Goal: Task Accomplishment & Management: Manage account settings

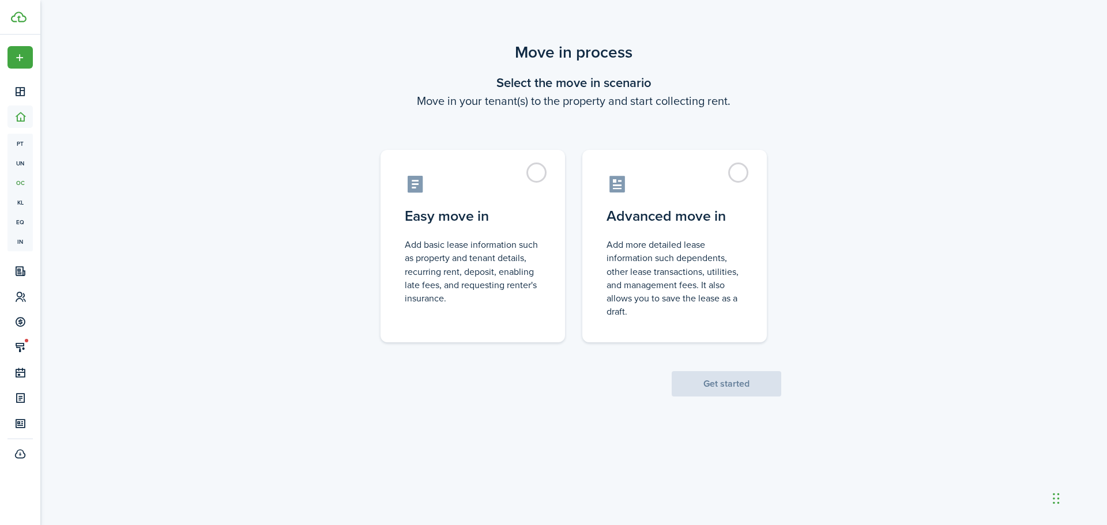
click at [534, 173] on label "Easy move in Add basic lease information such as property and tenant details, r…" at bounding box center [472, 246] width 184 height 192
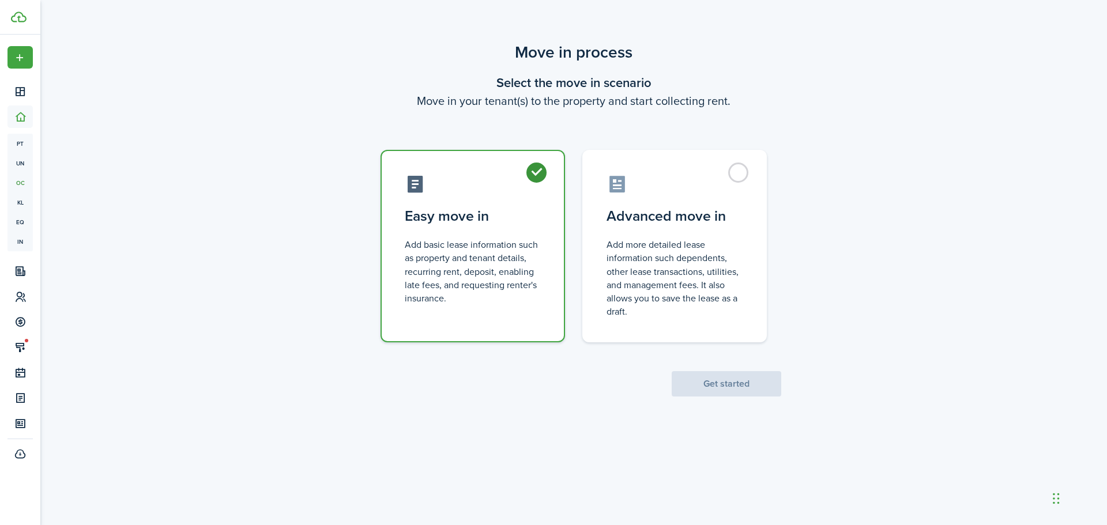
radio input "true"
click at [744, 382] on button "Get started" at bounding box center [726, 383] width 110 height 25
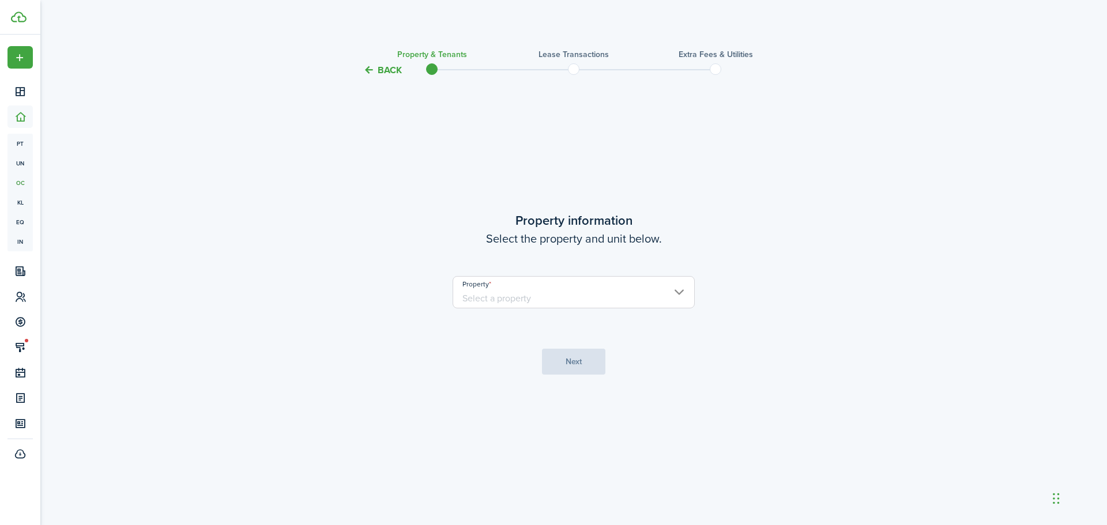
click at [640, 322] on tc-wizard-step "Property information Select the property and unit below. Property Next" at bounding box center [573, 292] width 484 height 401
click at [637, 291] on input "Property" at bounding box center [573, 292] width 242 height 32
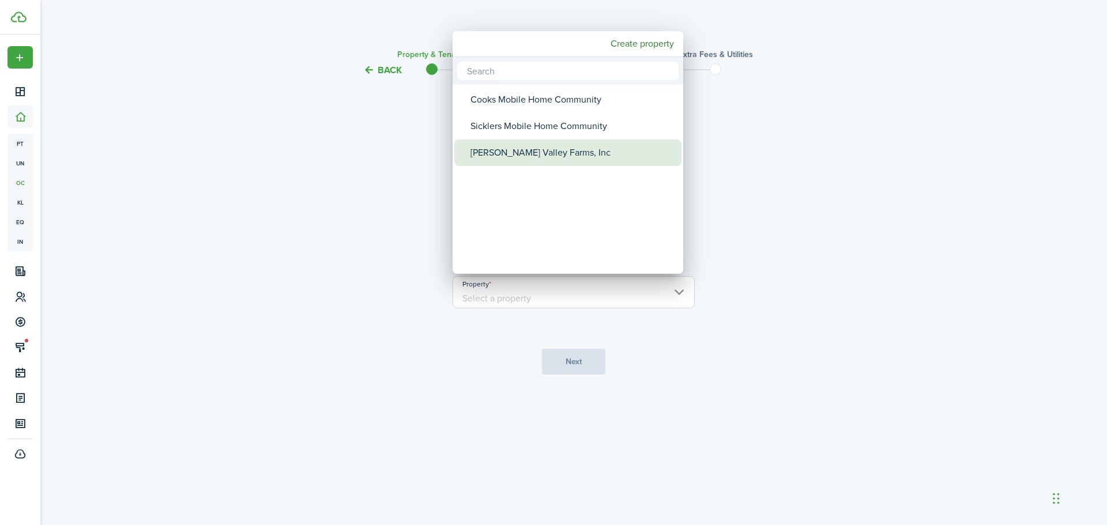
click at [529, 144] on div "[PERSON_NAME] Valley Farms, Inc" at bounding box center [572, 152] width 204 height 27
type input "[PERSON_NAME] Valley Farms, Inc"
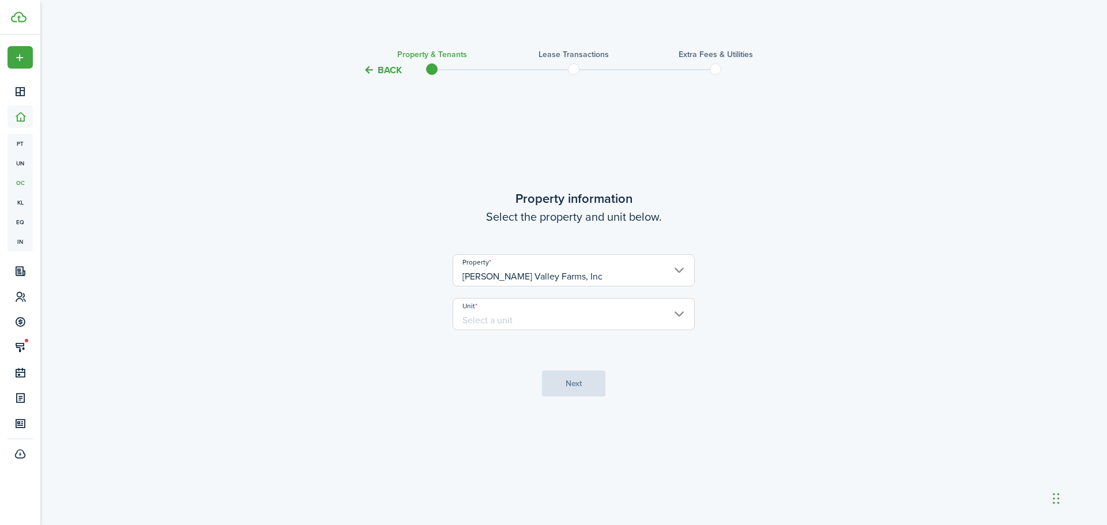
click at [557, 303] on input "Unit" at bounding box center [573, 314] width 242 height 32
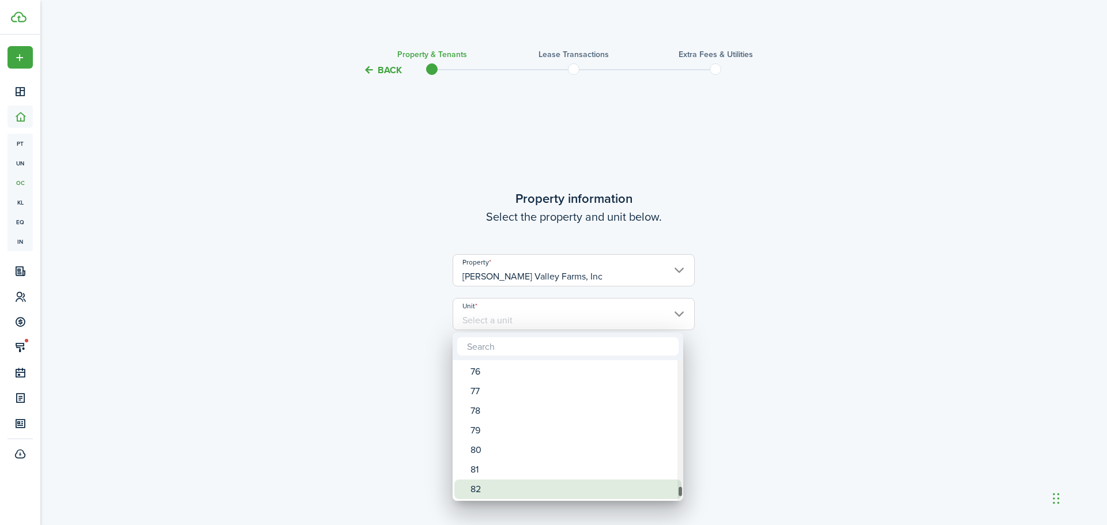
click at [598, 491] on div "82" at bounding box center [572, 490] width 204 height 20
type input "82"
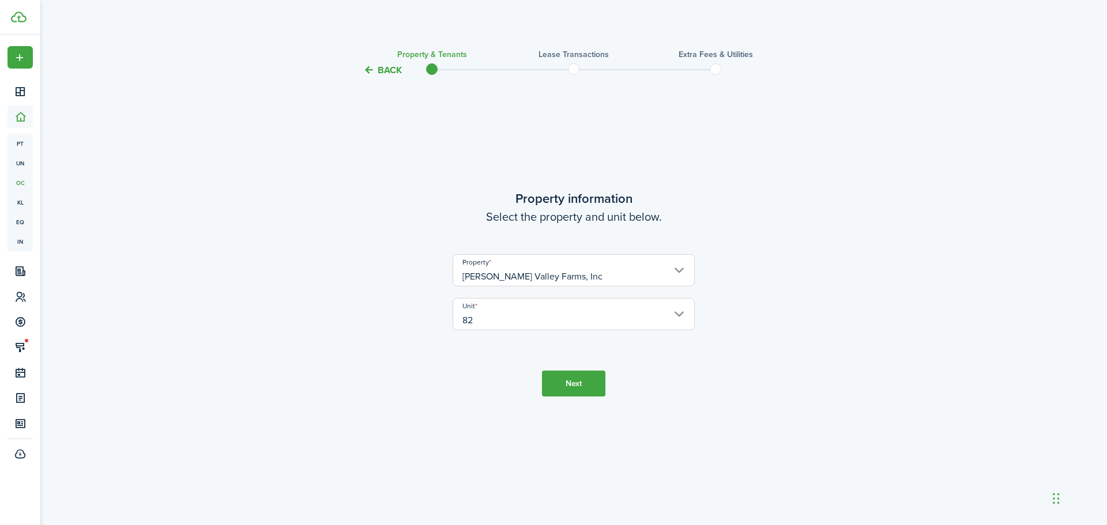
click at [581, 389] on button "Next" at bounding box center [573, 384] width 63 height 26
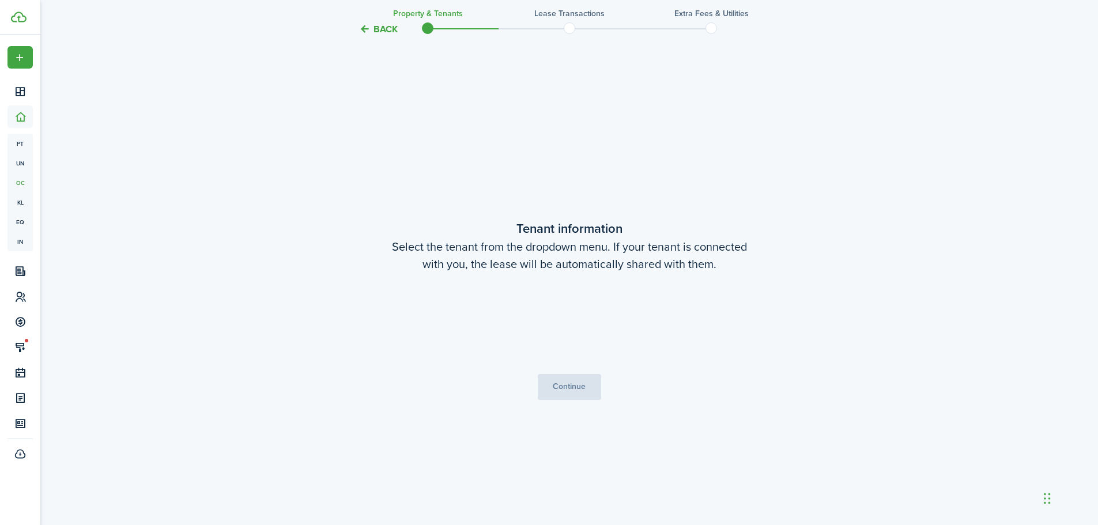
scroll to position [448, 0]
click at [647, 315] on span "[PERSON_NAME]" at bounding box center [569, 323] width 241 height 20
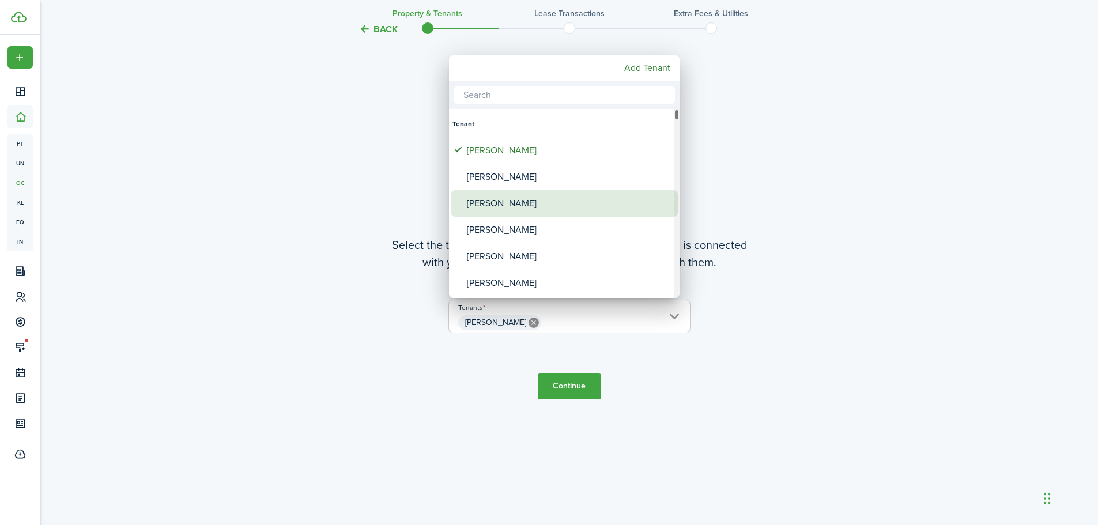
click at [504, 207] on div "[PERSON_NAME]" at bounding box center [569, 203] width 204 height 27
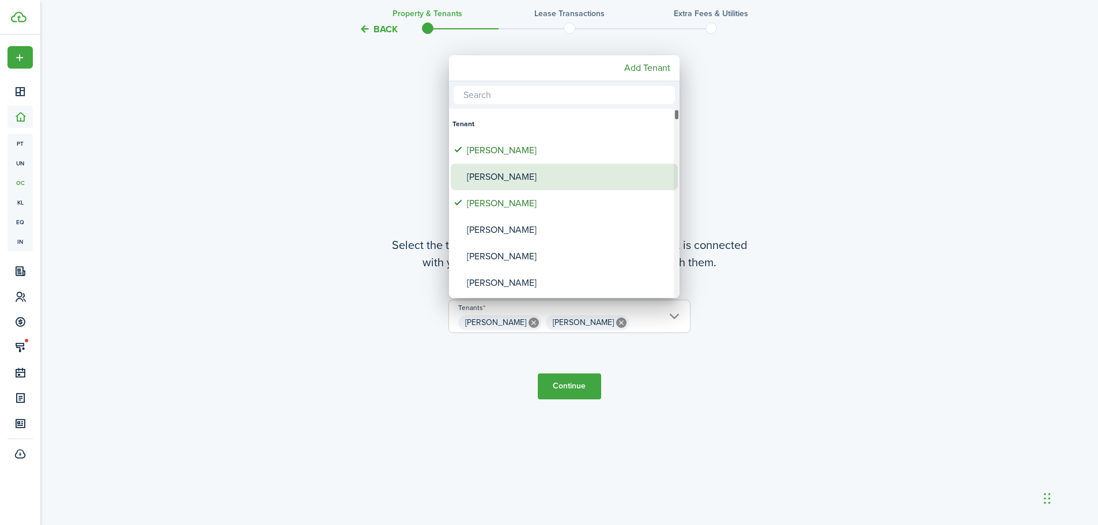
click at [508, 170] on div "[PERSON_NAME]" at bounding box center [569, 177] width 204 height 27
type input "[PERSON_NAME], [PERSON_NAME], [PERSON_NAME]"
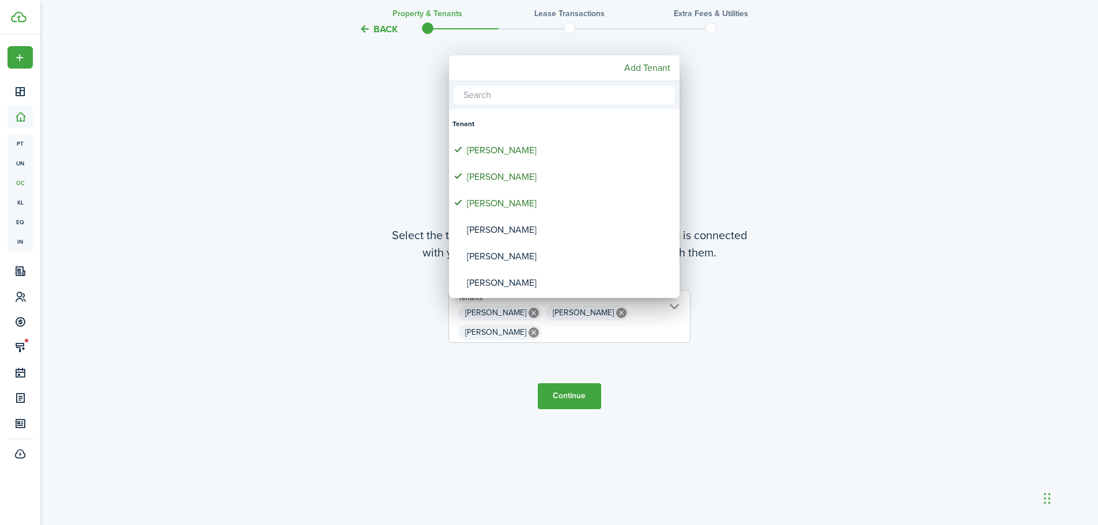
click at [662, 364] on div at bounding box center [549, 262] width 1282 height 709
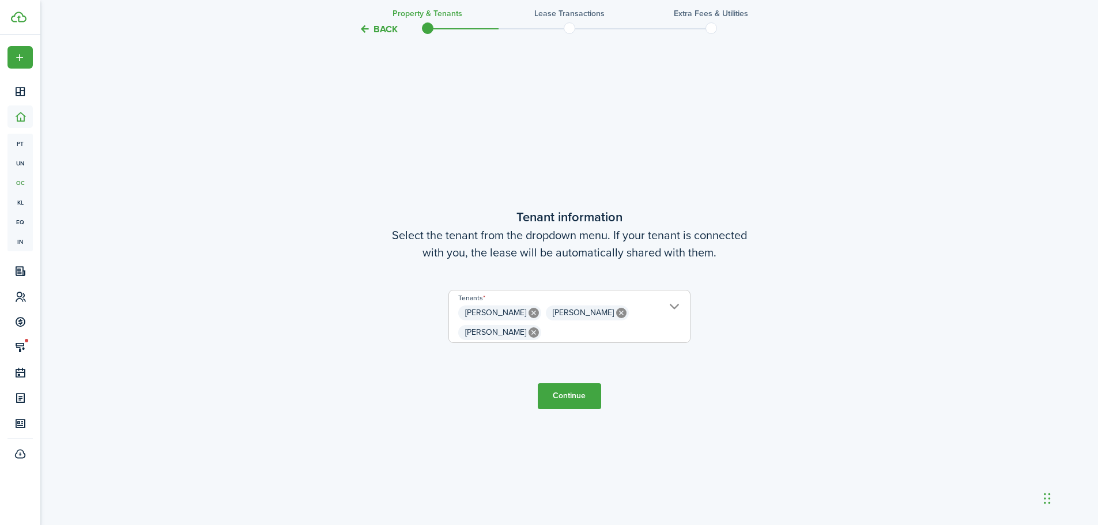
click at [582, 391] on button "Continue" at bounding box center [569, 396] width 63 height 26
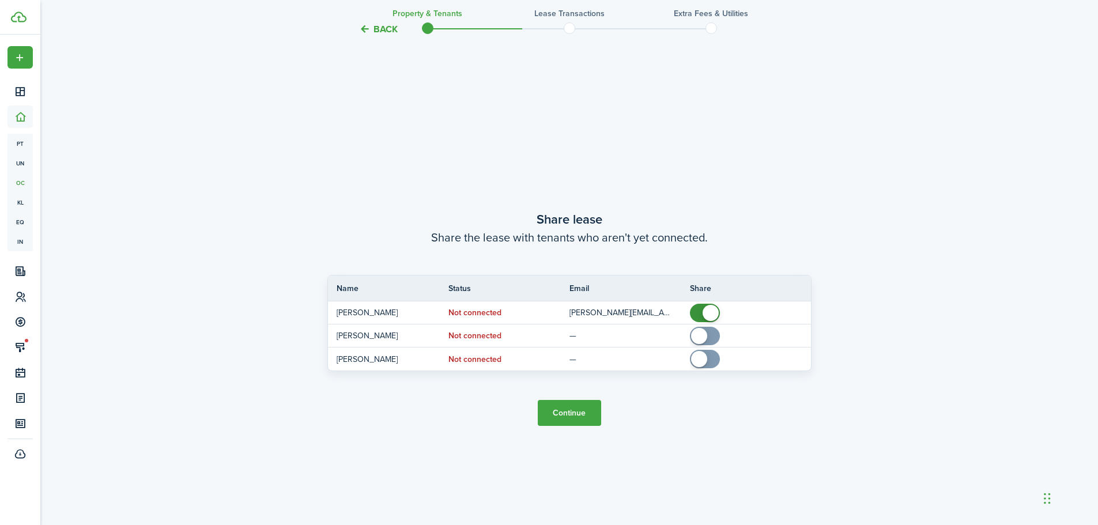
scroll to position [973, 0]
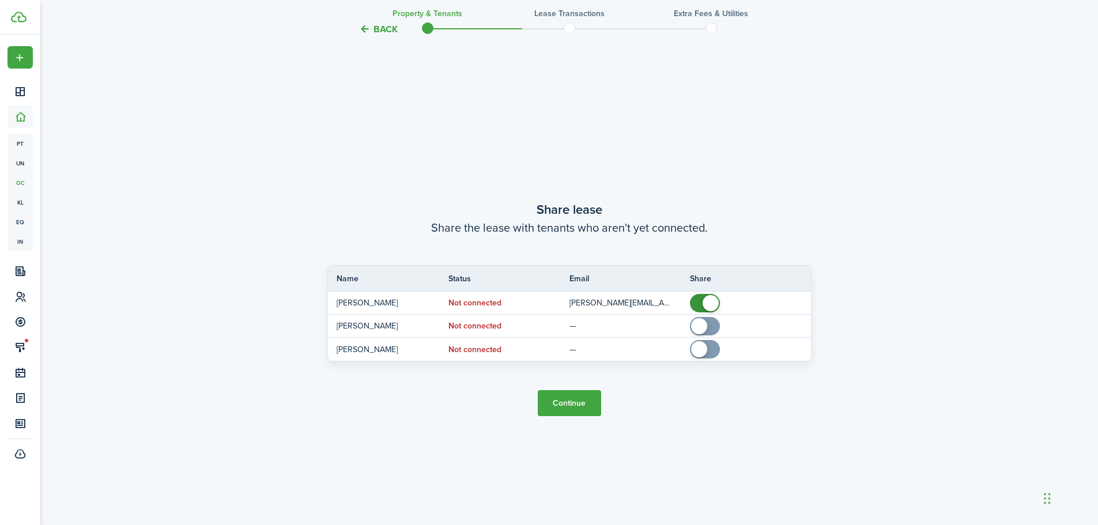
click at [568, 399] on button "Continue" at bounding box center [569, 403] width 63 height 26
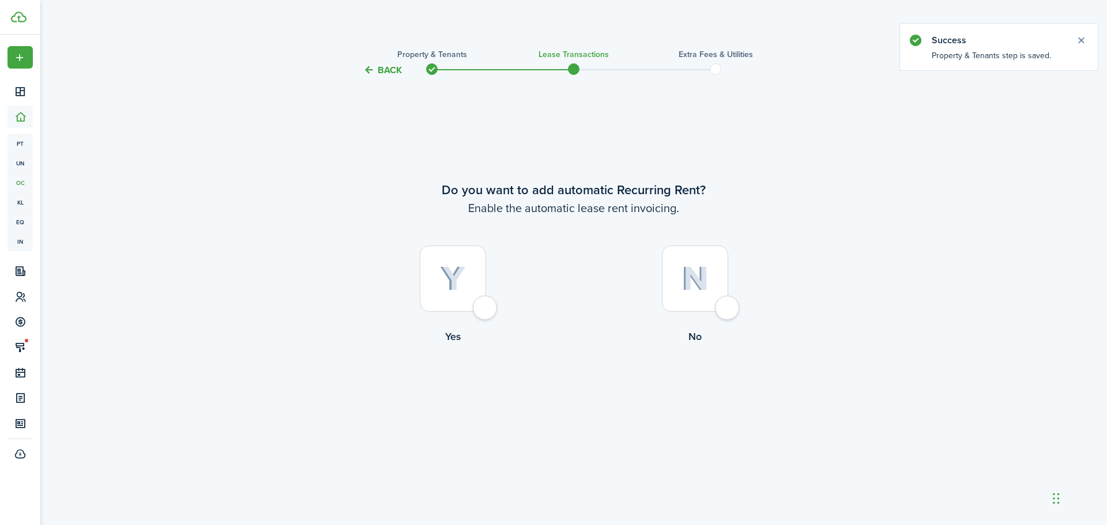
click at [486, 307] on div at bounding box center [453, 279] width 66 height 66
radio input "true"
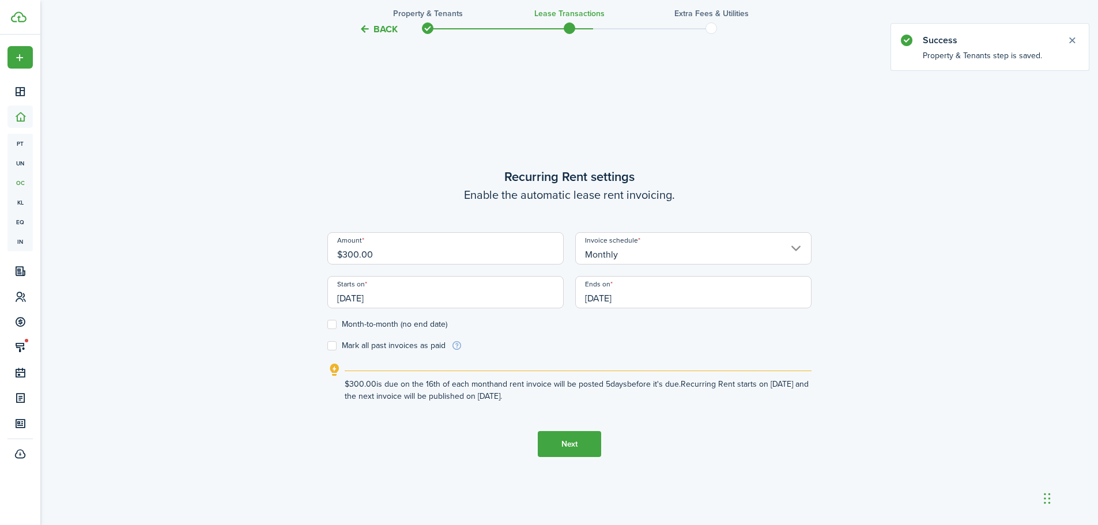
scroll to position [448, 0]
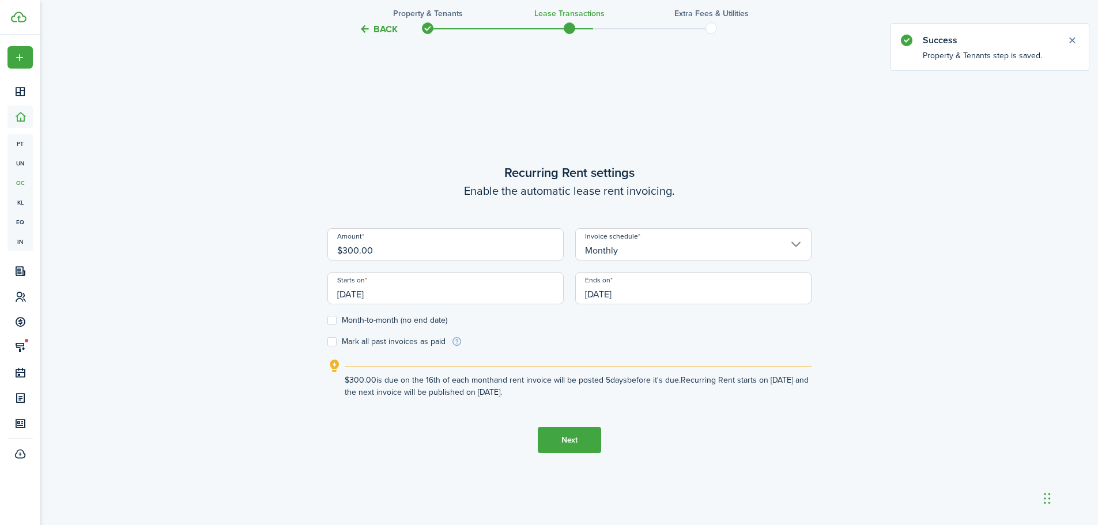
click at [377, 254] on input "$300.00" at bounding box center [445, 244] width 236 height 32
click at [373, 295] on input "[DATE]" at bounding box center [445, 288] width 236 height 32
type input "$368.00"
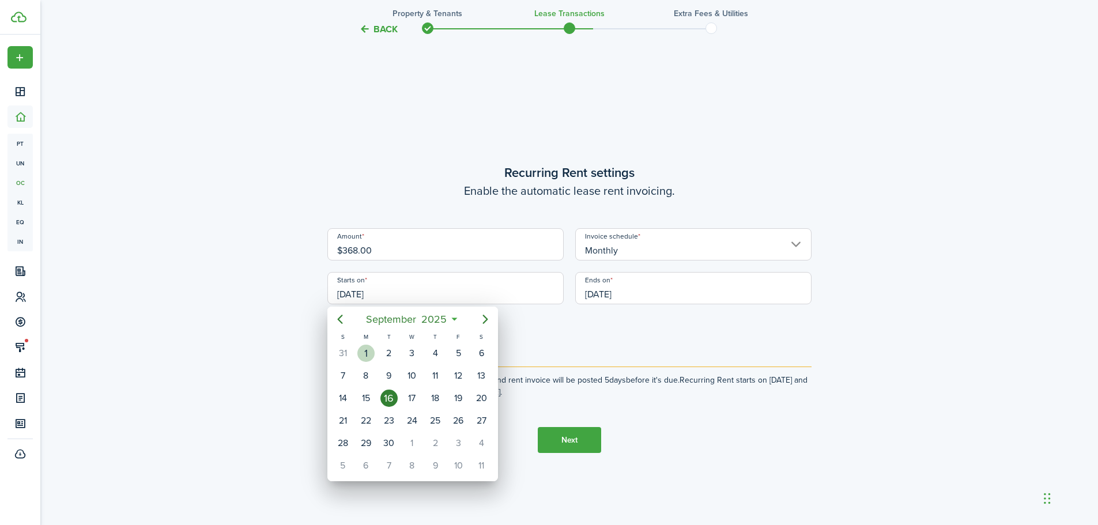
click at [364, 350] on div "1" at bounding box center [365, 353] width 17 height 17
type input "[DATE]"
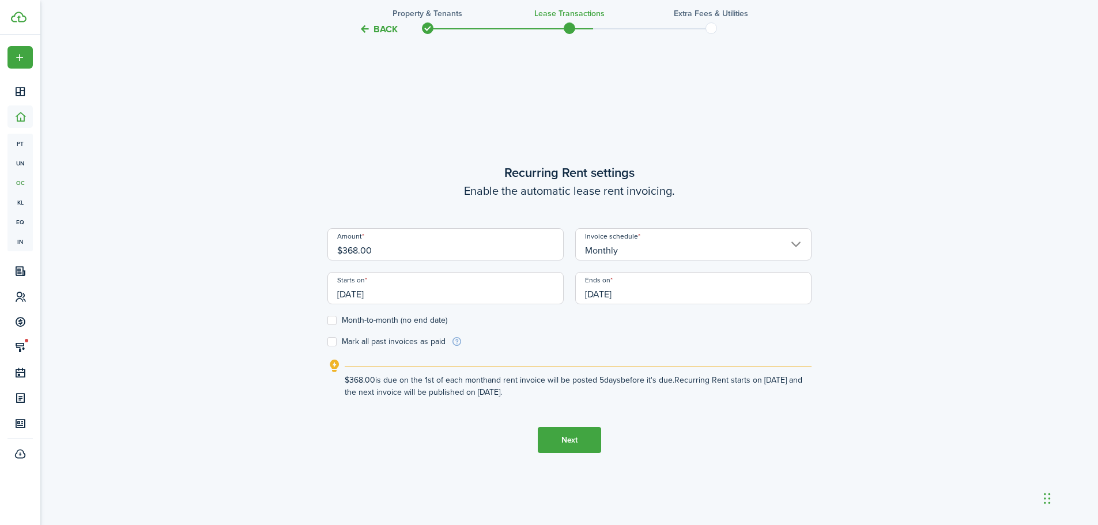
click at [335, 316] on label "Month-to-month (no end date)" at bounding box center [387, 320] width 120 height 9
click at [327, 320] on input "Month-to-month (no end date)" at bounding box center [327, 320] width 1 height 1
checkbox input "true"
click at [570, 440] on button "Next" at bounding box center [569, 440] width 63 height 26
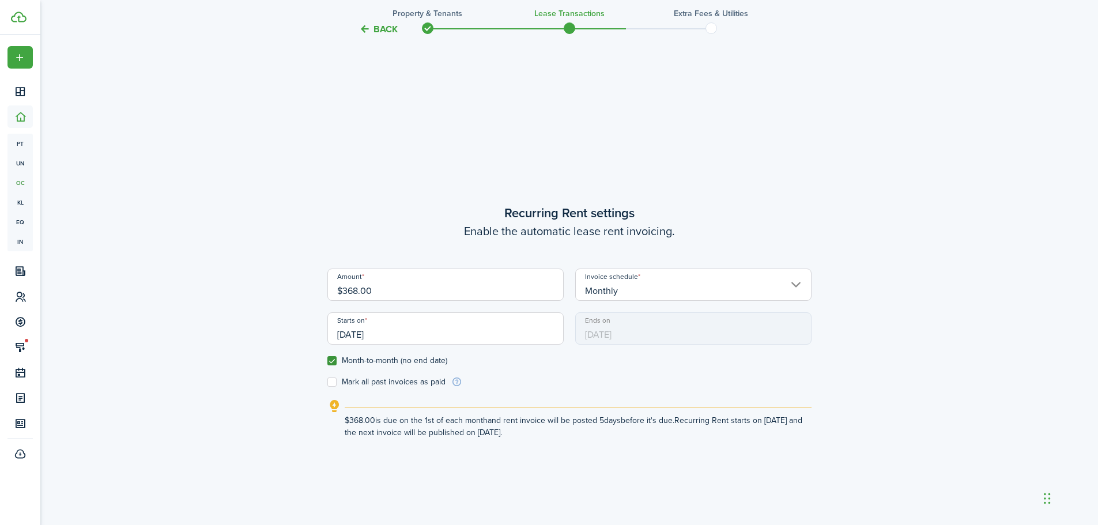
scroll to position [397, 0]
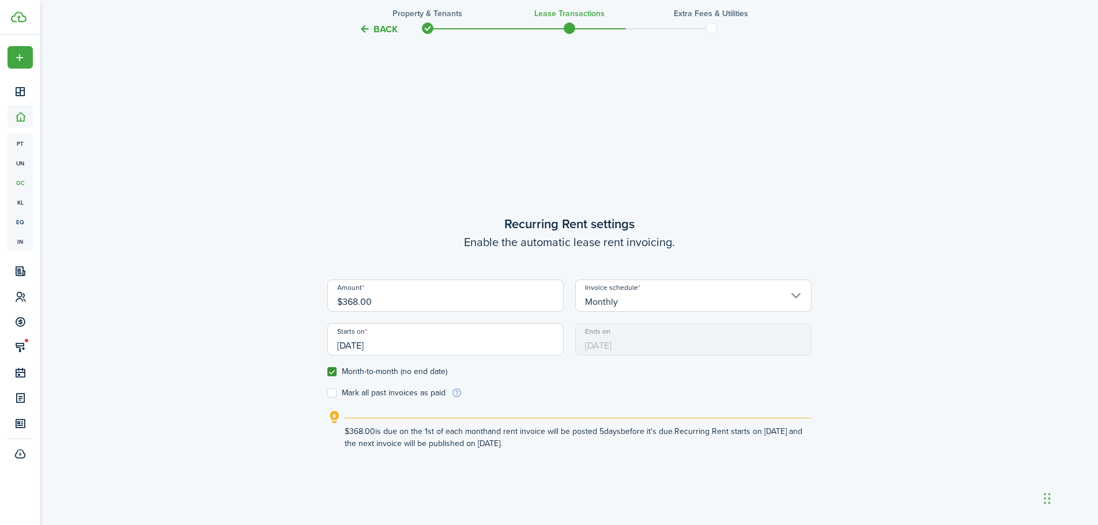
click at [422, 299] on input "$368.00" at bounding box center [445, 296] width 236 height 32
click at [358, 303] on input "$368.00" at bounding box center [445, 296] width 236 height 32
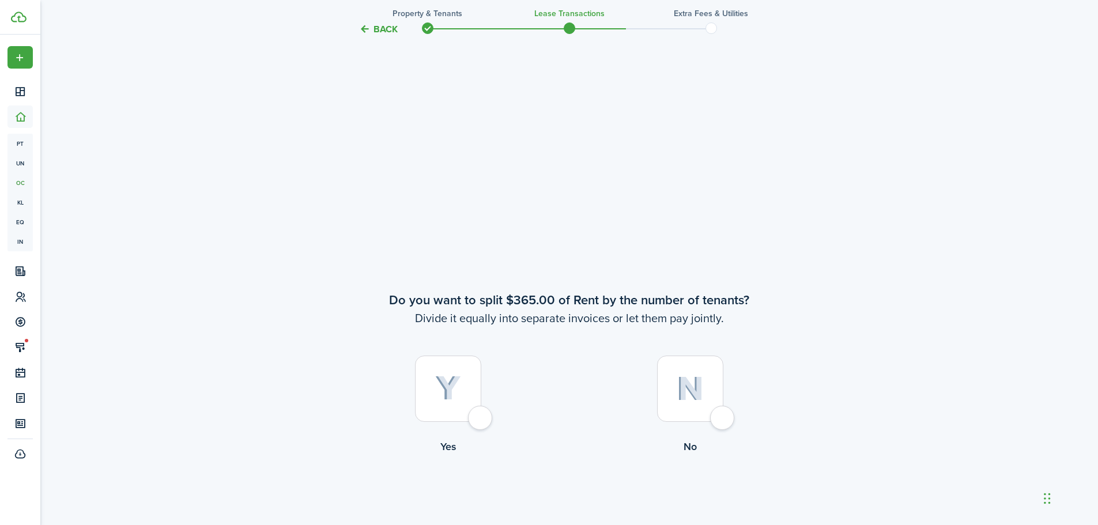
scroll to position [915, 0]
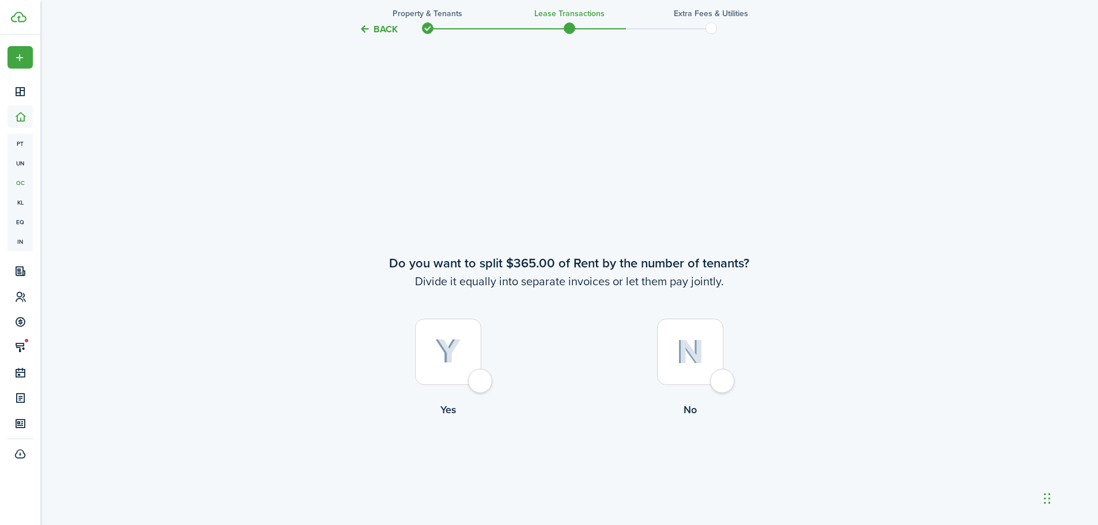
type input "$365.00"
click at [723, 385] on div at bounding box center [690, 352] width 66 height 66
radio input "true"
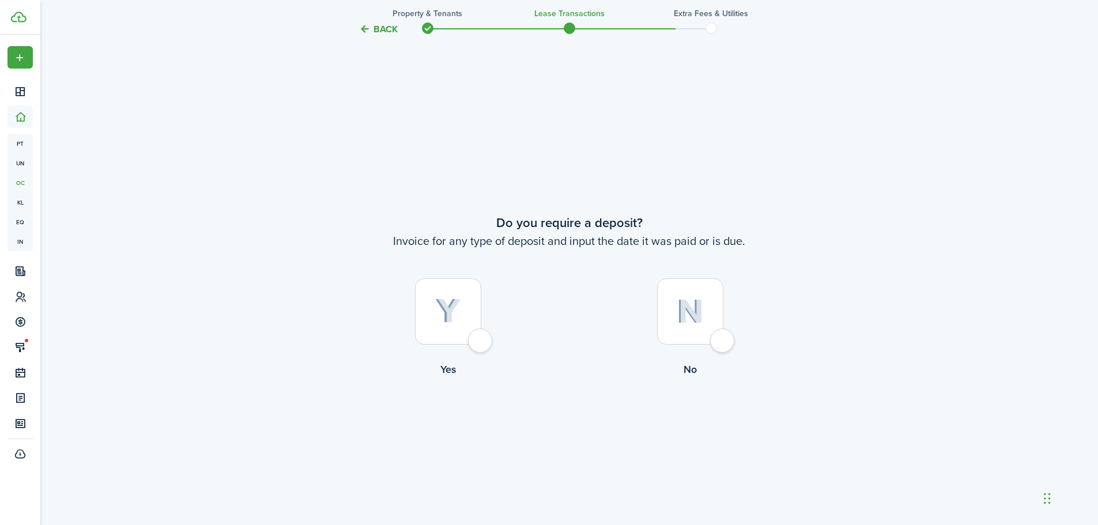
scroll to position [1498, 0]
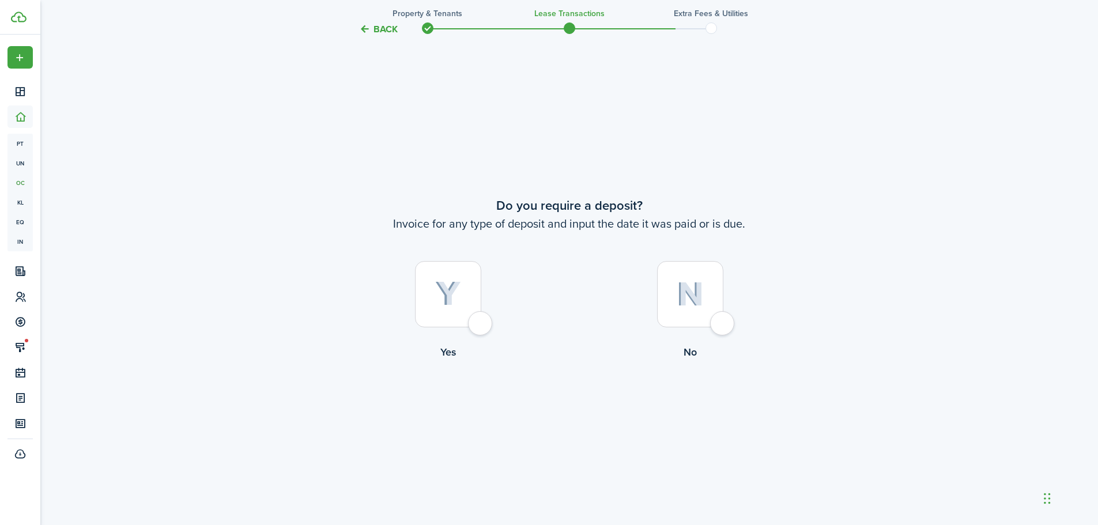
click at [480, 323] on div at bounding box center [448, 294] width 66 height 66
radio input "true"
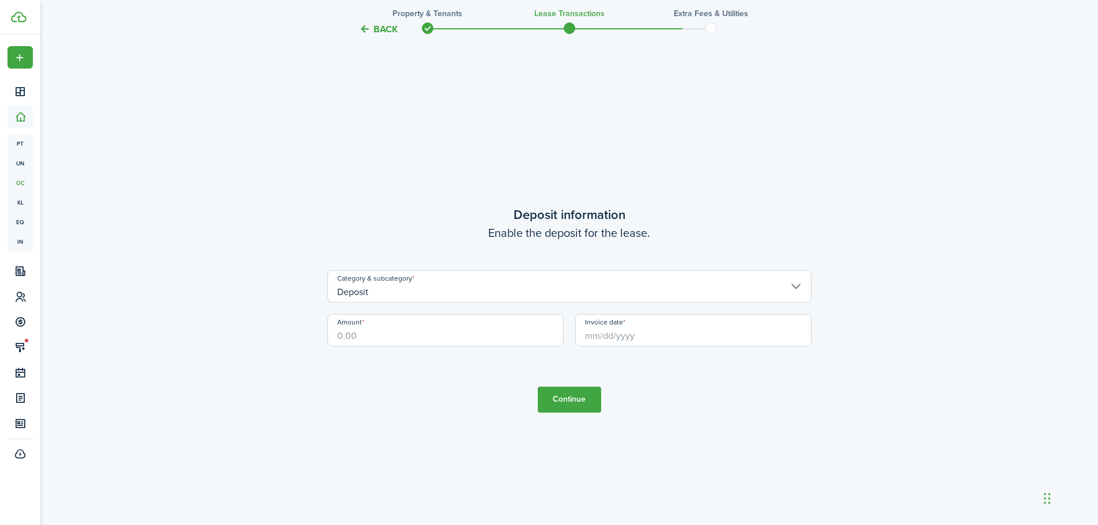
scroll to position [2023, 0]
click at [413, 291] on input "Deposit" at bounding box center [569, 286] width 484 height 32
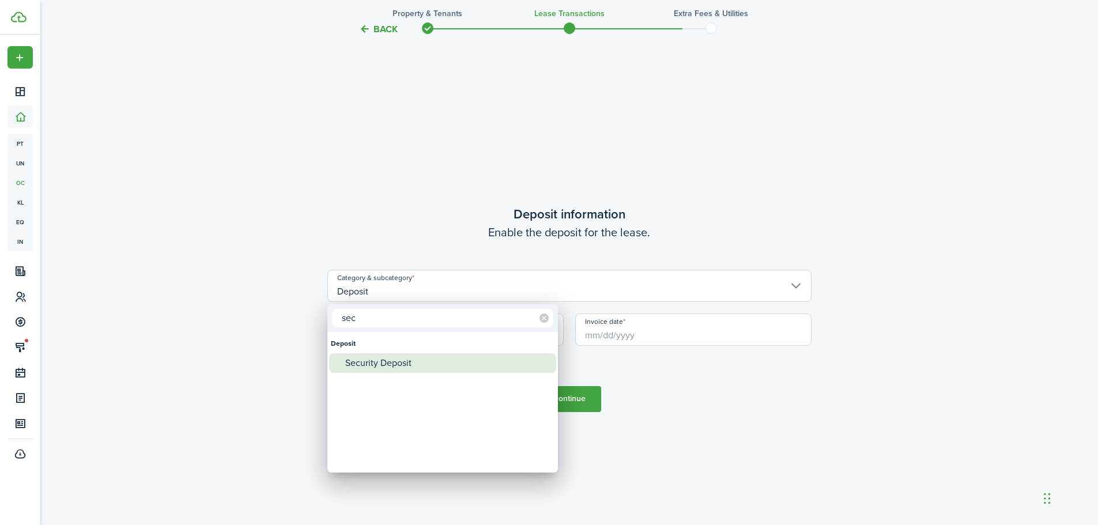
type input "sec"
click at [415, 365] on div "Security Deposit" at bounding box center [447, 363] width 204 height 20
type input "Deposit / Security Deposit"
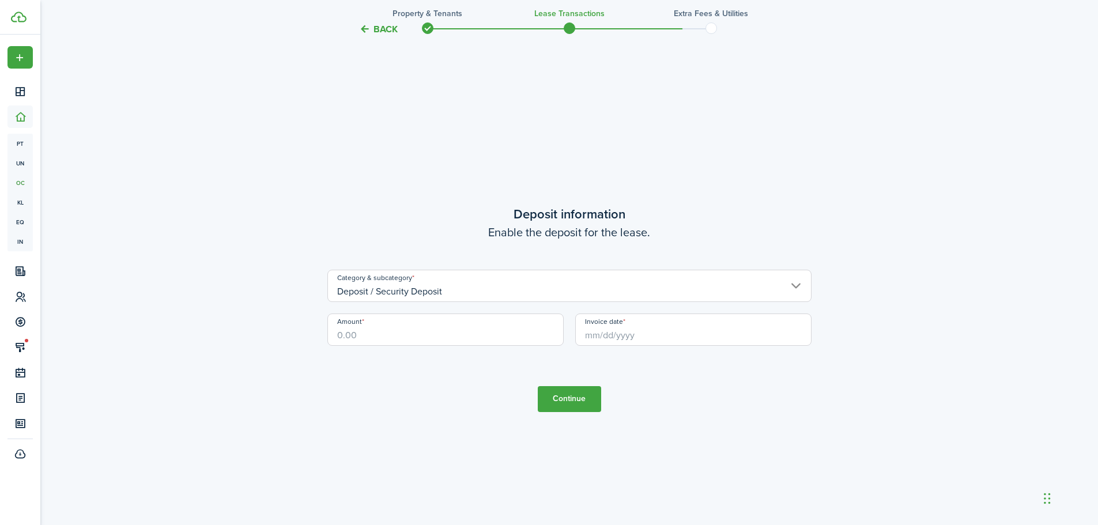
click at [361, 333] on input "Amount" at bounding box center [445, 330] width 236 height 32
click at [611, 329] on input "Invoice date" at bounding box center [693, 330] width 236 height 32
type input "$365.00"
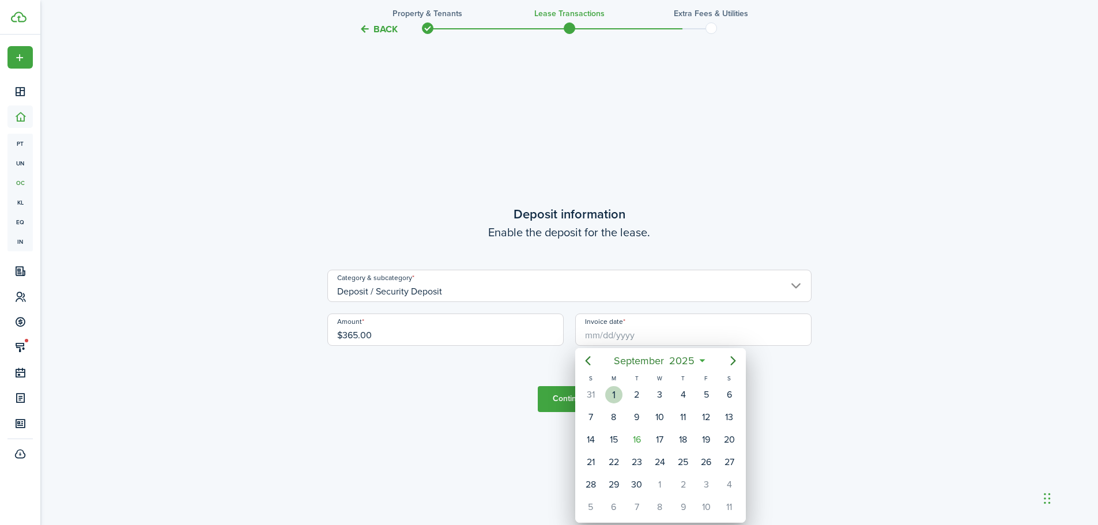
click at [622, 393] on div "1" at bounding box center [613, 394] width 17 height 17
type input "[DATE]"
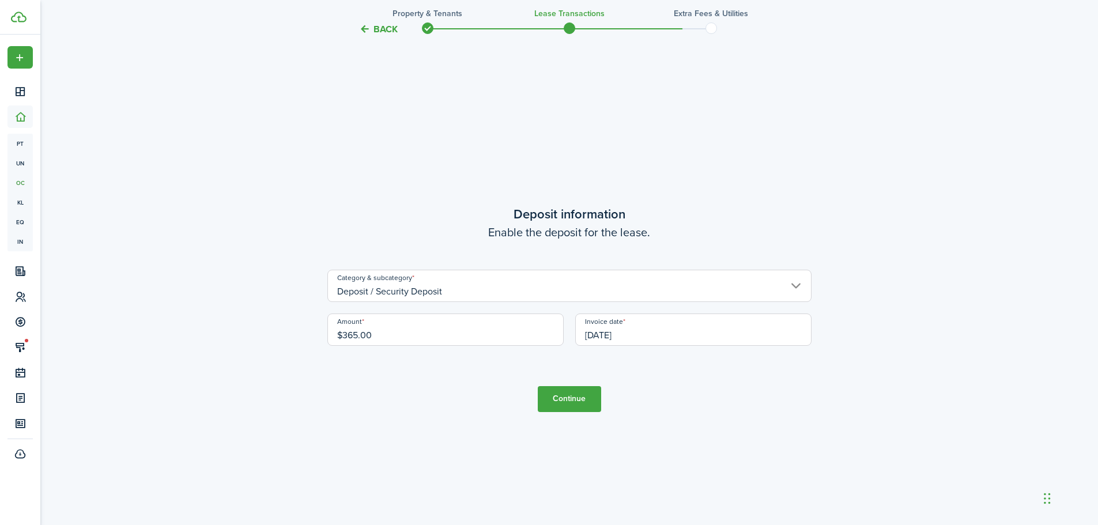
click at [576, 402] on button "Continue" at bounding box center [569, 399] width 63 height 26
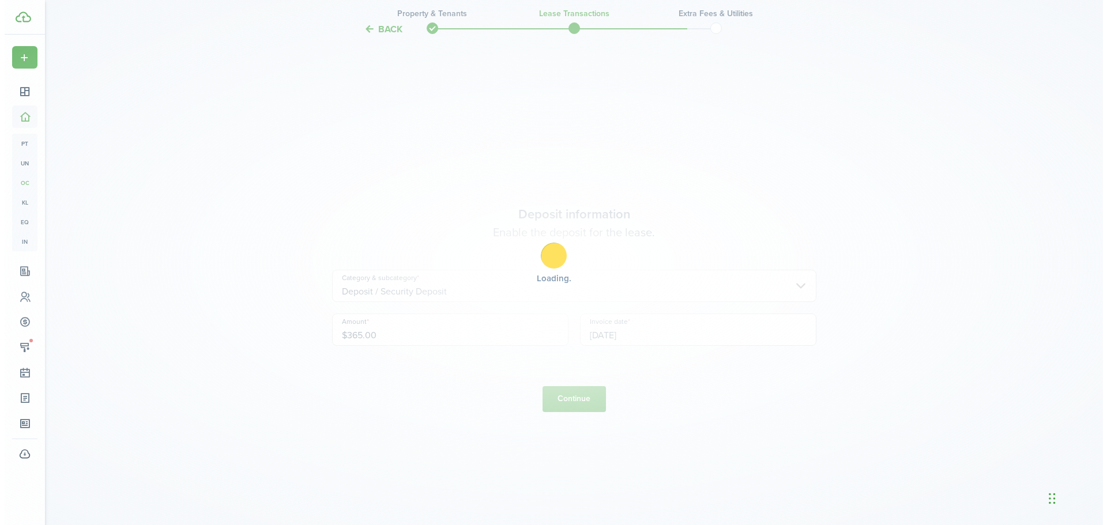
scroll to position [0, 0]
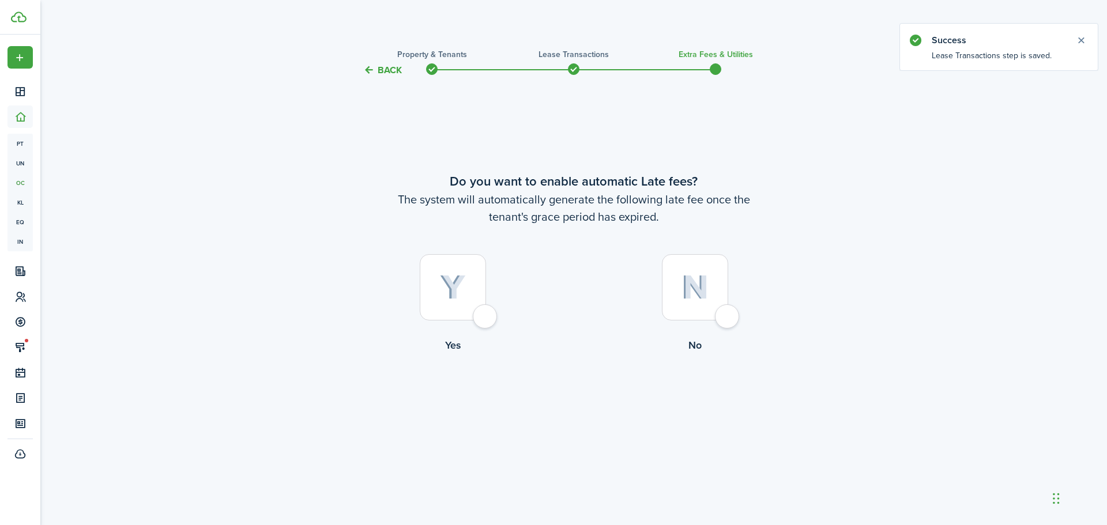
click at [486, 309] on div at bounding box center [453, 287] width 66 height 66
radio input "true"
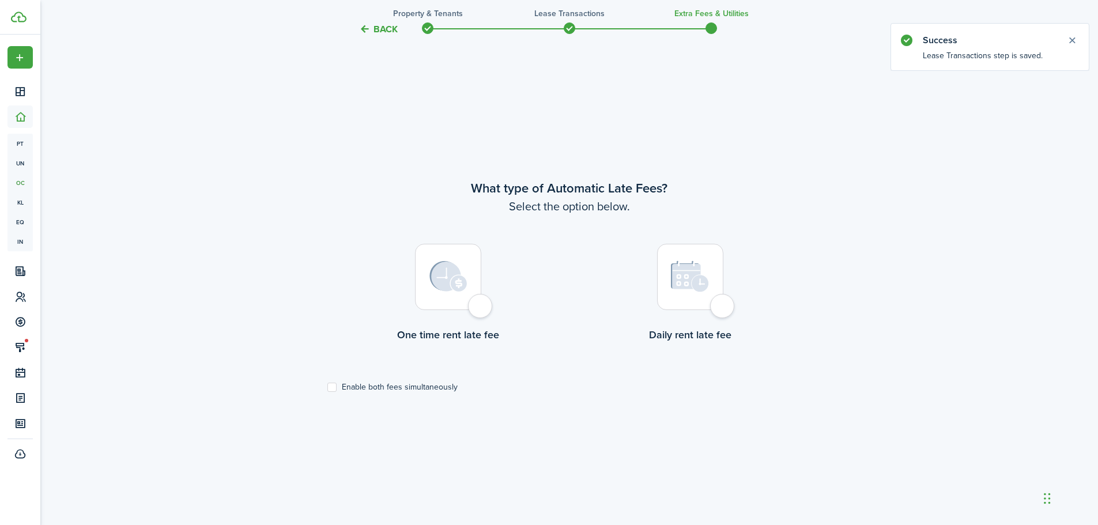
scroll to position [448, 0]
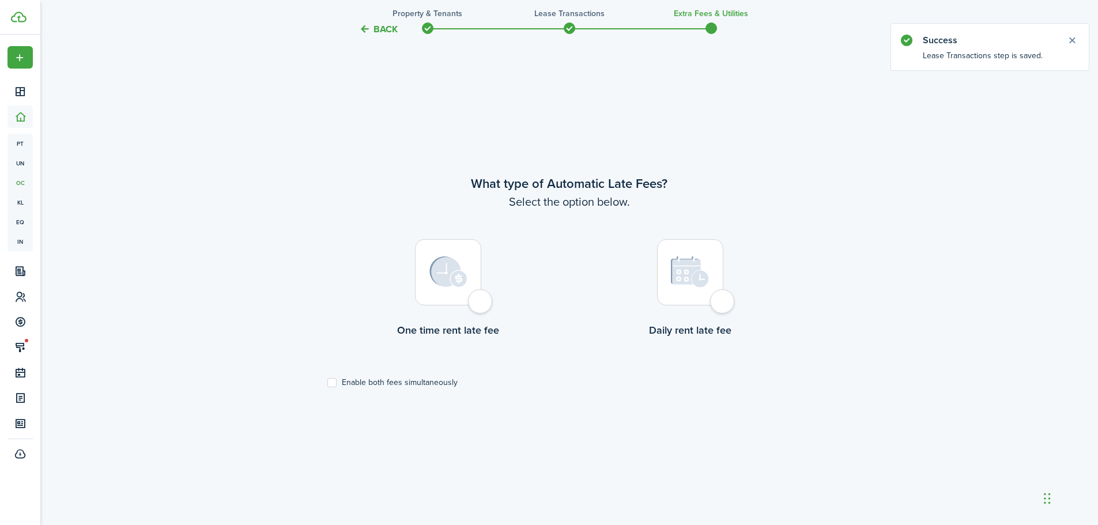
click at [731, 311] on label "Daily rent late fee" at bounding box center [690, 291] width 242 height 104
radio input "true"
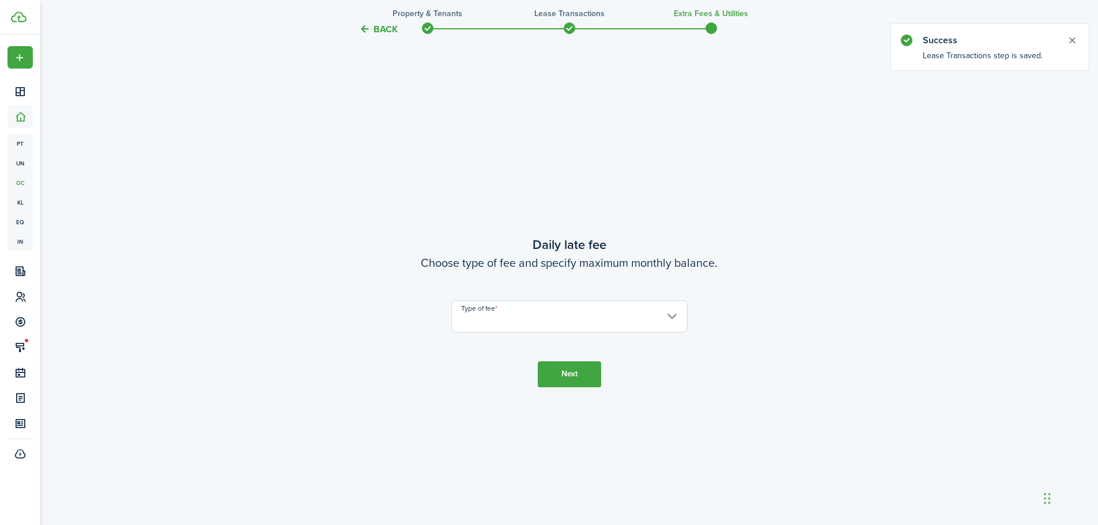
scroll to position [973, 0]
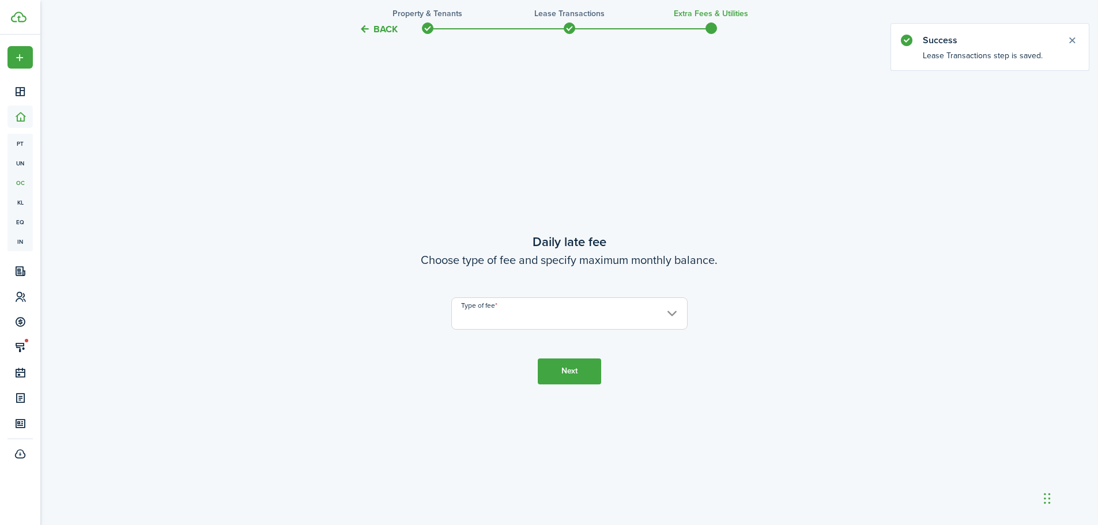
click at [614, 315] on input "Type of fee" at bounding box center [569, 313] width 236 height 32
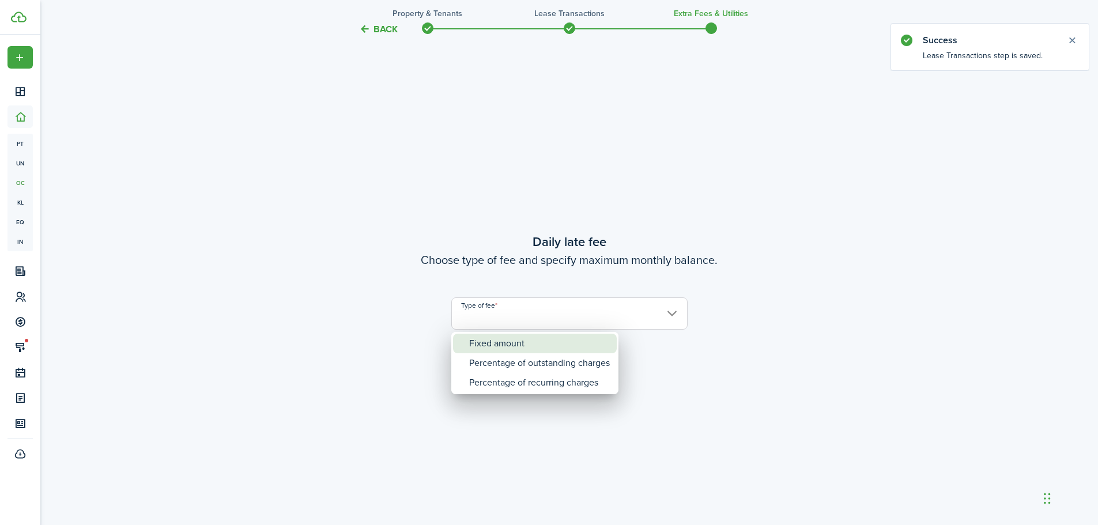
click at [517, 346] on div "Fixed amount" at bounding box center [539, 344] width 141 height 20
type input "Fixed amount"
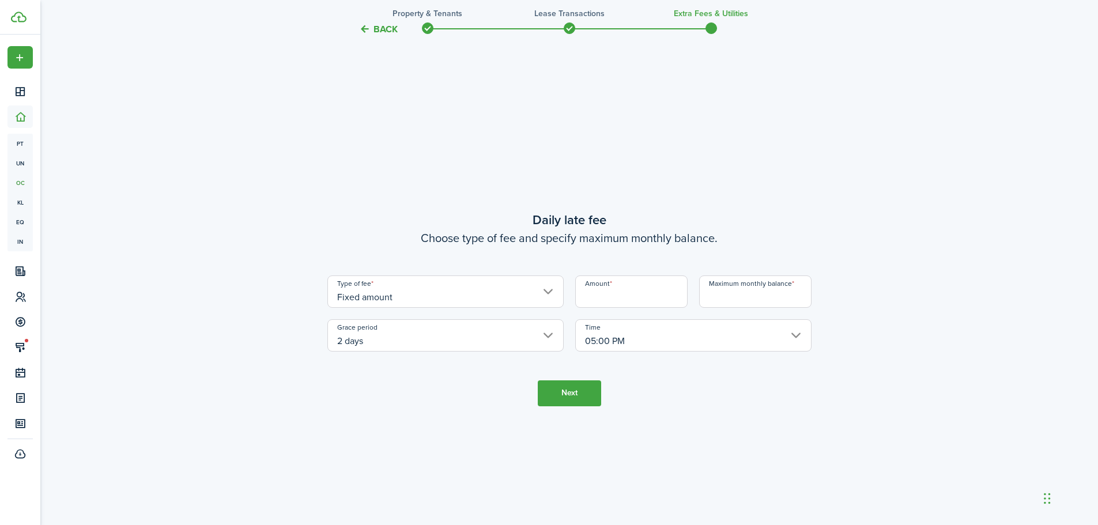
click at [609, 299] on input "Amount" at bounding box center [631, 291] width 112 height 32
type input "$10.00"
click at [763, 297] on input "Maximum monthly balance" at bounding box center [755, 291] width 112 height 32
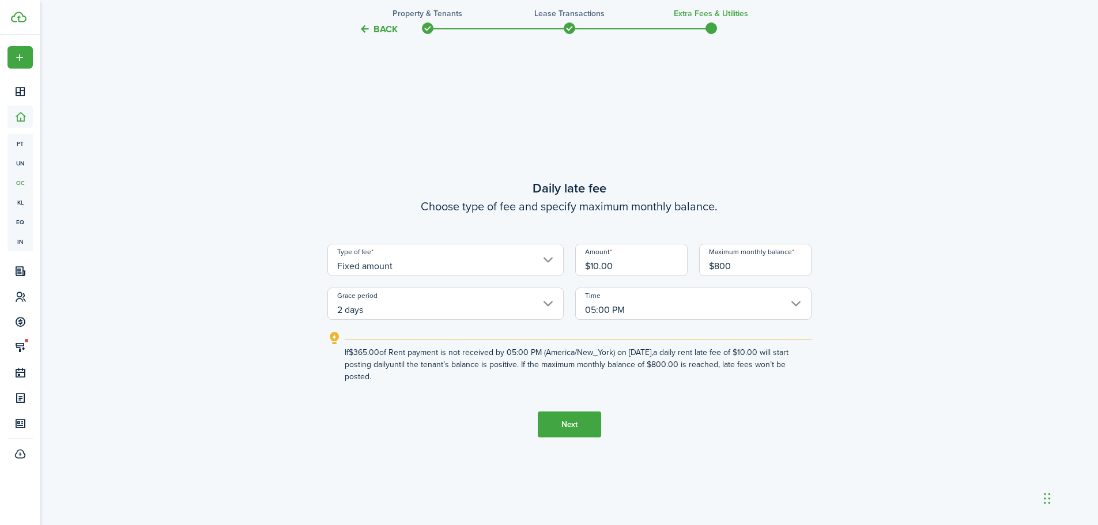
click at [451, 308] on input "2 days" at bounding box center [445, 304] width 236 height 32
type input "$800.00"
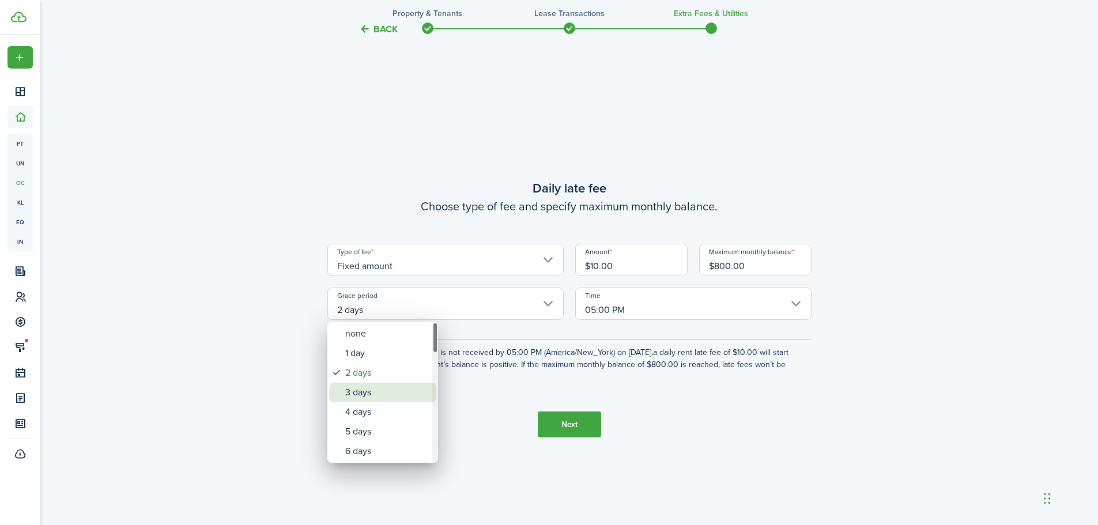
click at [362, 385] on div "3 days" at bounding box center [387, 393] width 84 height 20
type input "3 days"
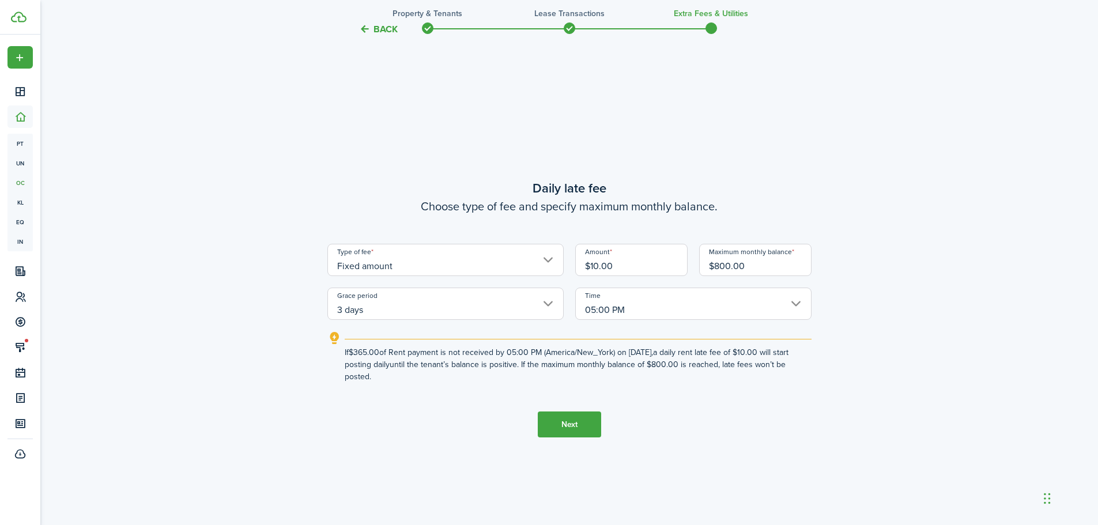
click at [575, 422] on button "Next" at bounding box center [569, 425] width 63 height 26
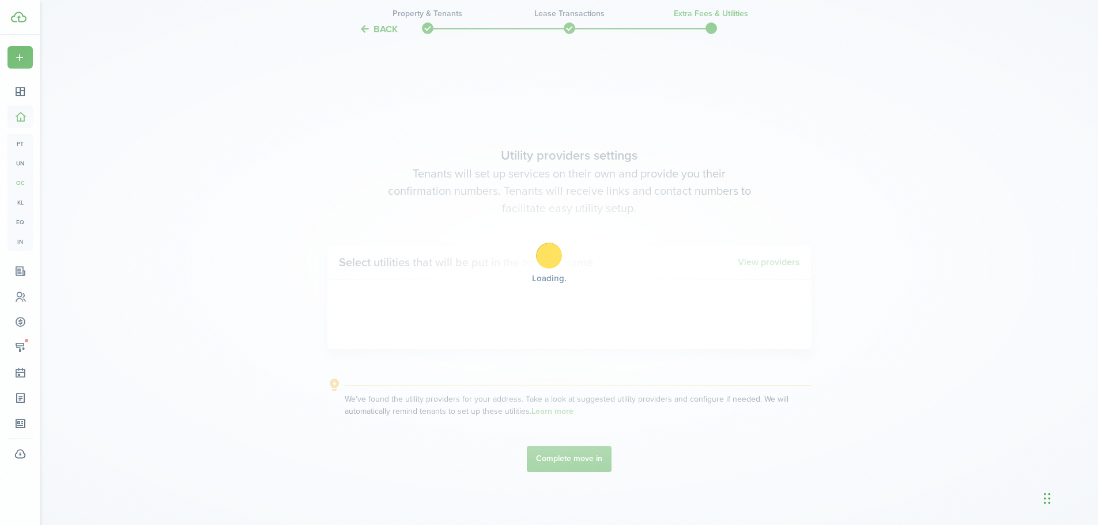
scroll to position [1498, 0]
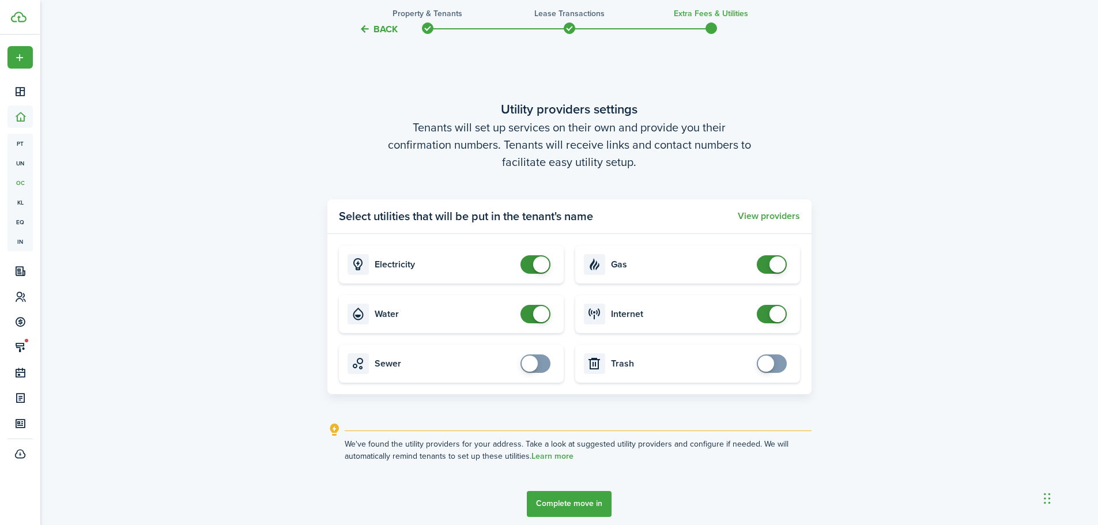
checkbox input "false"
click at [537, 318] on span at bounding box center [541, 314] width 16 height 16
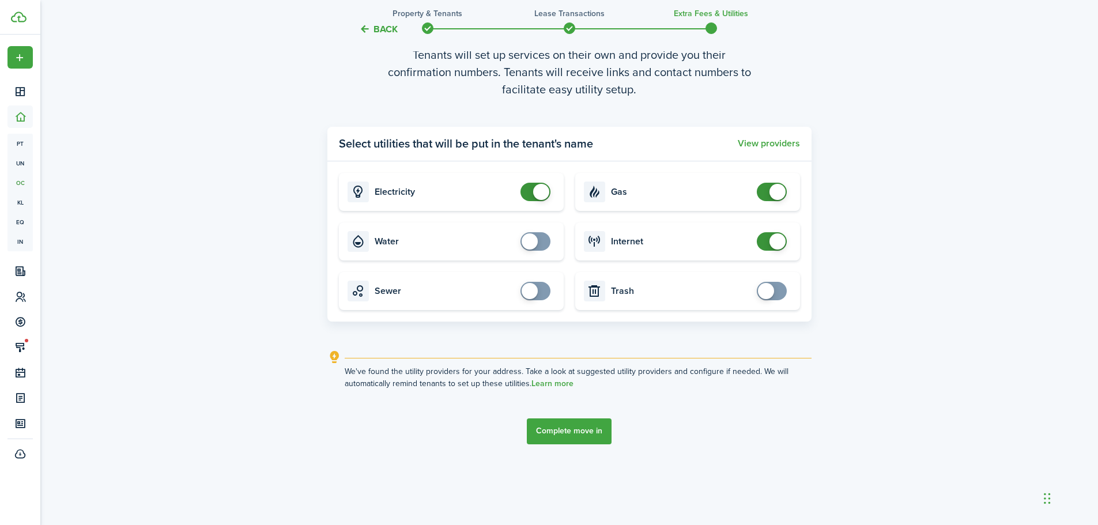
scroll to position [1575, 0]
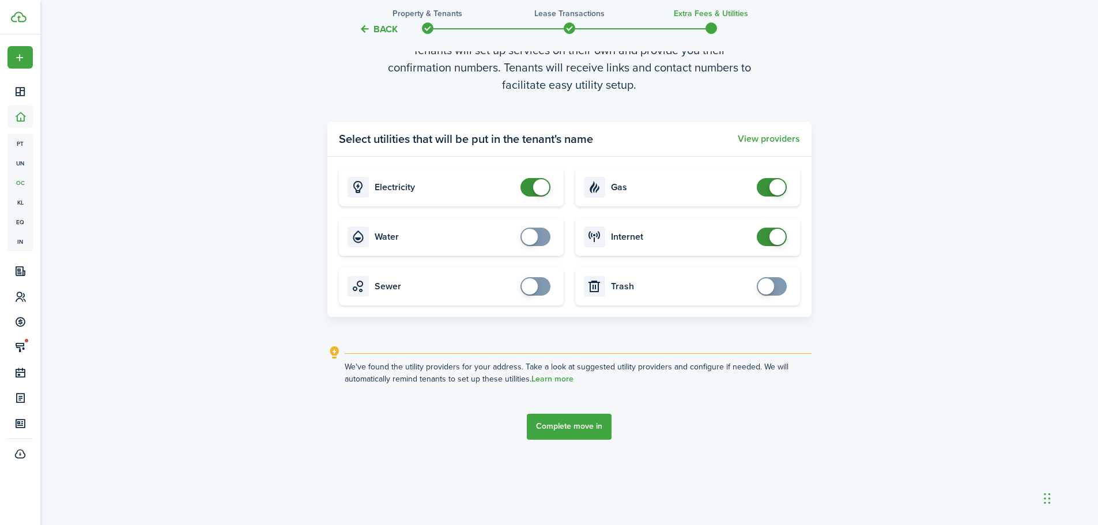
click at [597, 428] on button "Complete move in" at bounding box center [569, 427] width 85 height 26
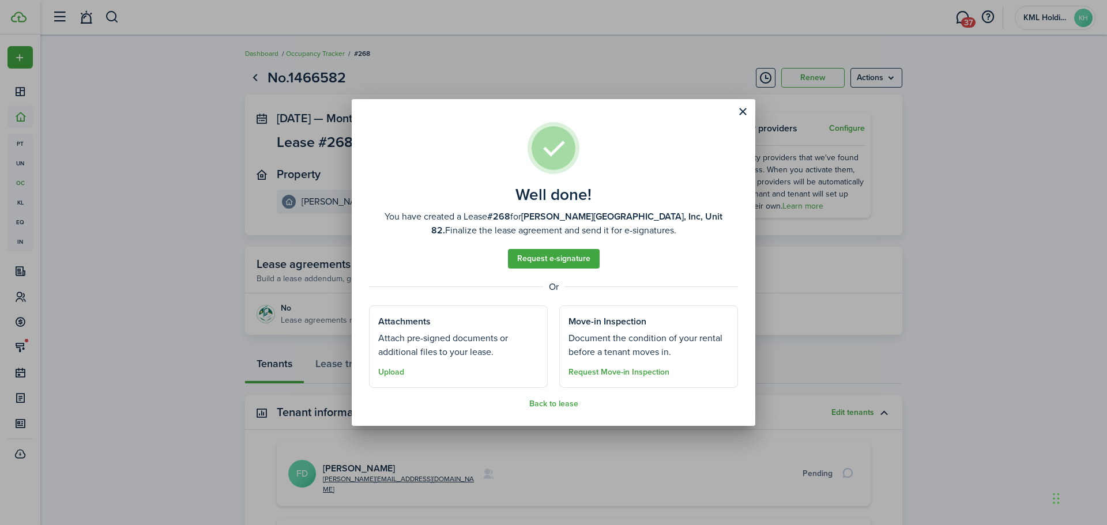
click at [751, 115] on button "Close modal" at bounding box center [743, 112] width 20 height 20
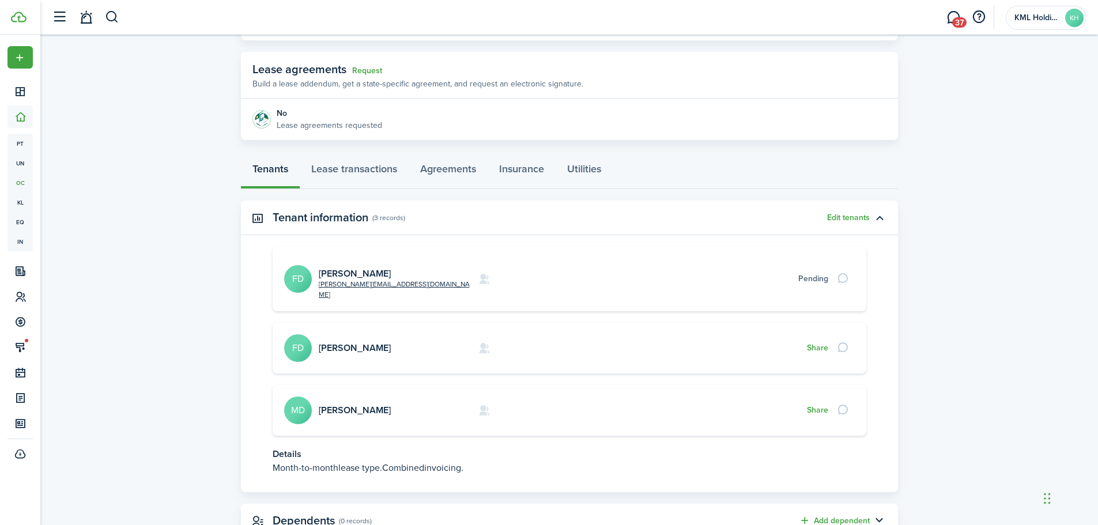
scroll to position [168, 0]
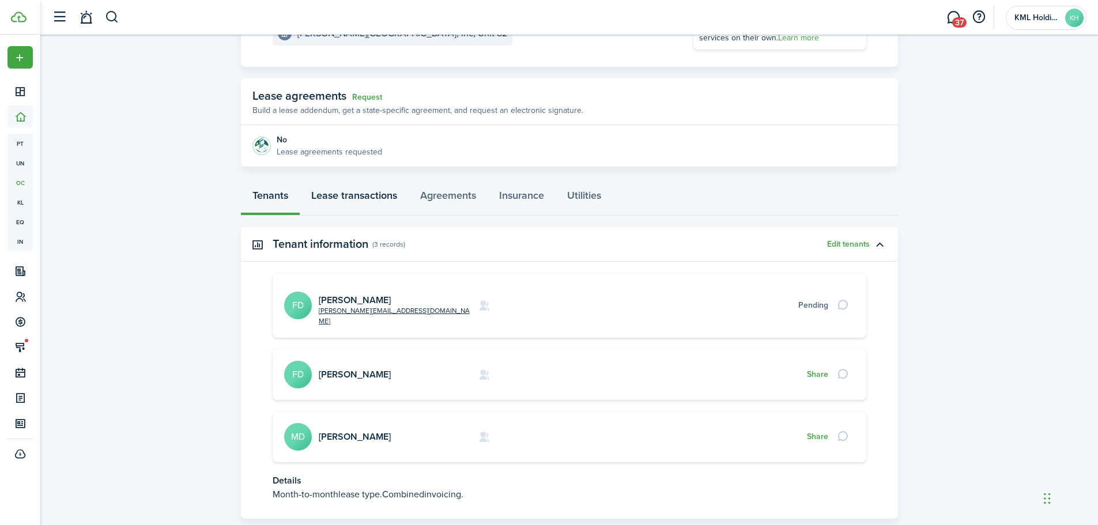
click at [330, 194] on link "Lease transactions" at bounding box center [354, 198] width 109 height 35
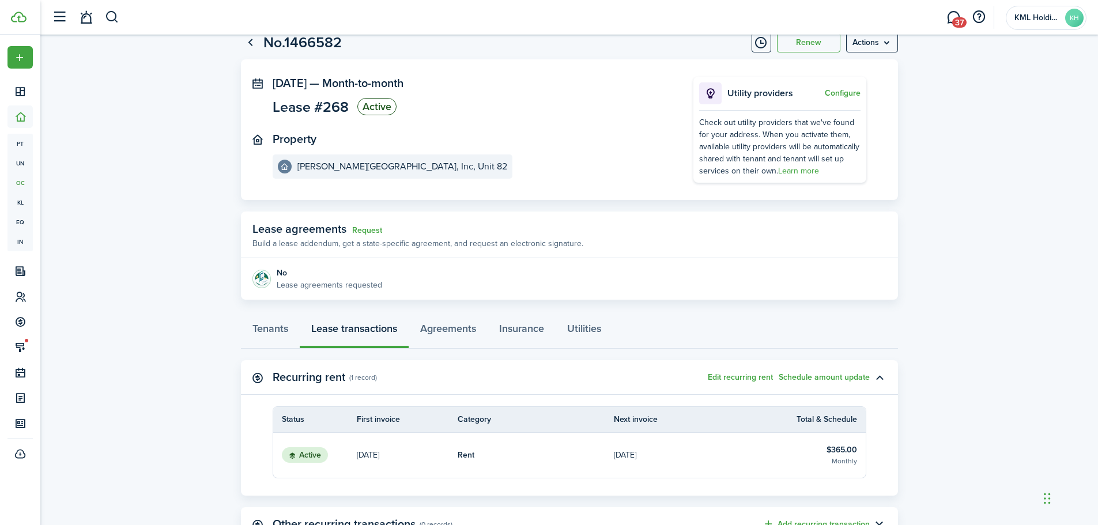
scroll to position [198, 0]
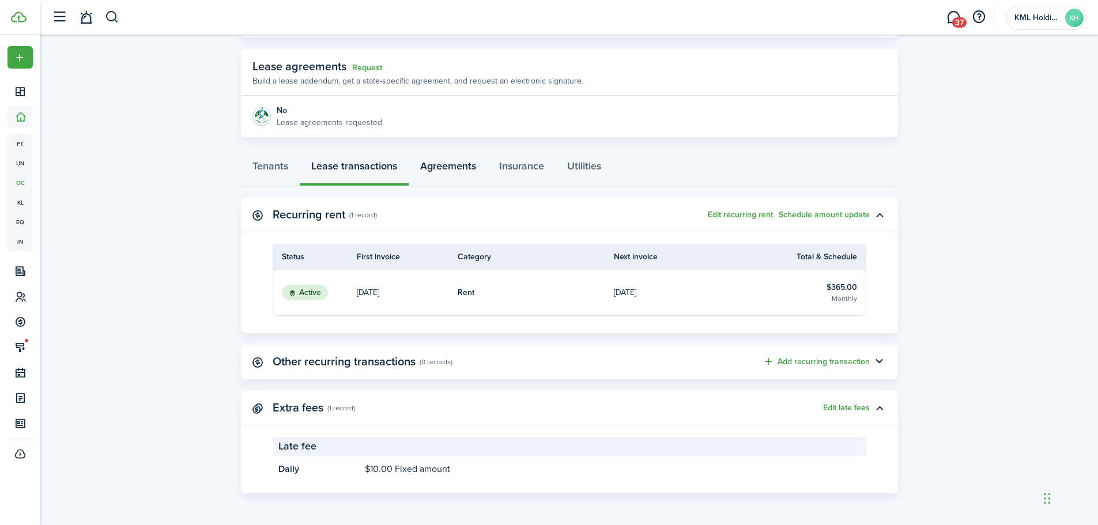
click at [450, 166] on link "Agreements" at bounding box center [448, 169] width 79 height 35
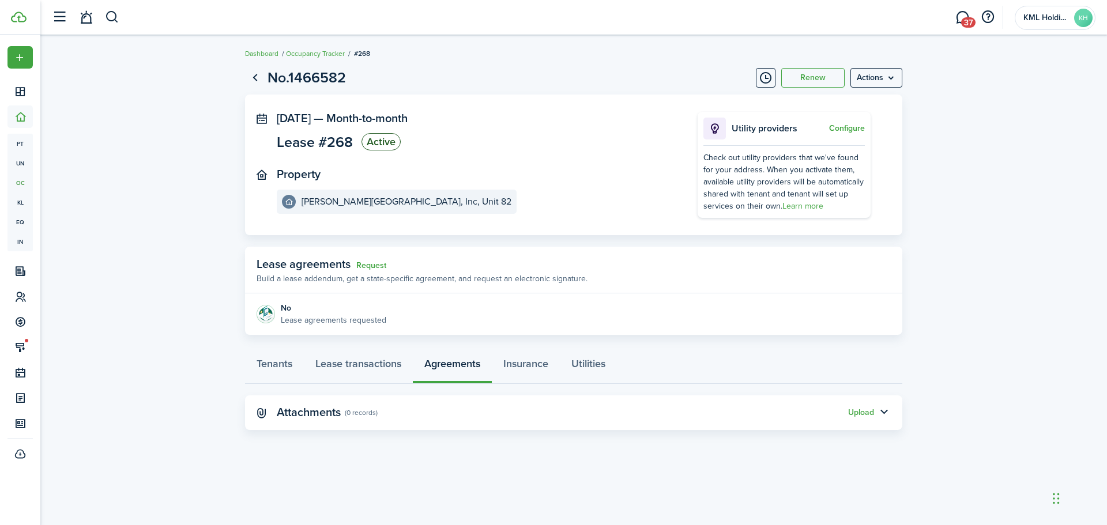
click at [855, 414] on button "Upload" at bounding box center [861, 412] width 26 height 9
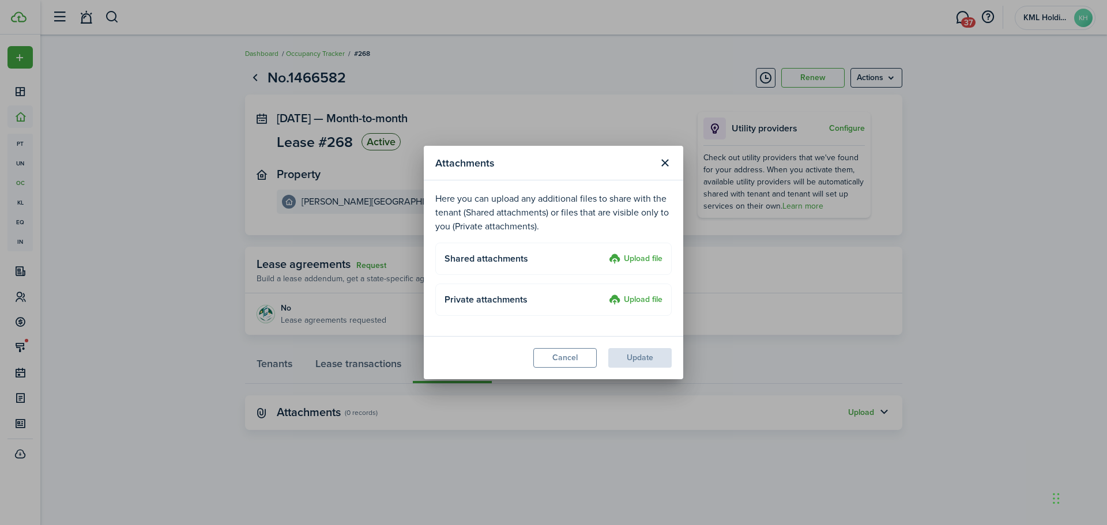
click at [619, 262] on label "Upload file" at bounding box center [636, 259] width 54 height 14
click at [605, 252] on input "Upload file" at bounding box center [605, 252] width 0 height 0
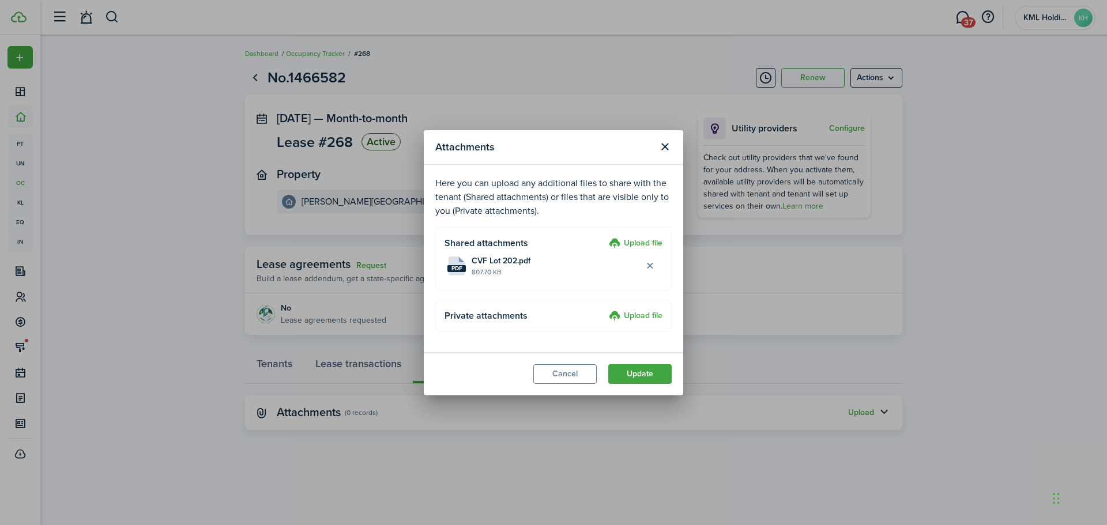
click at [659, 368] on button "Update" at bounding box center [639, 374] width 63 height 20
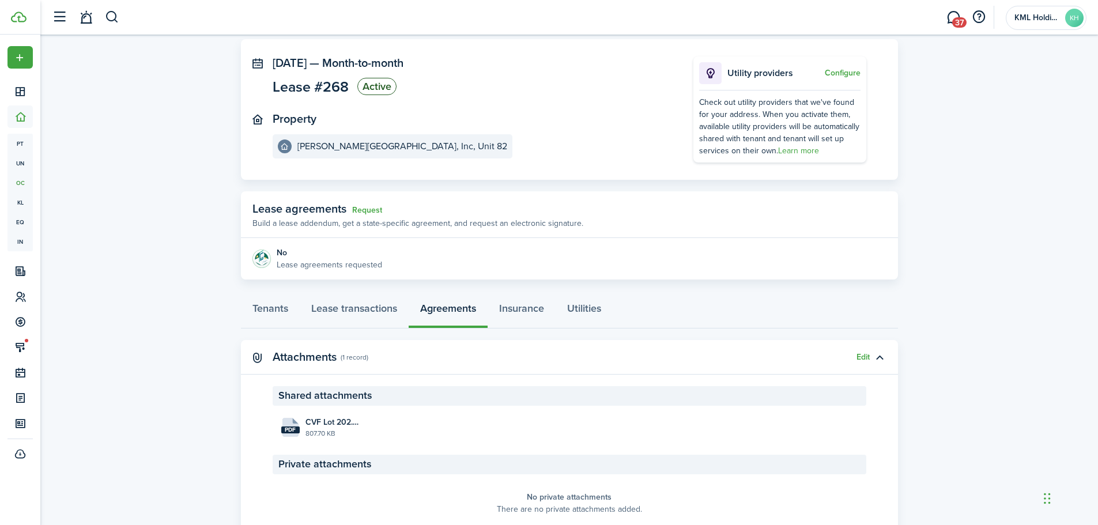
scroll to position [105, 0]
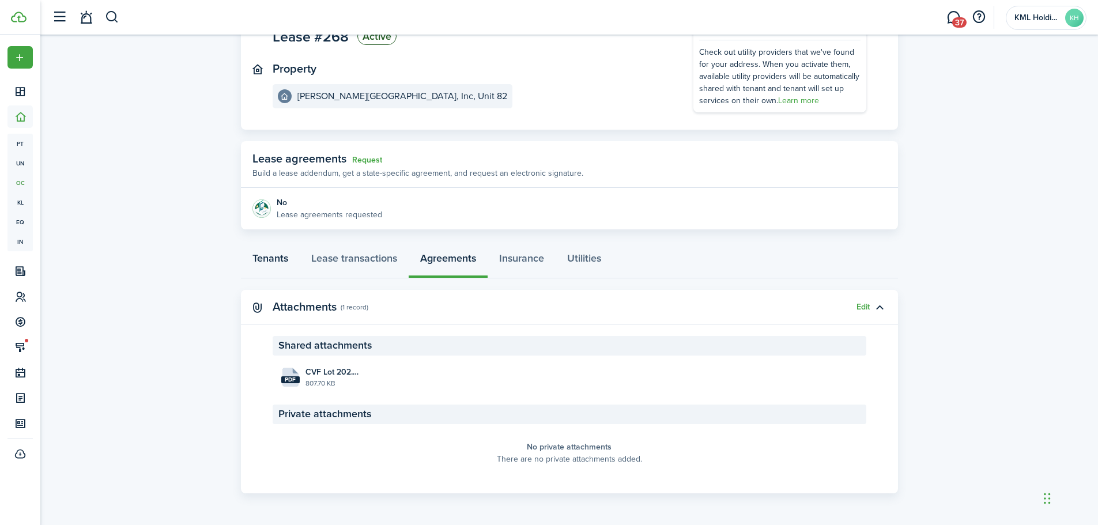
click at [290, 264] on link "Tenants" at bounding box center [270, 261] width 59 height 35
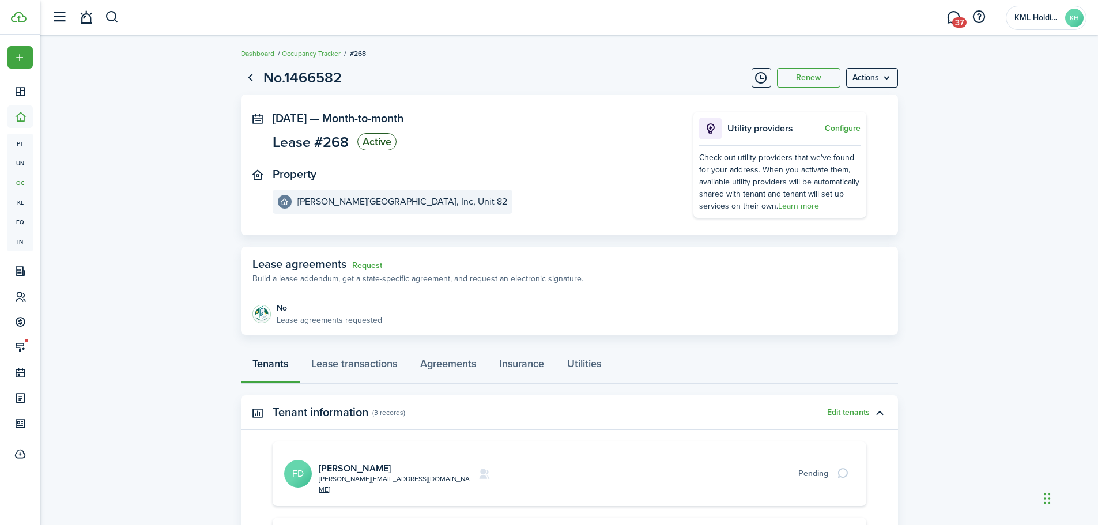
click at [341, 462] on link "[PERSON_NAME]" at bounding box center [355, 468] width 72 height 13
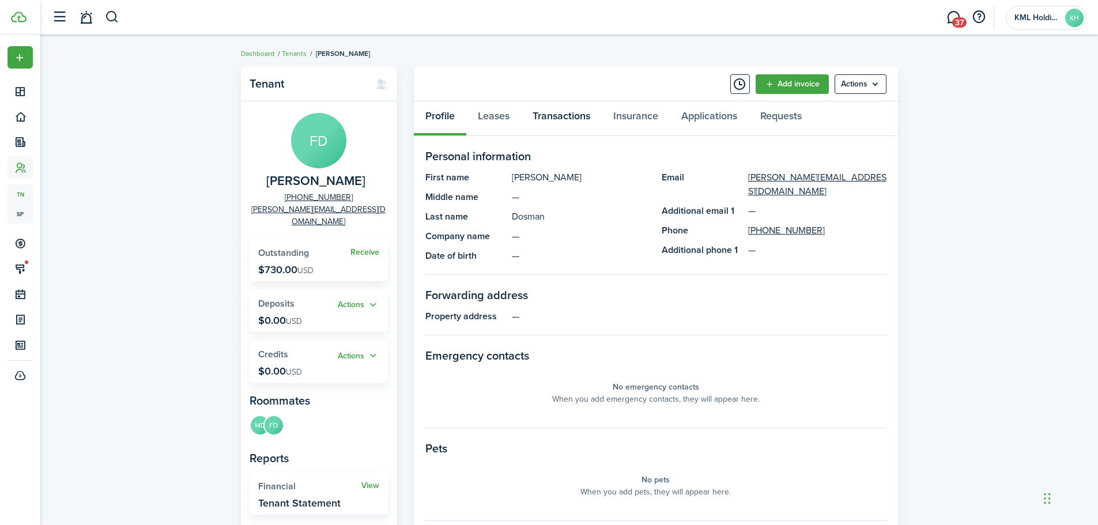
click at [554, 115] on link "Transactions" at bounding box center [561, 118] width 81 height 35
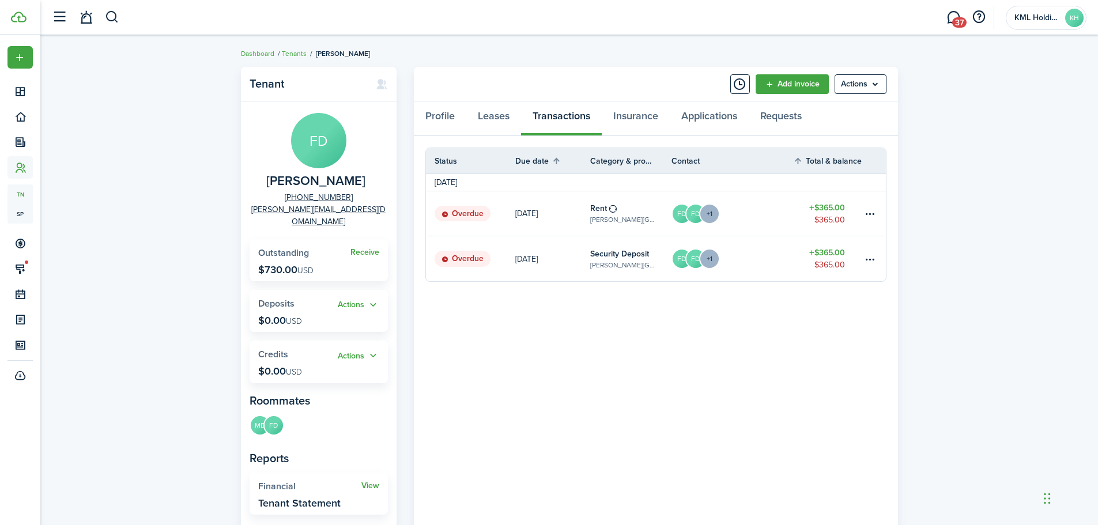
click at [836, 255] on table-amount-title "$365.00" at bounding box center [827, 253] width 36 height 12
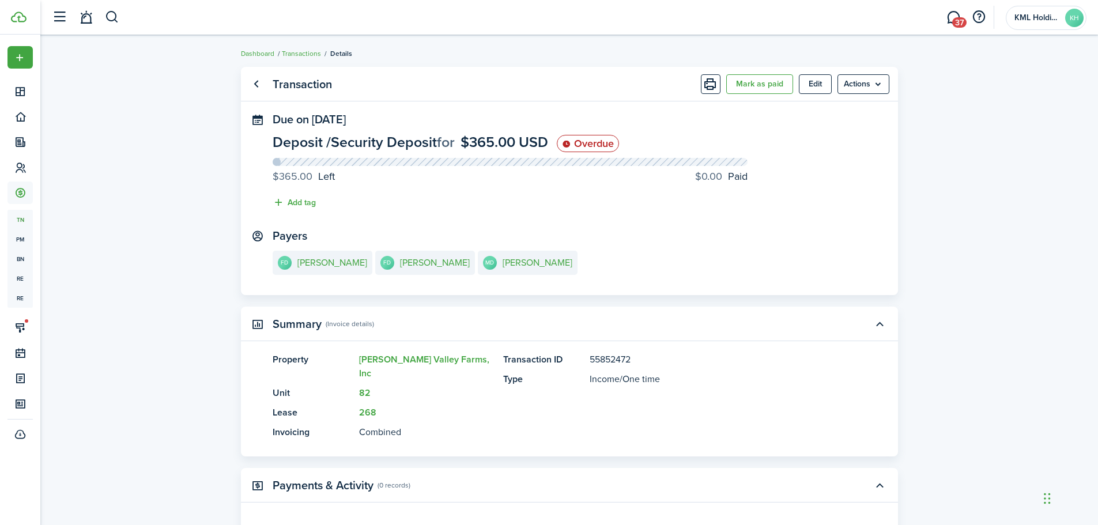
click at [771, 89] on button "Mark as paid" at bounding box center [759, 84] width 67 height 20
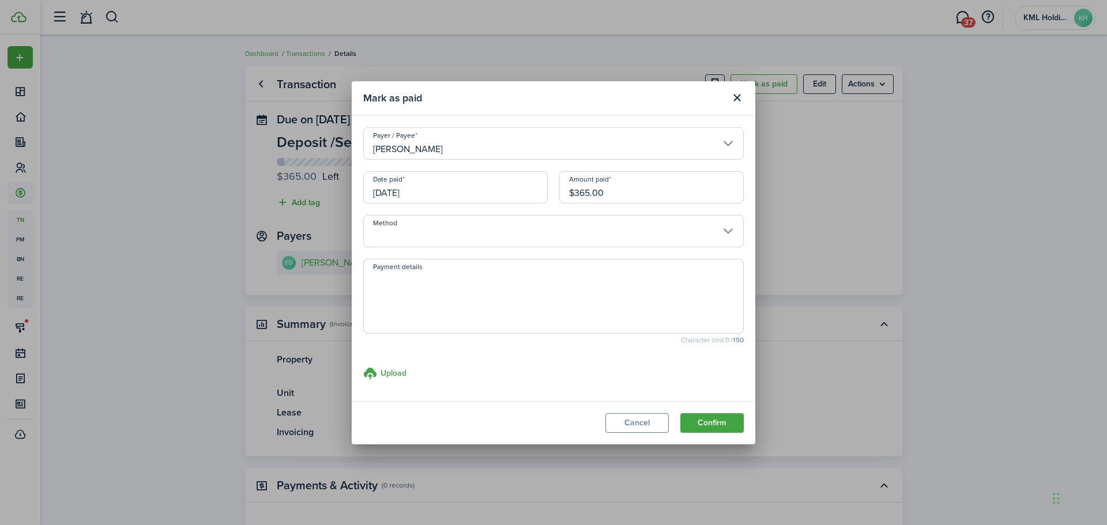
click at [541, 233] on input "Method" at bounding box center [553, 231] width 380 height 32
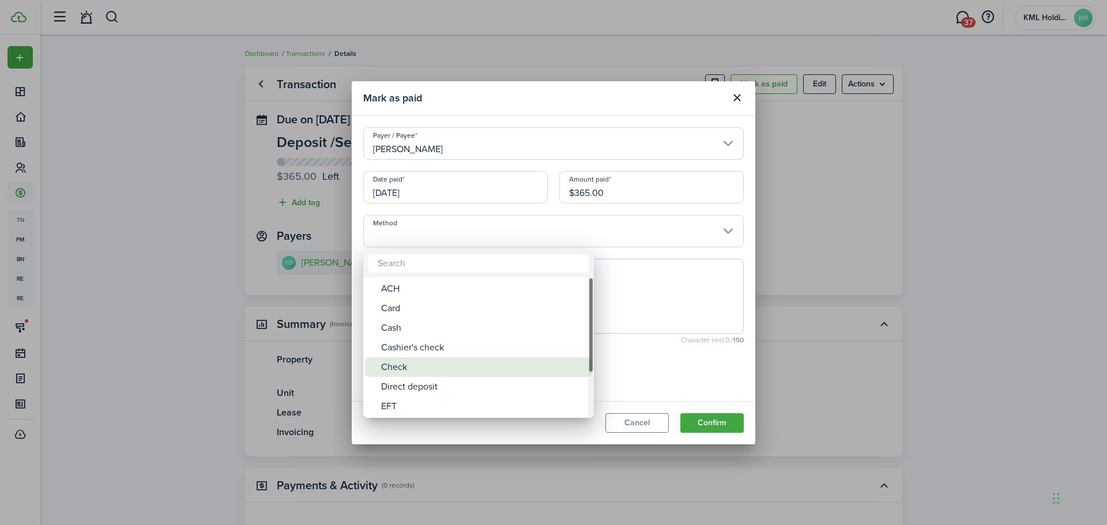
click at [397, 367] on div "Check" at bounding box center [483, 367] width 204 height 20
type input "Check"
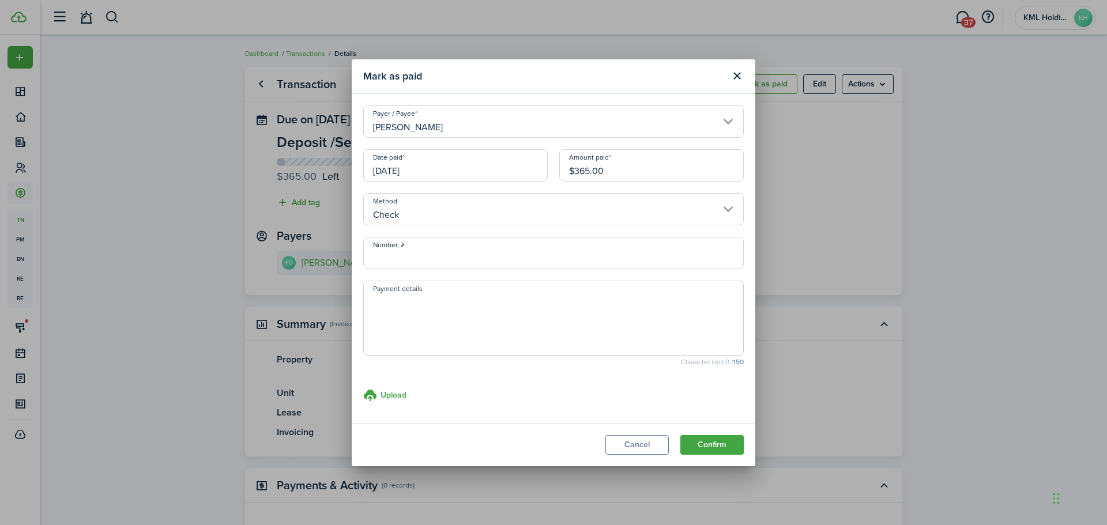
click at [737, 451] on button "Confirm" at bounding box center [711, 445] width 63 height 20
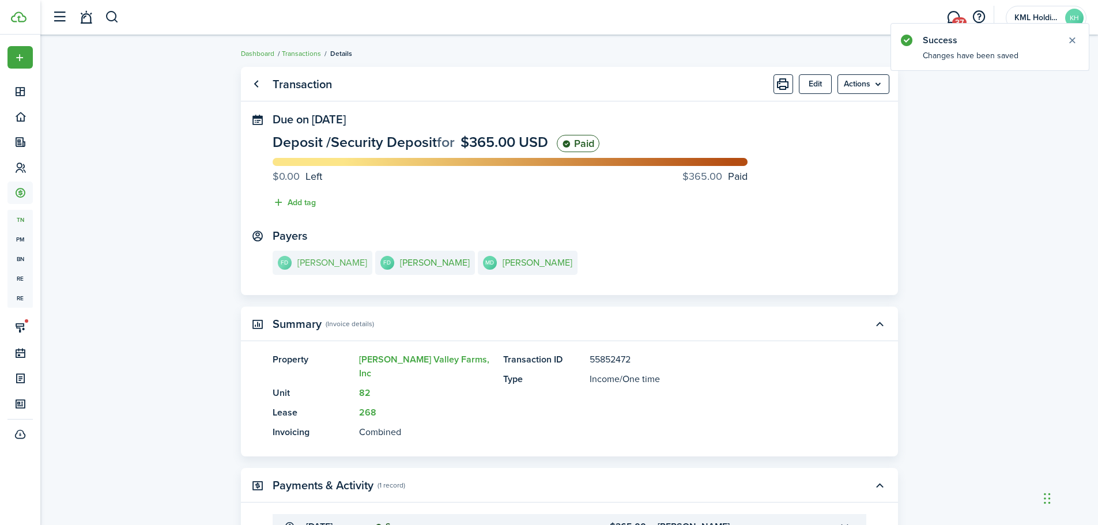
click at [357, 263] on e-details-info-title "[PERSON_NAME]" at bounding box center [332, 263] width 70 height 10
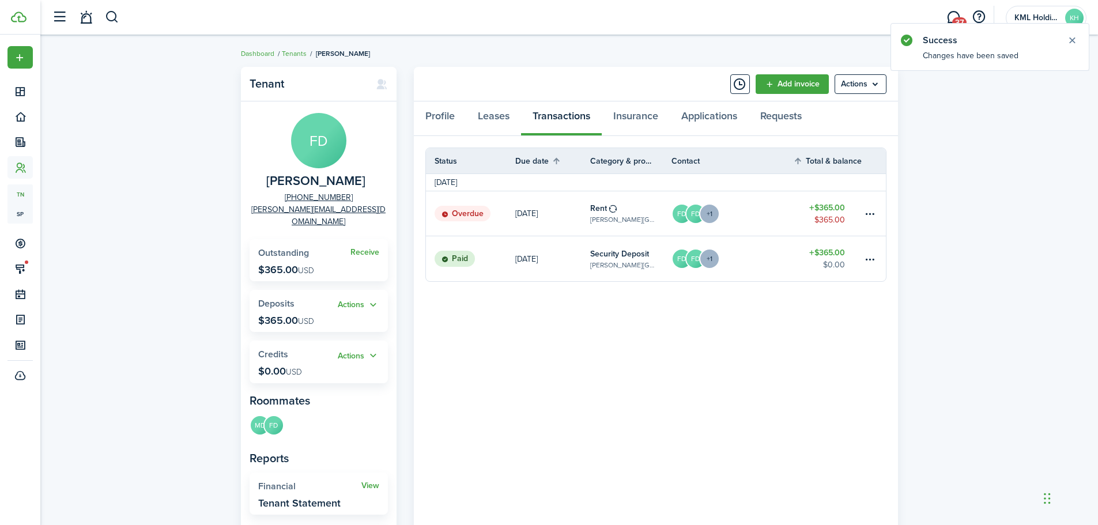
click at [838, 211] on table-amount-title "$365.00" at bounding box center [827, 208] width 36 height 12
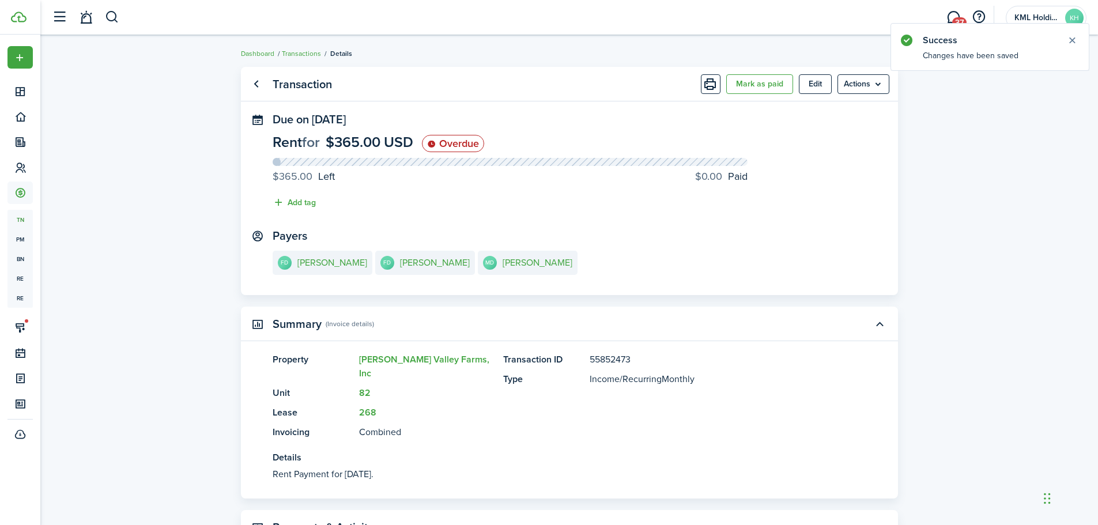
click at [744, 89] on button "Mark as paid" at bounding box center [759, 84] width 67 height 20
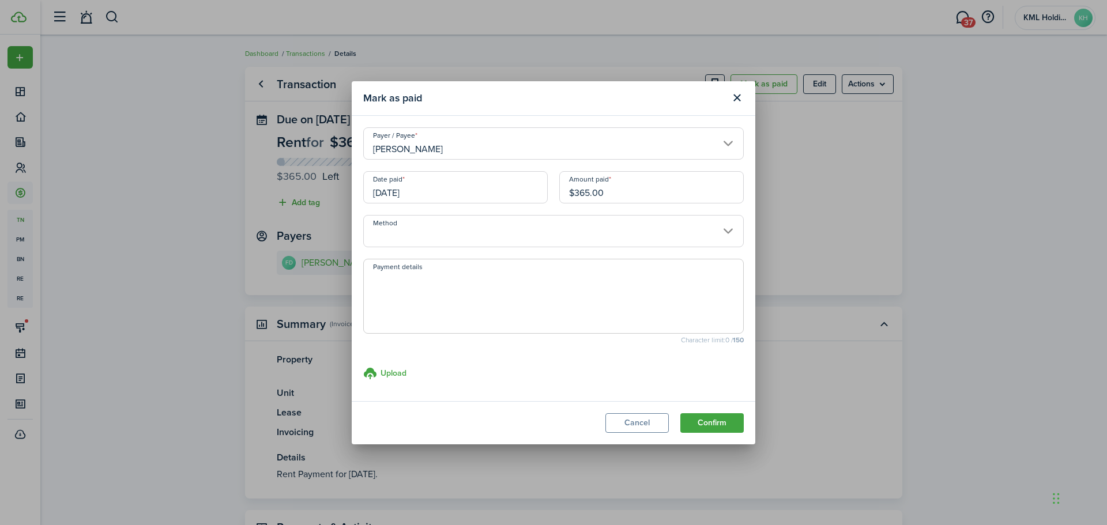
click at [444, 229] on input "Method" at bounding box center [553, 231] width 380 height 32
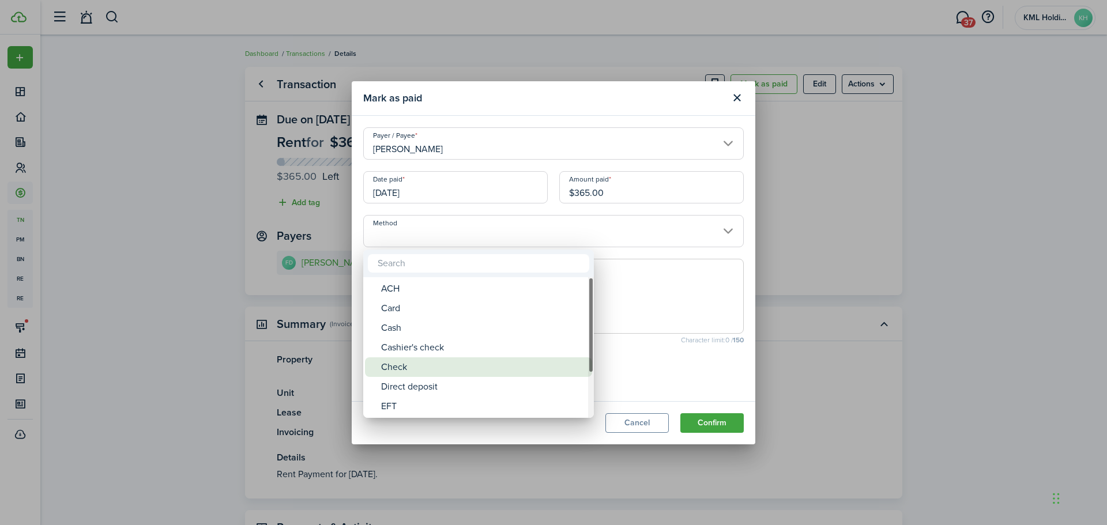
click at [444, 363] on div "Check" at bounding box center [483, 367] width 204 height 20
type input "Check"
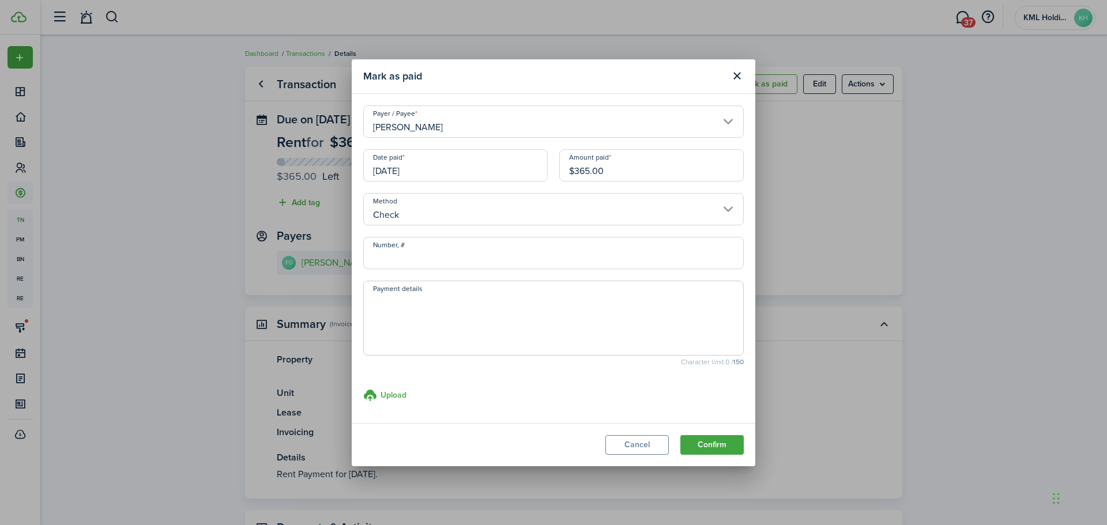
click at [447, 255] on input "Number, #" at bounding box center [553, 253] width 380 height 32
type input "1143"
click at [714, 449] on button "Confirm" at bounding box center [711, 445] width 63 height 20
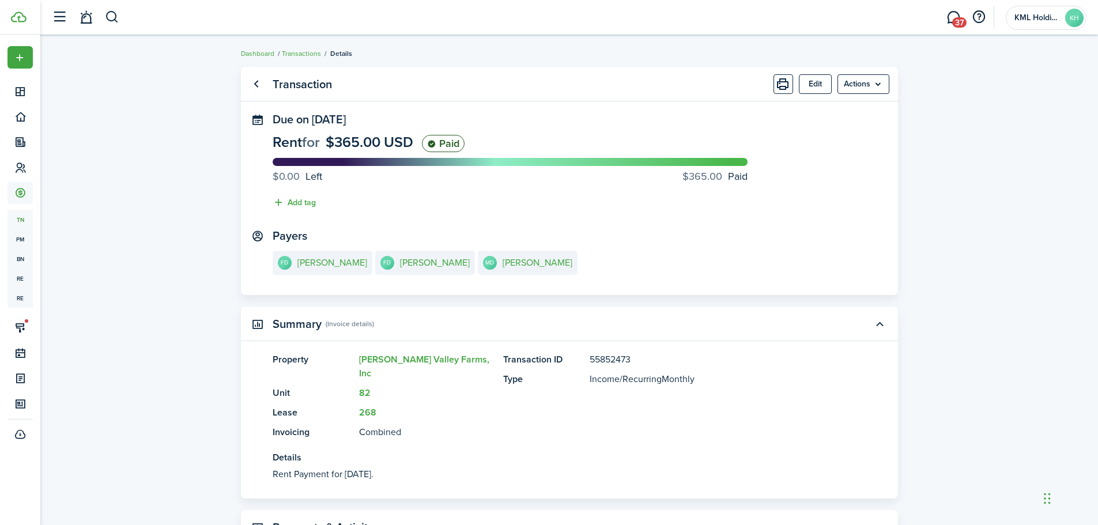
click at [119, 20] on button "button" at bounding box center [112, 17] width 14 height 20
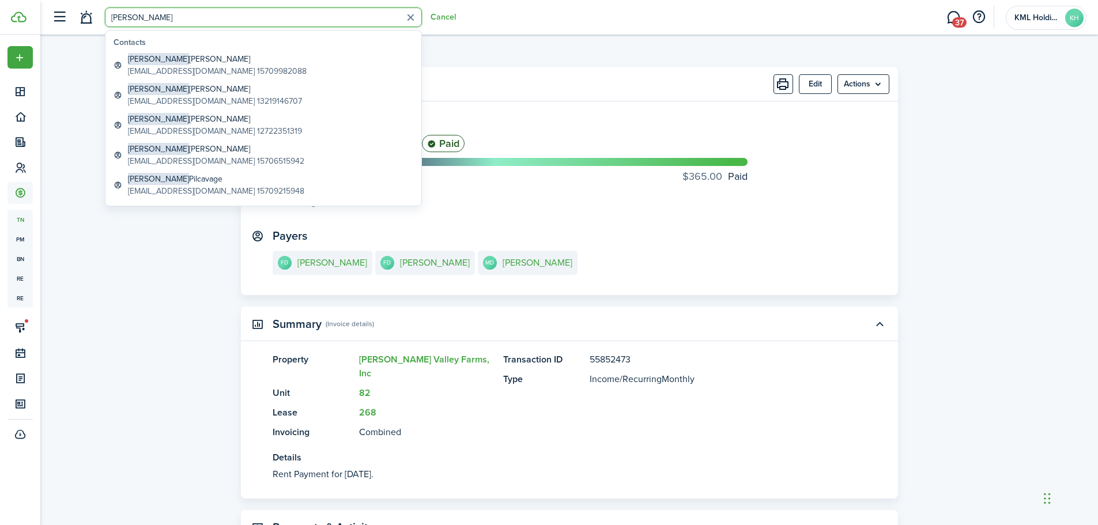
type input "[PERSON_NAME]"
click at [218, 92] on global-search-item-title "[PERSON_NAME]" at bounding box center [215, 89] width 174 height 12
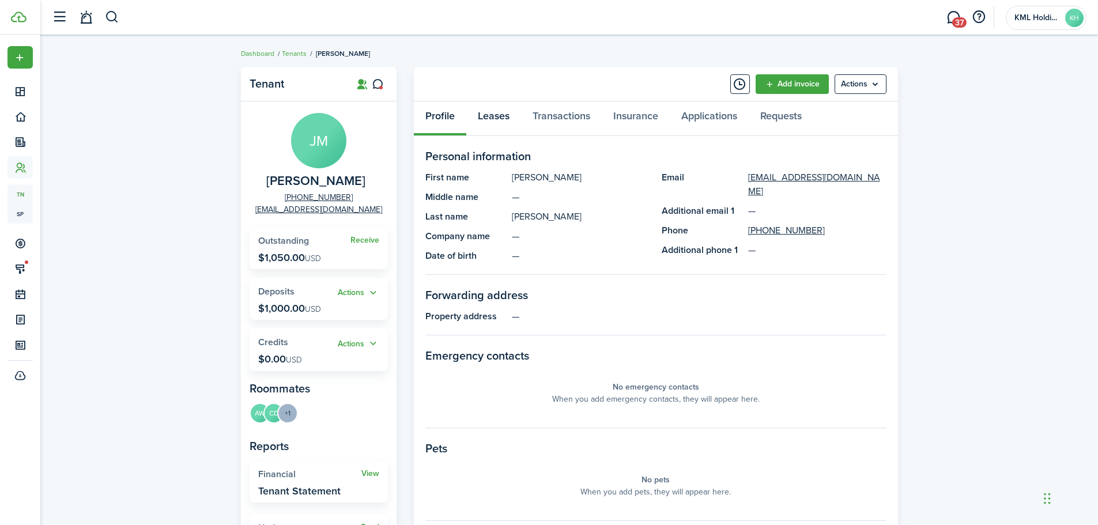
click at [503, 112] on link "Leases" at bounding box center [493, 118] width 55 height 35
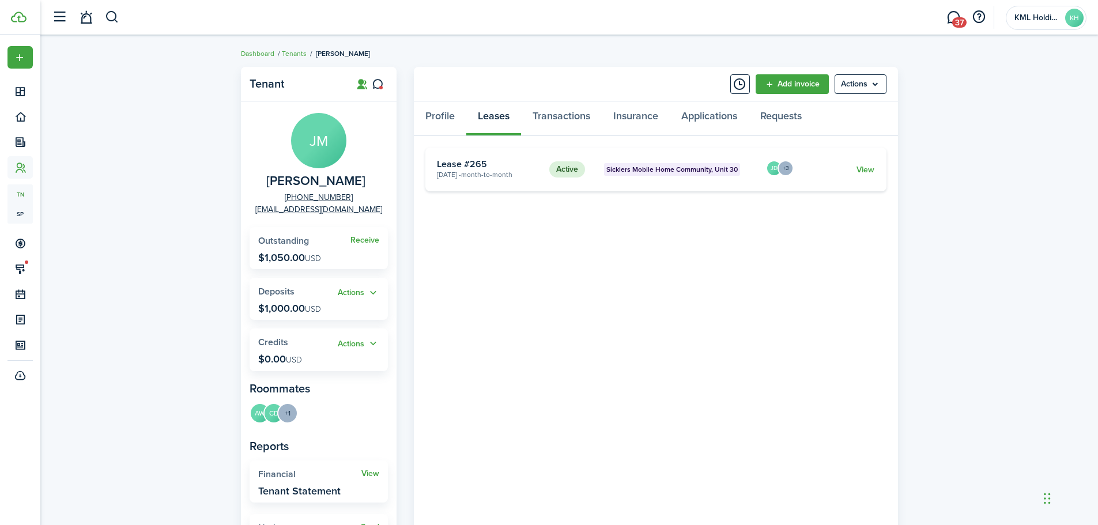
click at [866, 173] on link "View" at bounding box center [865, 170] width 18 height 12
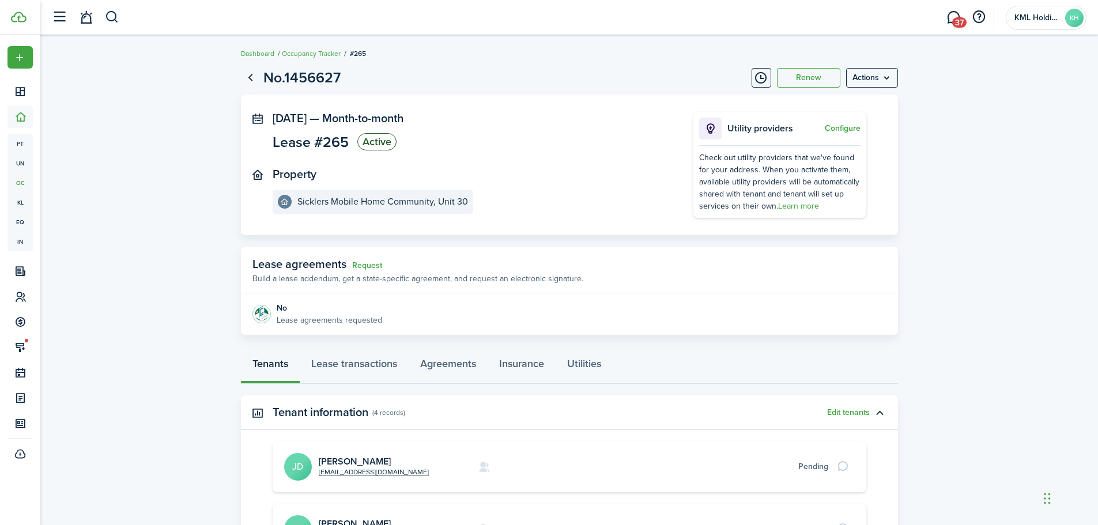
scroll to position [288, 0]
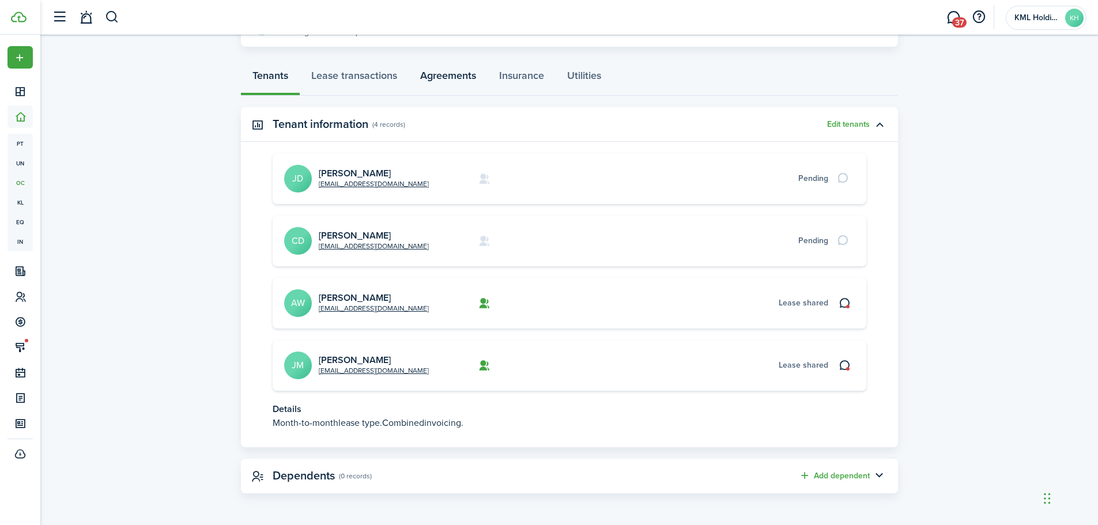
click at [450, 77] on link "Agreements" at bounding box center [448, 78] width 79 height 35
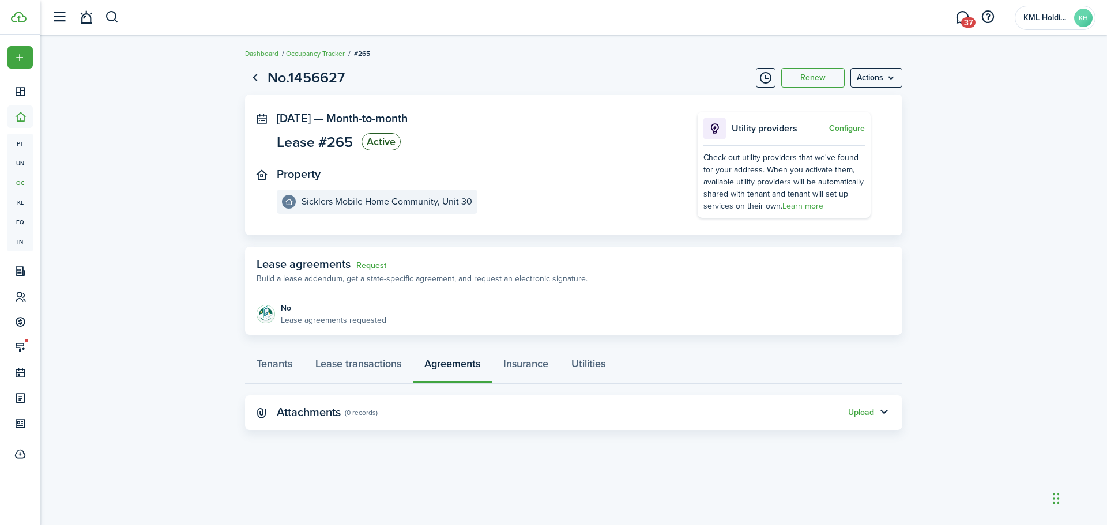
click at [870, 413] on button "Upload" at bounding box center [861, 412] width 26 height 9
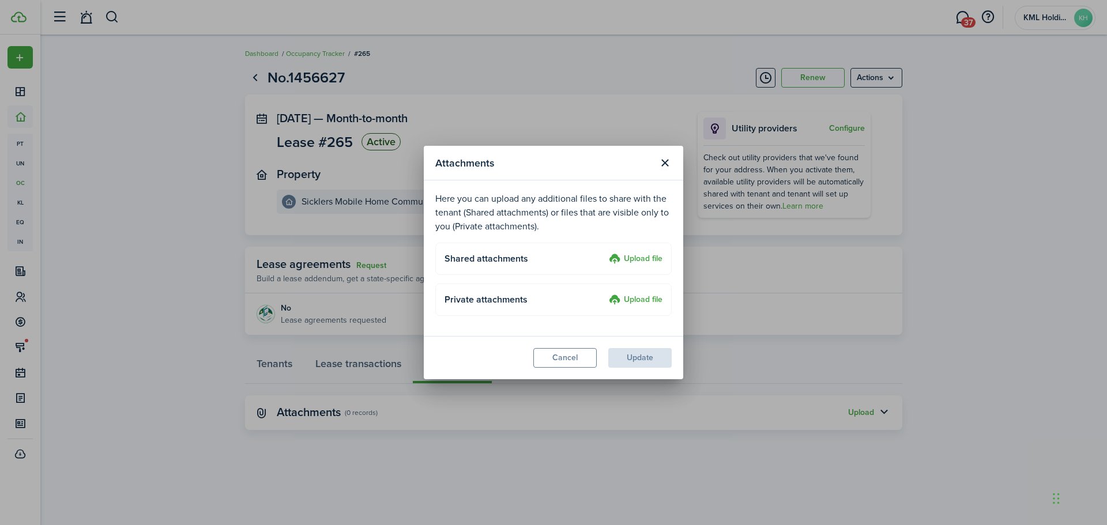
click at [645, 253] on div "Shared attachments Upload file" at bounding box center [553, 259] width 218 height 14
click at [644, 255] on label "Upload file" at bounding box center [636, 259] width 54 height 14
click at [605, 252] on input "Upload file" at bounding box center [605, 252] width 0 height 0
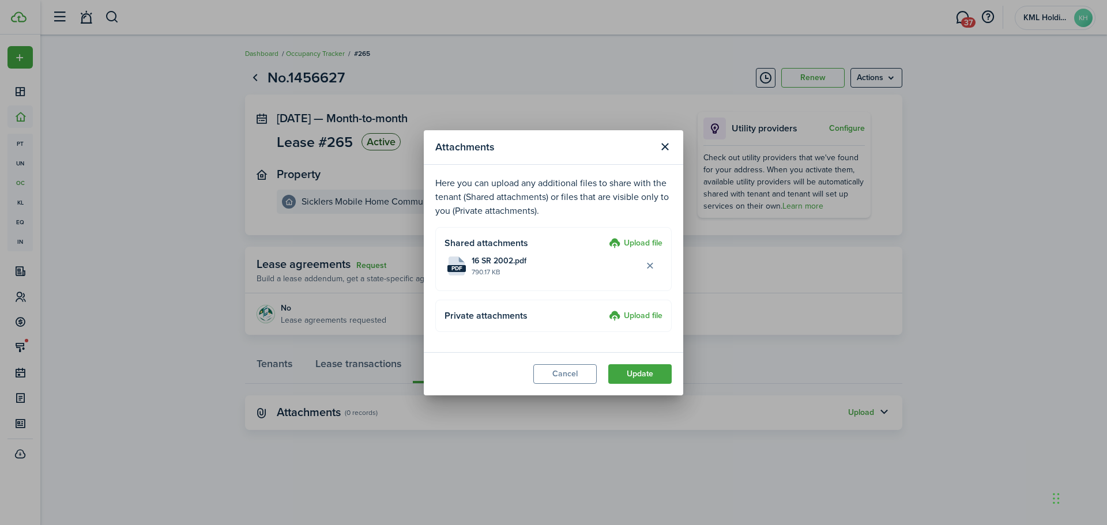
click at [658, 369] on button "Update" at bounding box center [639, 374] width 63 height 20
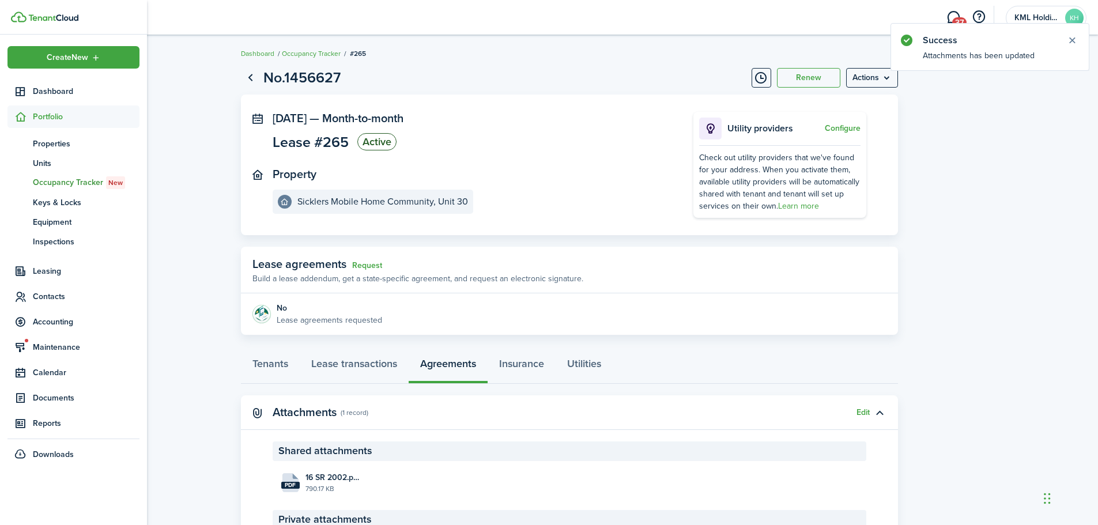
click at [61, 292] on span "Contacts" at bounding box center [86, 296] width 107 height 12
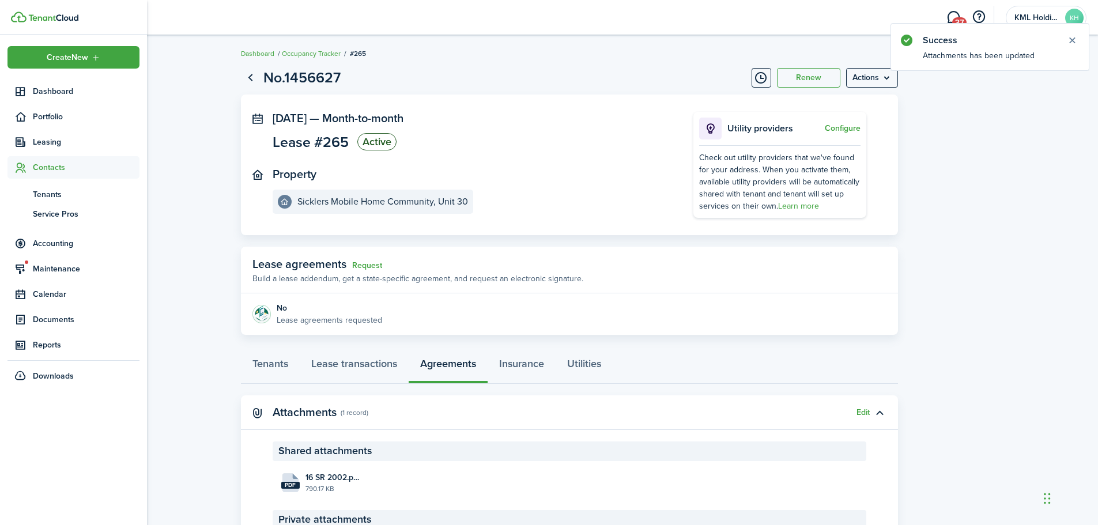
click at [44, 194] on span "Tenants" at bounding box center [86, 194] width 107 height 12
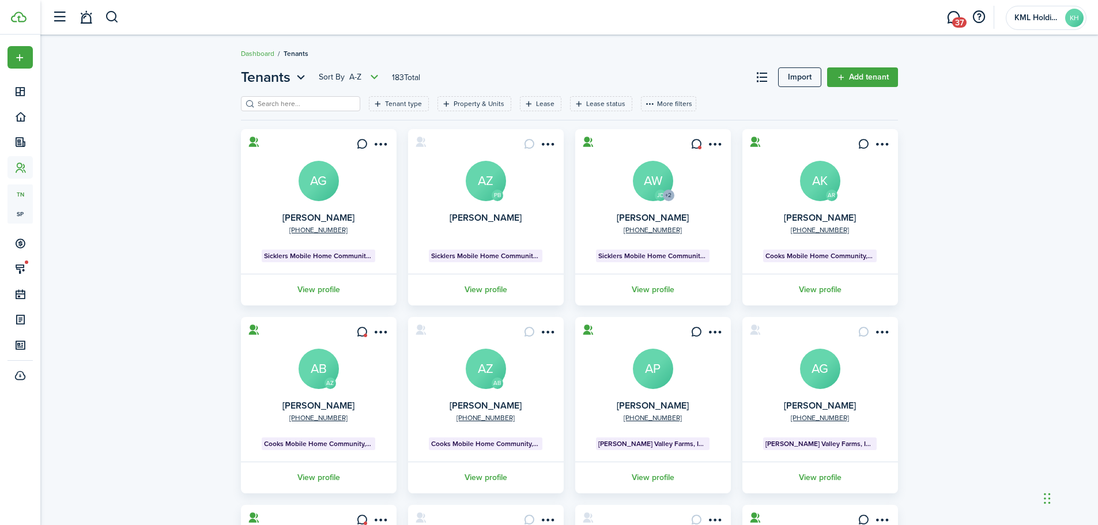
click at [874, 77] on link "Add tenant" at bounding box center [862, 77] width 71 height 20
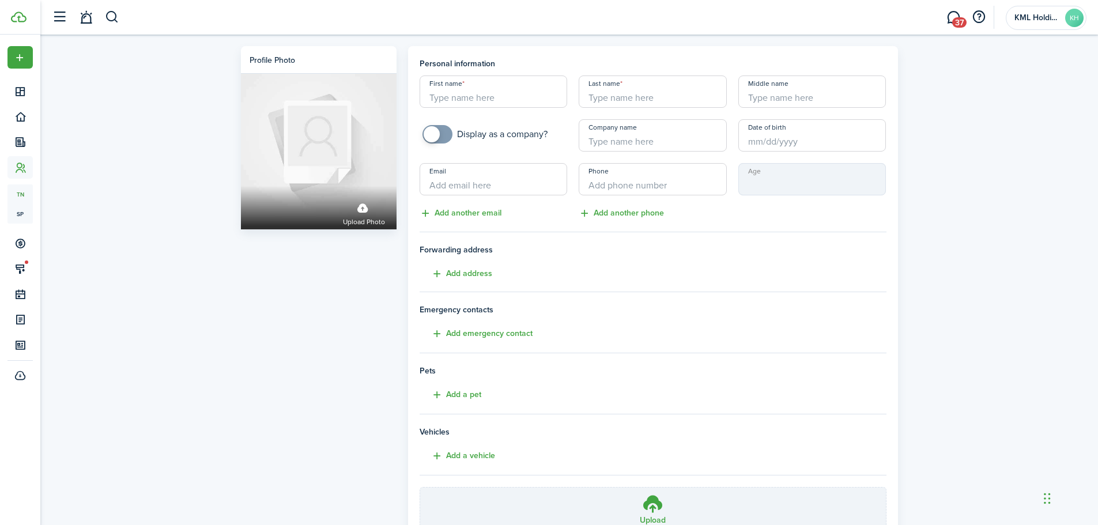
click at [527, 104] on input "First name" at bounding box center [494, 91] width 148 height 32
type input "[PERSON_NAME]"
click at [675, 86] on input "Last name" at bounding box center [653, 91] width 148 height 32
type input "[PERSON_NAME]"
click at [534, 180] on input "Email" at bounding box center [494, 179] width 148 height 32
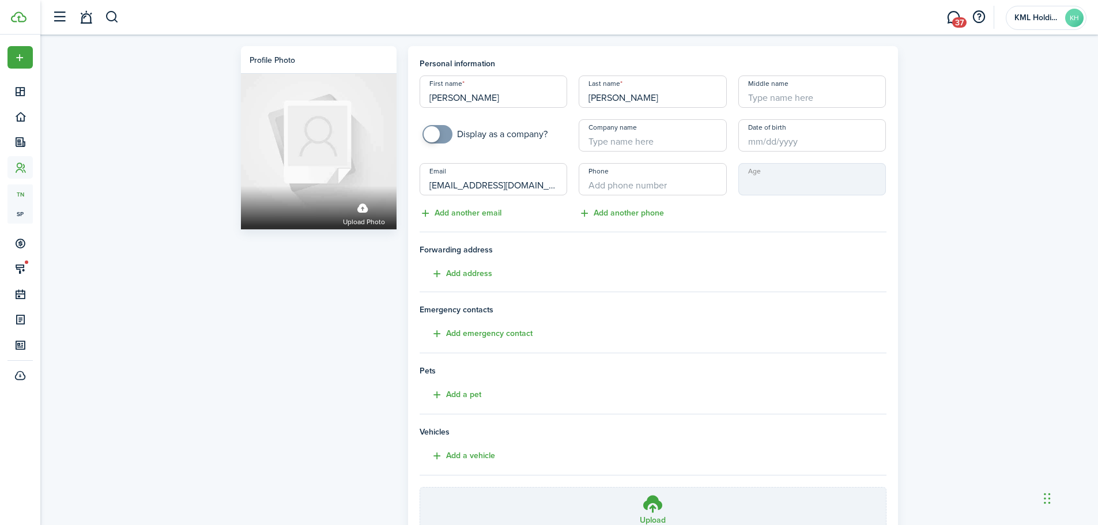
type input "[EMAIL_ADDRESS][DOMAIN_NAME]"
click at [596, 188] on input "+1" at bounding box center [653, 179] width 148 height 32
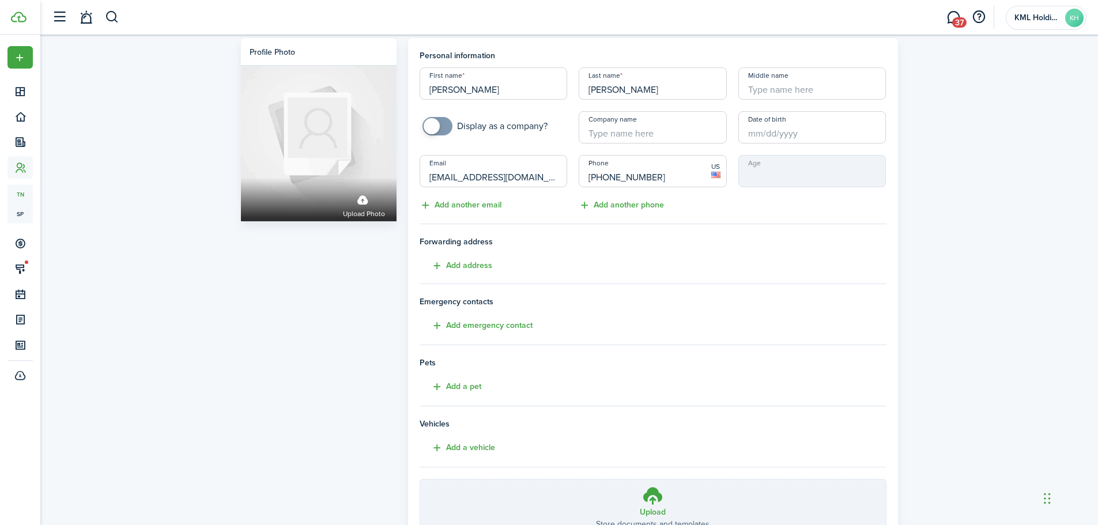
scroll to position [106, 0]
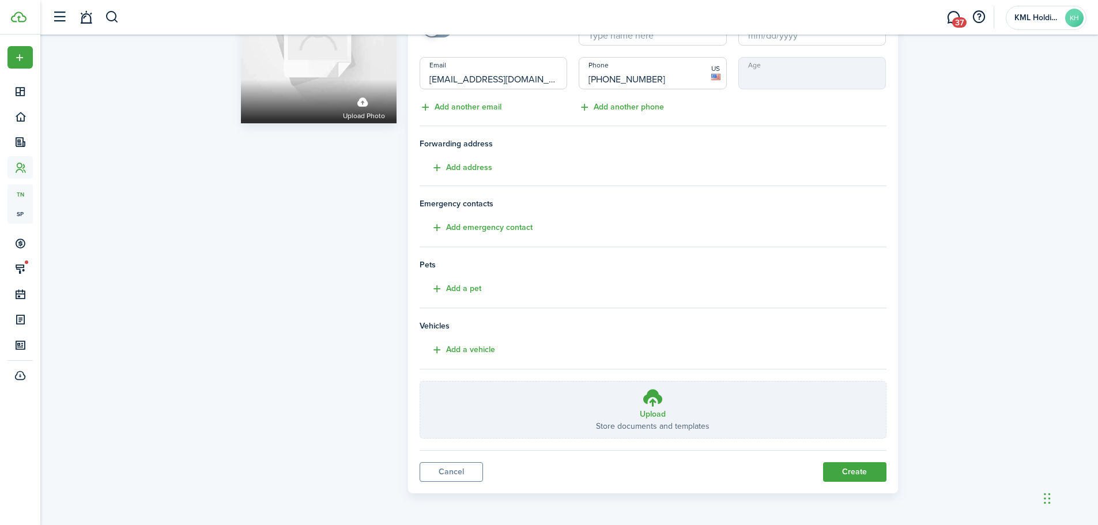
type input "[PHONE_NUMBER]"
click at [863, 473] on button "Create" at bounding box center [854, 472] width 63 height 20
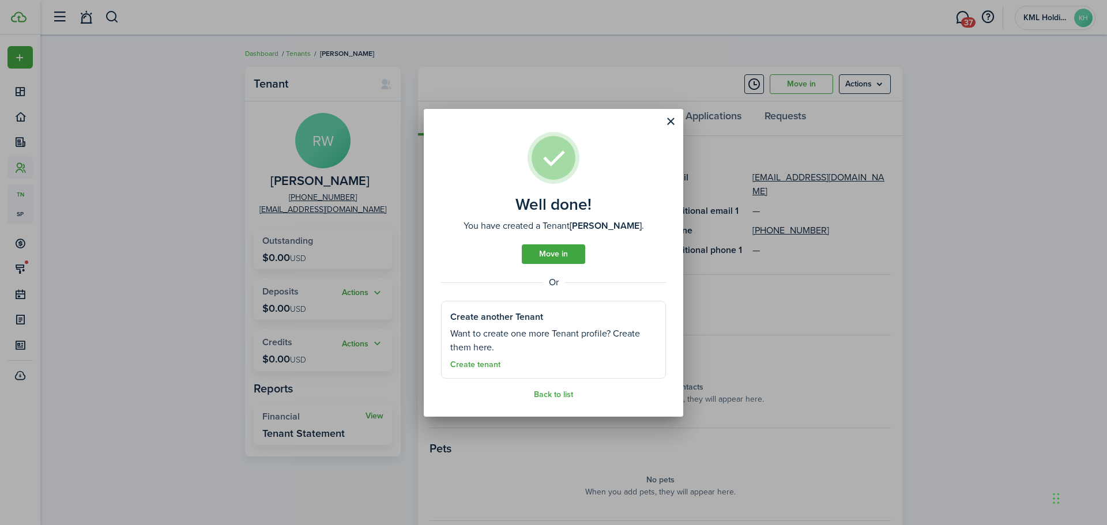
click at [474, 369] on link "Create tenant" at bounding box center [475, 364] width 50 height 9
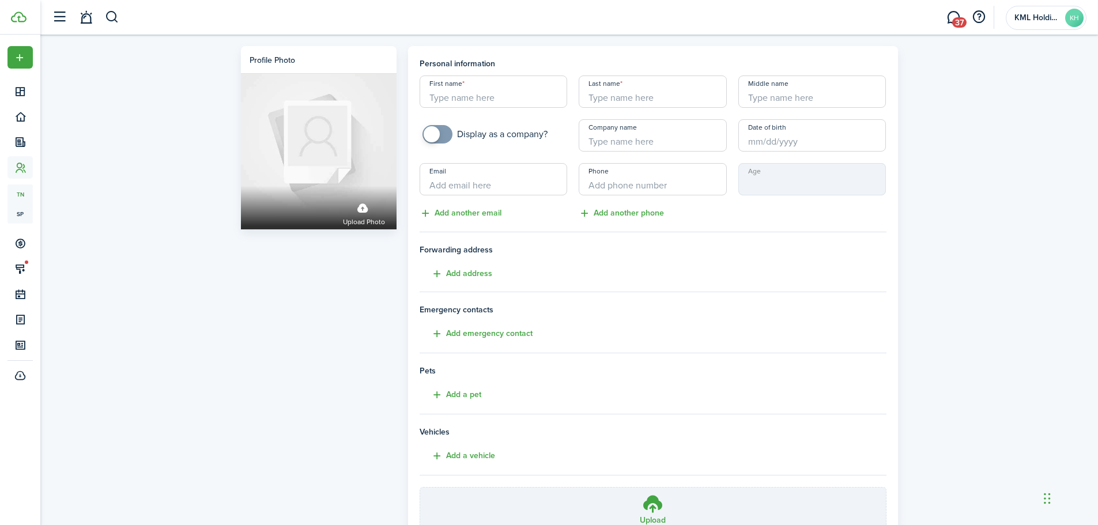
click at [482, 95] on input "First name" at bounding box center [494, 91] width 148 height 32
type input "Gurw"
click at [665, 91] on input "Last name" at bounding box center [653, 91] width 148 height 32
click at [667, 97] on input "Last name" at bounding box center [653, 91] width 148 height 32
type input "[PERSON_NAME]"
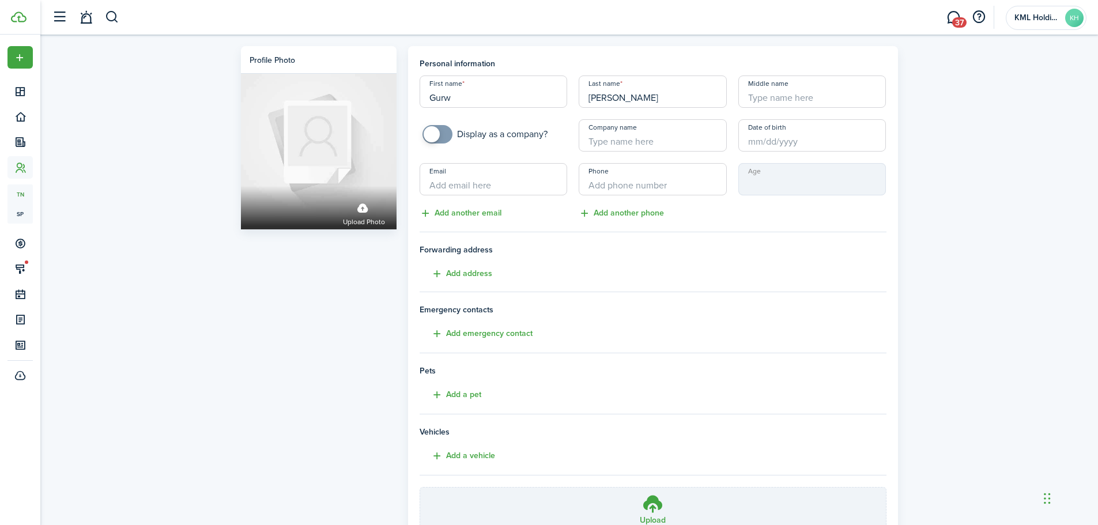
click at [445, 183] on input "Email" at bounding box center [494, 179] width 148 height 32
type input "[EMAIL_ADDRESS][DOMAIN_NAME]"
click at [633, 182] on input "+1" at bounding box center [653, 179] width 148 height 32
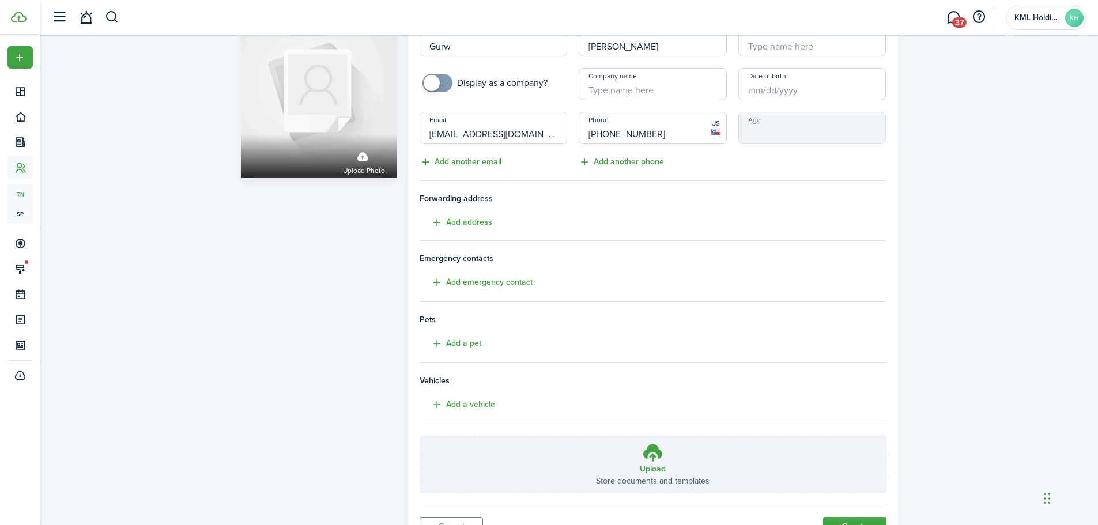
scroll to position [106, 0]
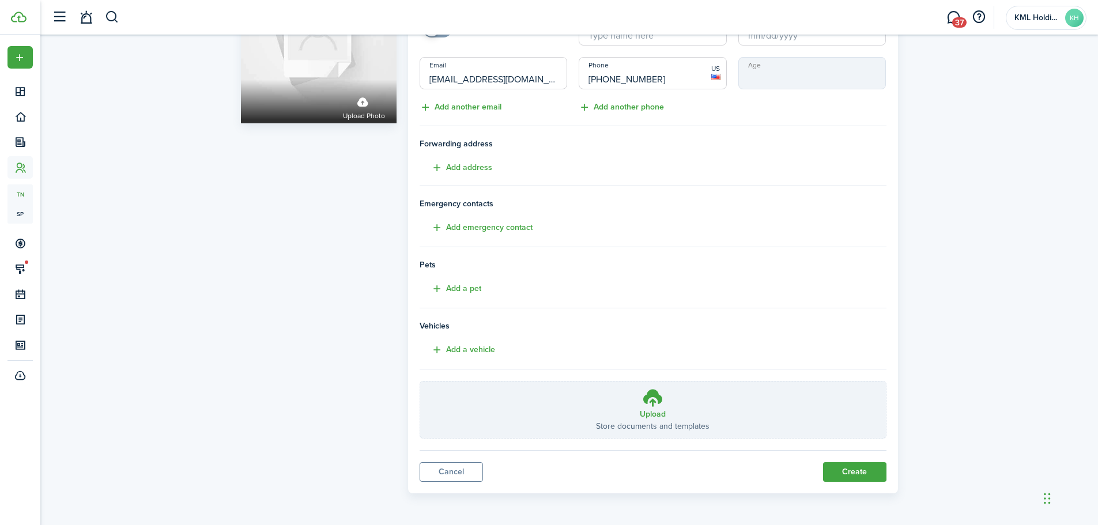
type input "[PHONE_NUMBER]"
click at [839, 462] on panel-main-body "Personal information First name Gurw Last name [PERSON_NAME] Middle name Displa…" at bounding box center [653, 207] width 467 height 511
click at [844, 472] on button "Create" at bounding box center [854, 472] width 63 height 20
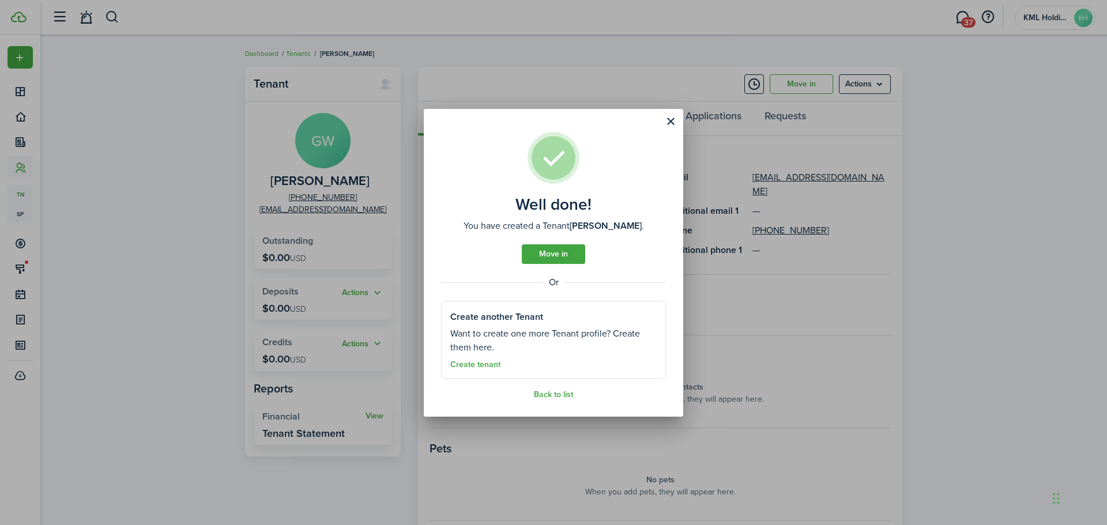
click at [565, 248] on link "Move in" at bounding box center [553, 254] width 63 height 20
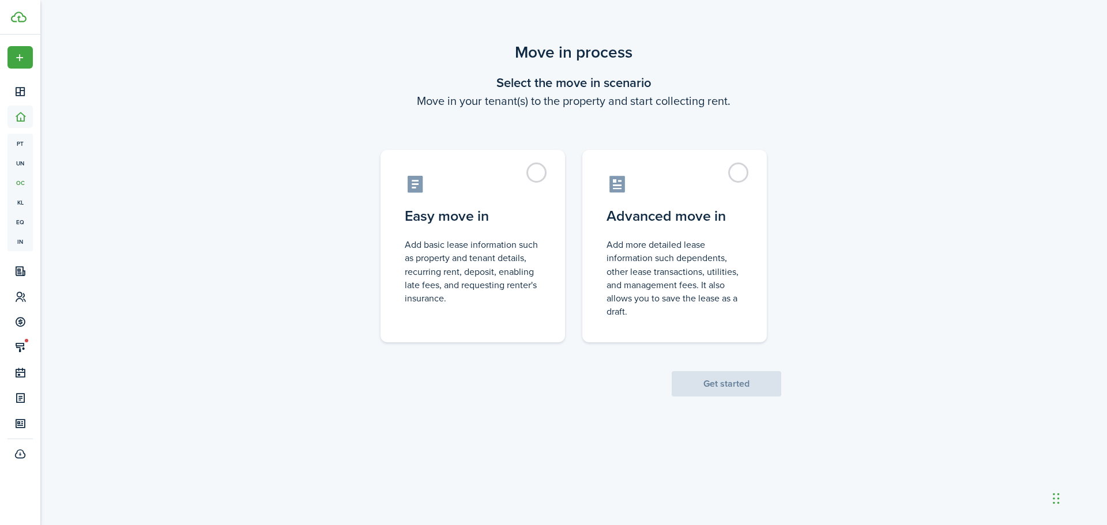
drag, startPoint x: 539, startPoint y: 171, endPoint x: 577, endPoint y: 206, distance: 52.2
click at [542, 171] on label "Easy move in Add basic lease information such as property and tenant details, r…" at bounding box center [472, 246] width 184 height 192
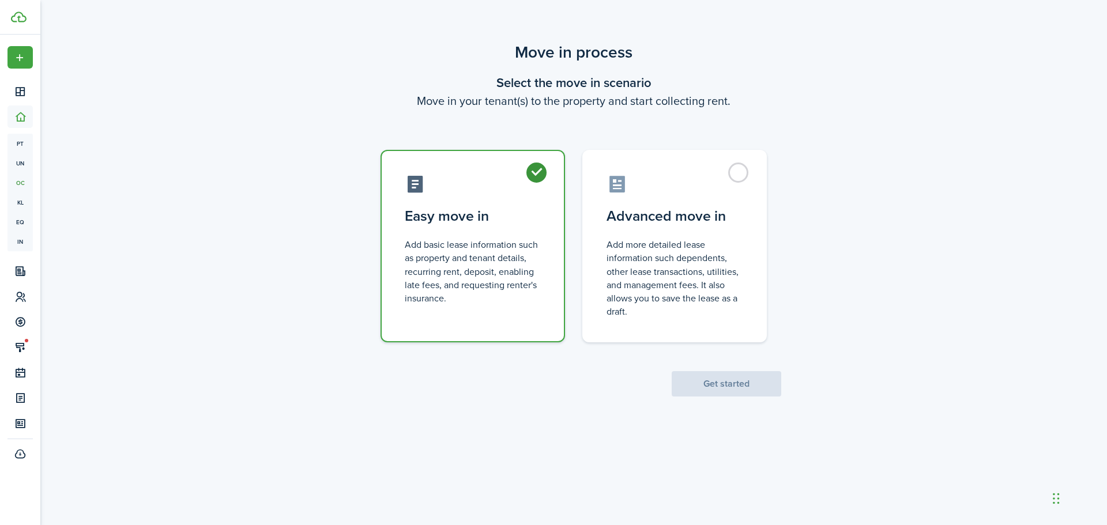
radio input "true"
click at [717, 386] on button "Get started" at bounding box center [726, 383] width 110 height 25
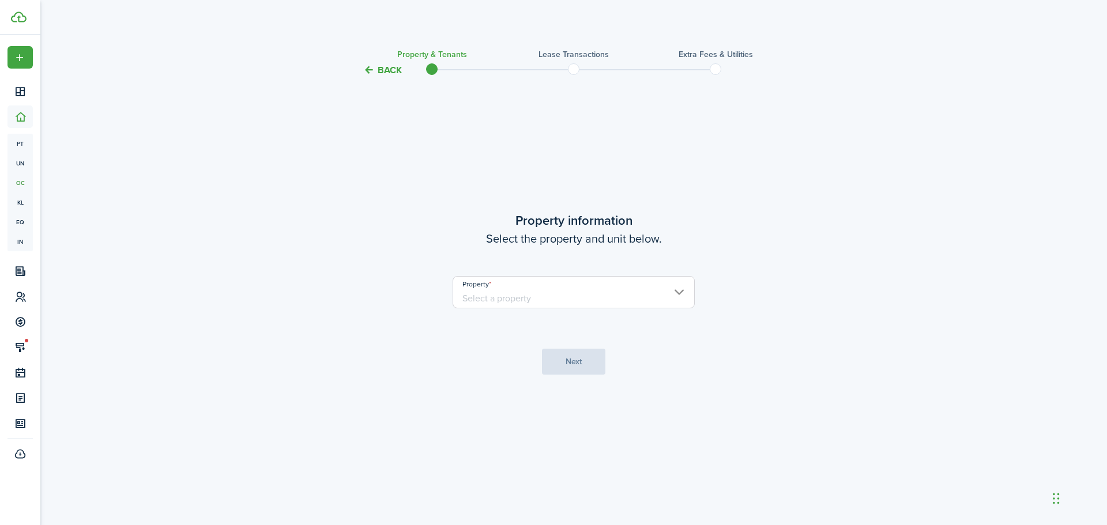
click at [610, 302] on input "Property" at bounding box center [573, 292] width 242 height 32
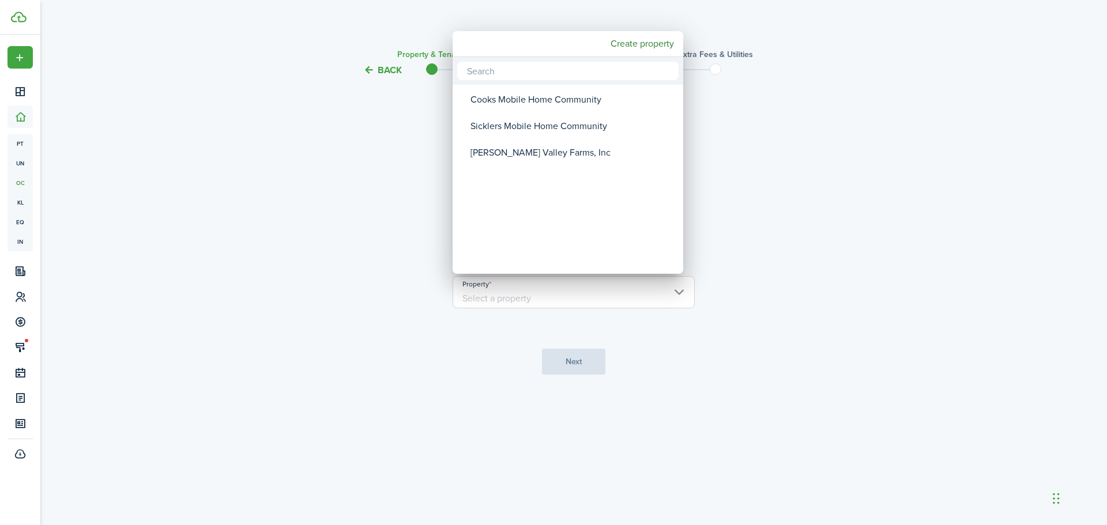
click at [597, 292] on div at bounding box center [553, 262] width 1291 height 709
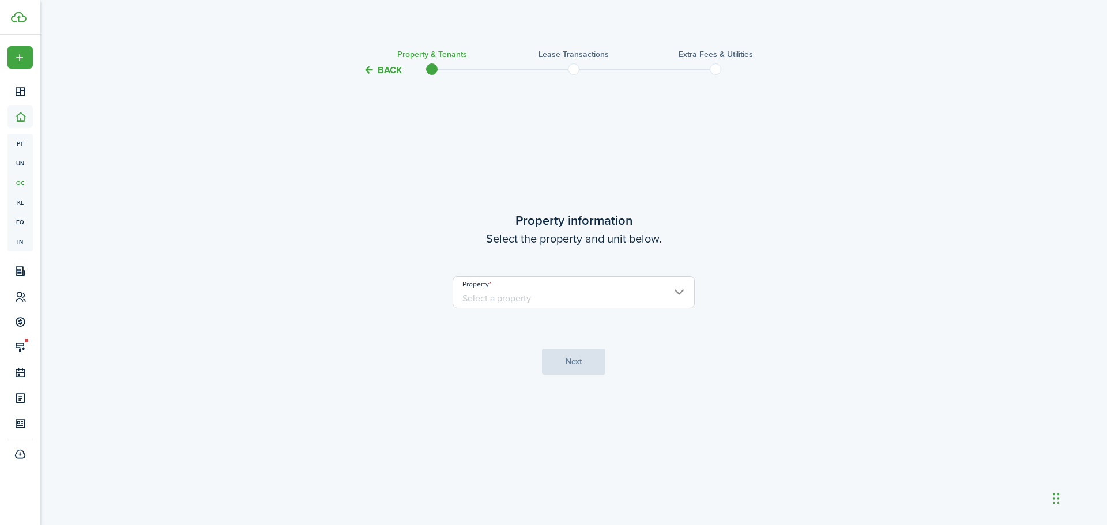
click at [580, 296] on input "Property" at bounding box center [573, 292] width 242 height 32
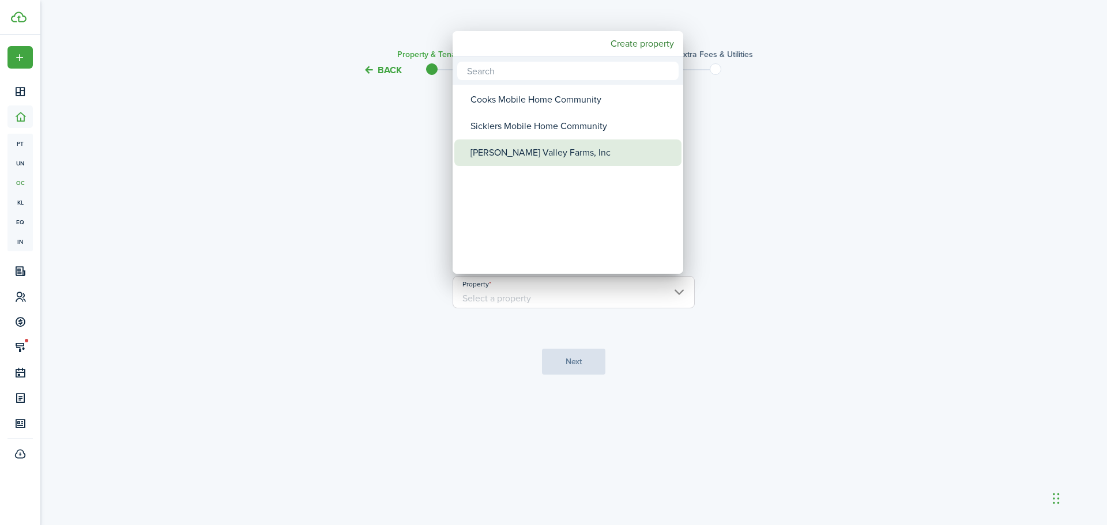
click at [520, 154] on div "[PERSON_NAME] Valley Farms, Inc" at bounding box center [572, 152] width 204 height 27
type input "[PERSON_NAME] Valley Farms, Inc"
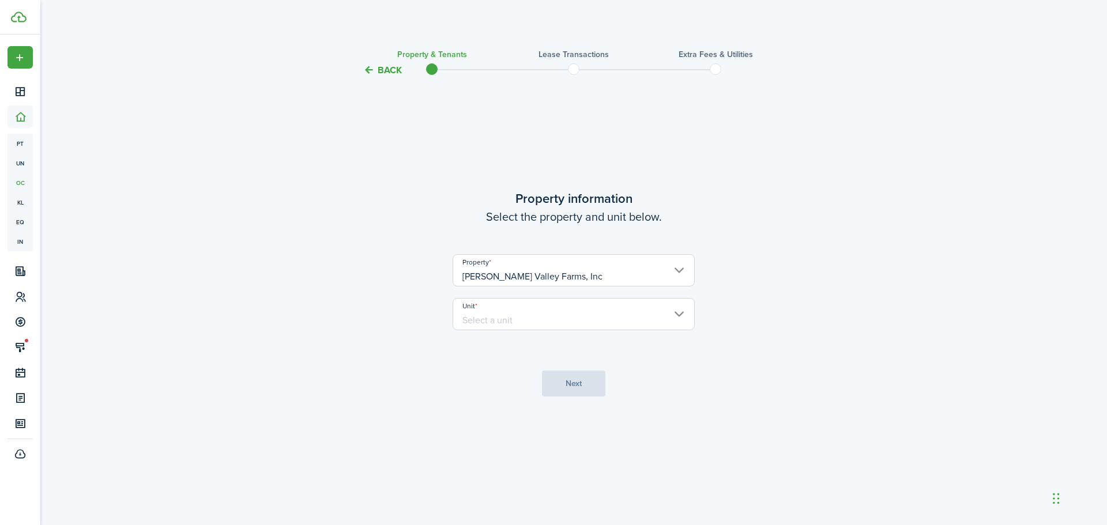
click at [556, 319] on input "Unit" at bounding box center [573, 314] width 242 height 32
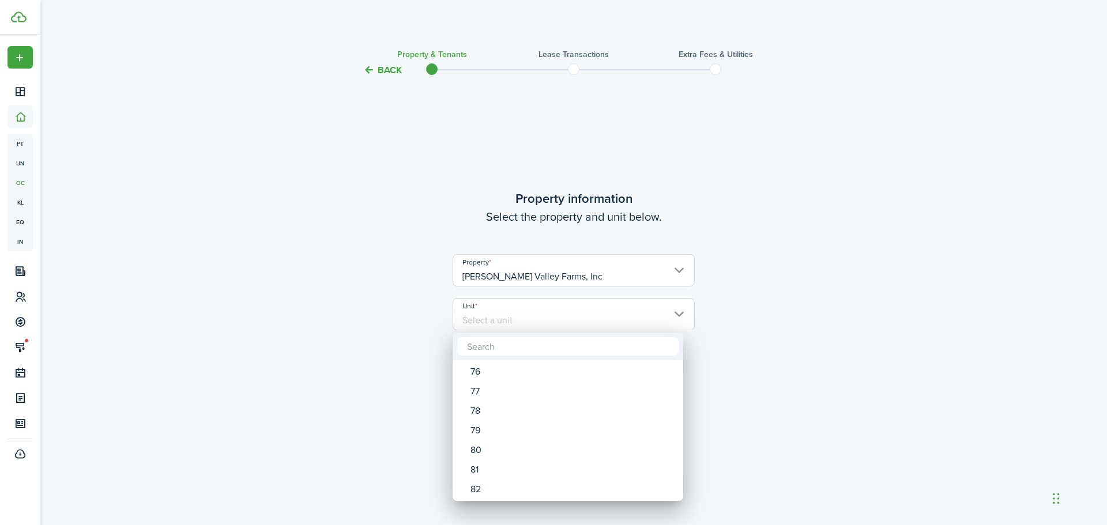
click at [575, 308] on div at bounding box center [553, 262] width 1291 height 709
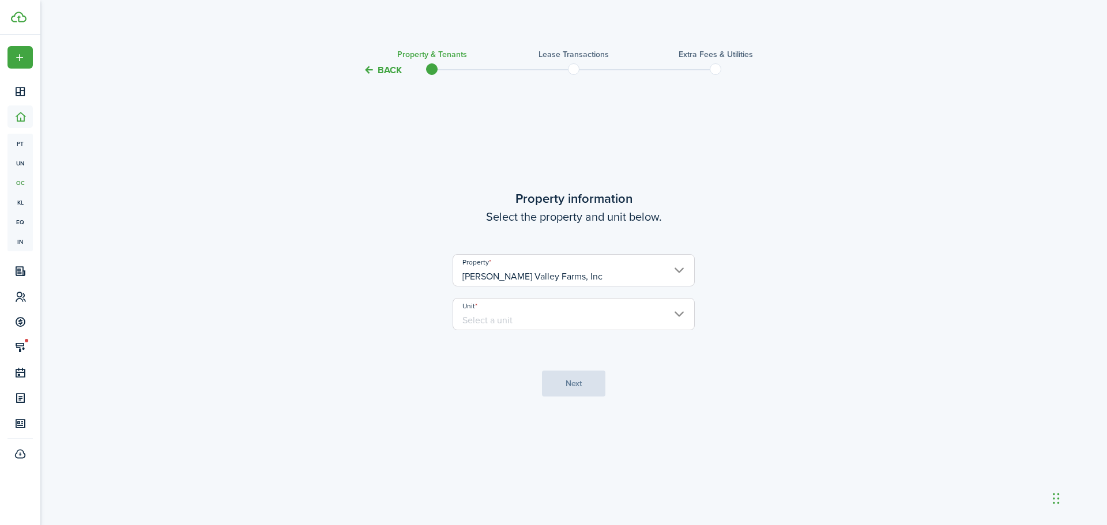
click at [569, 316] on input "Unit" at bounding box center [573, 314] width 242 height 32
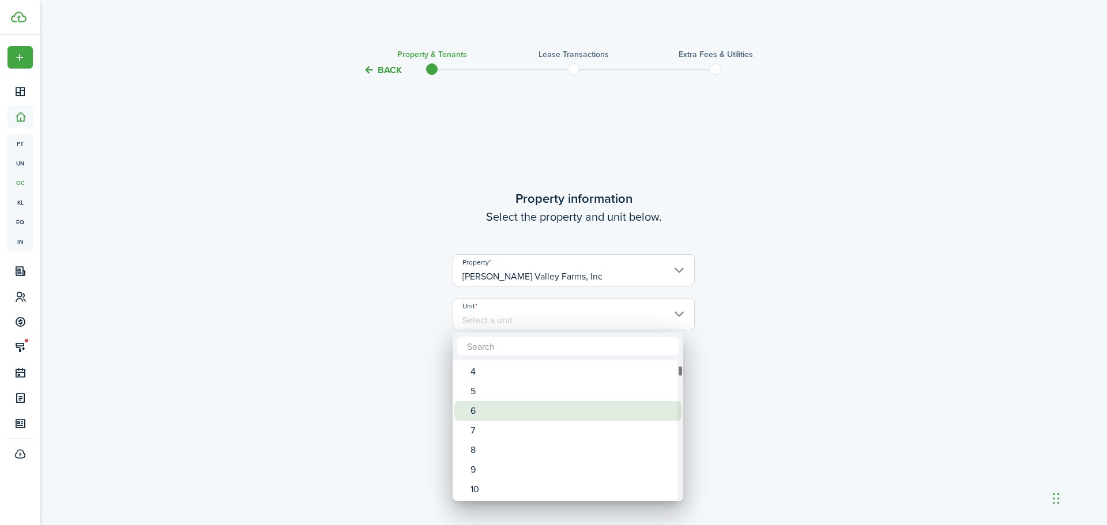
click at [535, 414] on div "6" at bounding box center [572, 411] width 204 height 20
type input "6"
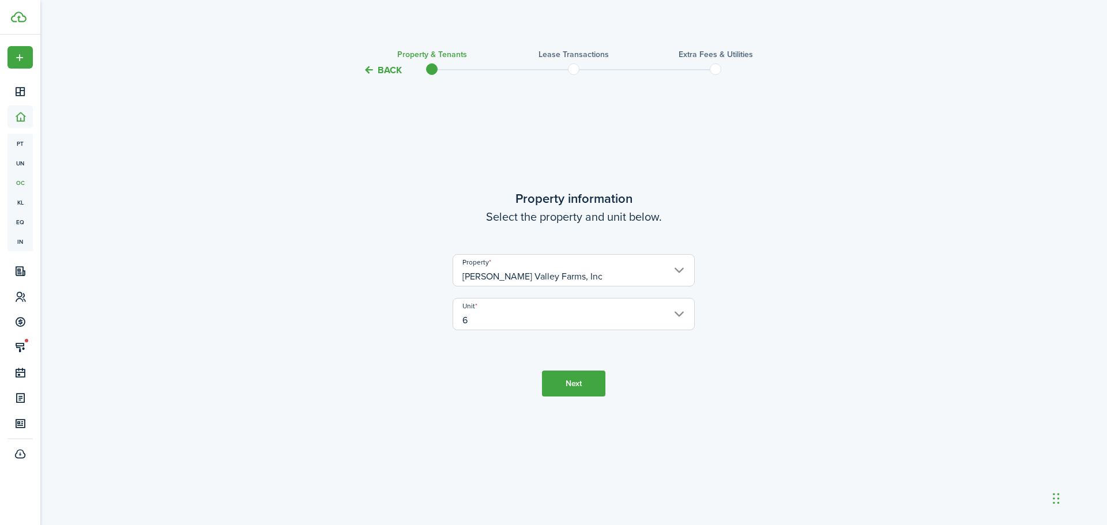
click at [579, 383] on button "Next" at bounding box center [573, 384] width 63 height 26
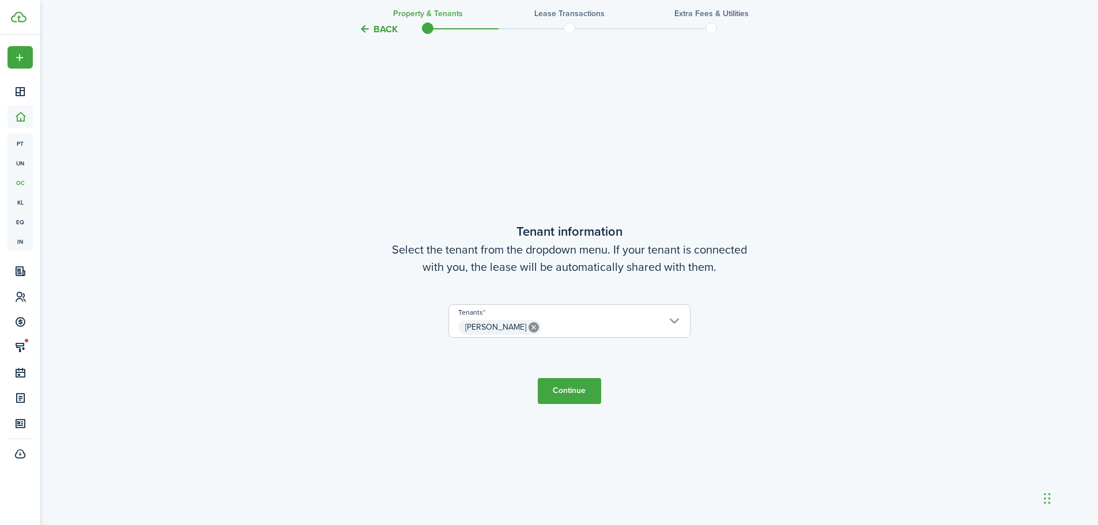
scroll to position [448, 0]
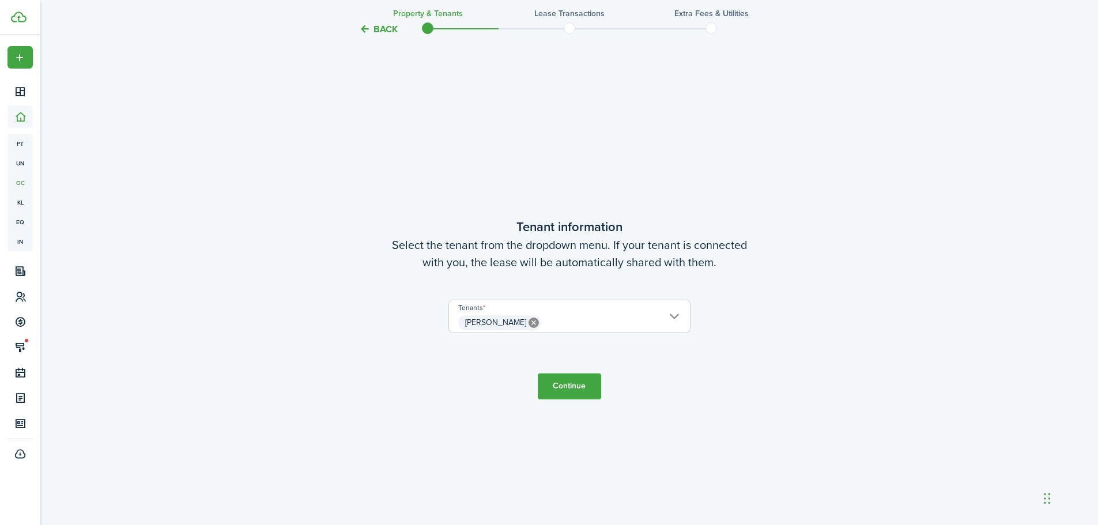
click at [543, 323] on span "[PERSON_NAME]" at bounding box center [569, 323] width 241 height 20
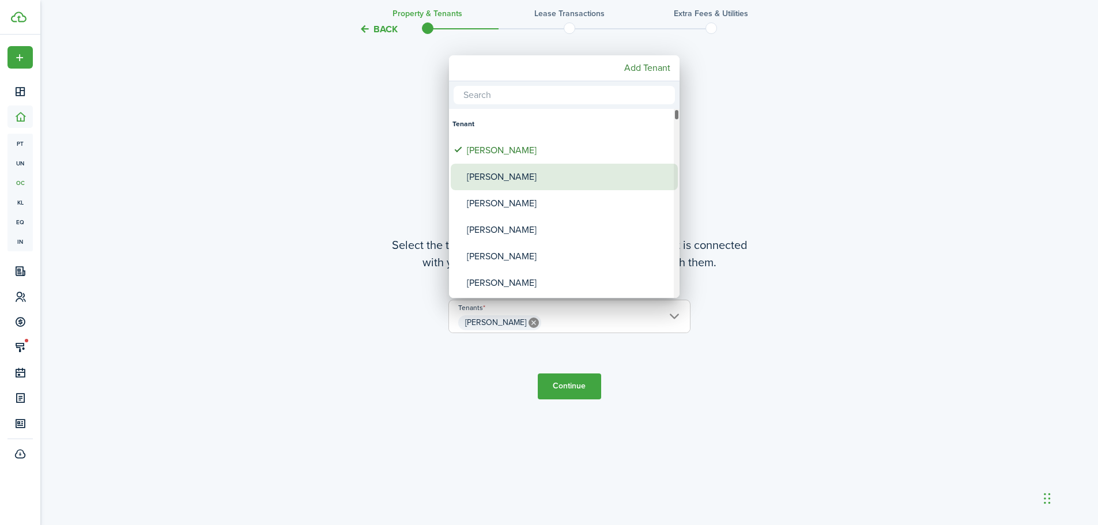
click at [533, 179] on div "[PERSON_NAME]" at bounding box center [569, 177] width 204 height 27
type input "[PERSON_NAME], [PERSON_NAME]"
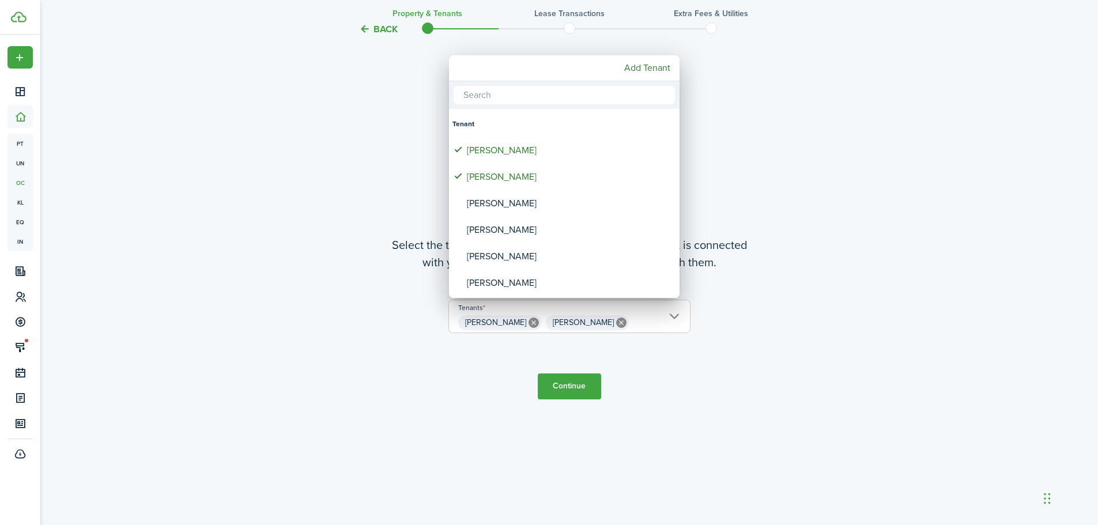
click at [667, 339] on div at bounding box center [549, 262] width 1282 height 709
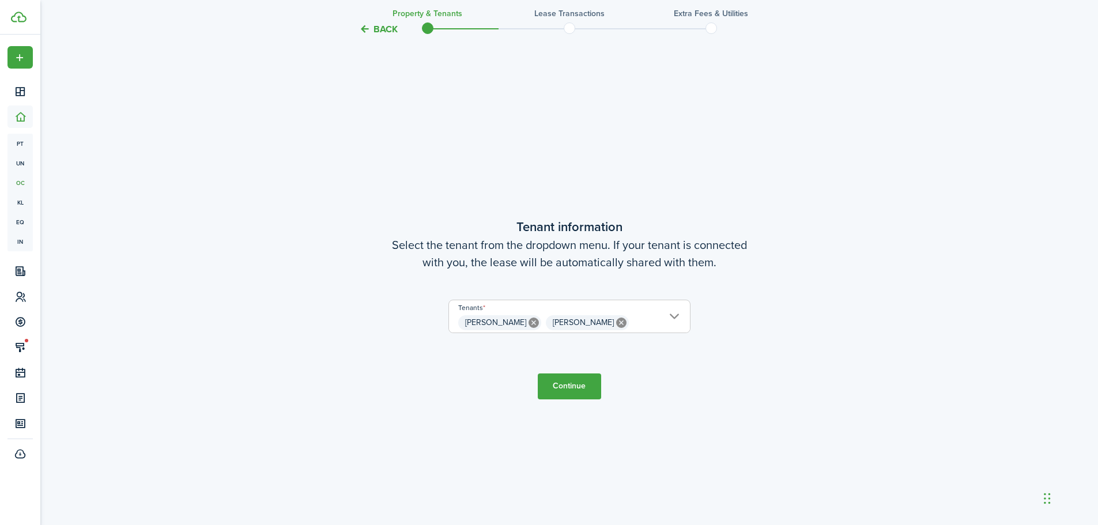
click at [582, 377] on button "Continue" at bounding box center [569, 386] width 63 height 26
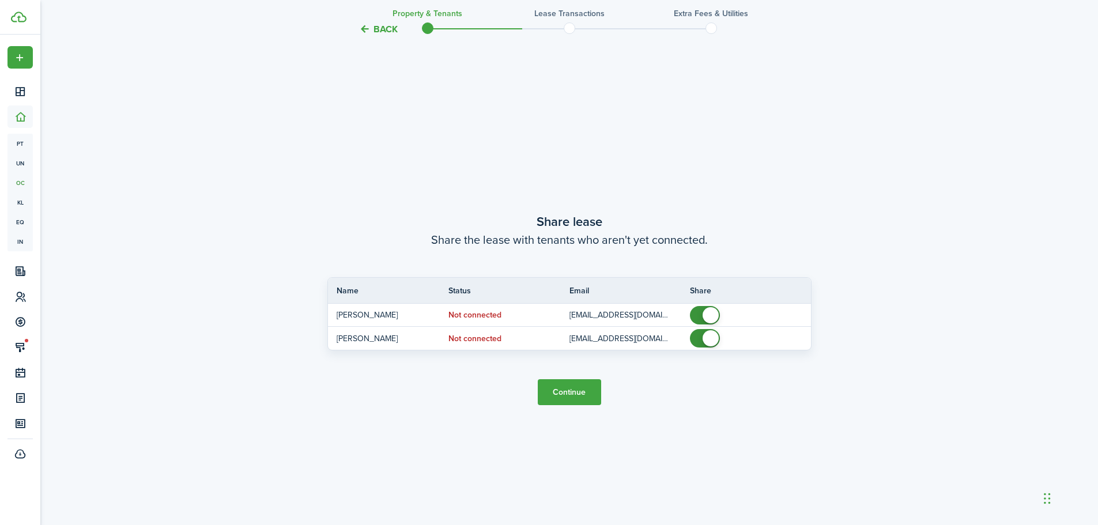
scroll to position [973, 0]
click at [565, 395] on button "Continue" at bounding box center [569, 392] width 63 height 26
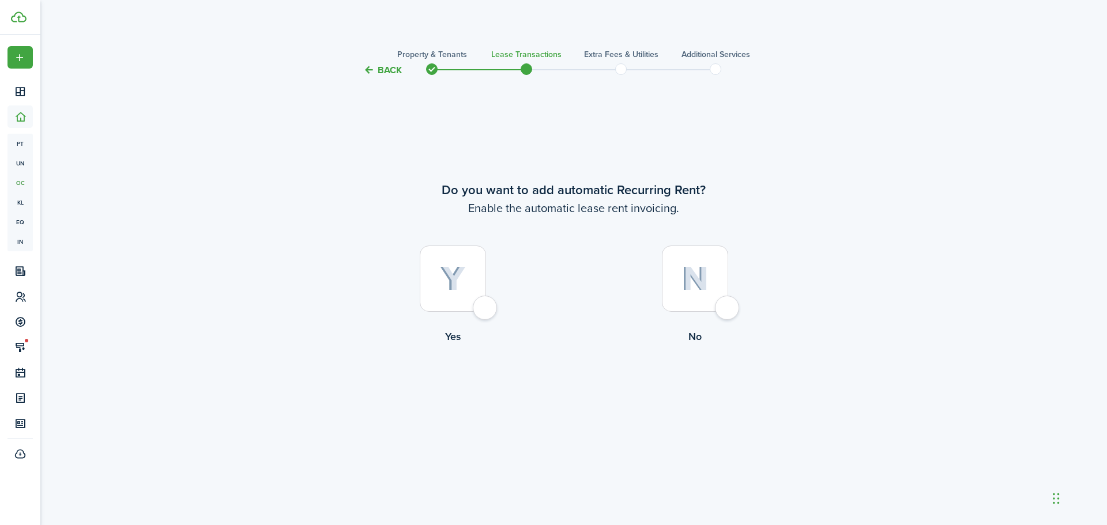
click at [486, 308] on div at bounding box center [453, 279] width 66 height 66
radio input "true"
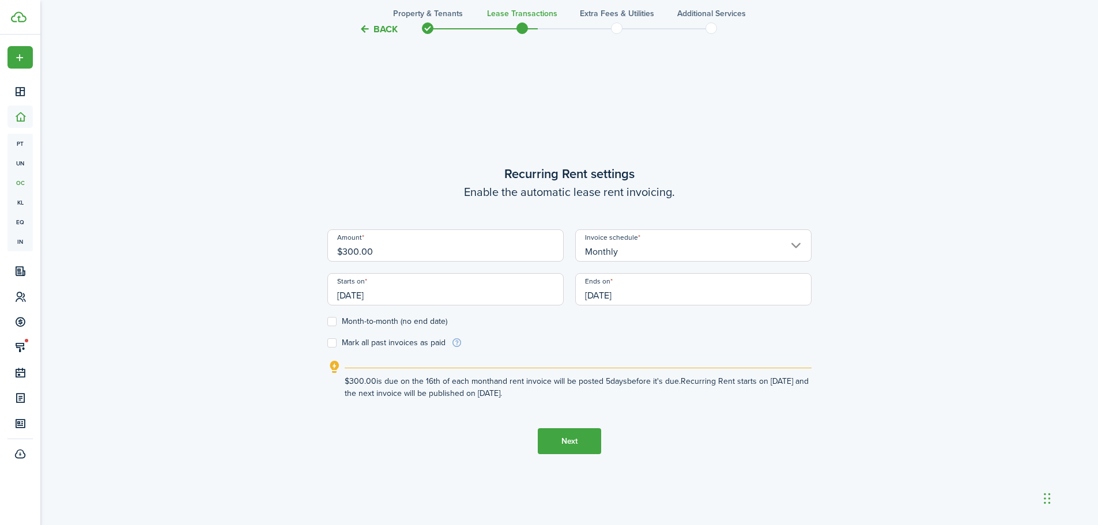
scroll to position [448, 0]
click at [377, 258] on input "$300.00" at bounding box center [445, 244] width 236 height 32
click at [420, 291] on input "[DATE]" at bounding box center [445, 288] width 236 height 32
type input "$475.00"
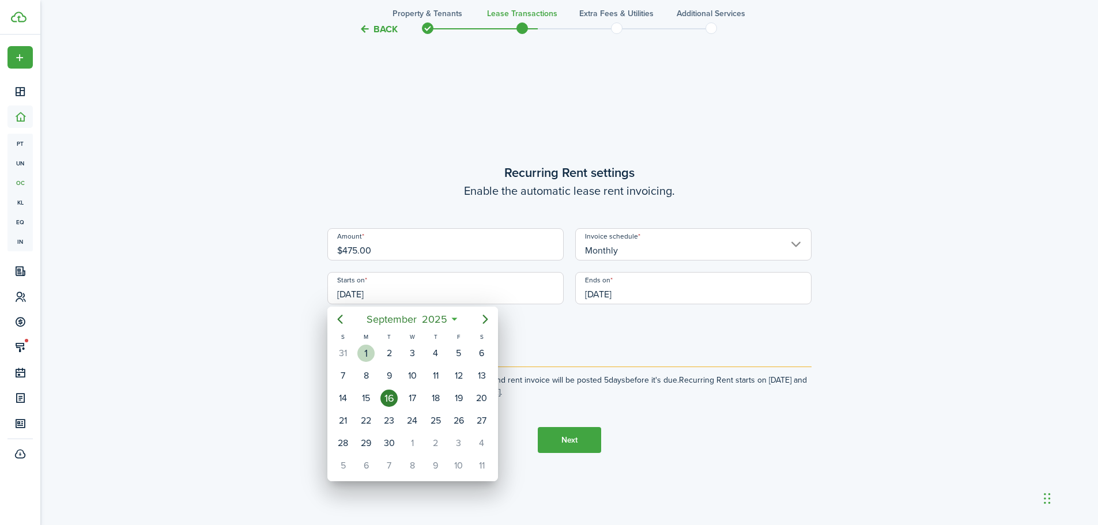
click at [364, 357] on div "1" at bounding box center [365, 353] width 17 height 17
type input "[DATE]"
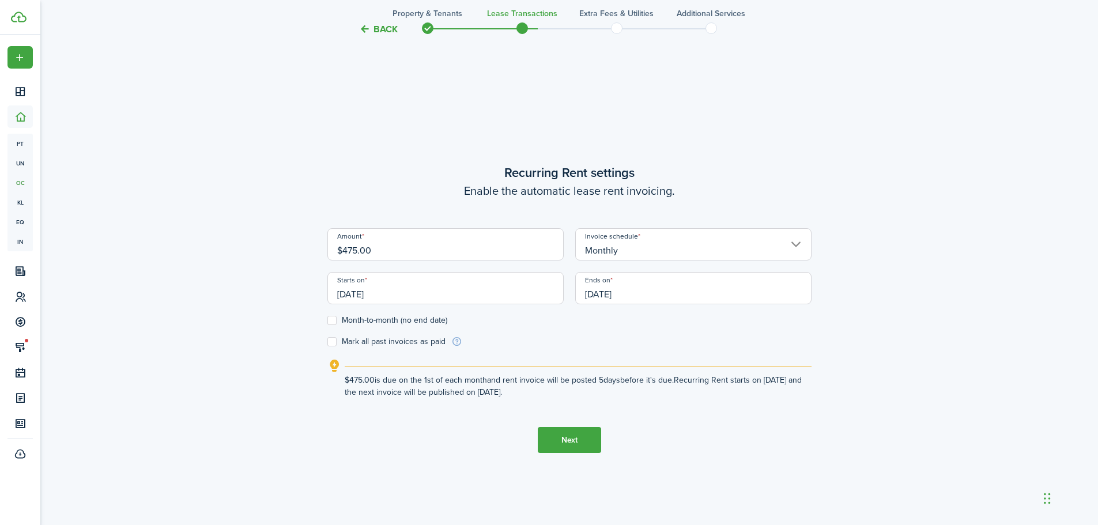
click at [333, 320] on label "Month-to-month (no end date)" at bounding box center [387, 320] width 120 height 9
click at [327, 320] on input "Month-to-month (no end date)" at bounding box center [327, 320] width 1 height 1
checkbox input "true"
click at [591, 432] on button "Next" at bounding box center [569, 440] width 63 height 26
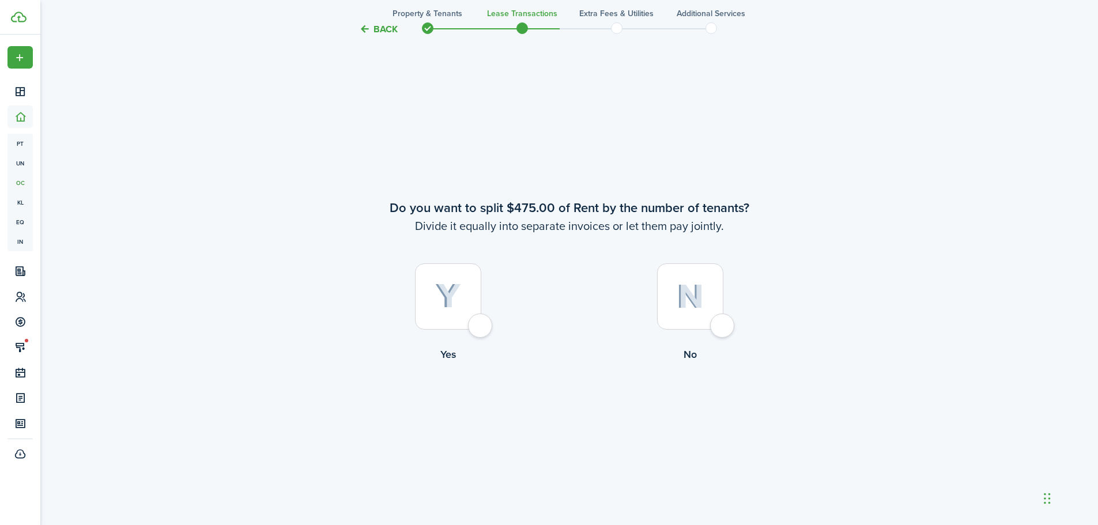
scroll to position [973, 0]
click at [718, 326] on div at bounding box center [690, 294] width 66 height 66
radio input "true"
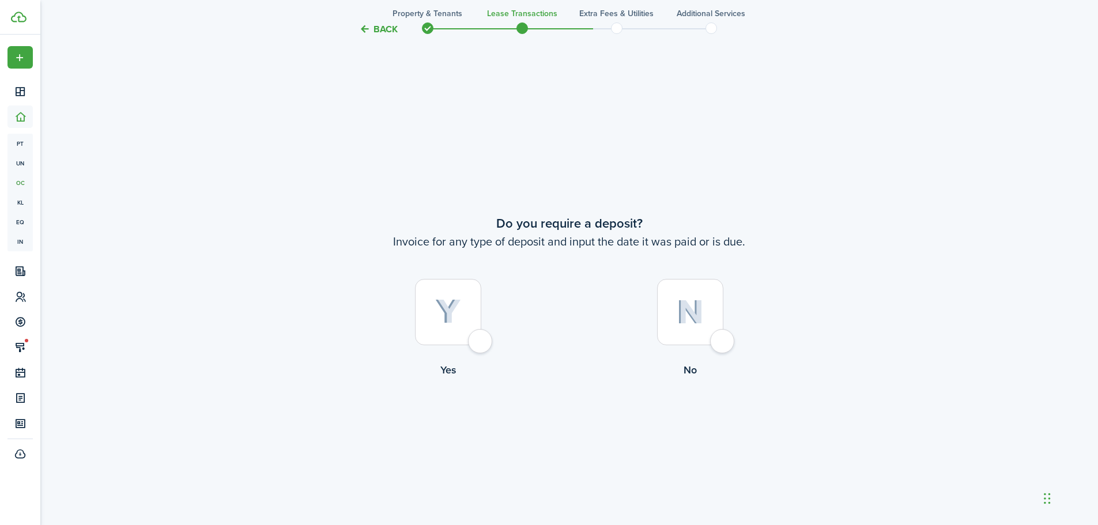
scroll to position [1498, 0]
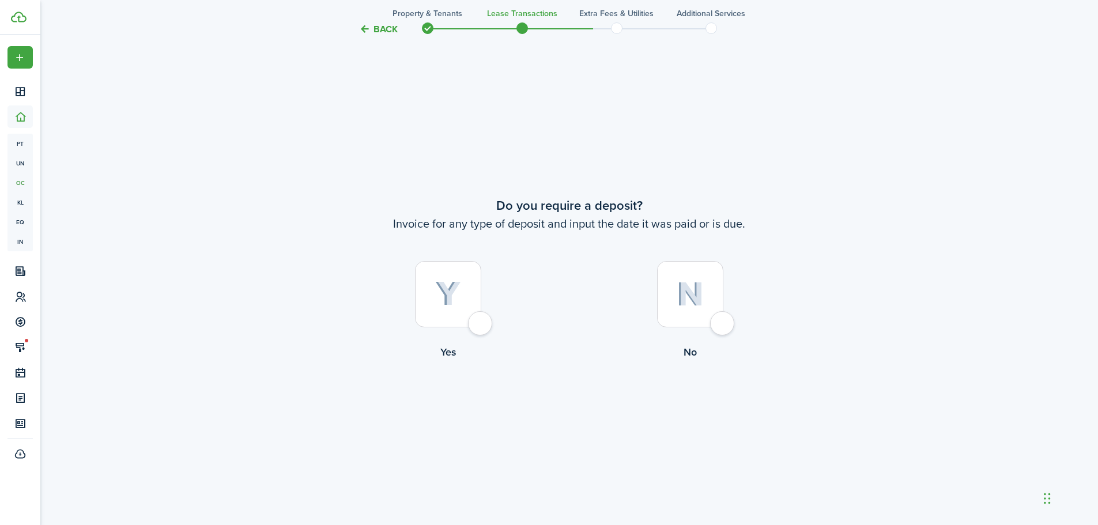
click at [481, 324] on div at bounding box center [448, 294] width 66 height 66
radio input "true"
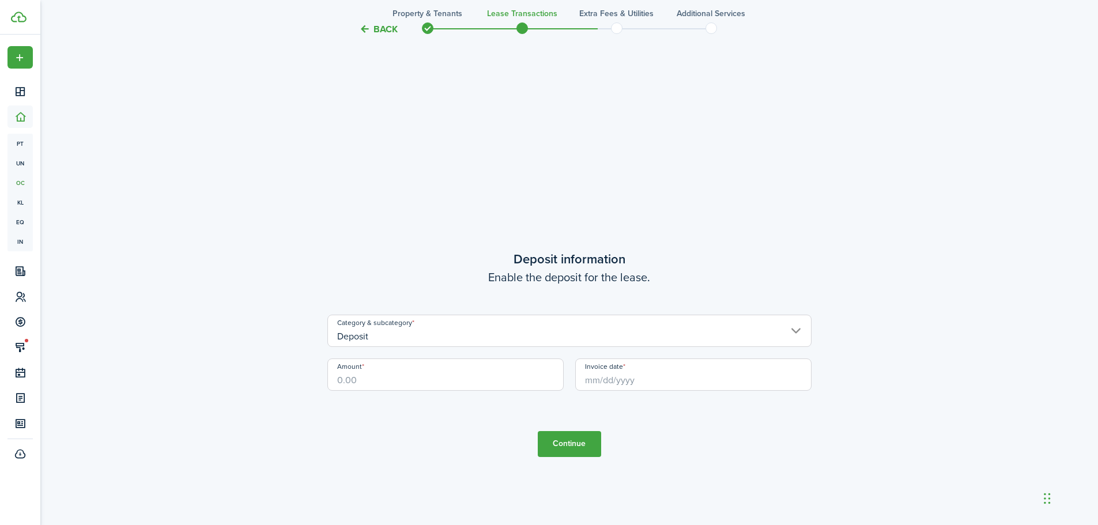
scroll to position [2023, 0]
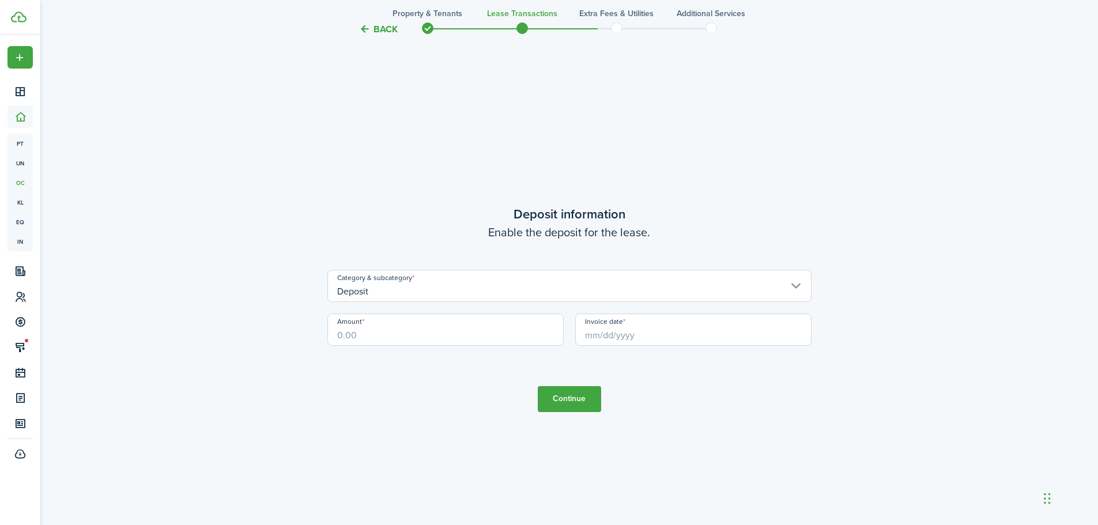
click at [436, 289] on input "Deposit" at bounding box center [569, 286] width 484 height 32
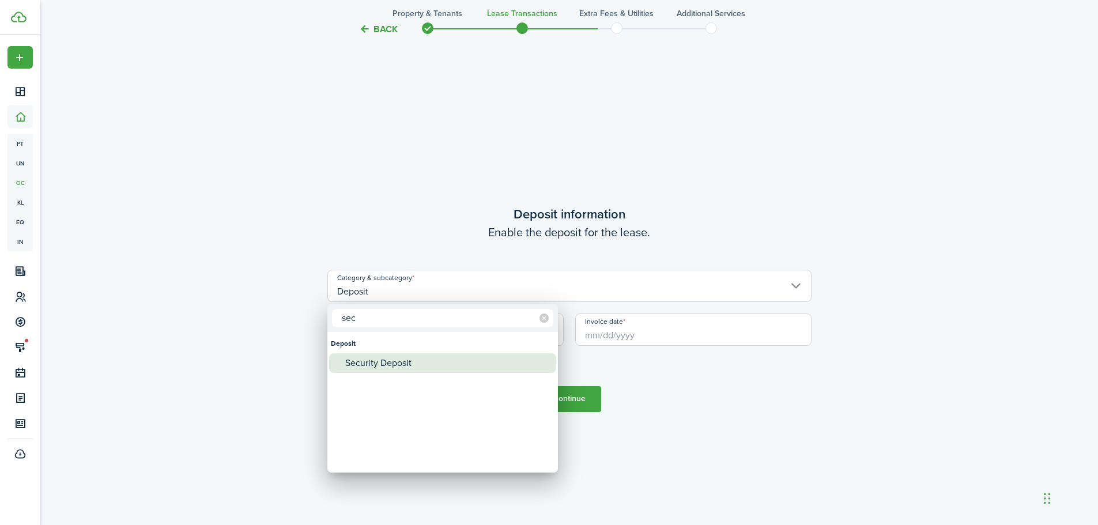
type input "sec"
click at [413, 364] on div "Security Deposit" at bounding box center [447, 363] width 204 height 20
type input "Deposit / Security Deposit"
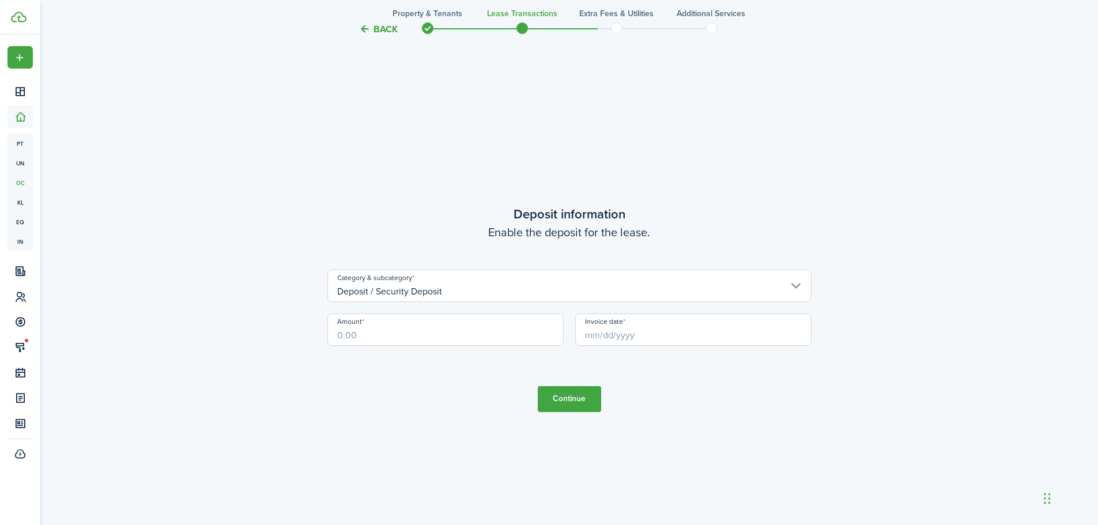
click at [382, 334] on input "Amount" at bounding box center [445, 330] width 236 height 32
click at [620, 337] on input "Invoice date" at bounding box center [693, 330] width 236 height 32
type input "$475.00"
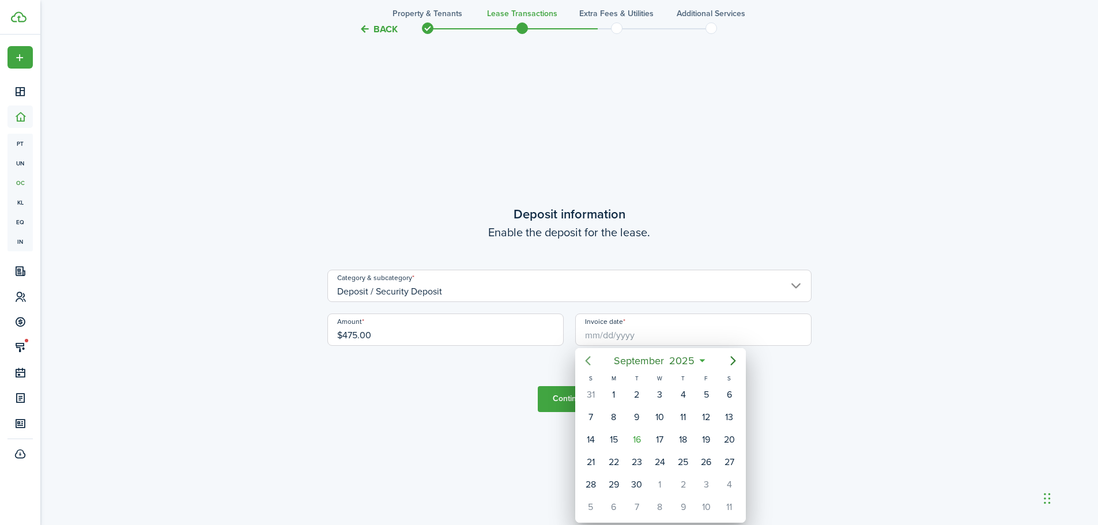
click at [590, 359] on icon "Previous page" at bounding box center [588, 361] width 14 height 14
click at [707, 397] on div "1" at bounding box center [705, 394] width 17 height 17
type input "[DATE]"
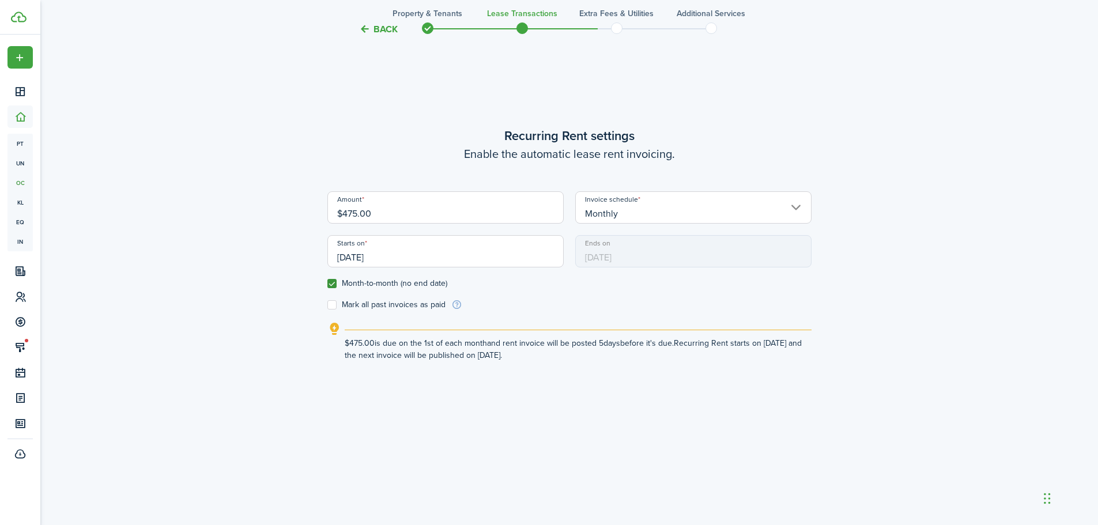
scroll to position [467, 0]
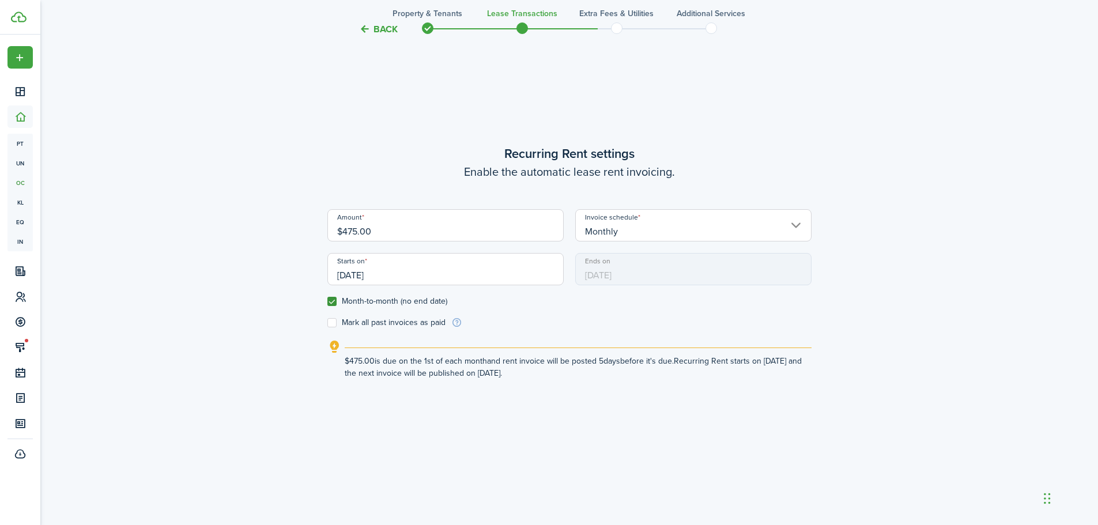
click at [379, 271] on input "[DATE]" at bounding box center [445, 269] width 236 height 32
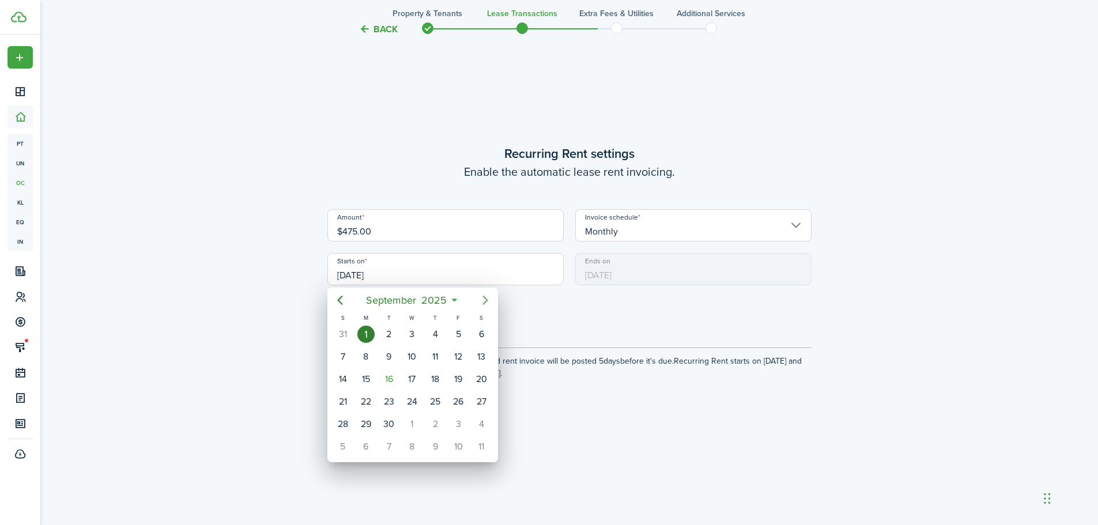
click at [476, 299] on mbsc-button "Next page" at bounding box center [485, 300] width 23 height 23
click at [417, 339] on div "1" at bounding box center [411, 334] width 17 height 17
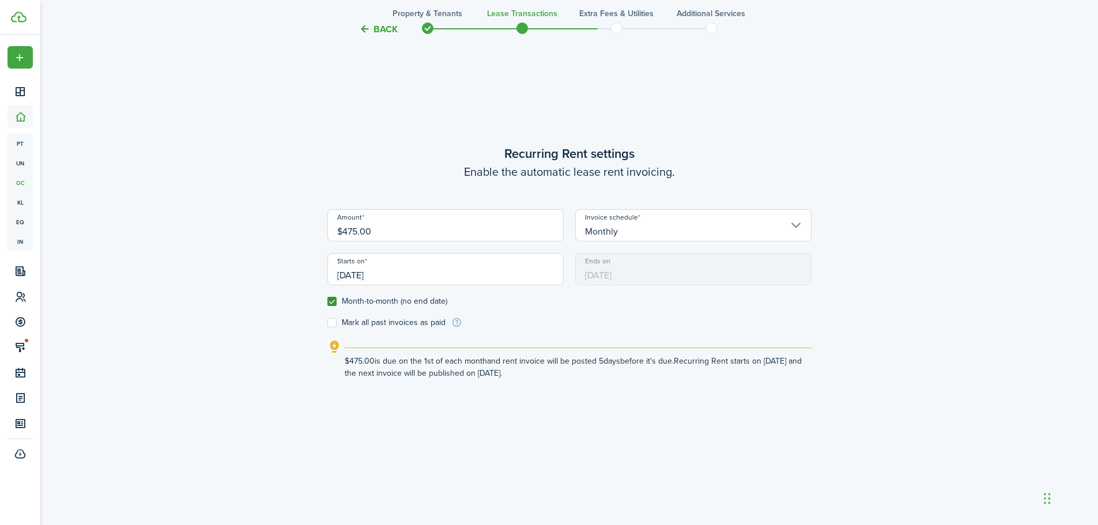
click at [399, 274] on input "[DATE]" at bounding box center [445, 269] width 236 height 32
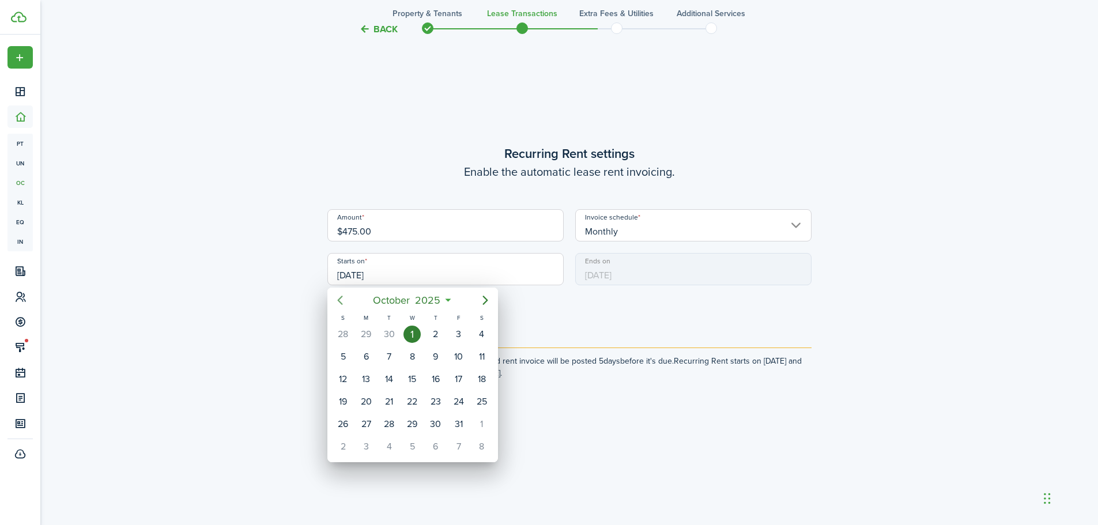
click at [347, 299] on mbsc-button "Previous page" at bounding box center [340, 300] width 23 height 23
click at [345, 299] on icon "Previous page" at bounding box center [340, 300] width 14 height 14
click at [459, 336] on div "1" at bounding box center [458, 334] width 17 height 17
type input "[DATE]"
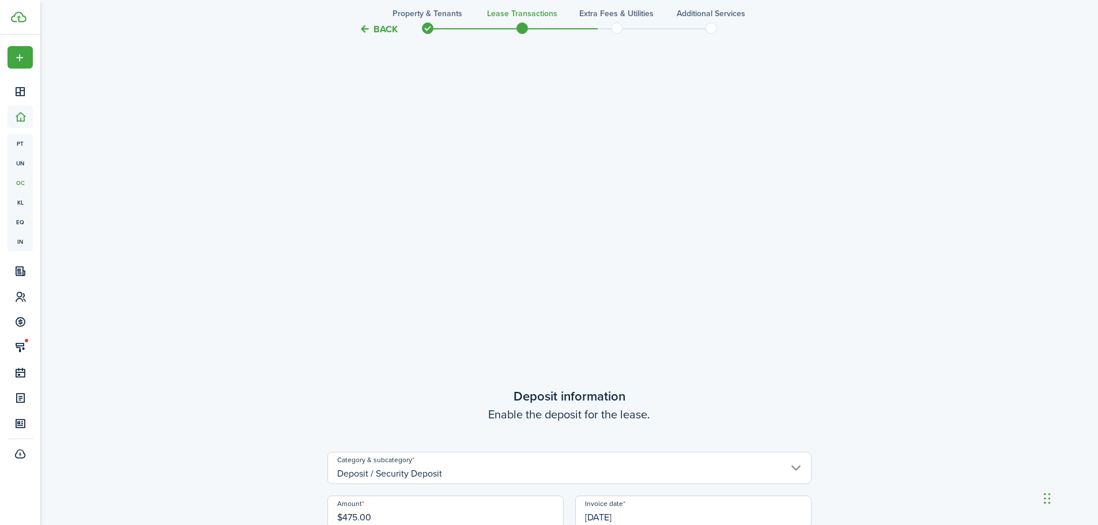
scroll to position [2100, 0]
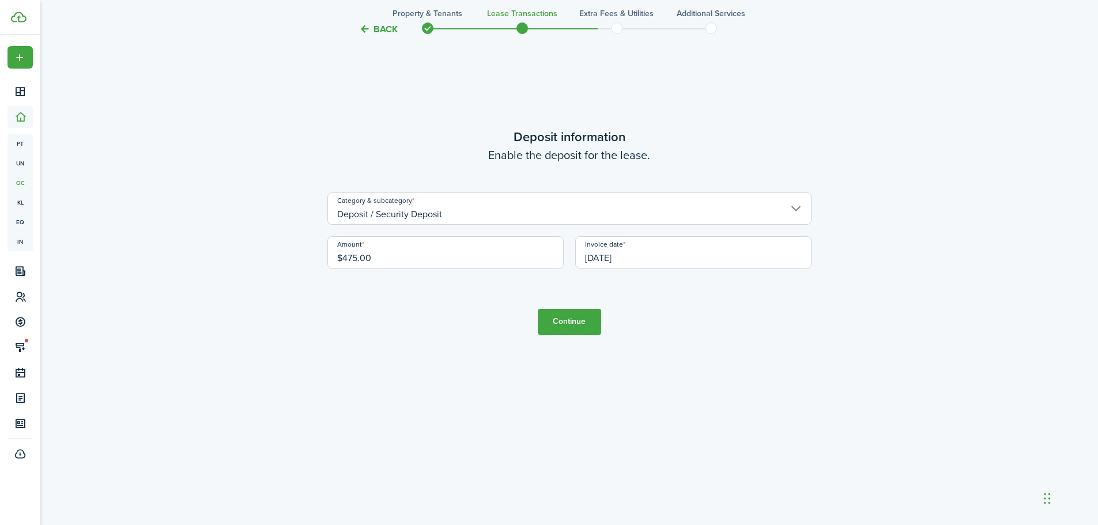
click at [575, 324] on button "Continue" at bounding box center [569, 322] width 63 height 26
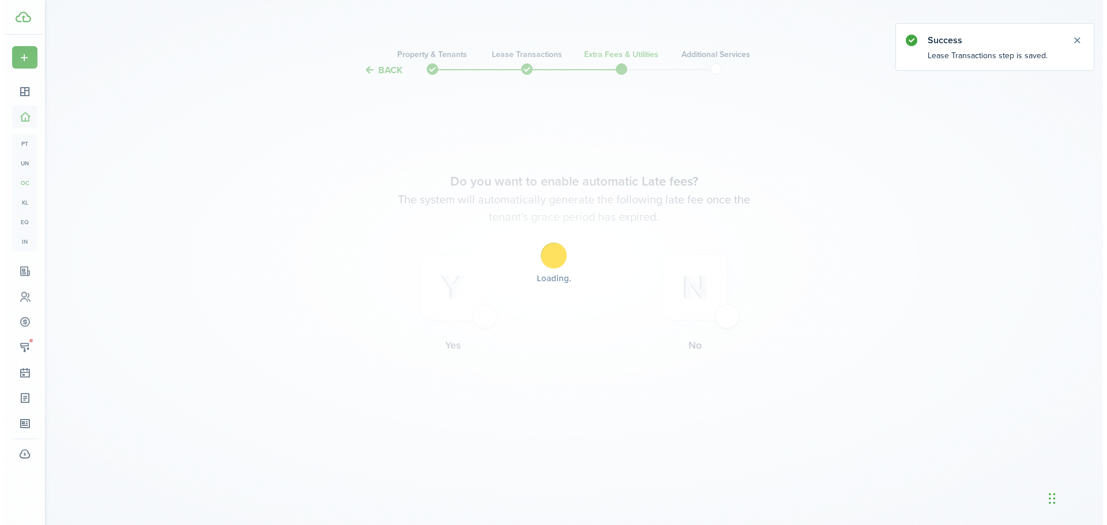
scroll to position [0, 0]
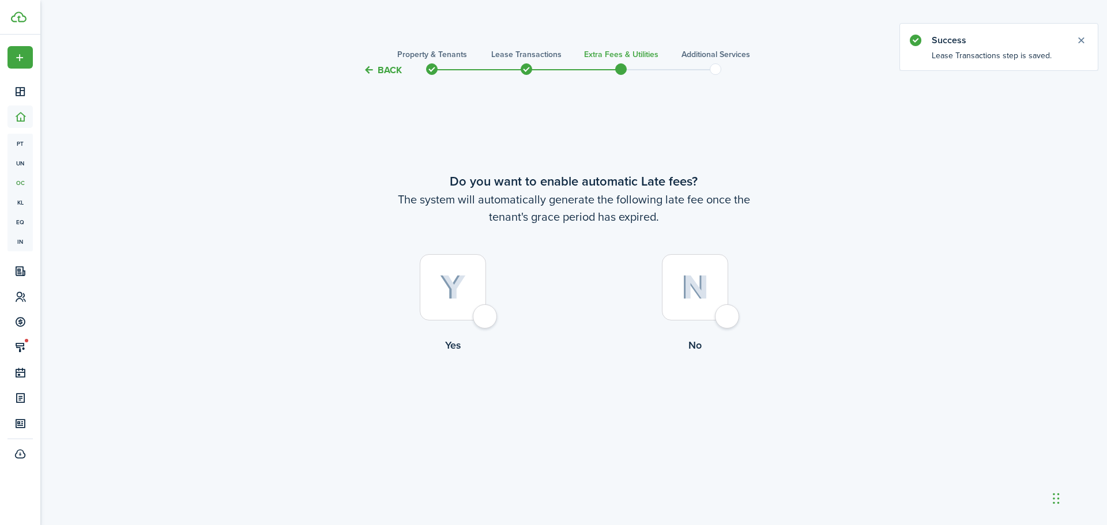
click at [486, 318] on div at bounding box center [453, 287] width 66 height 66
radio input "true"
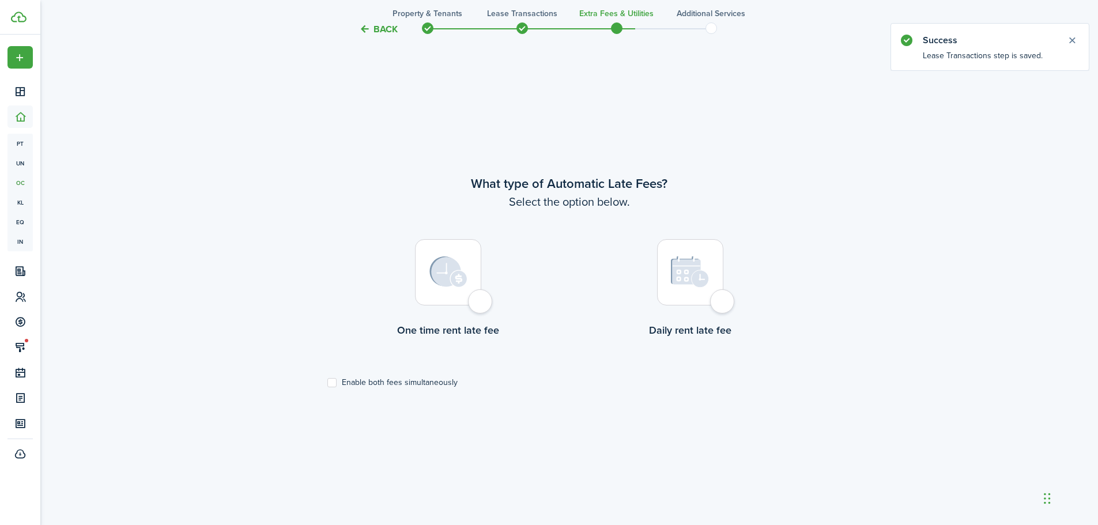
click at [723, 305] on div at bounding box center [690, 272] width 66 height 66
radio input "true"
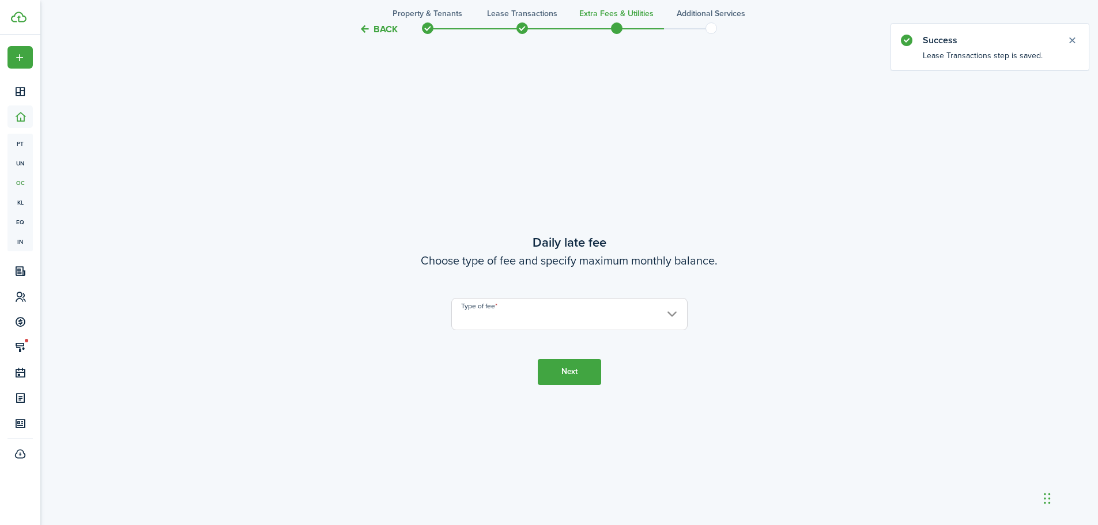
scroll to position [973, 0]
click at [562, 310] on input "Type of fee" at bounding box center [569, 313] width 236 height 32
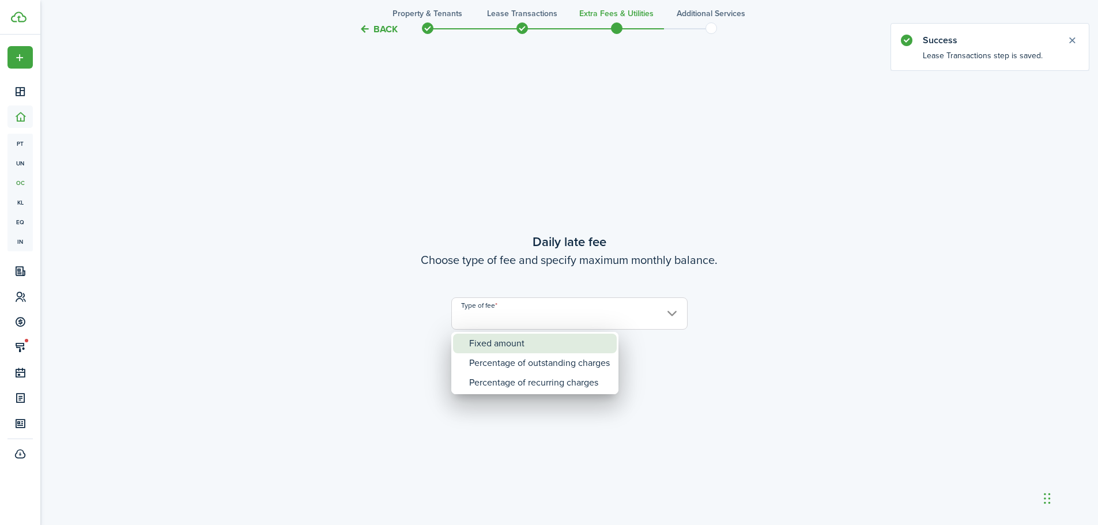
click at [500, 351] on div "Fixed amount" at bounding box center [539, 344] width 141 height 20
type input "Fixed amount"
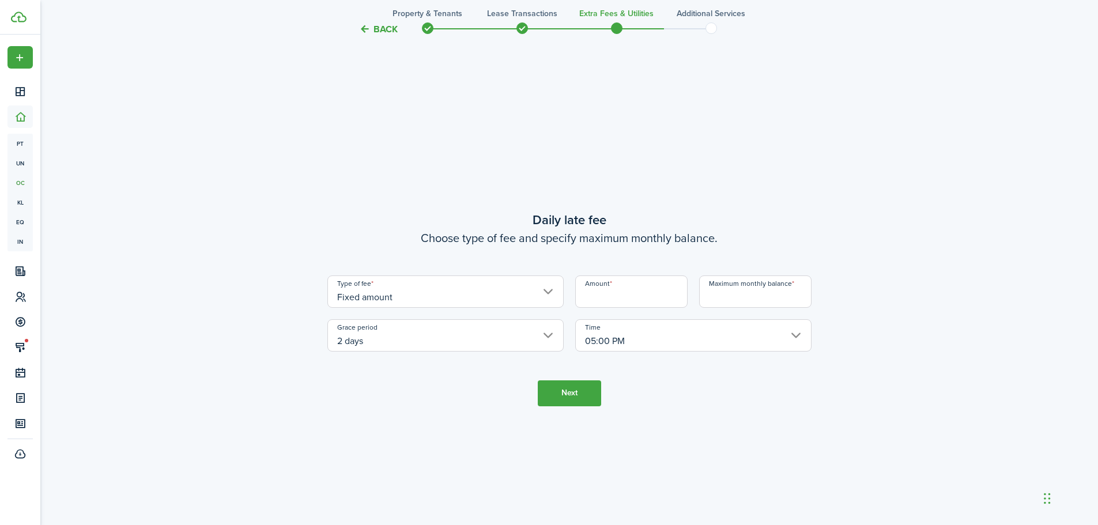
click at [597, 292] on input "Amount" at bounding box center [631, 291] width 112 height 32
type input "$10.00"
click at [729, 294] on input "Maximum monthly balance" at bounding box center [755, 291] width 112 height 32
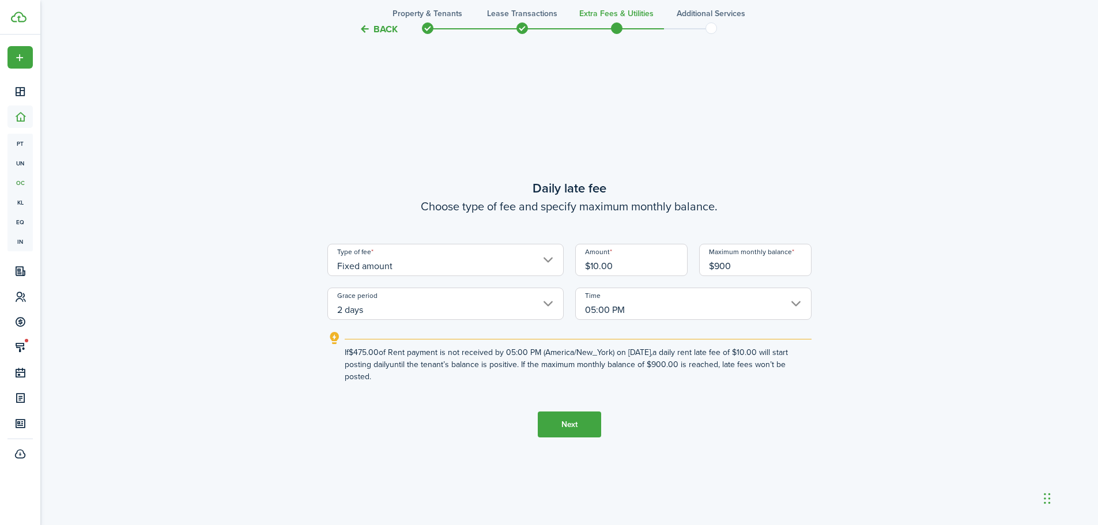
click at [505, 303] on input "2 days" at bounding box center [445, 304] width 236 height 32
type input "$900.00"
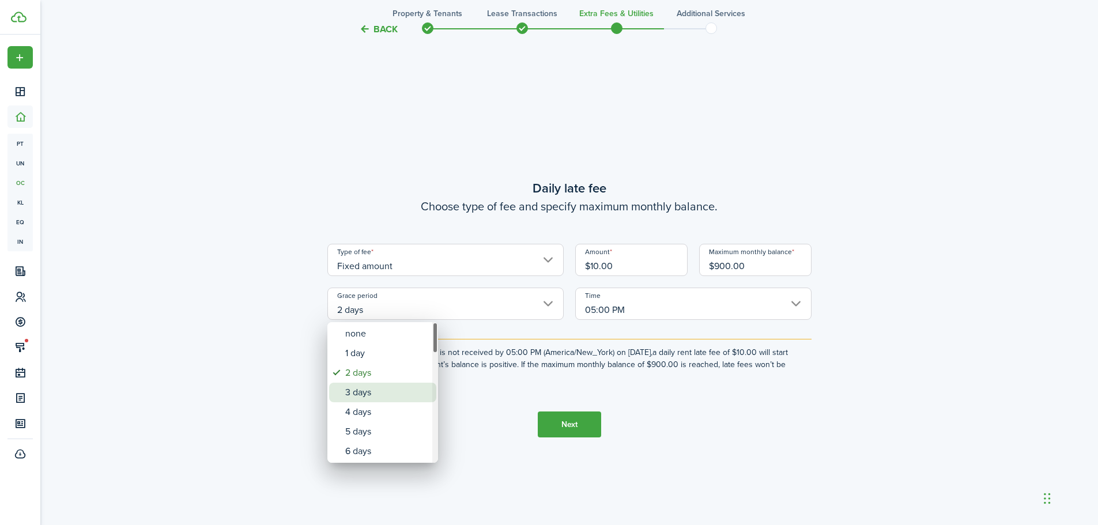
click at [375, 392] on div "3 days" at bounding box center [387, 393] width 84 height 20
type input "3 days"
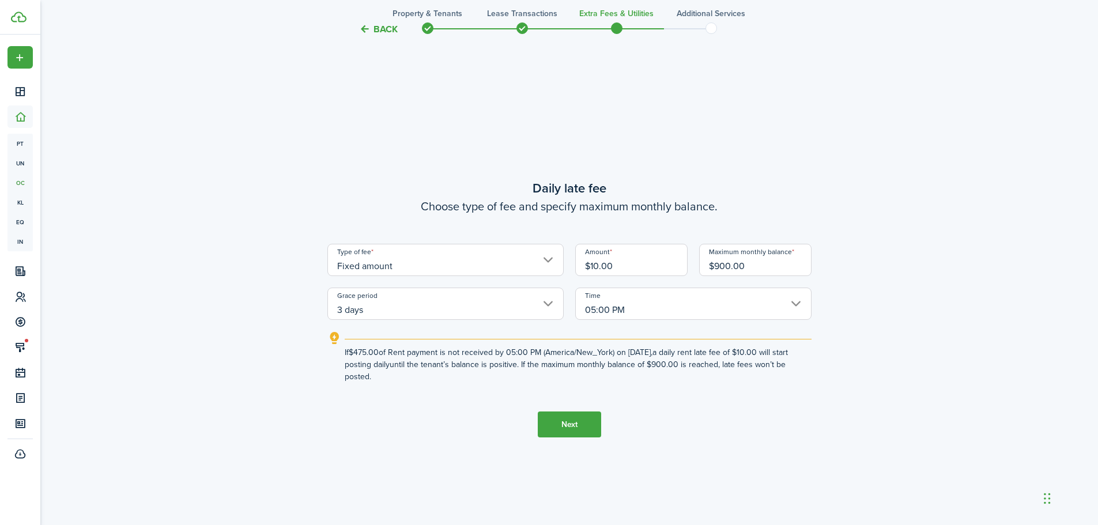
click at [549, 420] on button "Next" at bounding box center [569, 425] width 63 height 26
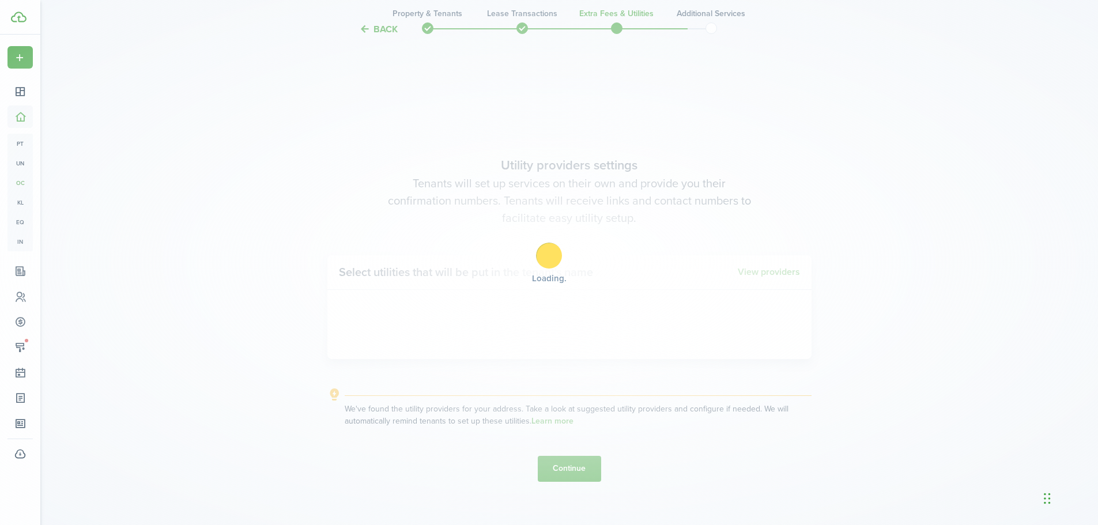
scroll to position [1498, 0]
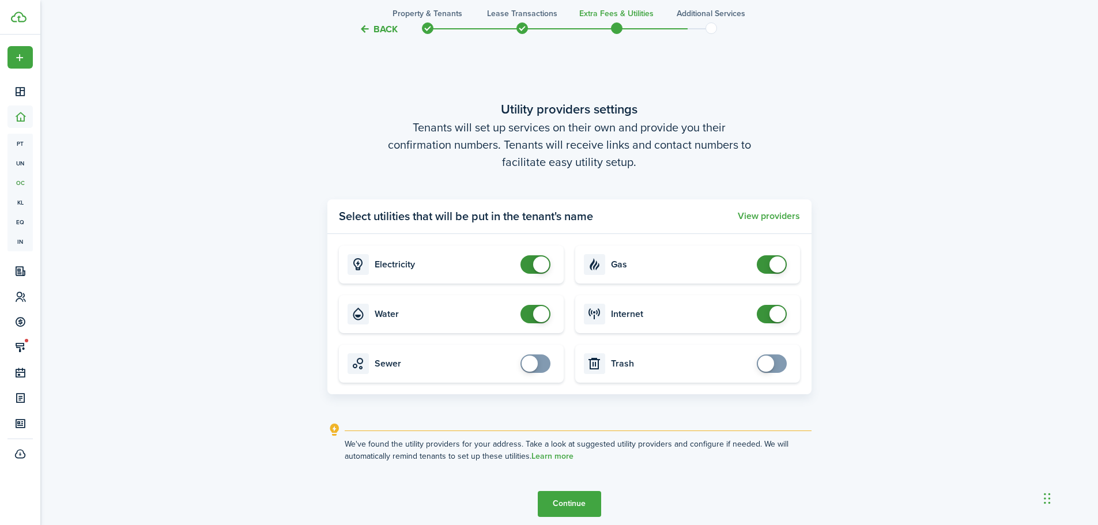
drag, startPoint x: 535, startPoint y: 311, endPoint x: 583, endPoint y: 375, distance: 79.9
click at [537, 311] on span at bounding box center [541, 314] width 16 height 16
click at [564, 500] on button "Continue" at bounding box center [569, 504] width 63 height 26
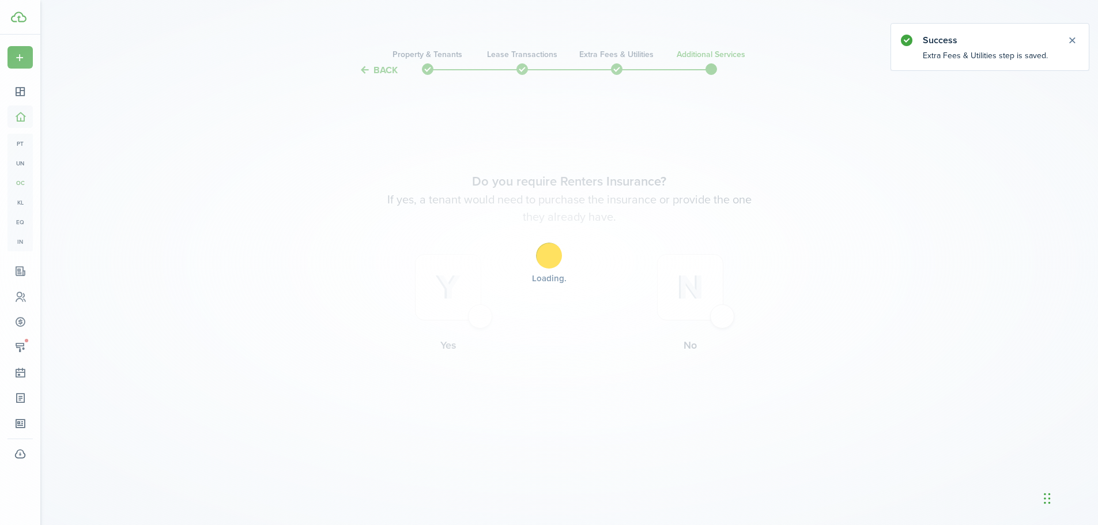
scroll to position [0, 0]
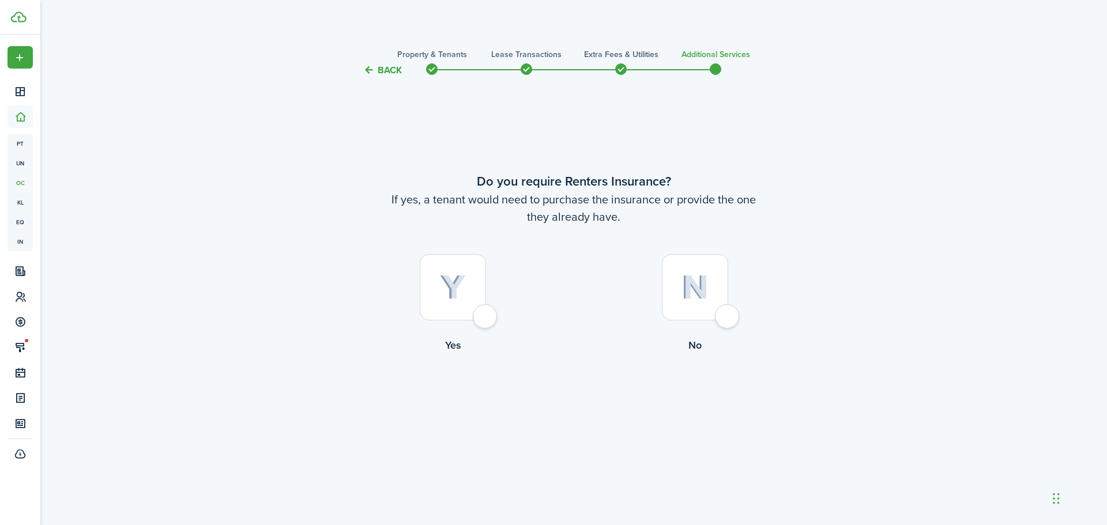
click at [712, 302] on div at bounding box center [695, 287] width 66 height 66
radio input "true"
click at [557, 403] on button "Complete move in" at bounding box center [573, 401] width 85 height 26
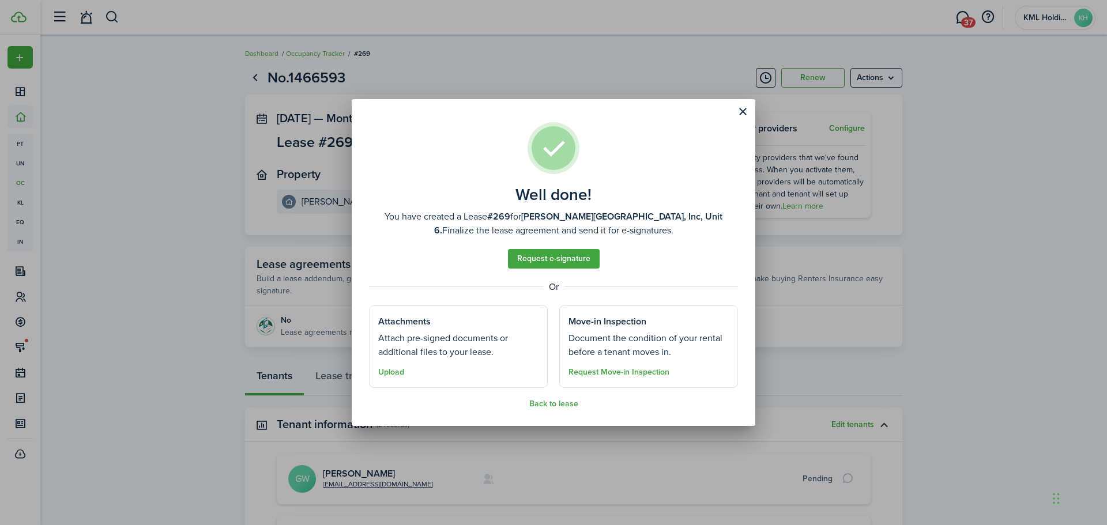
click at [739, 105] on button "Close modal" at bounding box center [743, 112] width 20 height 20
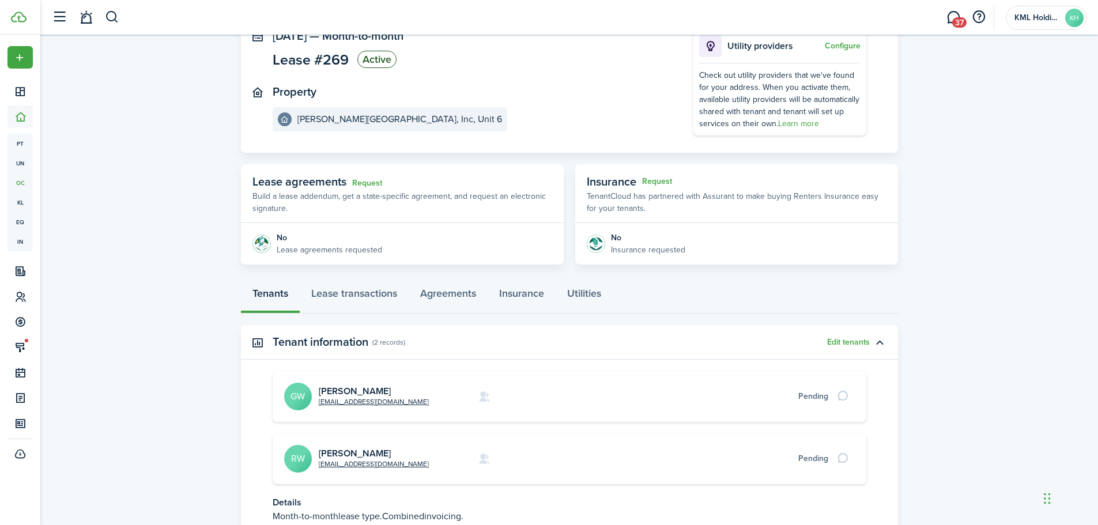
scroll to position [176, 0]
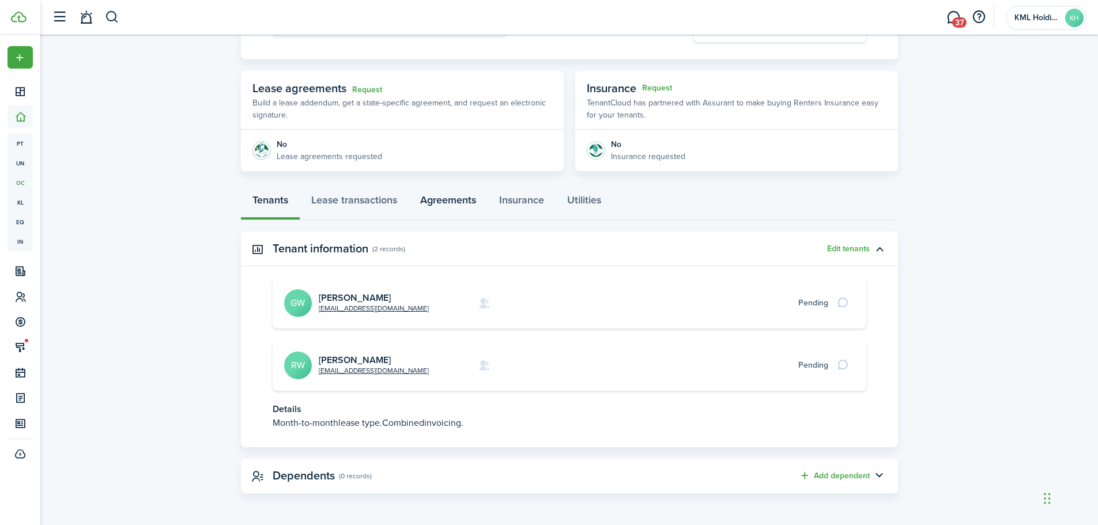
click at [453, 199] on link "Agreements" at bounding box center [448, 203] width 79 height 35
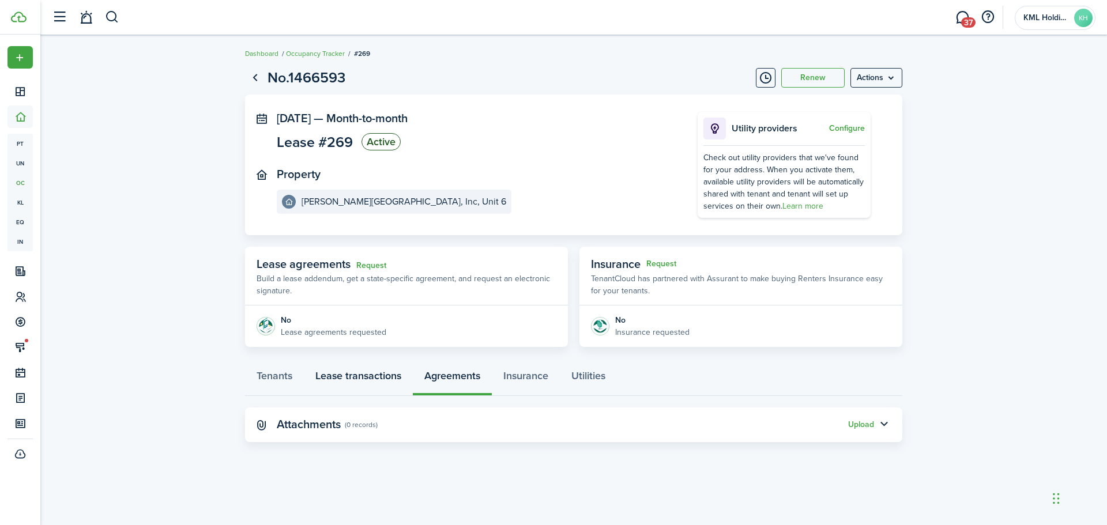
click at [364, 385] on link "Lease transactions" at bounding box center [358, 378] width 109 height 35
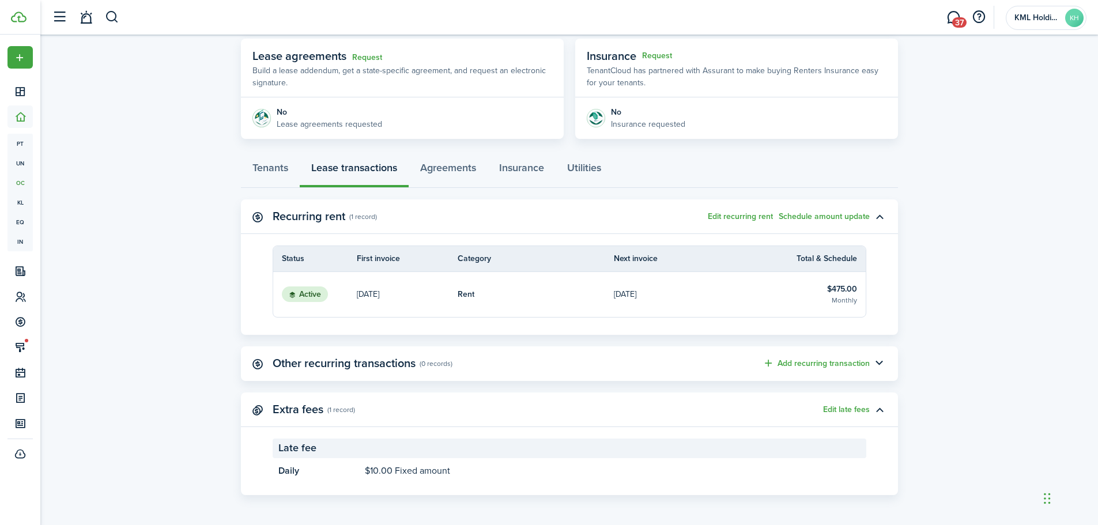
scroll to position [210, 0]
click at [448, 161] on link "Agreements" at bounding box center [448, 169] width 79 height 35
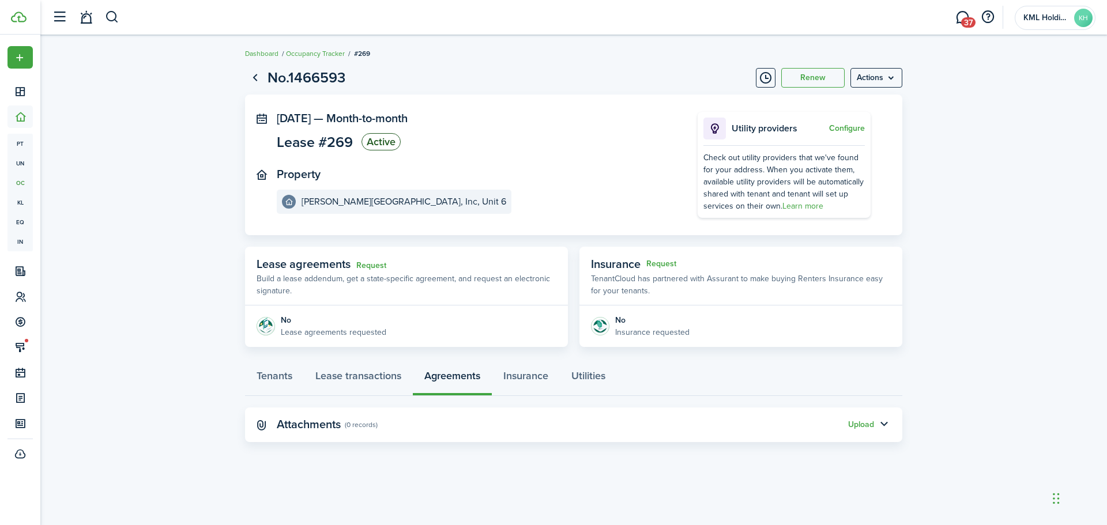
click at [865, 423] on button "Upload" at bounding box center [861, 424] width 26 height 9
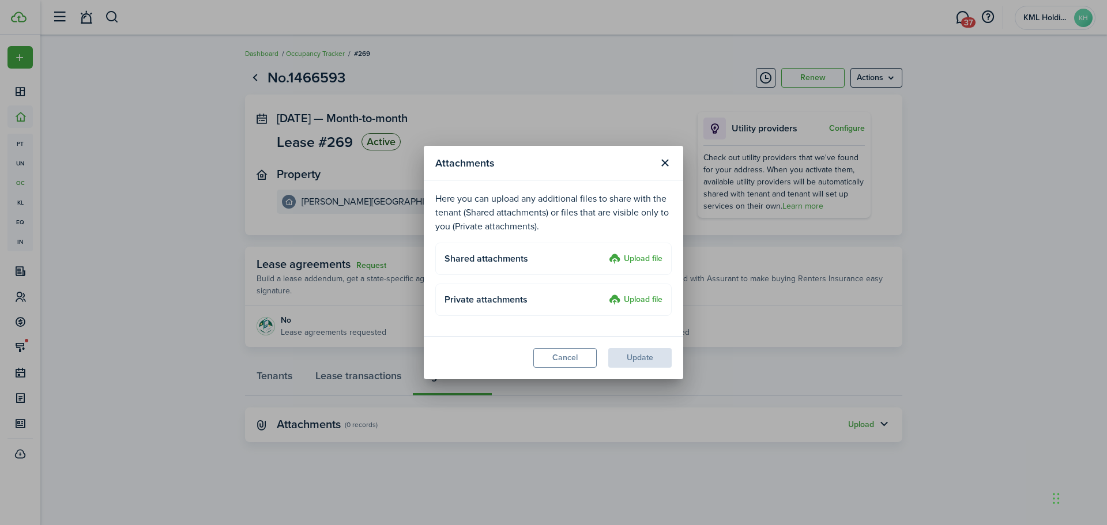
click at [639, 259] on label "Upload file" at bounding box center [636, 259] width 54 height 14
click at [605, 252] on input "Upload file" at bounding box center [605, 252] width 0 height 0
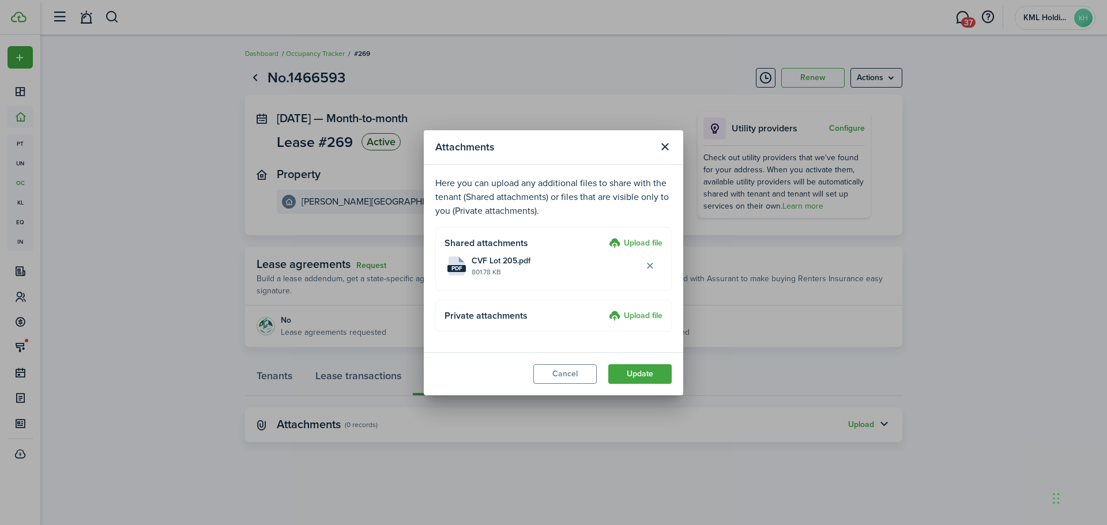
click at [656, 373] on button "Update" at bounding box center [639, 374] width 63 height 20
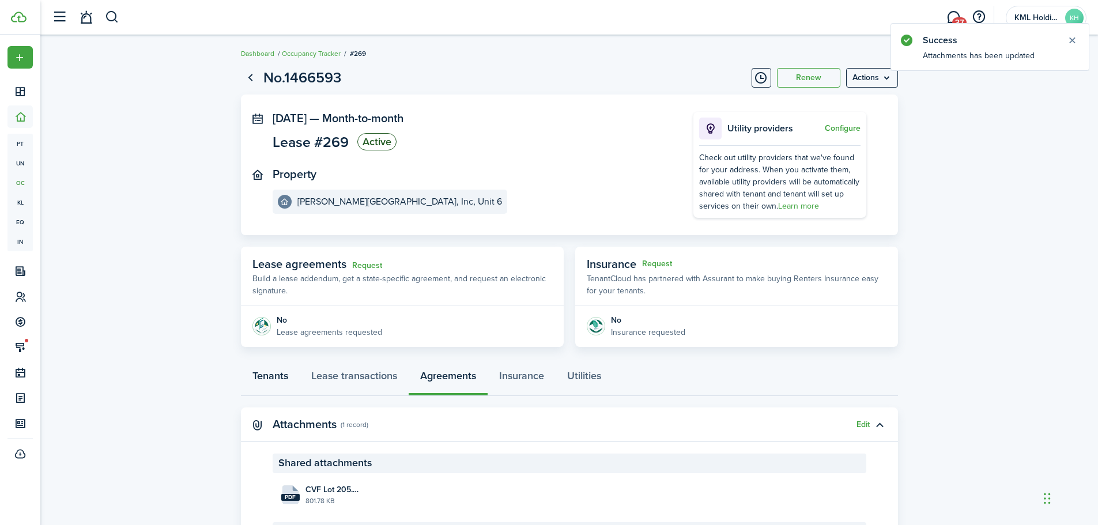
click at [265, 376] on link "Tenants" at bounding box center [270, 378] width 59 height 35
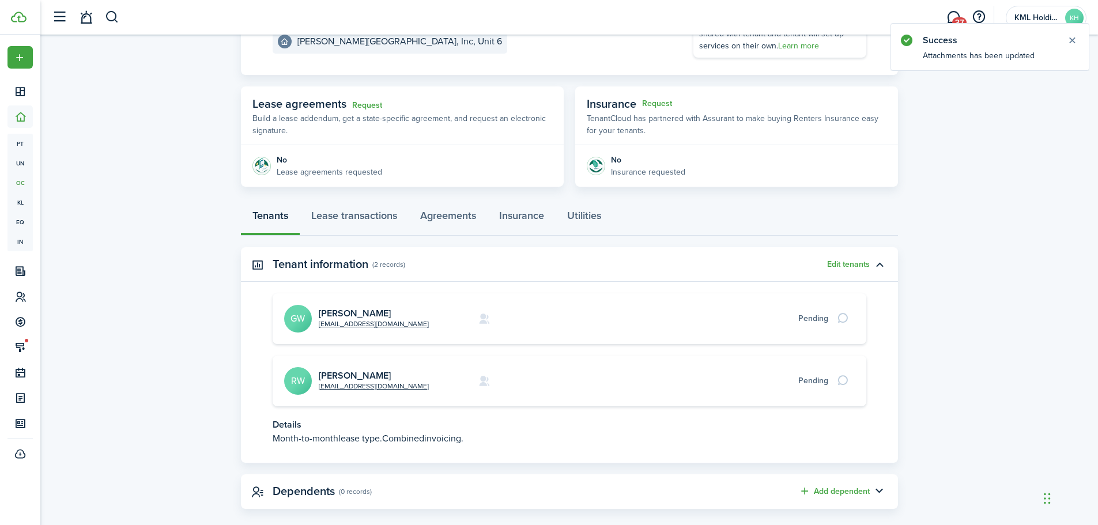
scroll to position [176, 0]
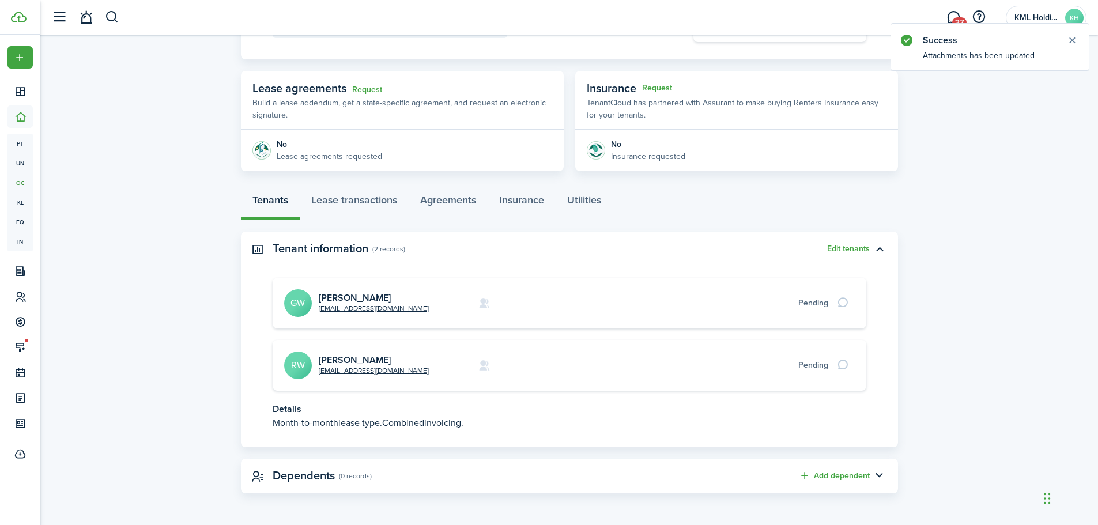
click at [325, 358] on link "[PERSON_NAME]" at bounding box center [355, 359] width 72 height 13
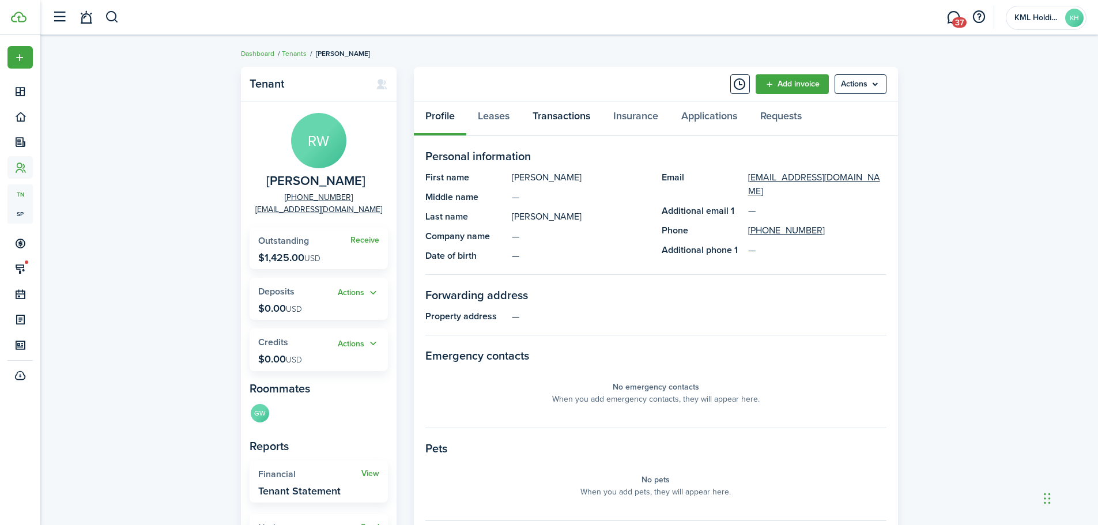
click at [557, 119] on link "Transactions" at bounding box center [561, 118] width 81 height 35
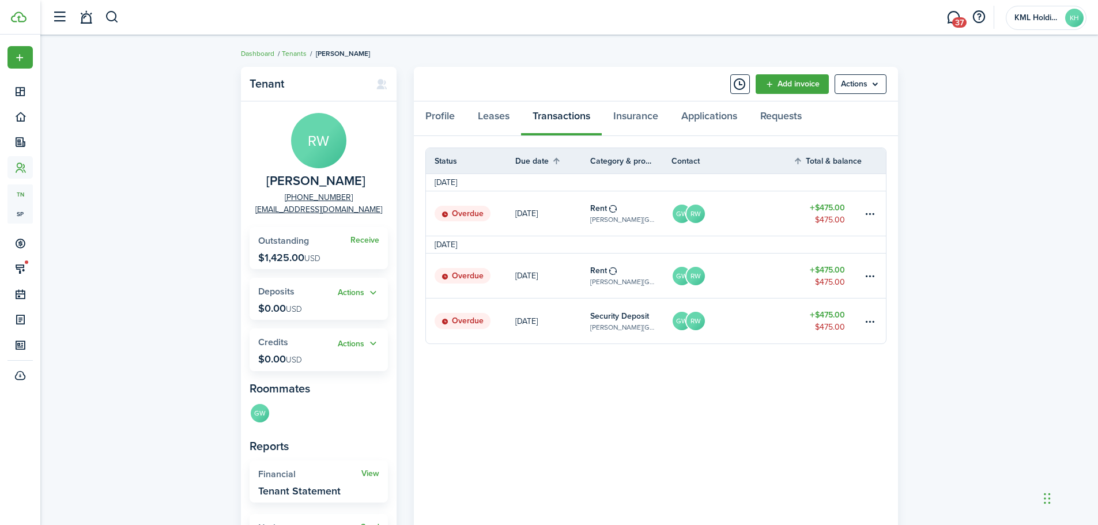
click at [824, 316] on table-amount-title "$475.00" at bounding box center [827, 315] width 35 height 12
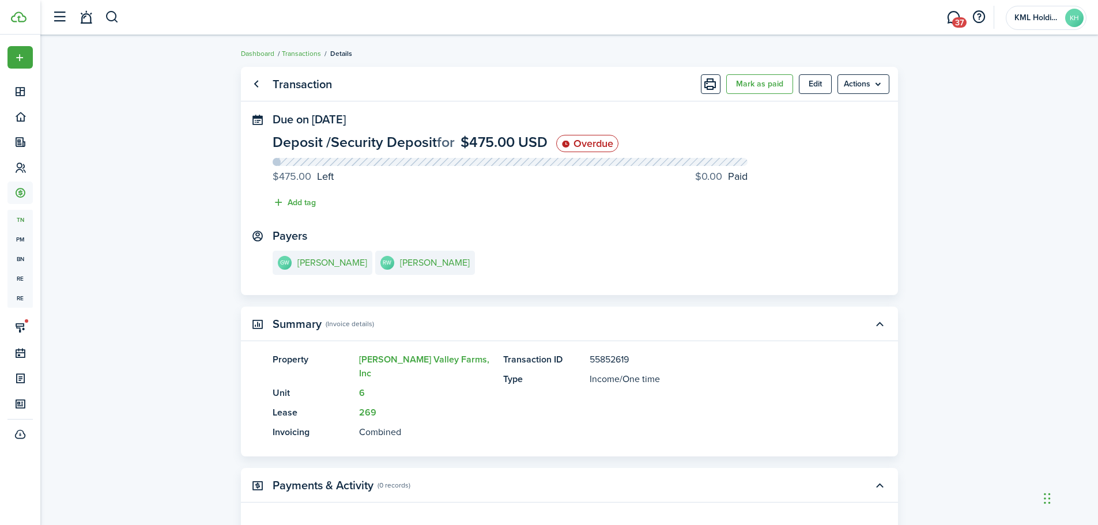
click at [748, 80] on button "Mark as paid" at bounding box center [759, 84] width 67 height 20
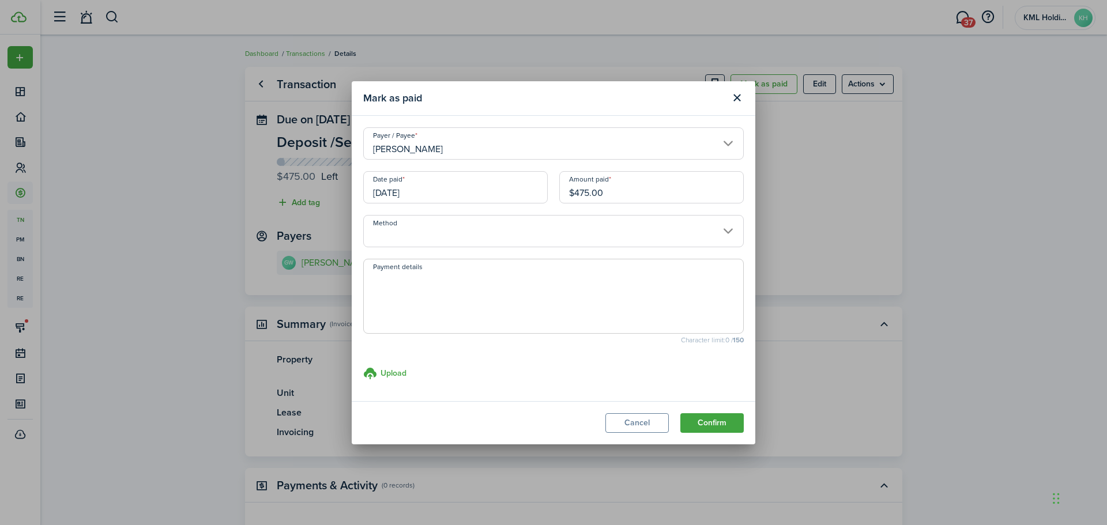
click at [620, 223] on input "Method" at bounding box center [553, 231] width 380 height 32
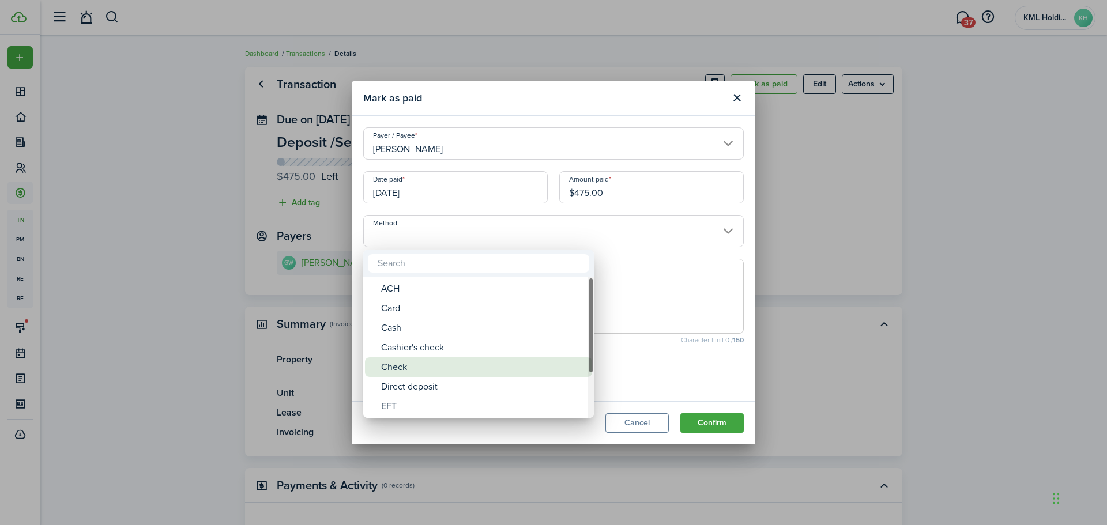
click at [463, 365] on div "Check" at bounding box center [483, 367] width 204 height 20
type input "Check"
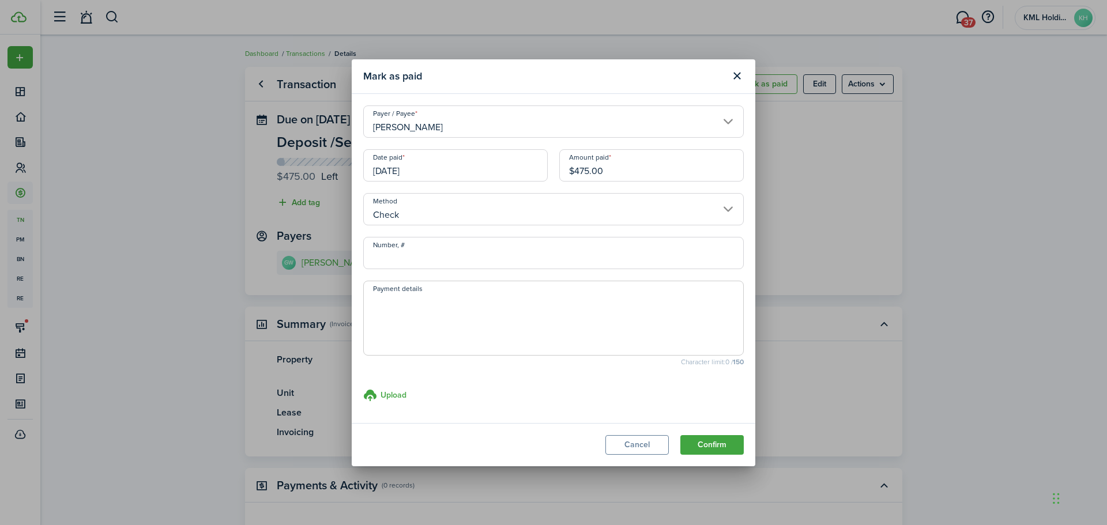
click at [714, 446] on button "Confirm" at bounding box center [711, 445] width 63 height 20
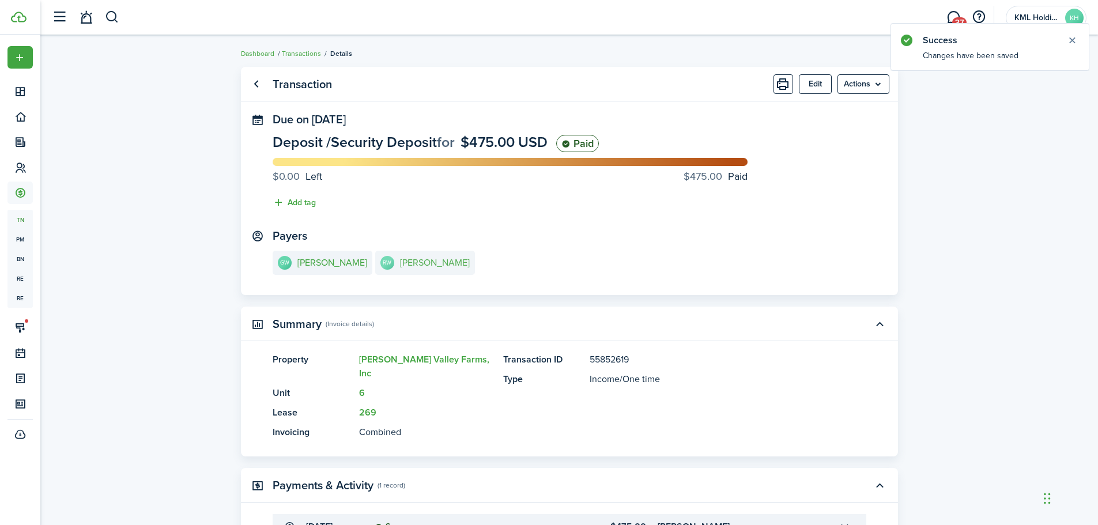
click at [425, 256] on link "RW [PERSON_NAME]" at bounding box center [425, 263] width 100 height 24
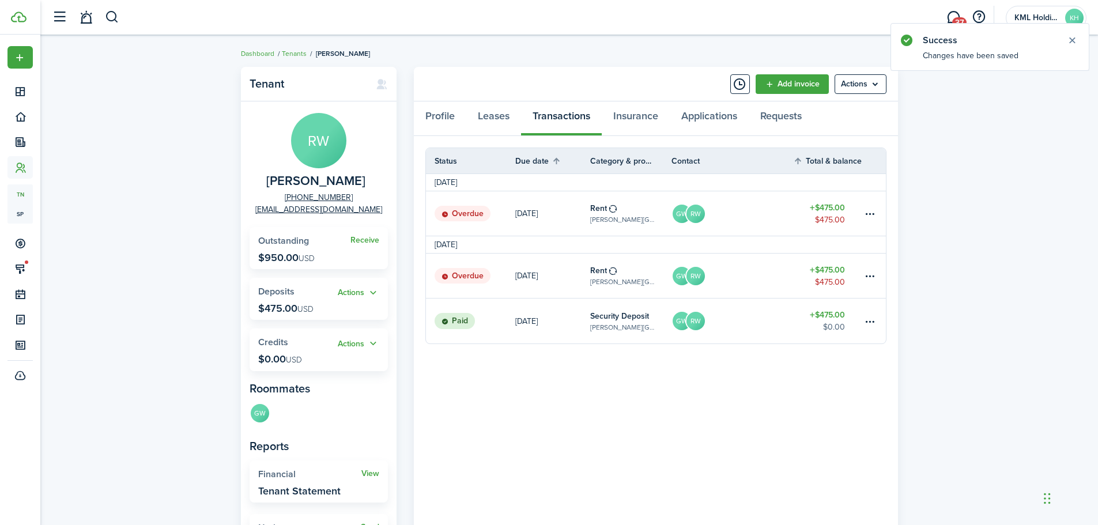
click at [825, 272] on table-amount-title "$475.00" at bounding box center [827, 270] width 35 height 12
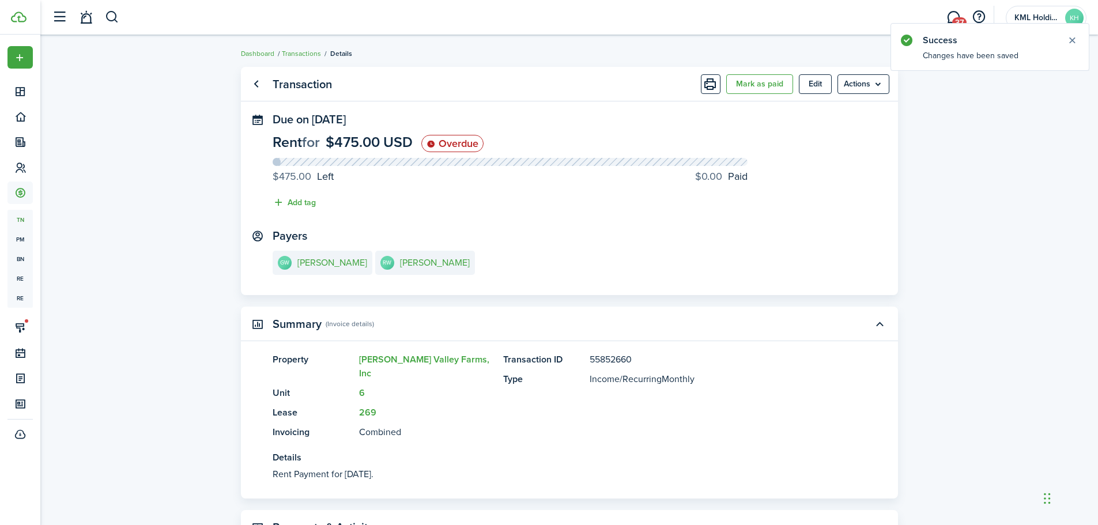
click at [765, 86] on button "Mark as paid" at bounding box center [759, 84] width 67 height 20
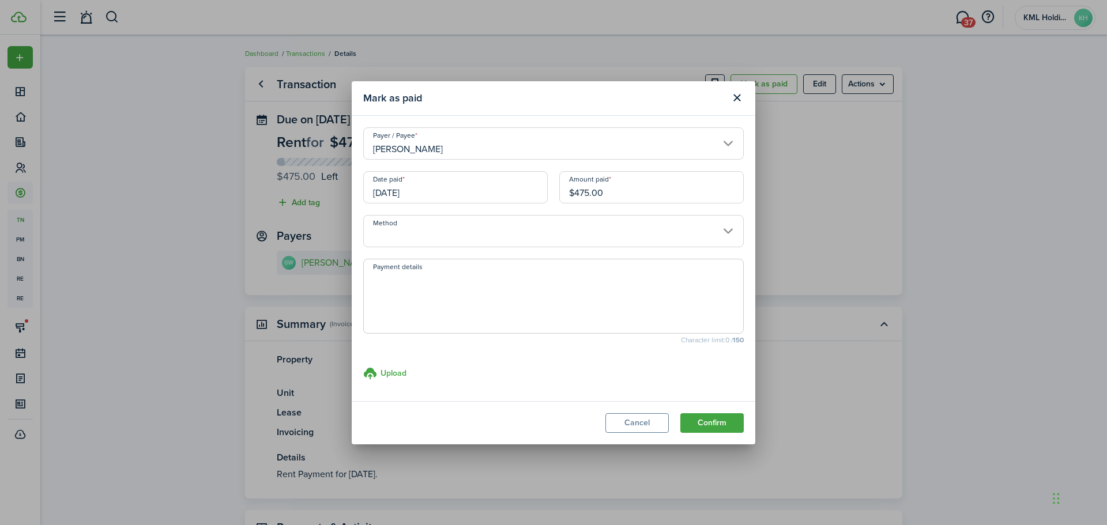
click at [551, 235] on input "Method" at bounding box center [553, 231] width 380 height 32
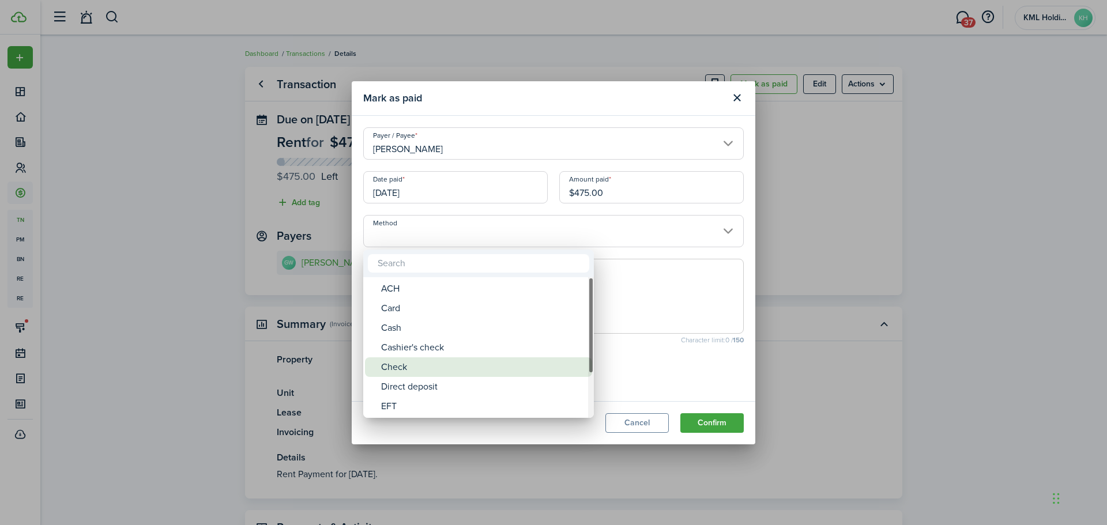
click at [444, 371] on div "Check" at bounding box center [483, 367] width 204 height 20
type input "Check"
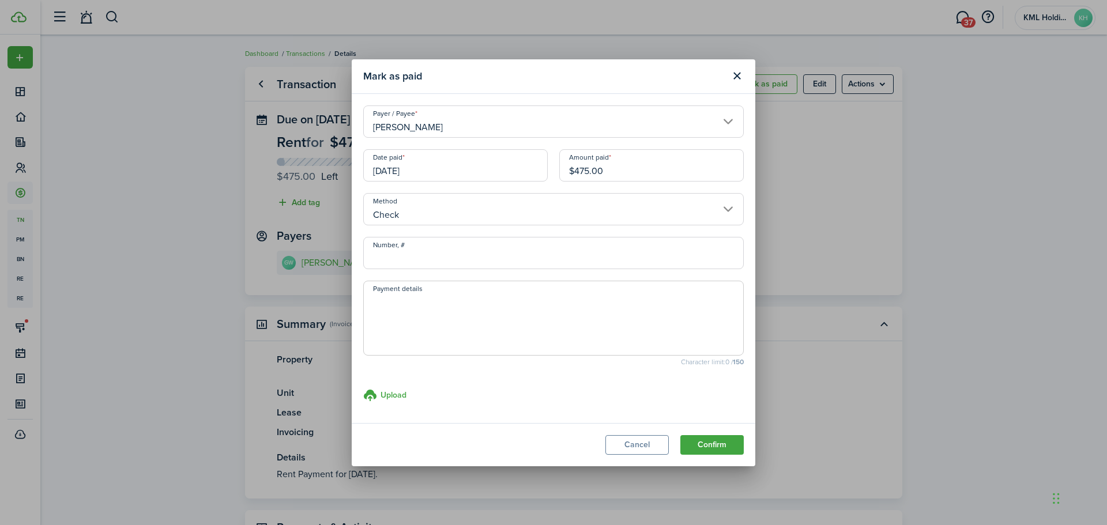
click at [712, 437] on button "Confirm" at bounding box center [711, 445] width 63 height 20
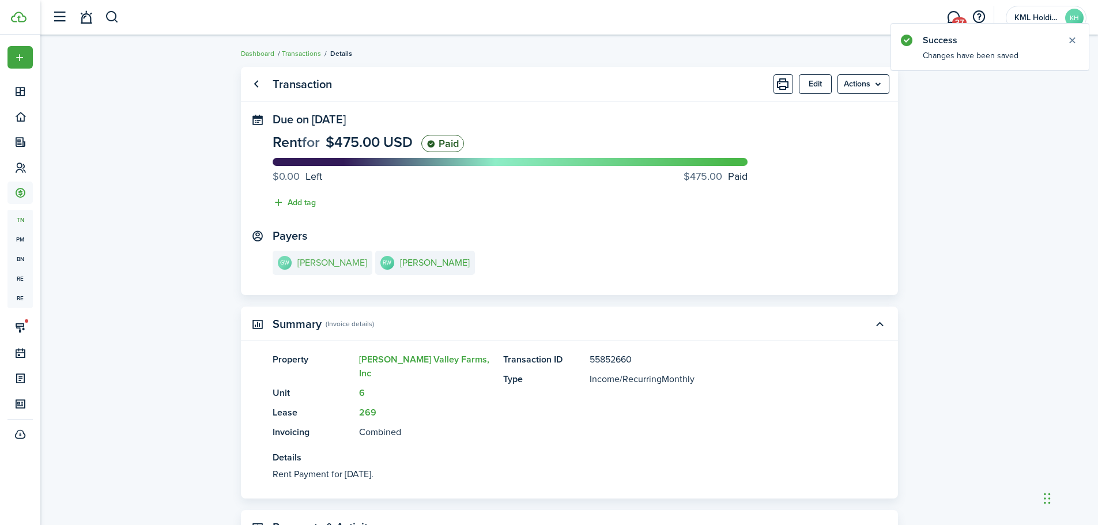
click at [338, 260] on e-details-info-title "[PERSON_NAME]" at bounding box center [332, 263] width 70 height 10
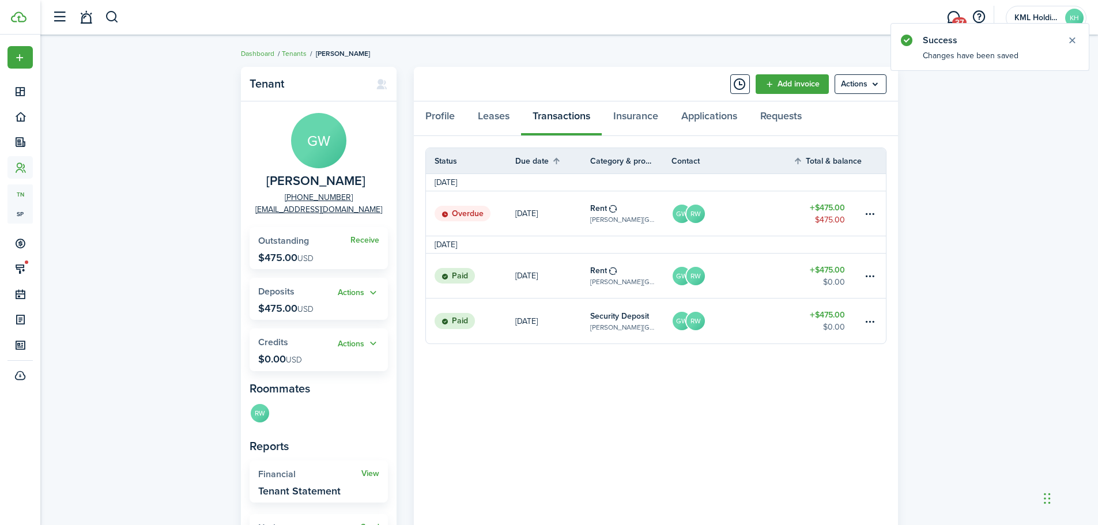
click at [832, 202] on table-amount-title "$475.00" at bounding box center [827, 208] width 35 height 12
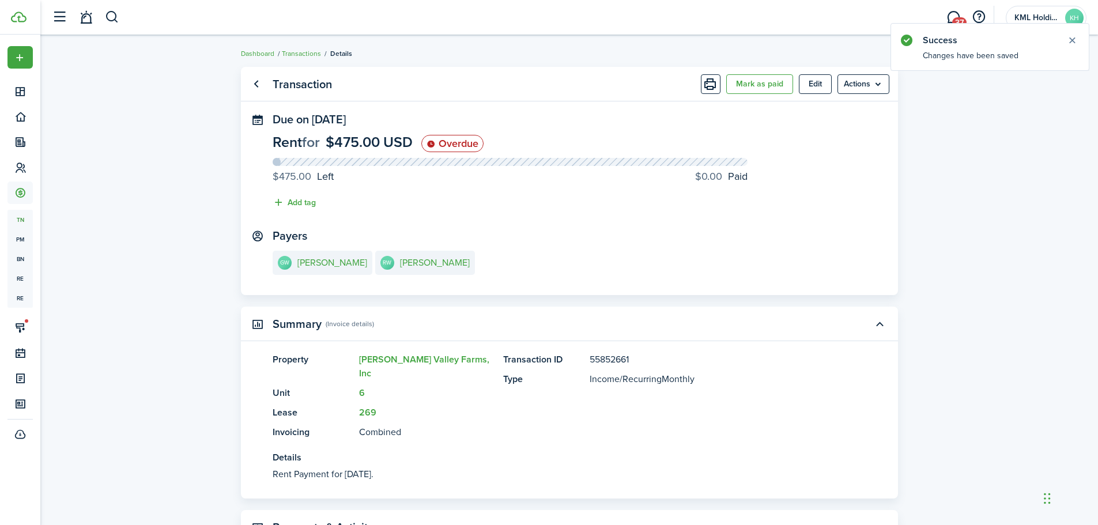
click at [777, 85] on button "Mark as paid" at bounding box center [759, 84] width 67 height 20
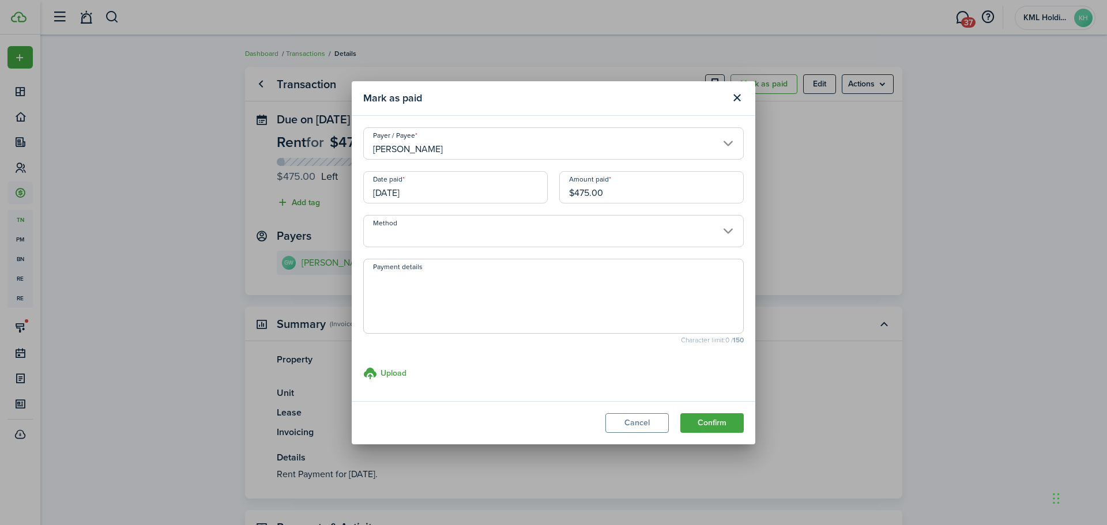
click at [573, 225] on input "Method" at bounding box center [553, 231] width 380 height 32
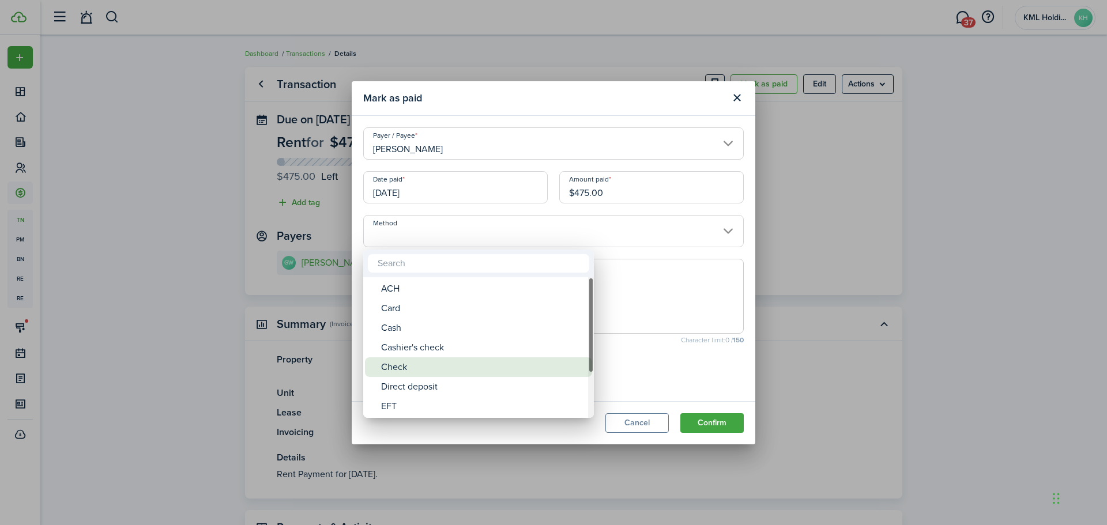
drag, startPoint x: 505, startPoint y: 366, endPoint x: 523, endPoint y: 365, distance: 17.9
click at [506, 365] on div "Check" at bounding box center [483, 367] width 204 height 20
type input "Check"
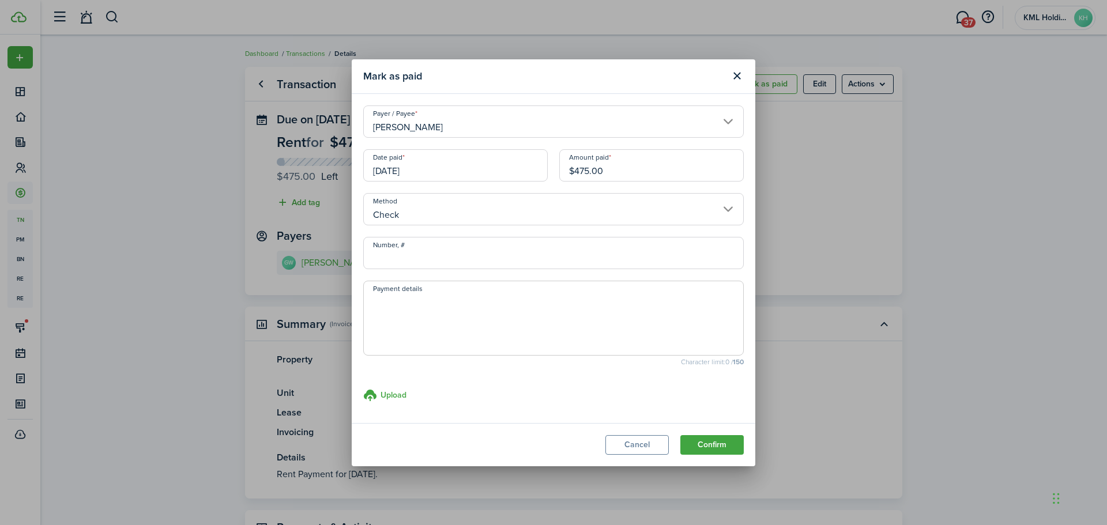
click at [714, 451] on button "Confirm" at bounding box center [711, 445] width 63 height 20
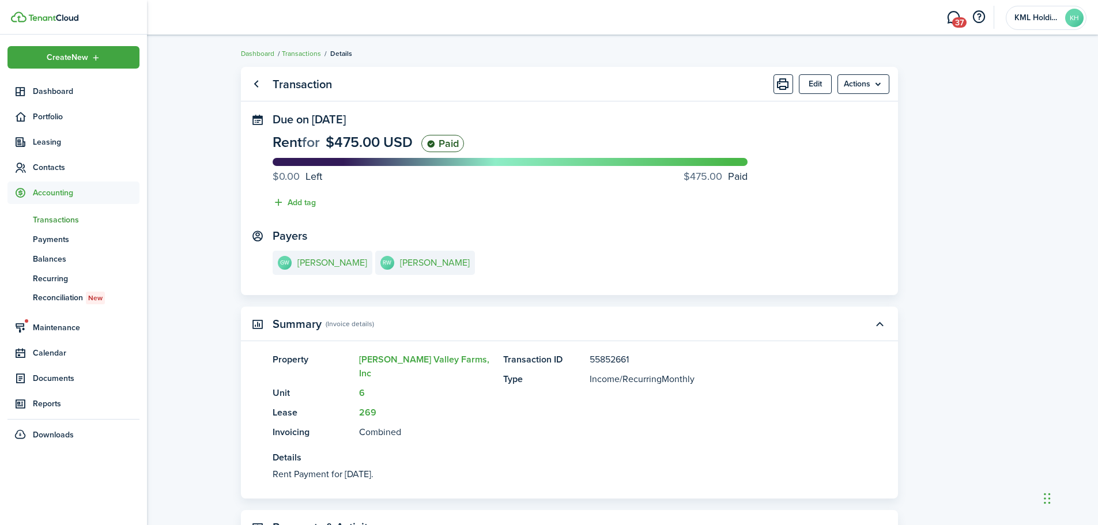
click at [57, 170] on span "Contacts" at bounding box center [86, 167] width 107 height 12
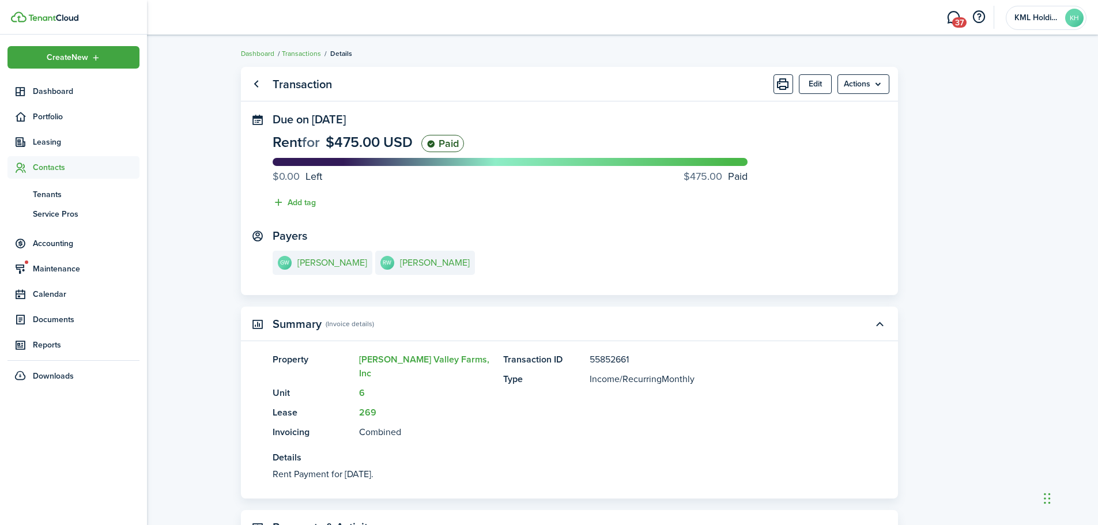
click at [58, 197] on span "Tenants" at bounding box center [86, 194] width 107 height 12
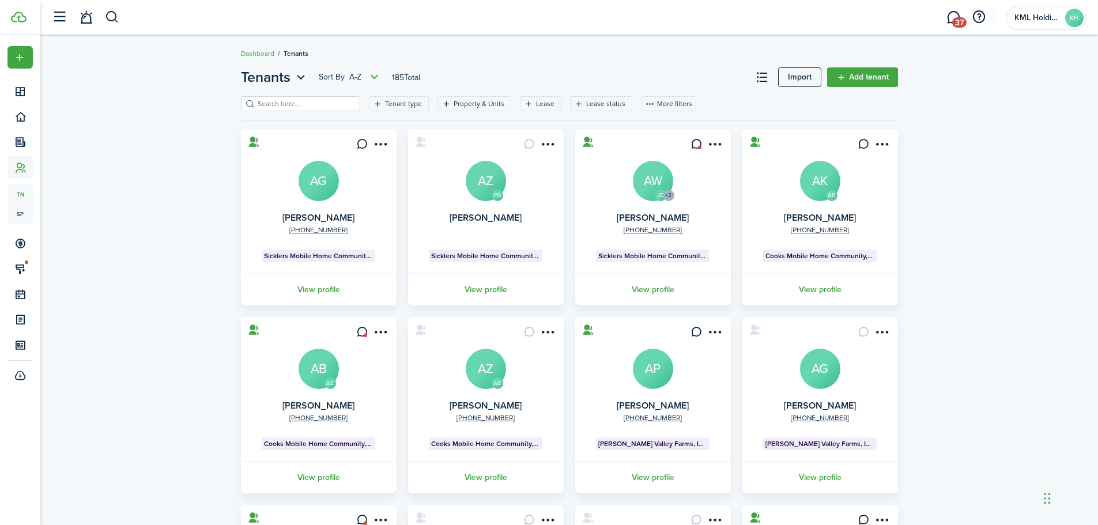
click at [877, 73] on link "Add tenant" at bounding box center [862, 77] width 71 height 20
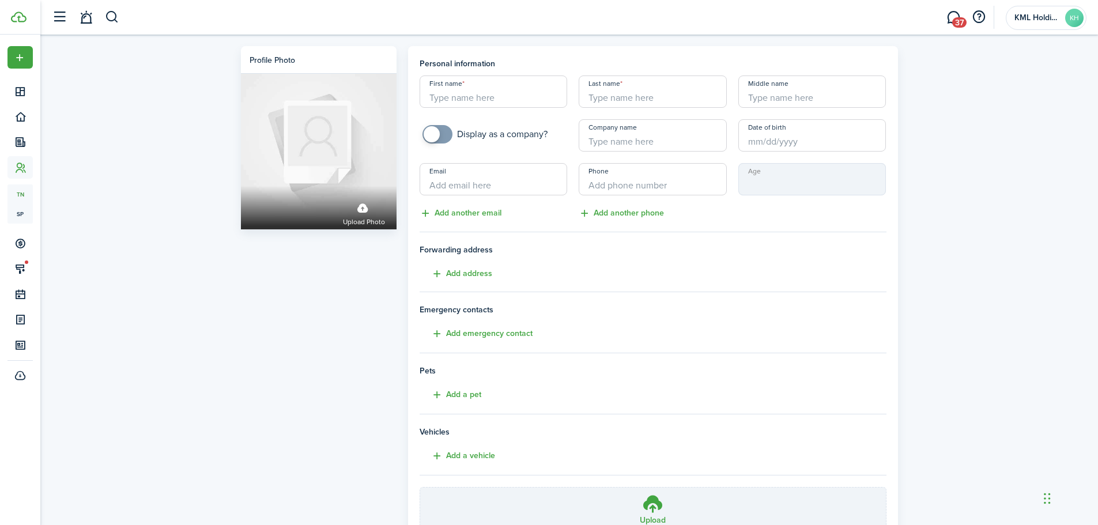
click at [507, 98] on input "First name" at bounding box center [494, 91] width 148 height 32
type input "[PERSON_NAME]"
click at [622, 95] on input "Last name" at bounding box center [653, 91] width 148 height 32
type input "Horn"
click at [497, 175] on input "Email" at bounding box center [494, 179] width 148 height 32
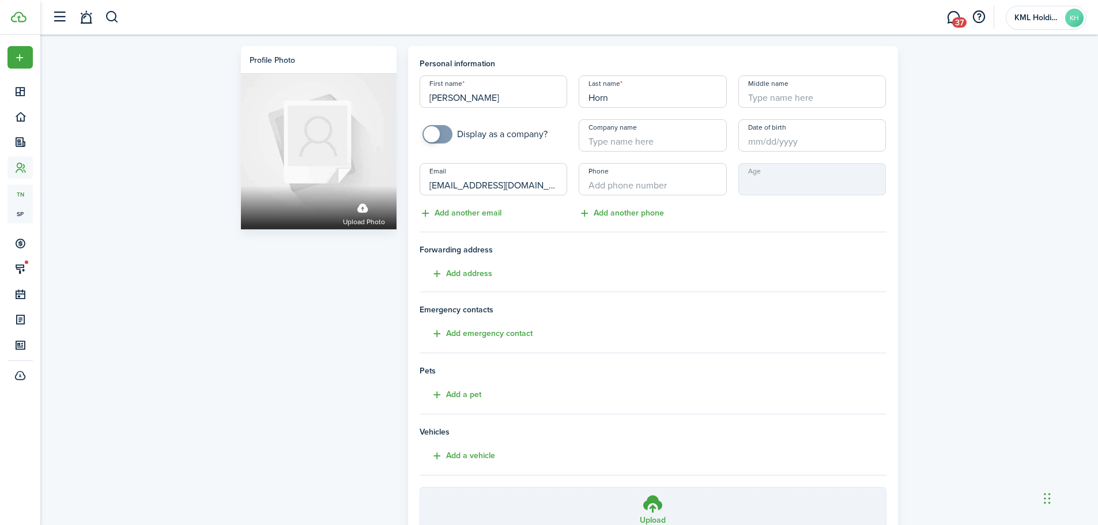
type input "[EMAIL_ADDRESS][DOMAIN_NAME]"
click at [675, 172] on input "+1" at bounding box center [653, 179] width 148 height 32
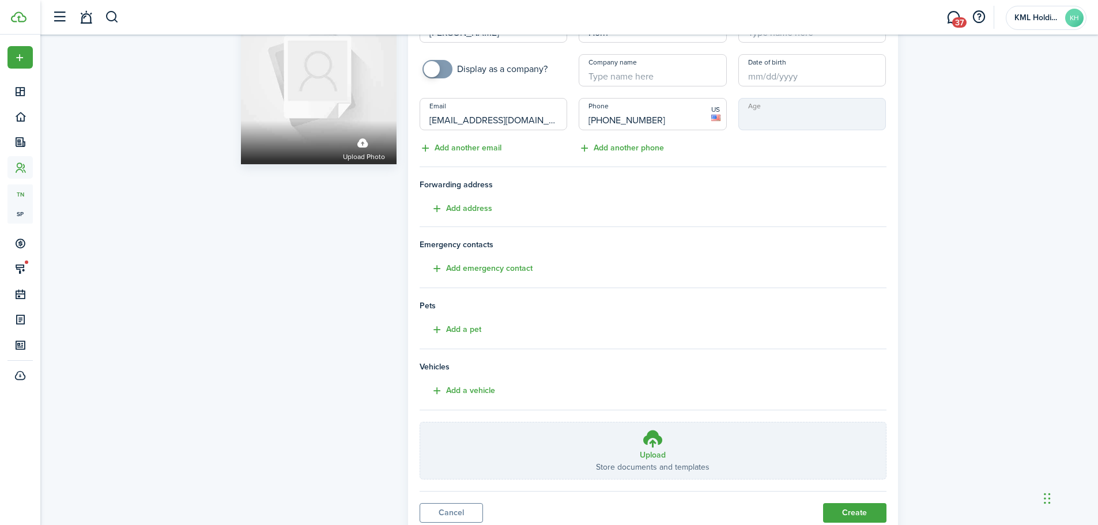
scroll to position [106, 0]
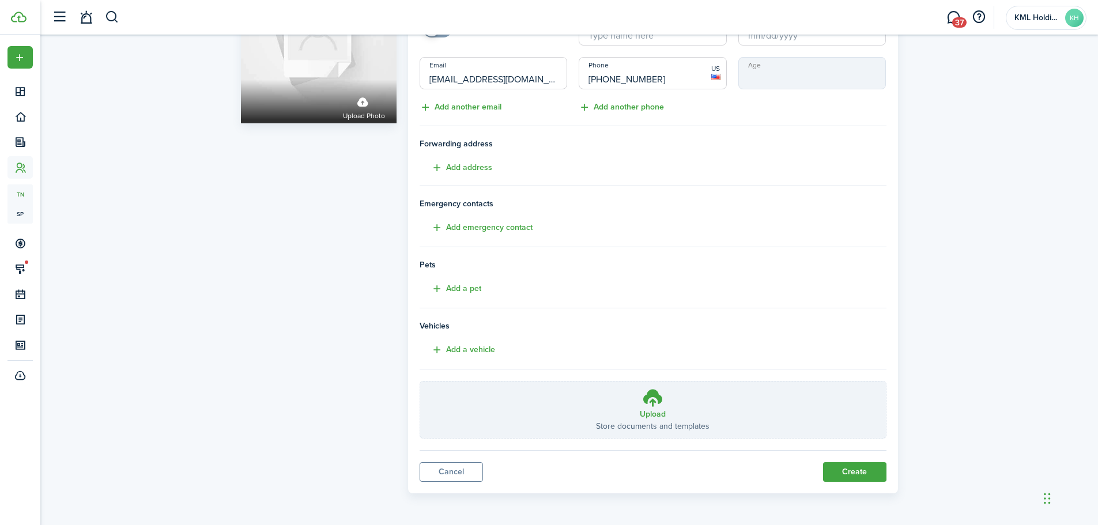
type input "[PHONE_NUMBER]"
click at [842, 471] on button "Create" at bounding box center [854, 472] width 63 height 20
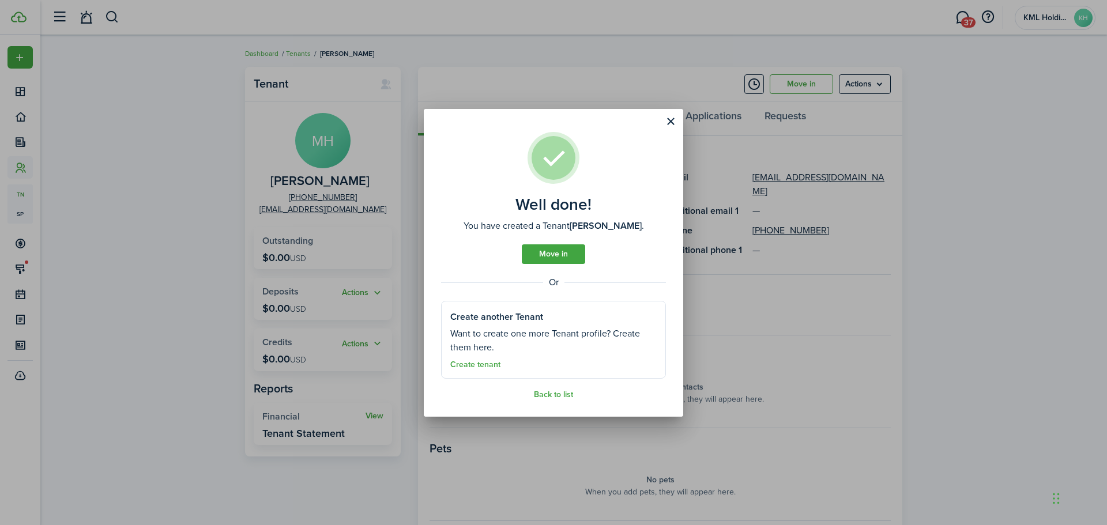
click at [550, 259] on link "Move in" at bounding box center [553, 254] width 63 height 20
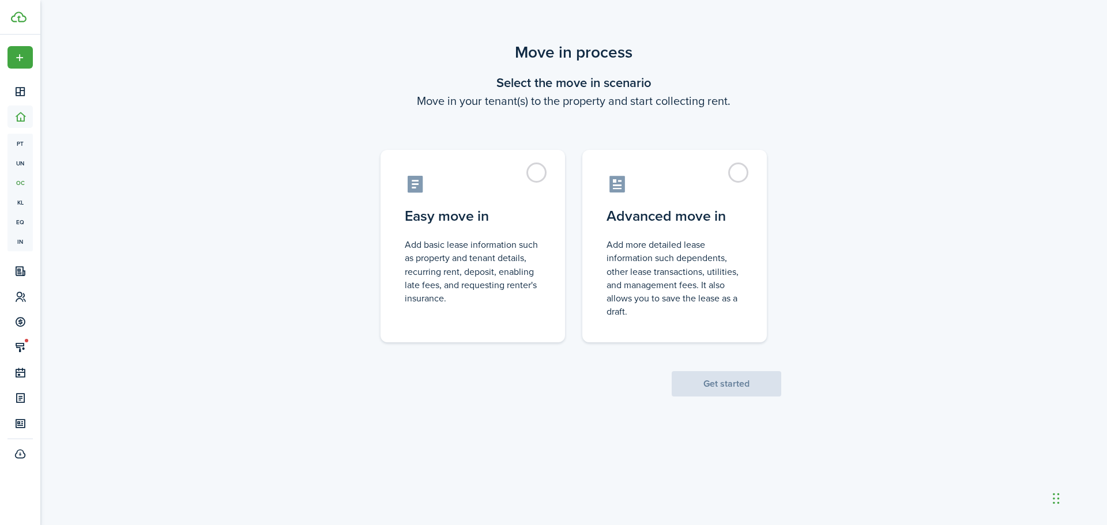
click at [541, 168] on label "Easy move in Add basic lease information such as property and tenant details, r…" at bounding box center [472, 246] width 184 height 192
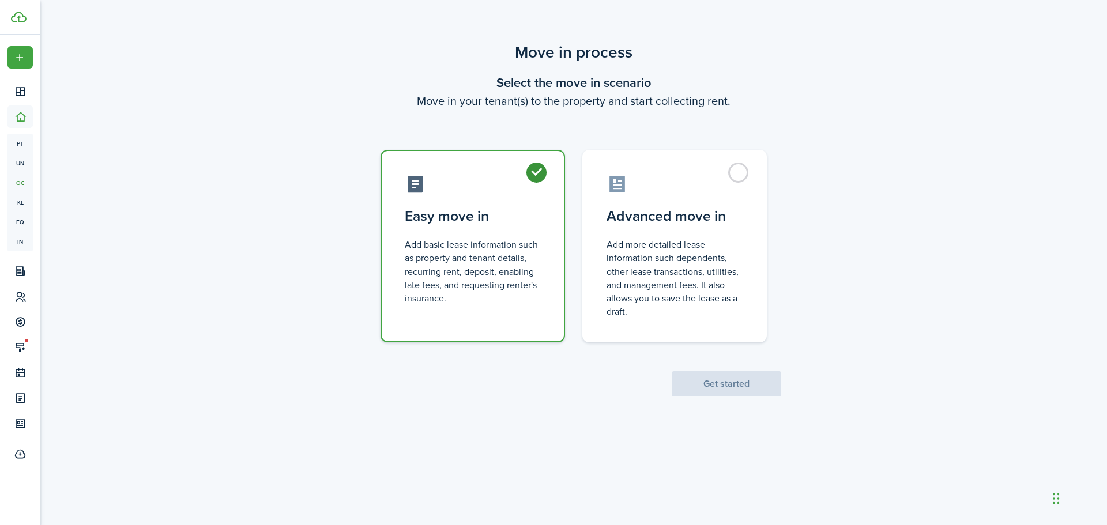
radio input "true"
click at [728, 381] on button "Get started" at bounding box center [726, 383] width 110 height 25
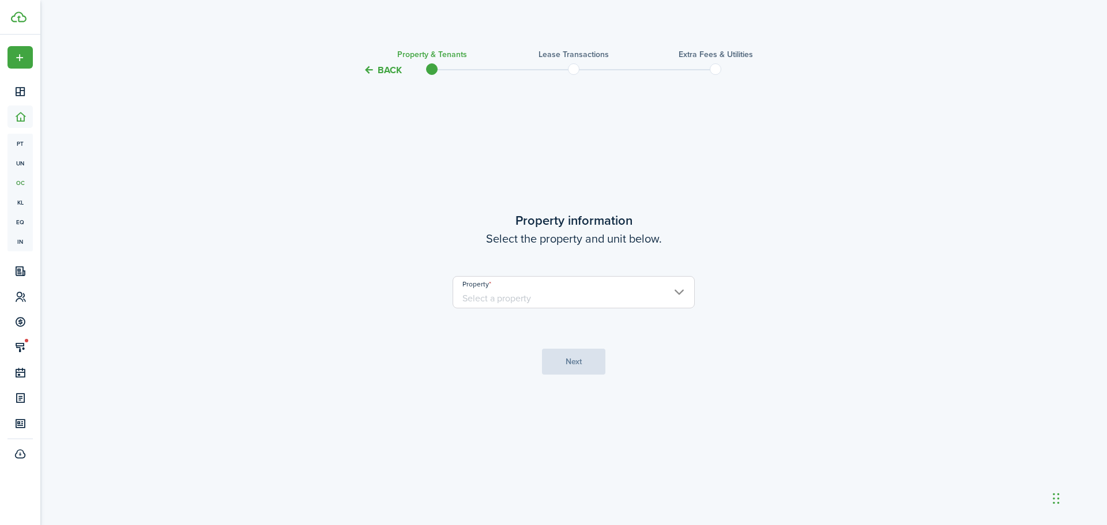
click at [557, 305] on input "Property" at bounding box center [573, 292] width 242 height 32
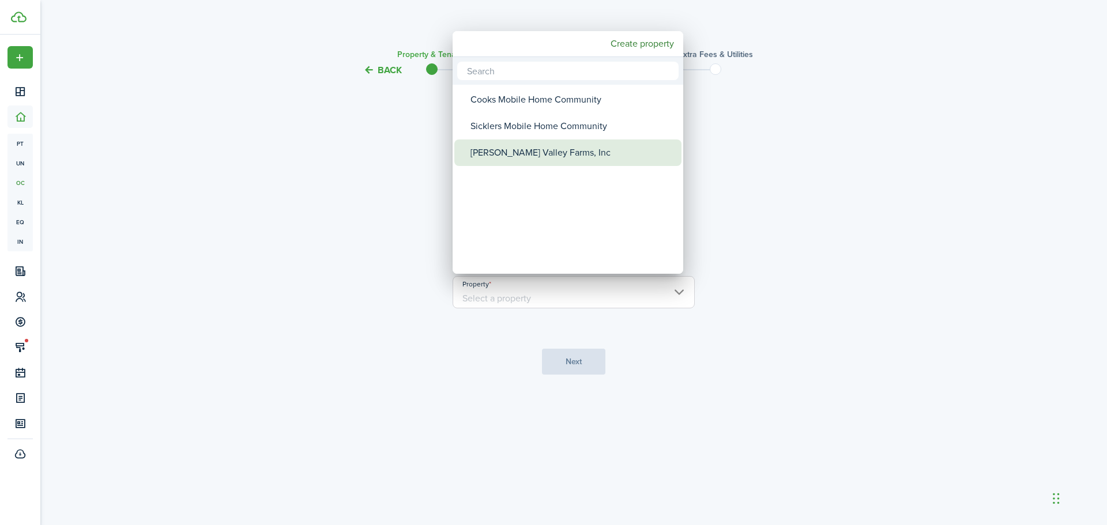
click at [556, 158] on div "[PERSON_NAME] Valley Farms, Inc" at bounding box center [572, 152] width 204 height 27
type input "[PERSON_NAME] Valley Farms, Inc"
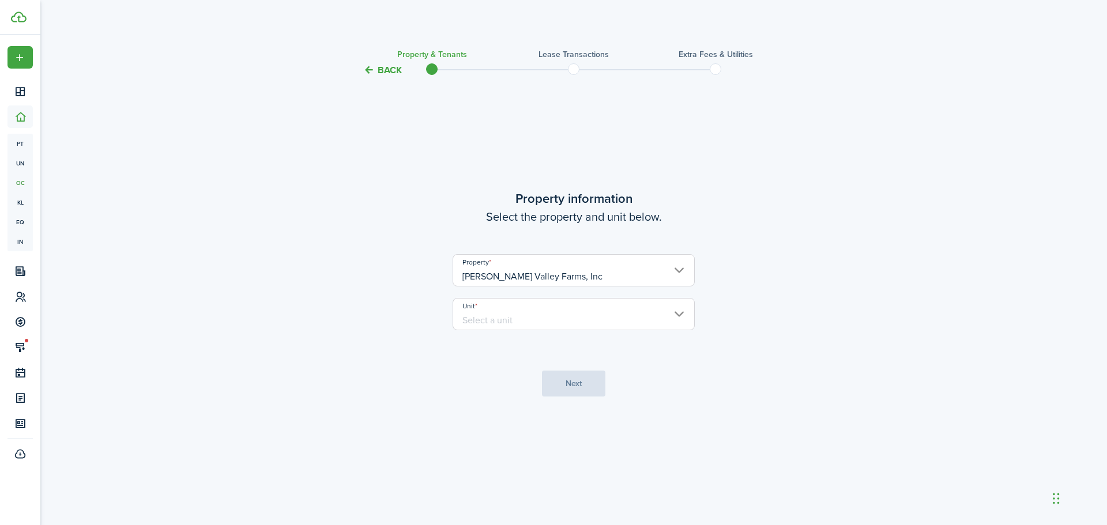
click at [561, 323] on input "Unit" at bounding box center [573, 314] width 242 height 32
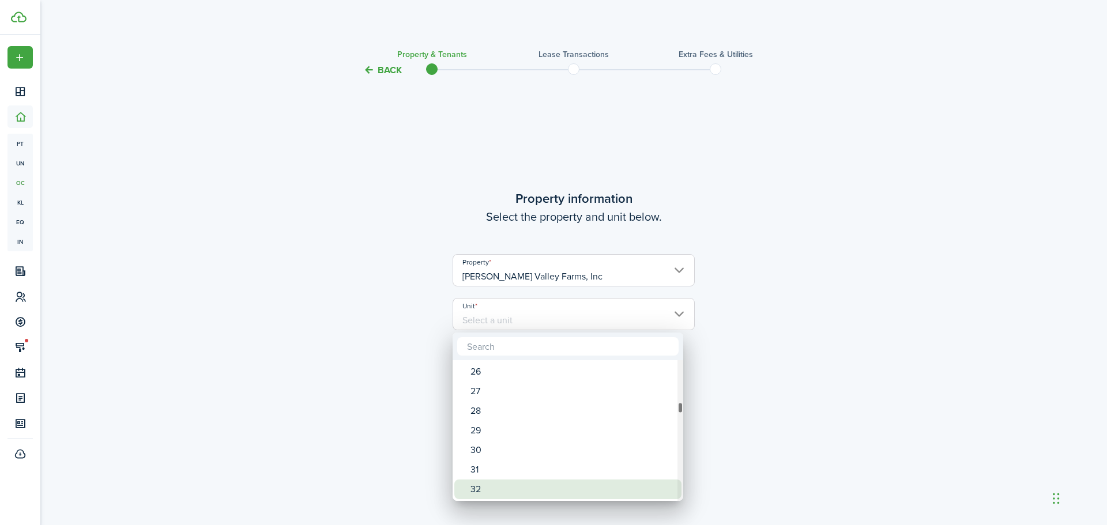
click at [528, 485] on div "32" at bounding box center [572, 490] width 204 height 20
type input "32"
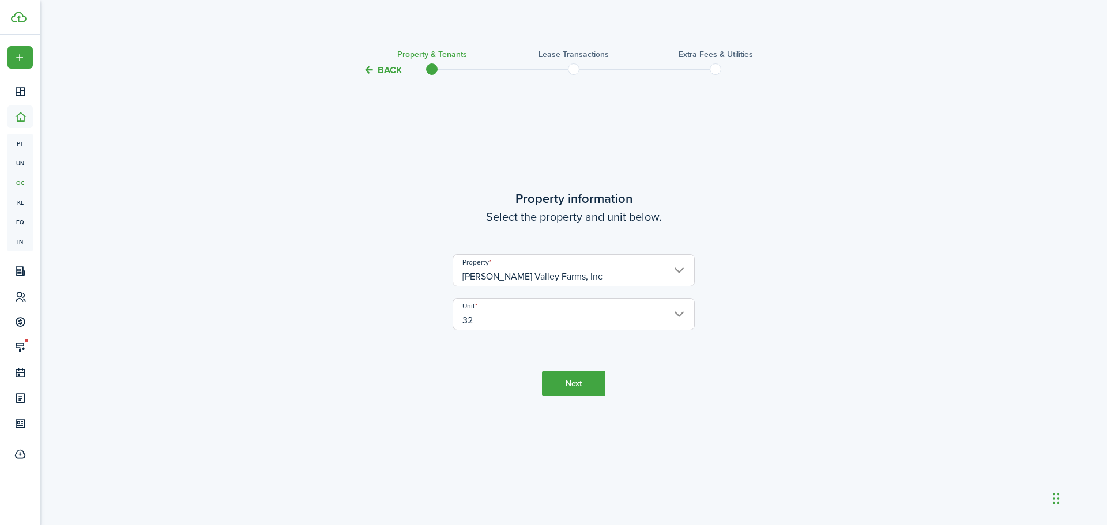
click at [567, 390] on button "Next" at bounding box center [573, 384] width 63 height 26
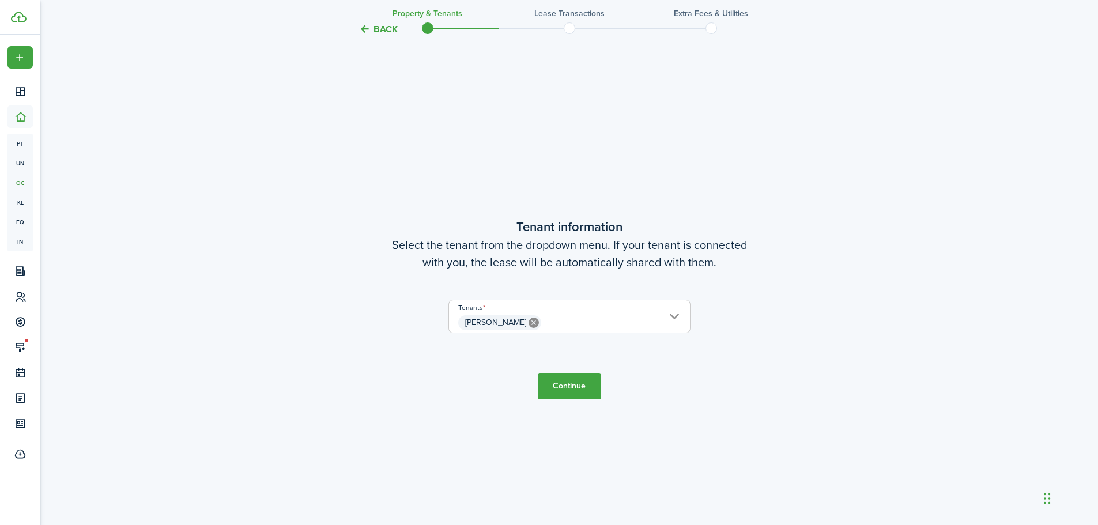
click at [575, 394] on button "Continue" at bounding box center [569, 386] width 63 height 26
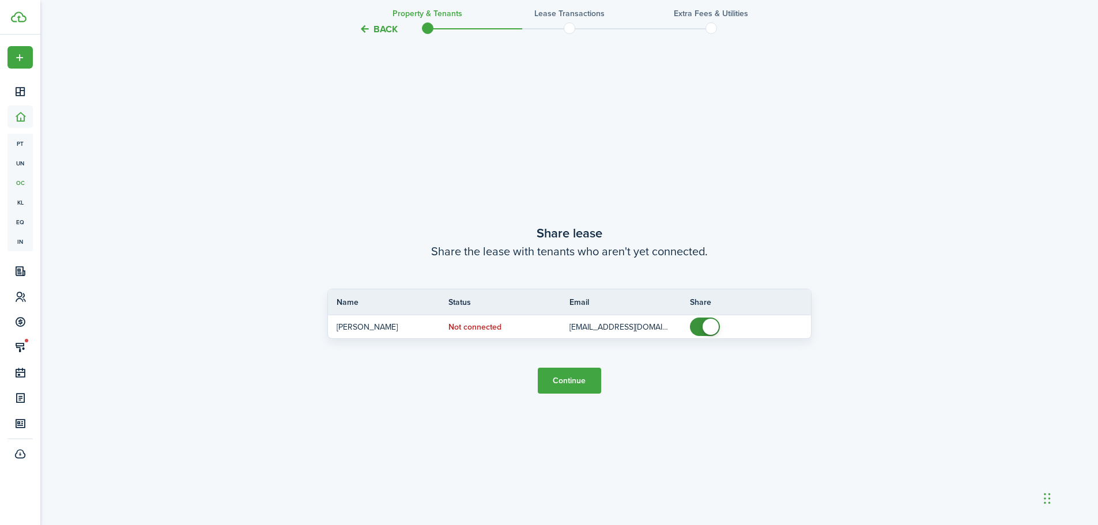
scroll to position [973, 0]
click at [583, 373] on button "Continue" at bounding box center [569, 380] width 63 height 26
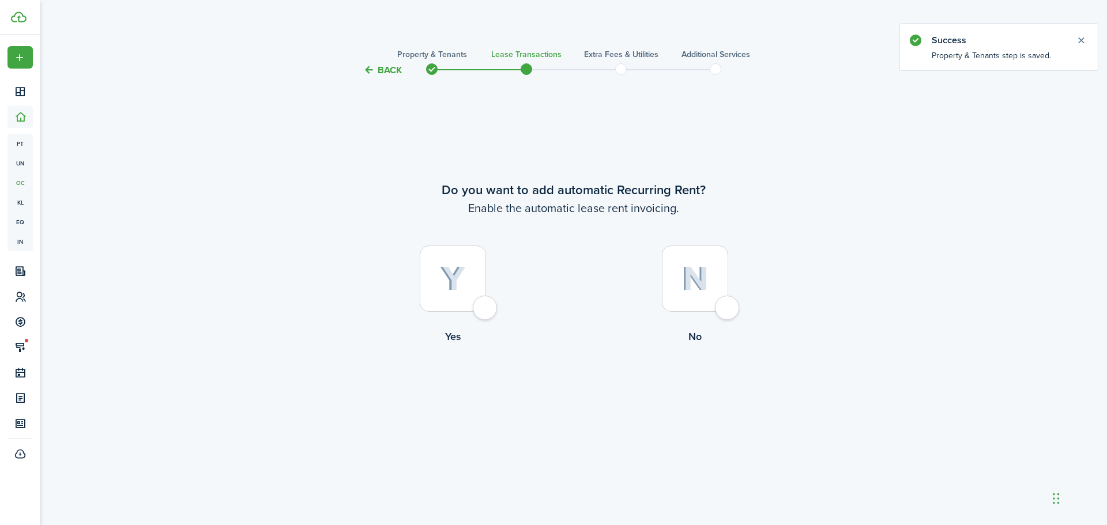
click at [478, 305] on div at bounding box center [453, 279] width 66 height 66
radio input "true"
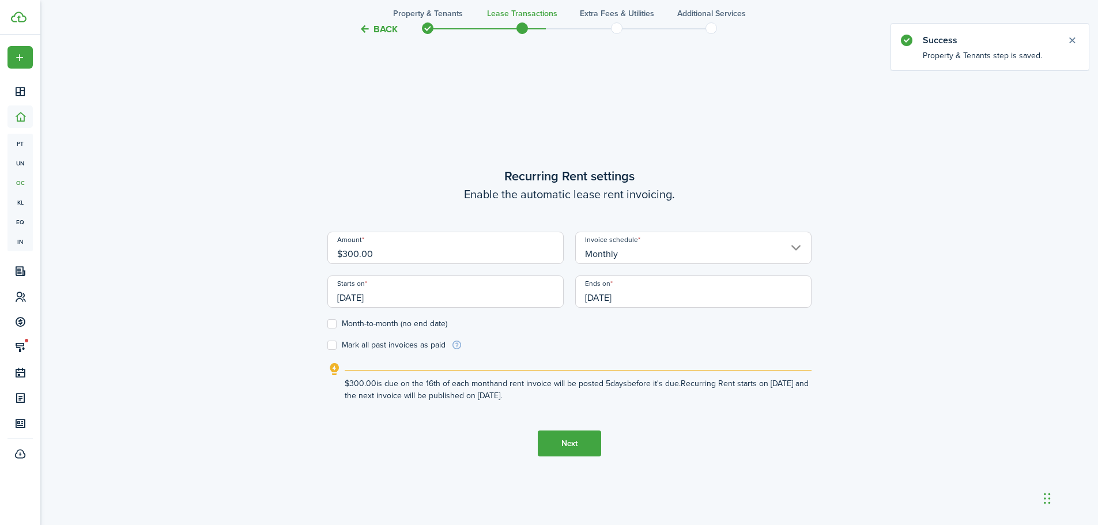
scroll to position [448, 0]
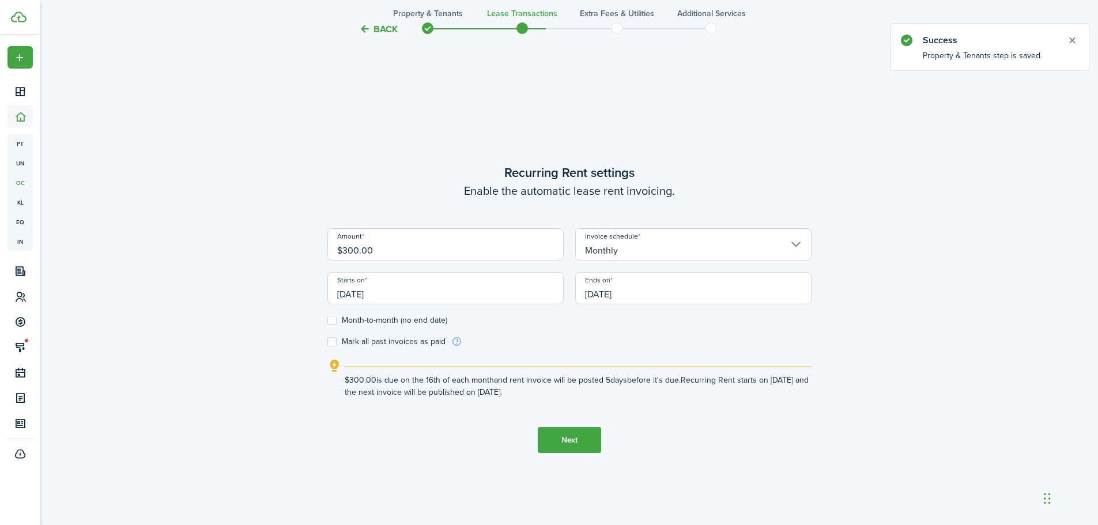
click at [413, 253] on input "$300.00" at bounding box center [445, 244] width 236 height 32
click at [342, 291] on input "[DATE]" at bounding box center [445, 288] width 236 height 32
type input "$1,005.49"
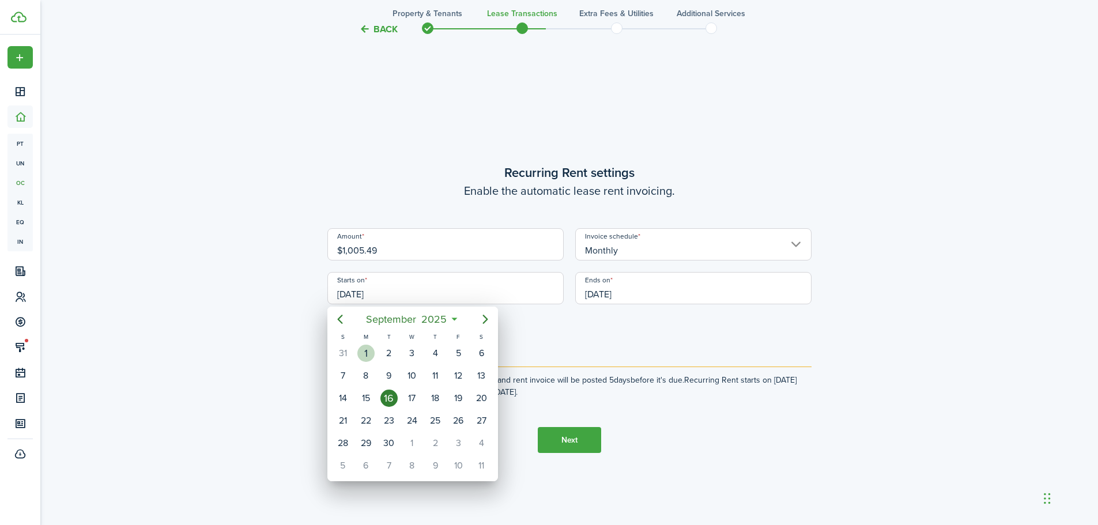
click at [369, 352] on div "1" at bounding box center [365, 353] width 17 height 17
type input "[DATE]"
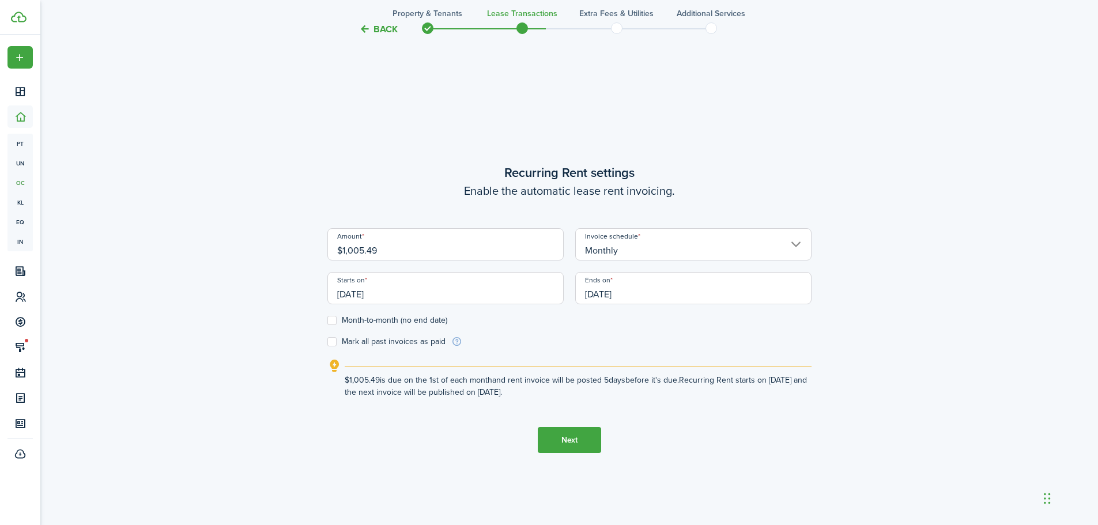
drag, startPoint x: 332, startPoint y: 318, endPoint x: 398, endPoint y: 357, distance: 76.5
click at [333, 322] on label "Month-to-month (no end date)" at bounding box center [387, 320] width 120 height 9
click at [327, 321] on input "Month-to-month (no end date)" at bounding box center [327, 320] width 1 height 1
checkbox input "true"
click at [557, 436] on button "Next" at bounding box center [569, 440] width 63 height 26
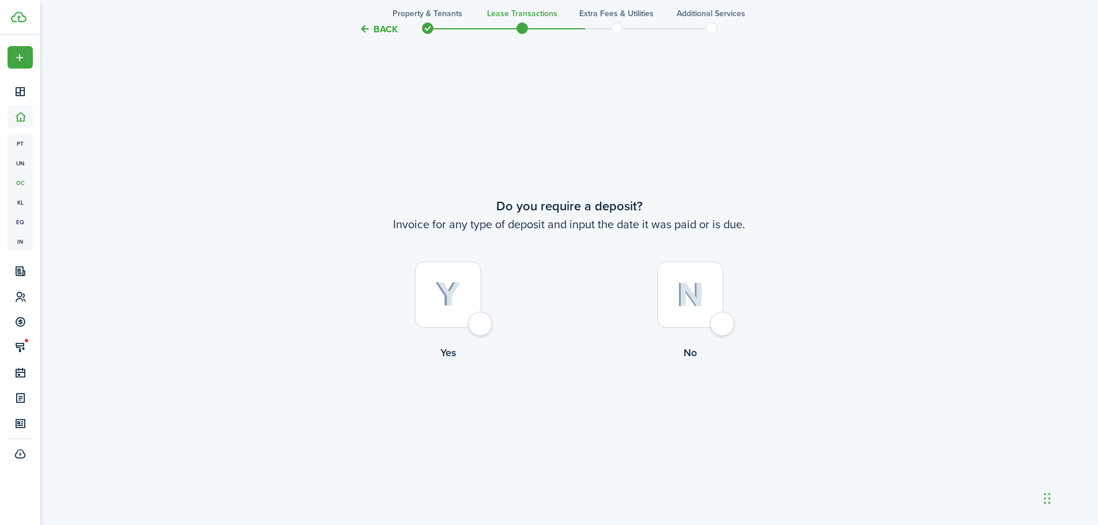
scroll to position [973, 0]
click at [481, 323] on div at bounding box center [448, 294] width 66 height 66
radio input "true"
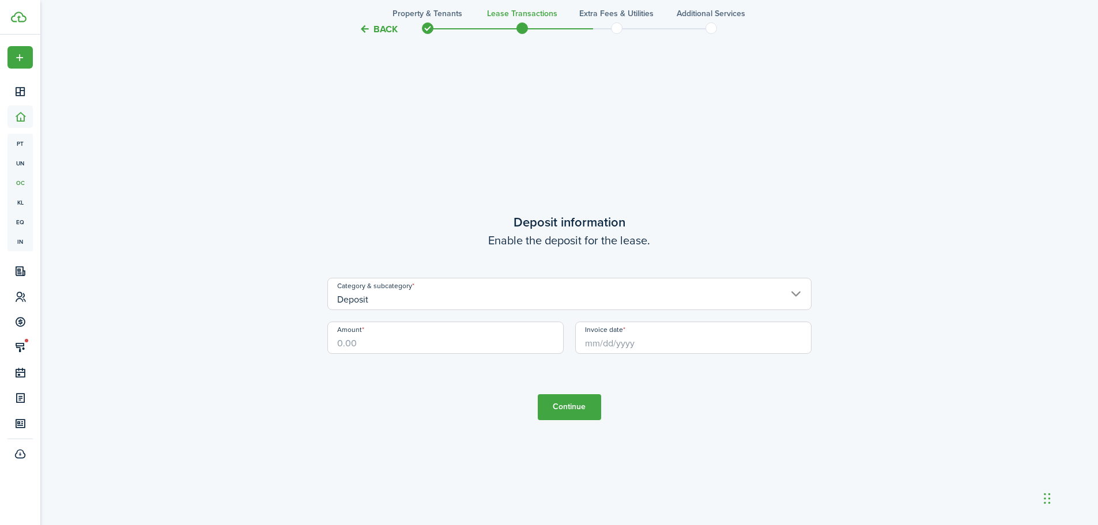
scroll to position [1498, 0]
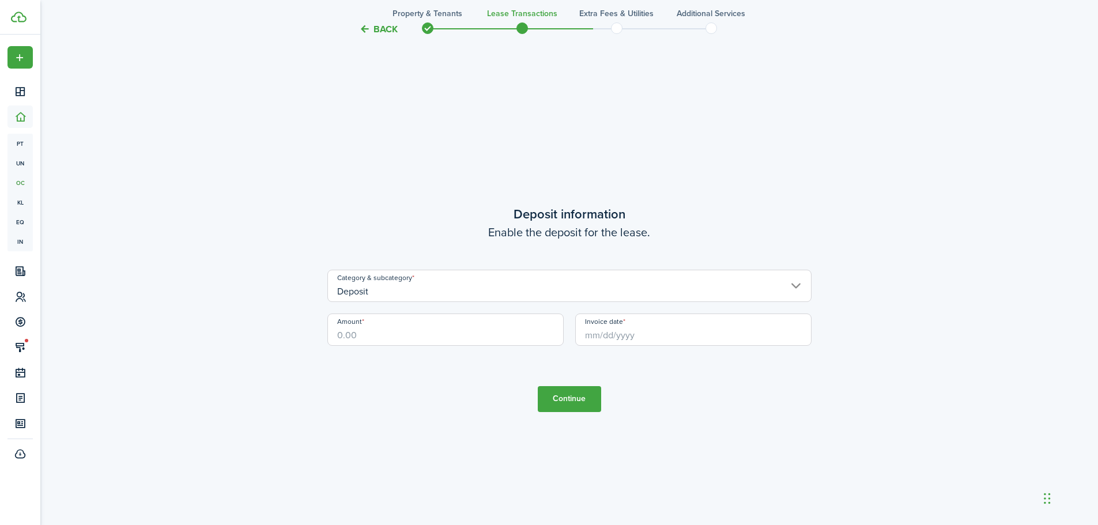
click at [381, 290] on input "Deposit" at bounding box center [569, 286] width 484 height 32
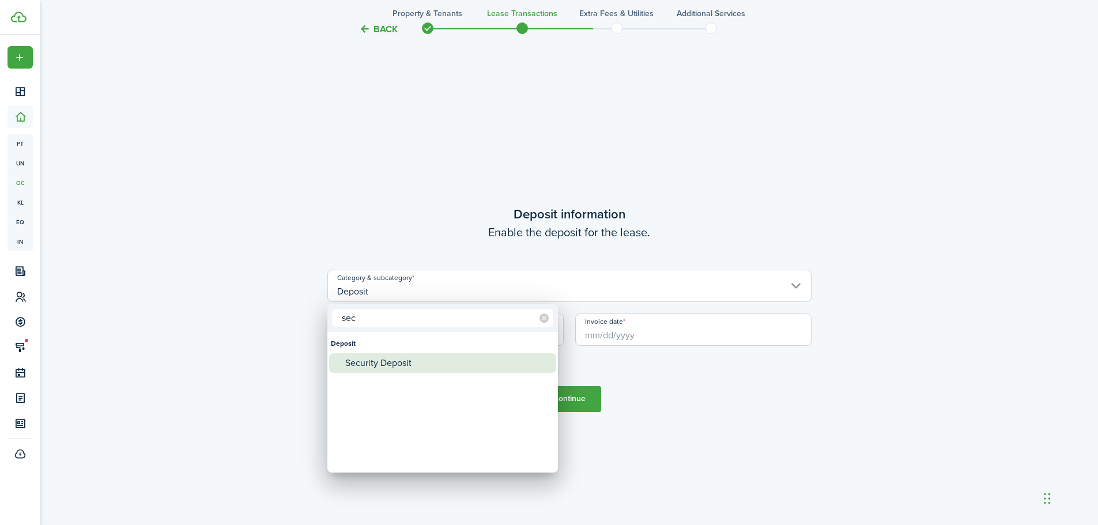
type input "sec"
click at [387, 358] on div "Security Deposit" at bounding box center [447, 363] width 204 height 20
type input "Deposit / Security Deposit"
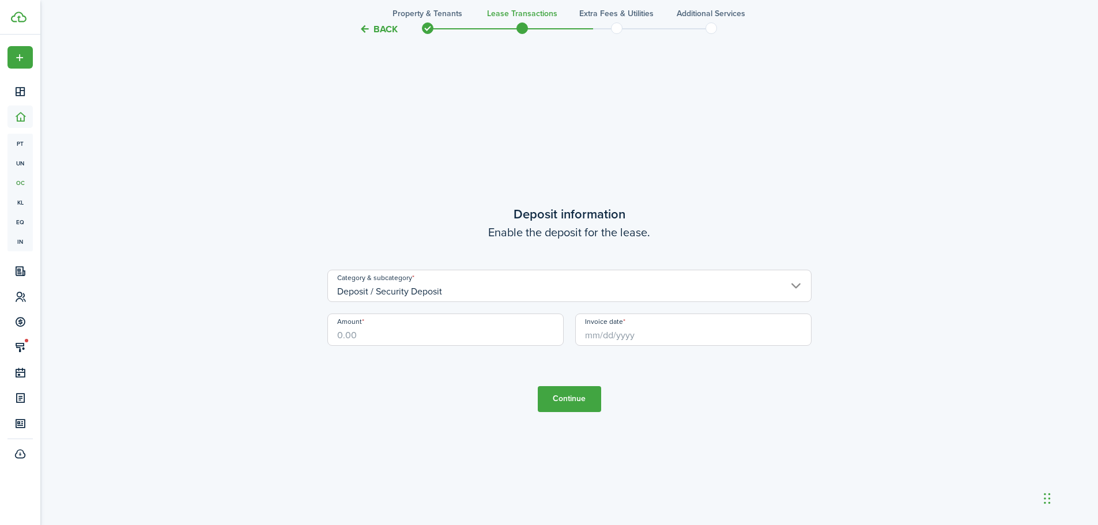
click at [397, 343] on input "Amount" at bounding box center [445, 330] width 236 height 32
click at [653, 339] on input "Invoice date" at bounding box center [693, 330] width 236 height 32
type input "$320.00"
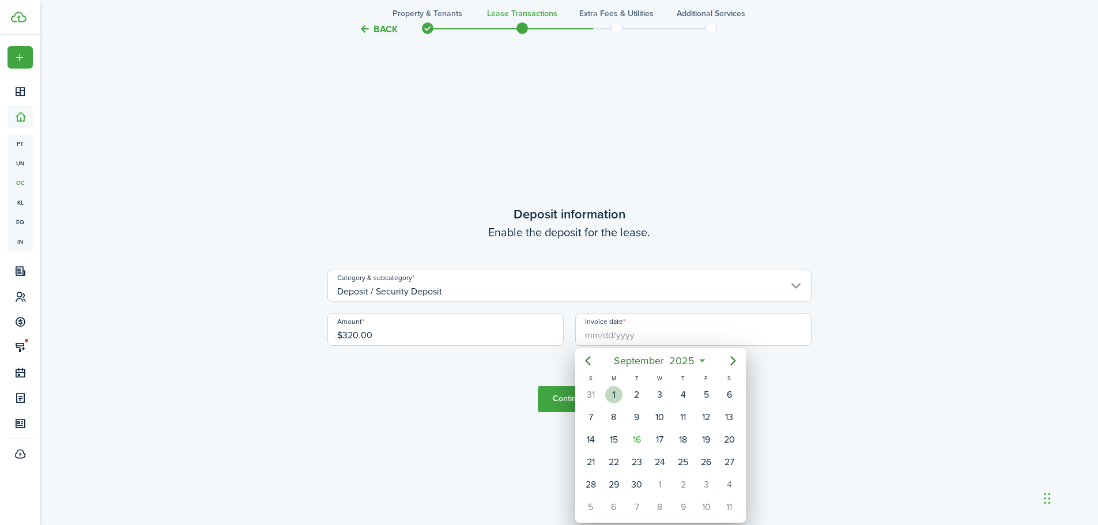
click at [618, 394] on div "1" at bounding box center [613, 394] width 17 height 17
type input "[DATE]"
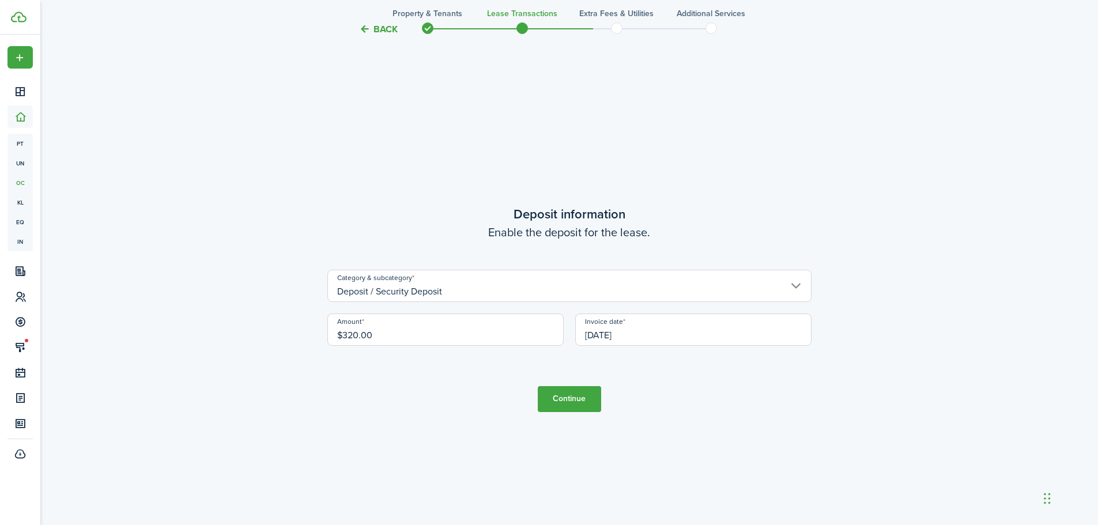
click at [572, 400] on button "Continue" at bounding box center [569, 399] width 63 height 26
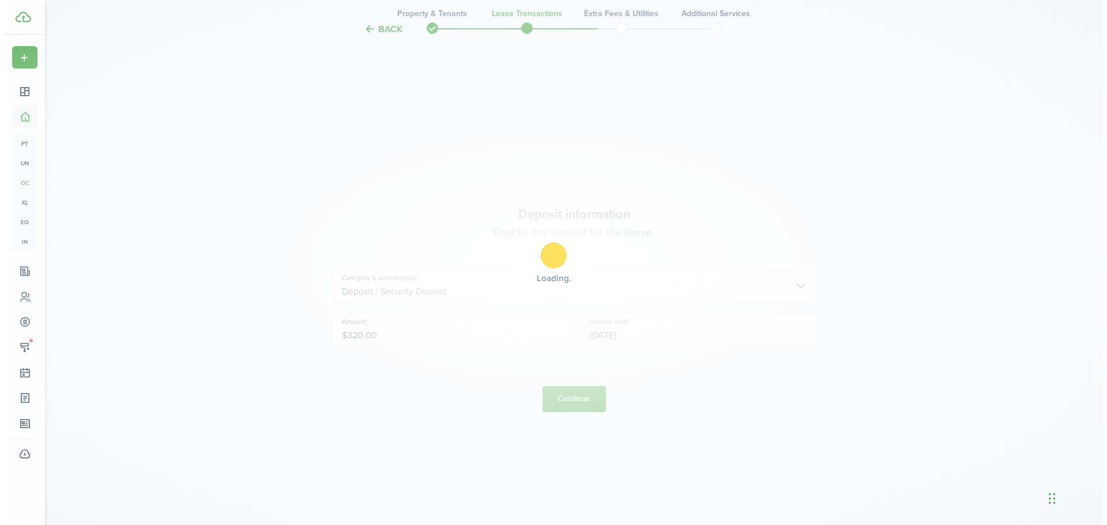
scroll to position [0, 0]
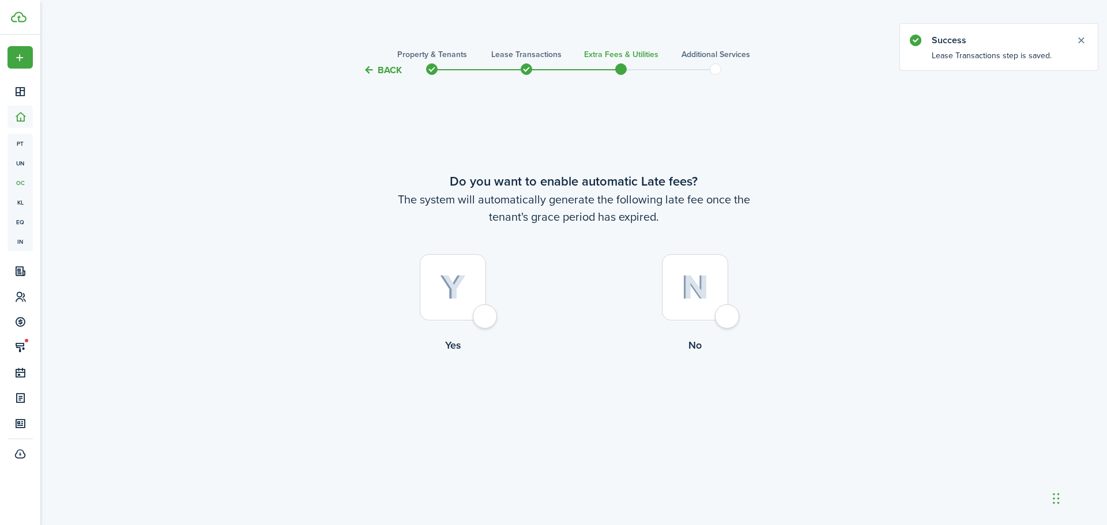
click at [486, 319] on div at bounding box center [453, 287] width 66 height 66
radio input "true"
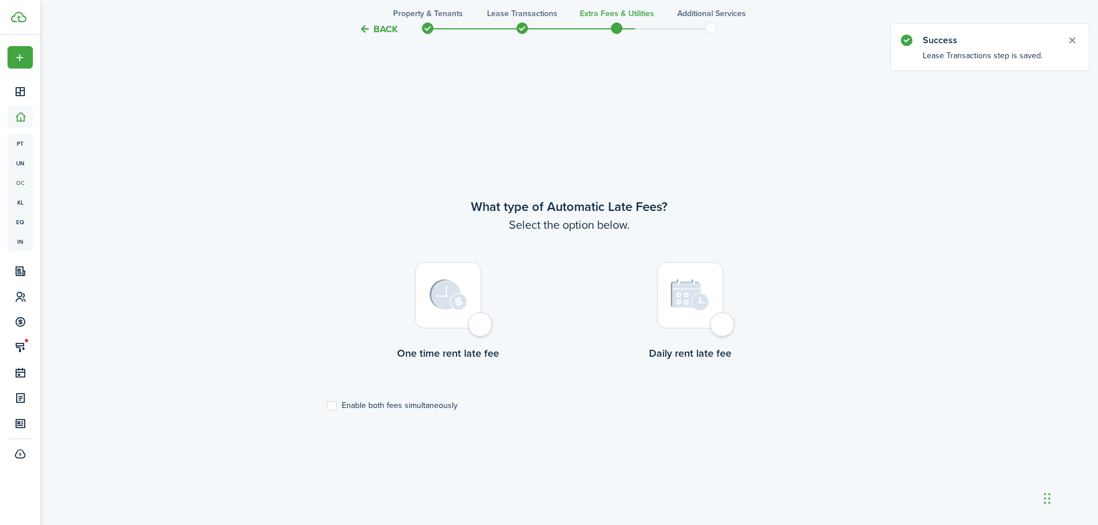
scroll to position [448, 0]
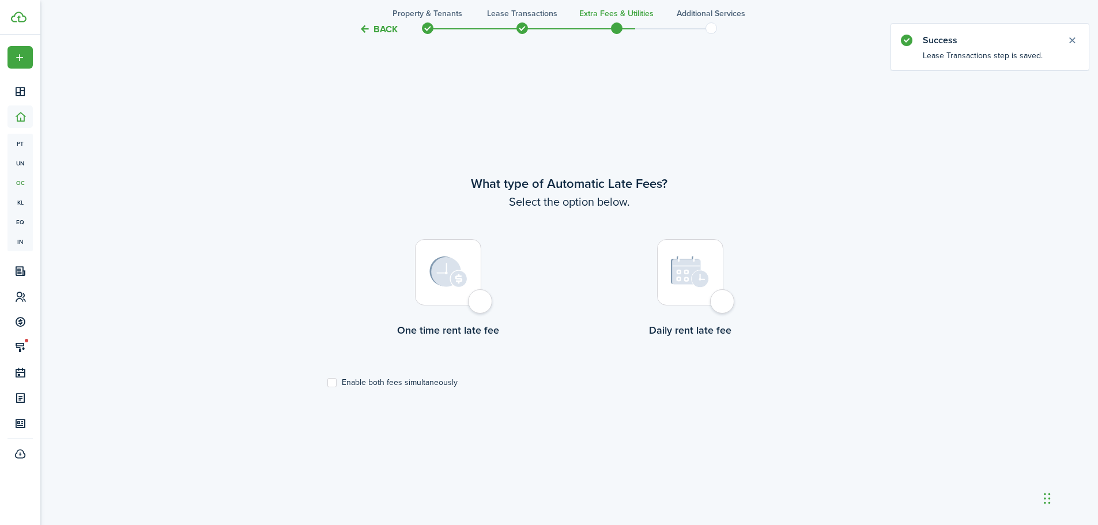
click at [723, 305] on div at bounding box center [690, 272] width 66 height 66
radio input "true"
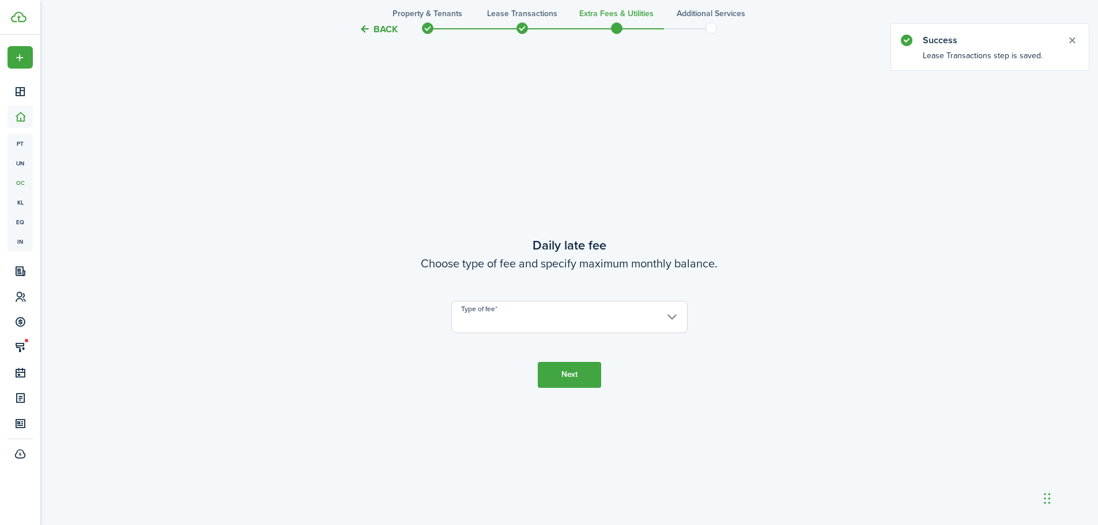
scroll to position [973, 0]
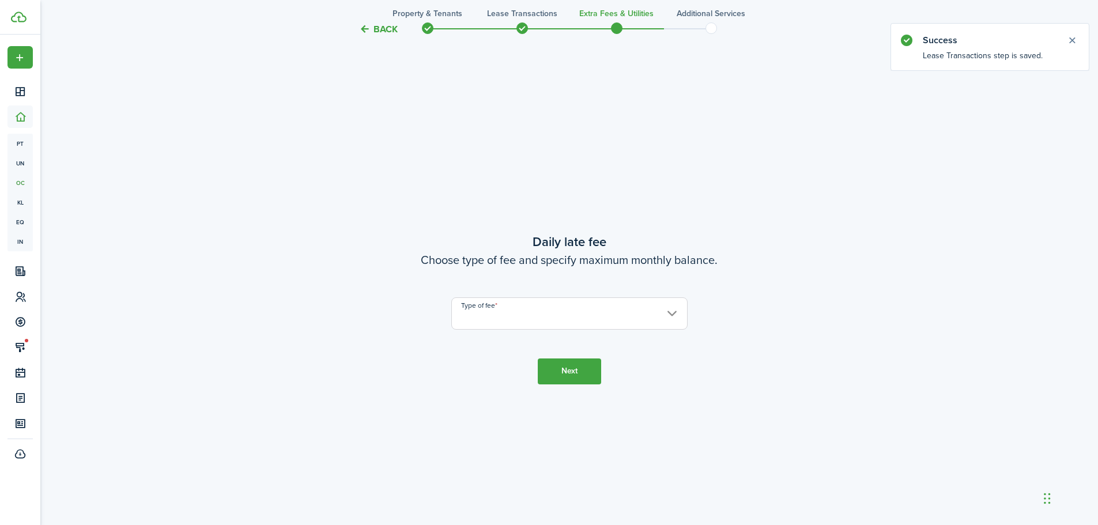
click at [606, 322] on input "Type of fee" at bounding box center [569, 313] width 236 height 32
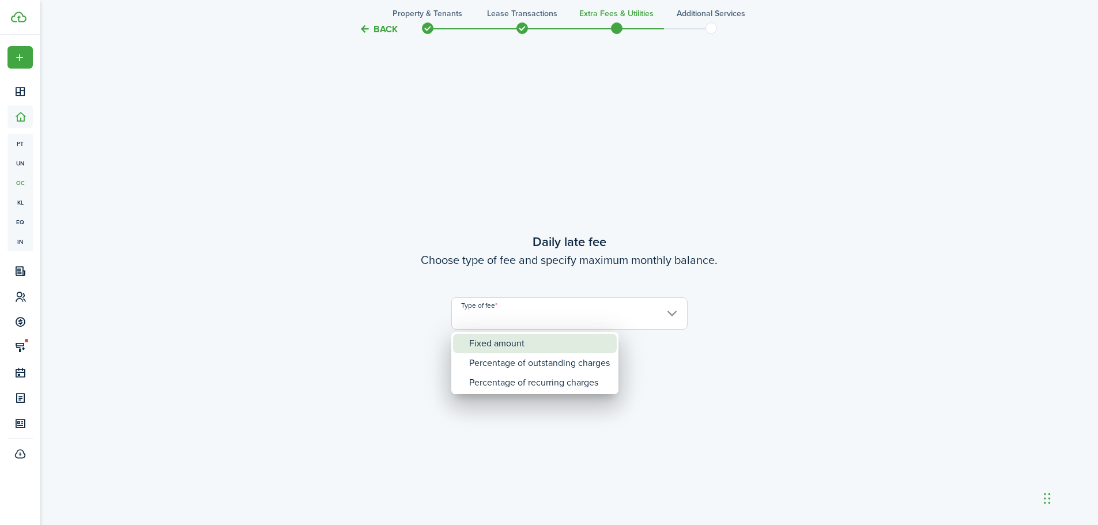
drag, startPoint x: 502, startPoint y: 345, endPoint x: 522, endPoint y: 341, distance: 19.9
click at [504, 345] on div "Fixed amount" at bounding box center [539, 344] width 141 height 20
type input "Fixed amount"
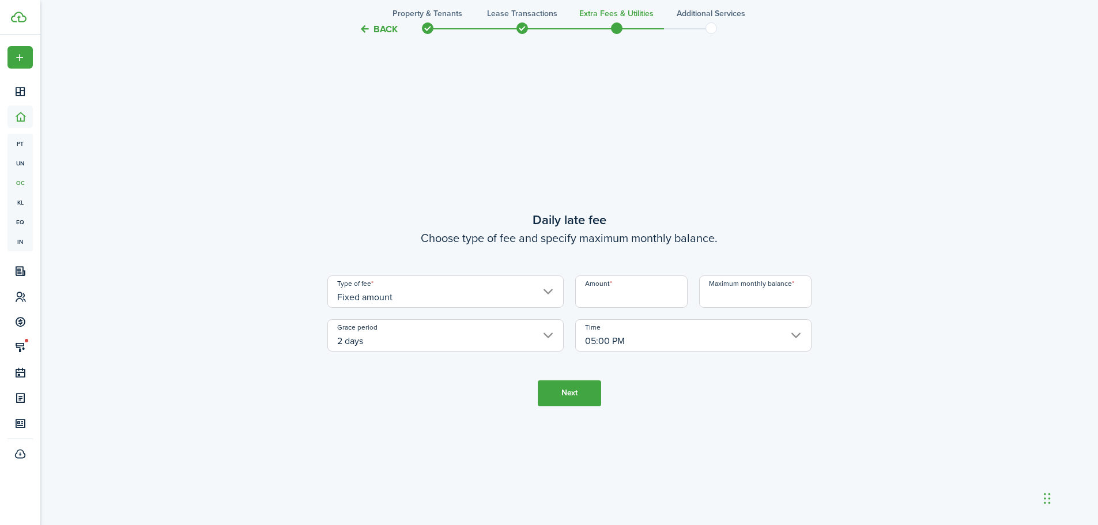
click at [591, 301] on input "Amount" at bounding box center [631, 291] width 112 height 32
type input "$10.00"
click at [748, 282] on input "Maximum monthly balance" at bounding box center [755, 291] width 112 height 32
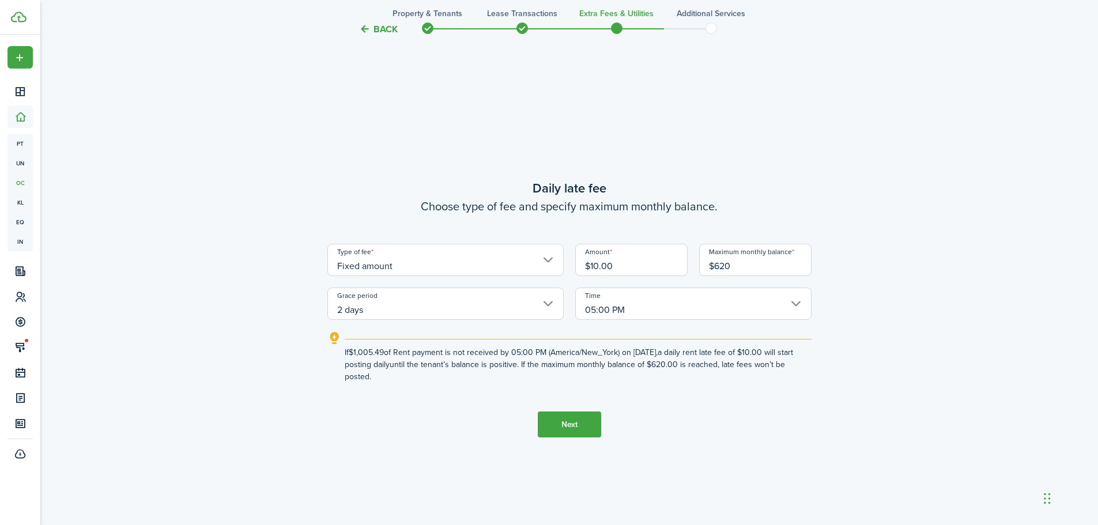
click at [401, 307] on input "2 days" at bounding box center [445, 304] width 236 height 32
type input "$620.00"
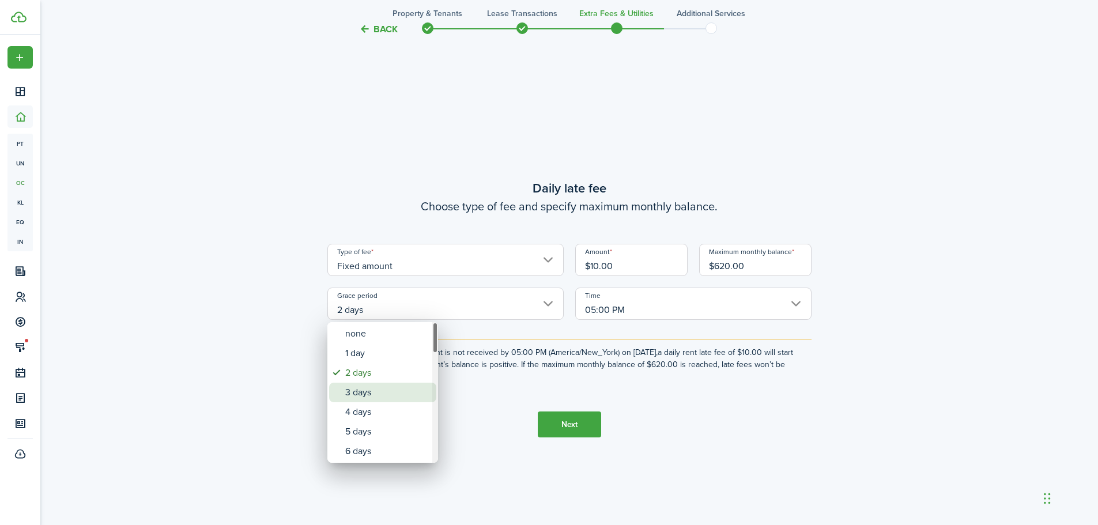
click at [393, 395] on div "3 days" at bounding box center [387, 393] width 84 height 20
type input "3 days"
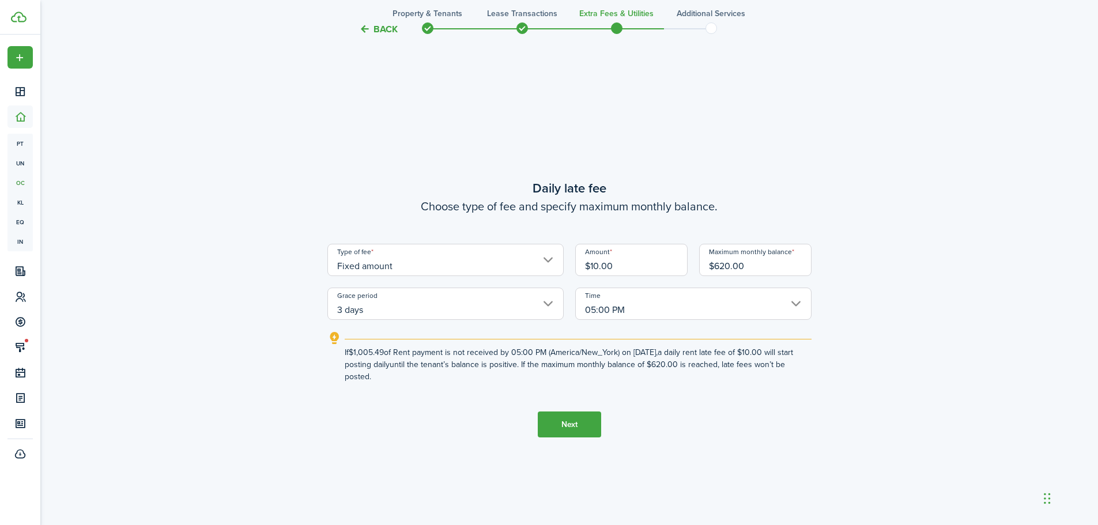
click at [570, 428] on button "Next" at bounding box center [569, 425] width 63 height 26
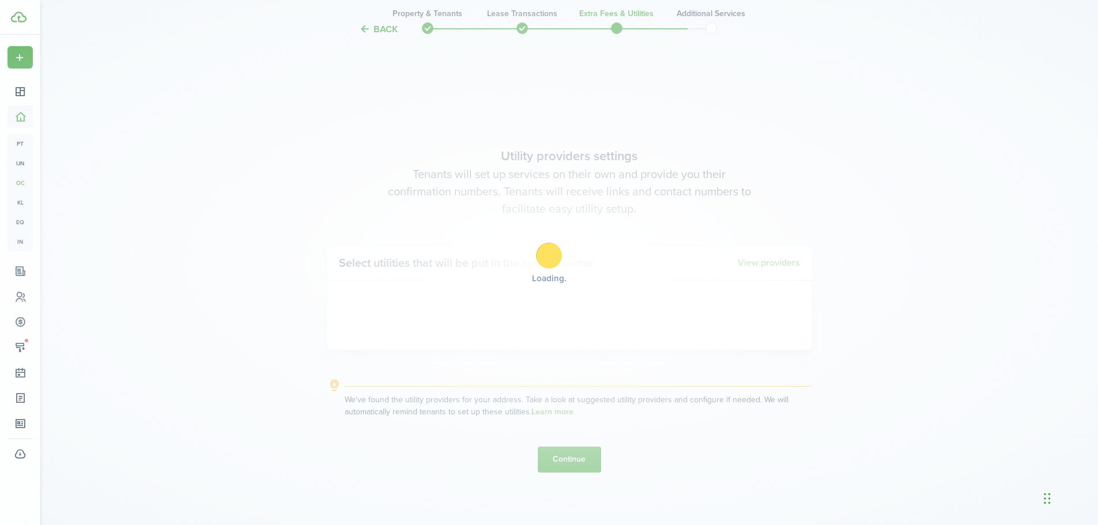
scroll to position [1498, 0]
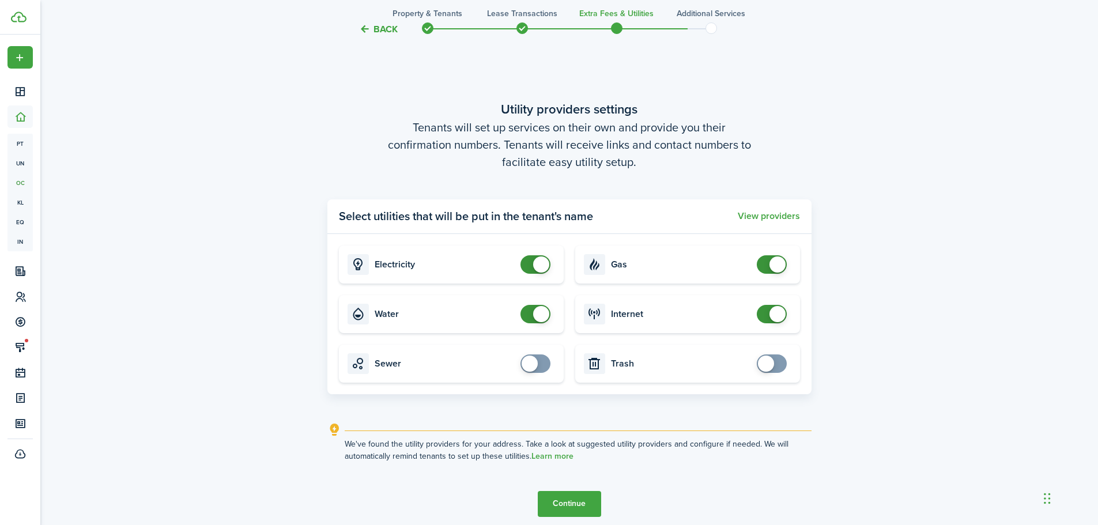
checkbox input "false"
click at [544, 315] on span at bounding box center [541, 314] width 16 height 16
click at [580, 499] on button "Continue" at bounding box center [569, 504] width 63 height 26
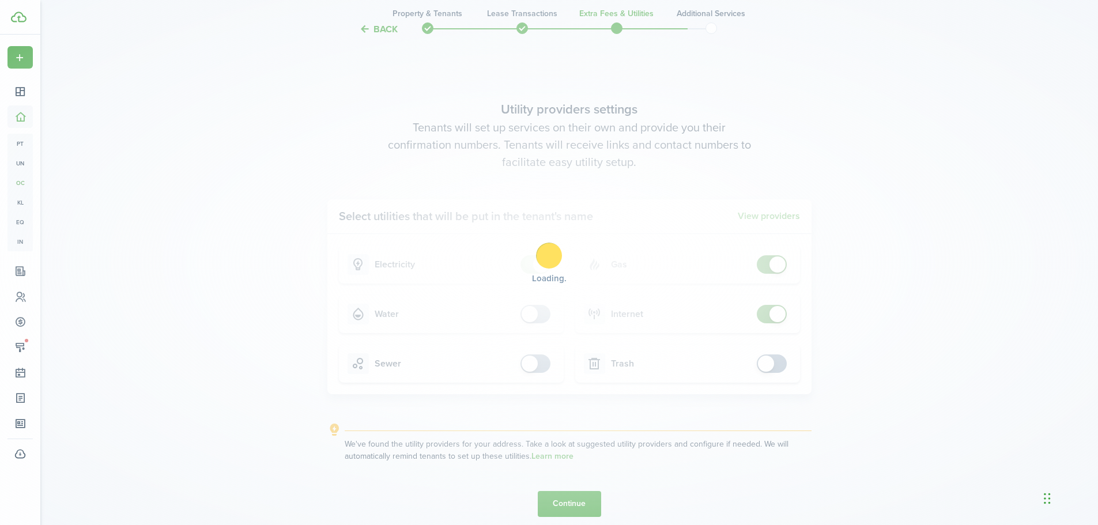
scroll to position [0, 0]
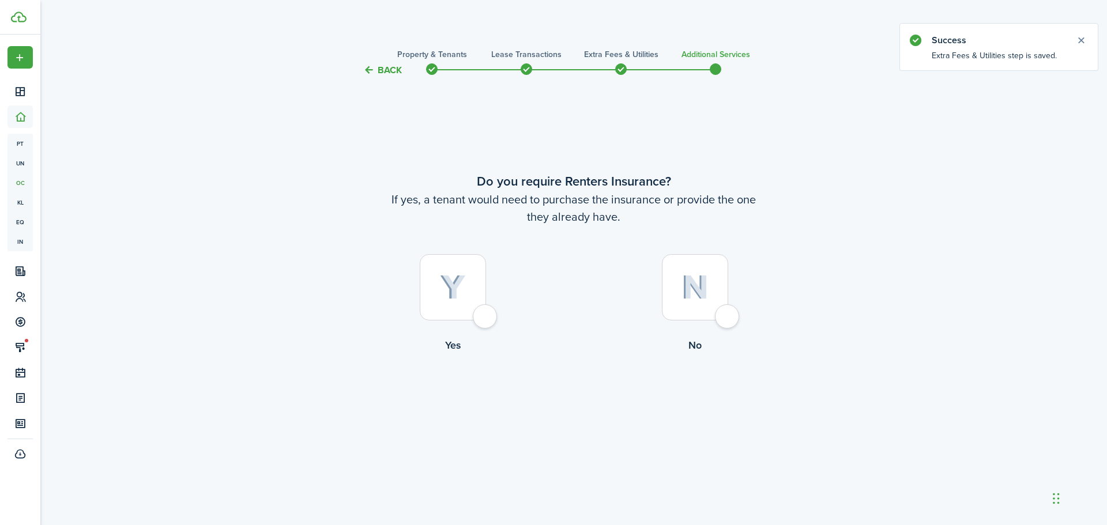
click at [717, 314] on div at bounding box center [695, 287] width 66 height 66
radio input "true"
click at [584, 399] on button "Complete move in" at bounding box center [573, 401] width 85 height 26
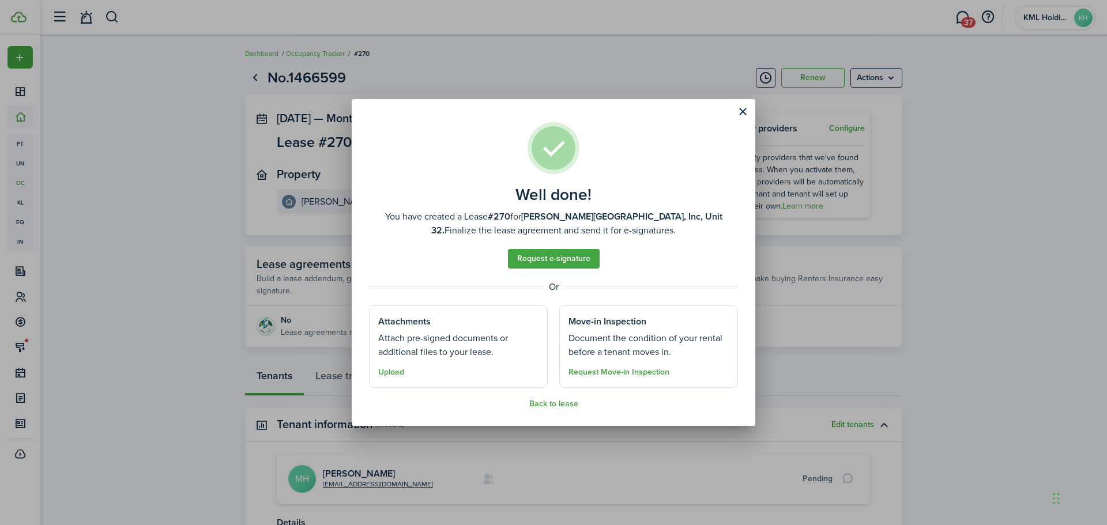
click at [743, 114] on button "Close modal" at bounding box center [743, 112] width 20 height 20
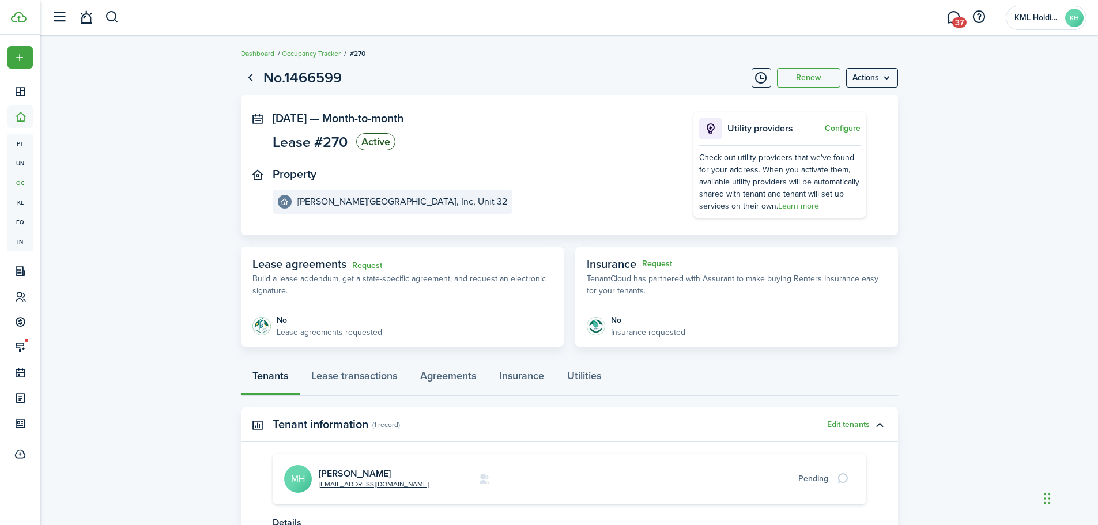
drag, startPoint x: 743, startPoint y: 114, endPoint x: 403, endPoint y: 239, distance: 362.3
click at [496, 140] on panel-main-section "[DATE] — Month-to-month Lease #270 Active" at bounding box center [466, 133] width 386 height 42
click at [462, 375] on link "Agreements" at bounding box center [448, 378] width 79 height 35
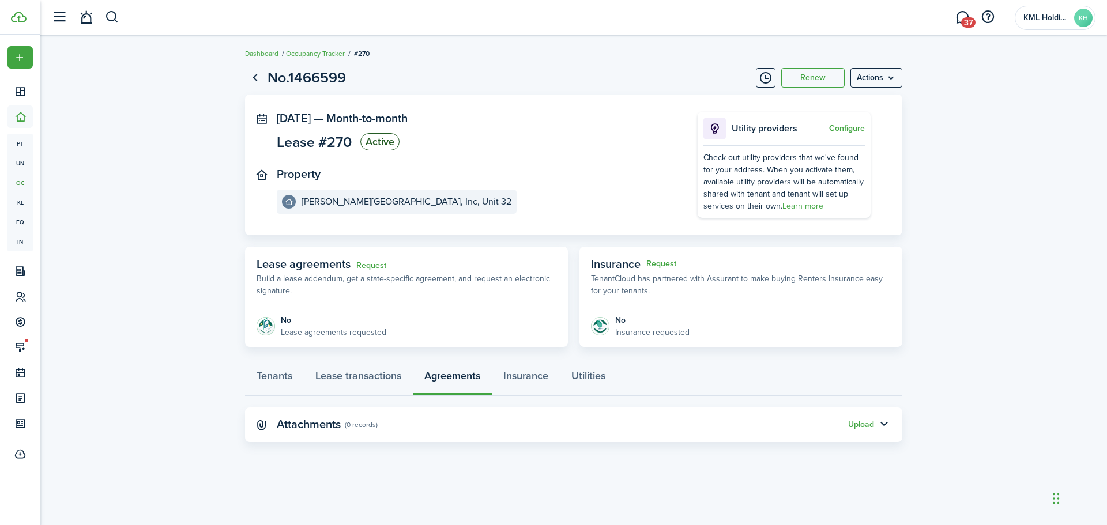
click at [867, 425] on button "Upload" at bounding box center [861, 424] width 26 height 9
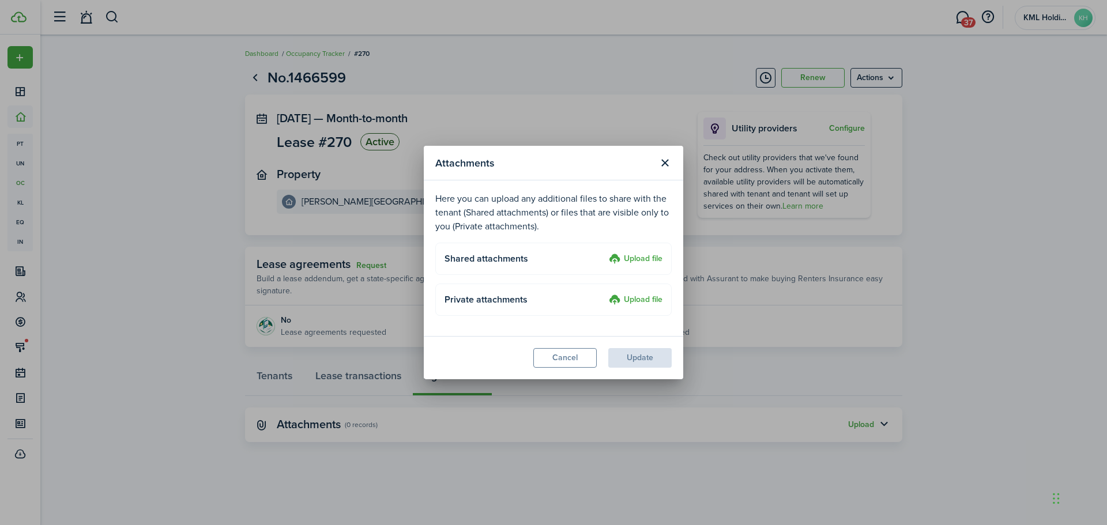
click at [632, 254] on label "Upload file" at bounding box center [636, 259] width 54 height 14
click at [605, 252] on input "Upload file" at bounding box center [605, 252] width 0 height 0
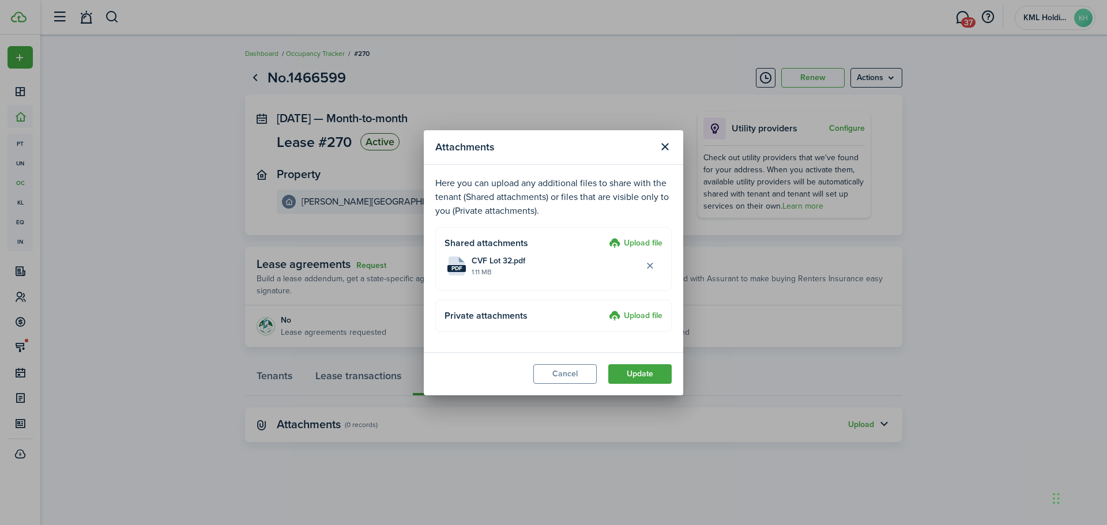
click at [647, 376] on button "Update" at bounding box center [639, 374] width 63 height 20
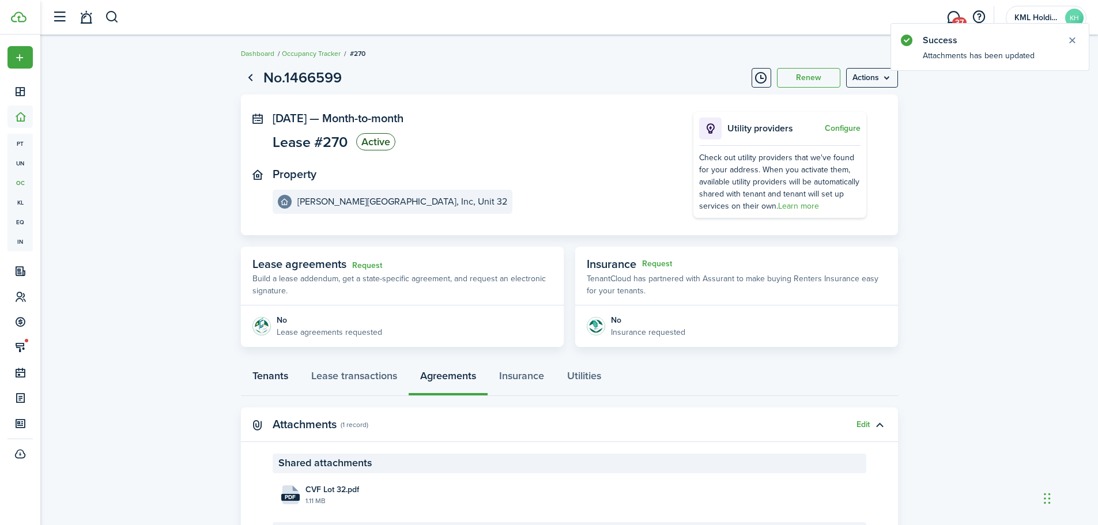
click at [278, 371] on link "Tenants" at bounding box center [270, 378] width 59 height 35
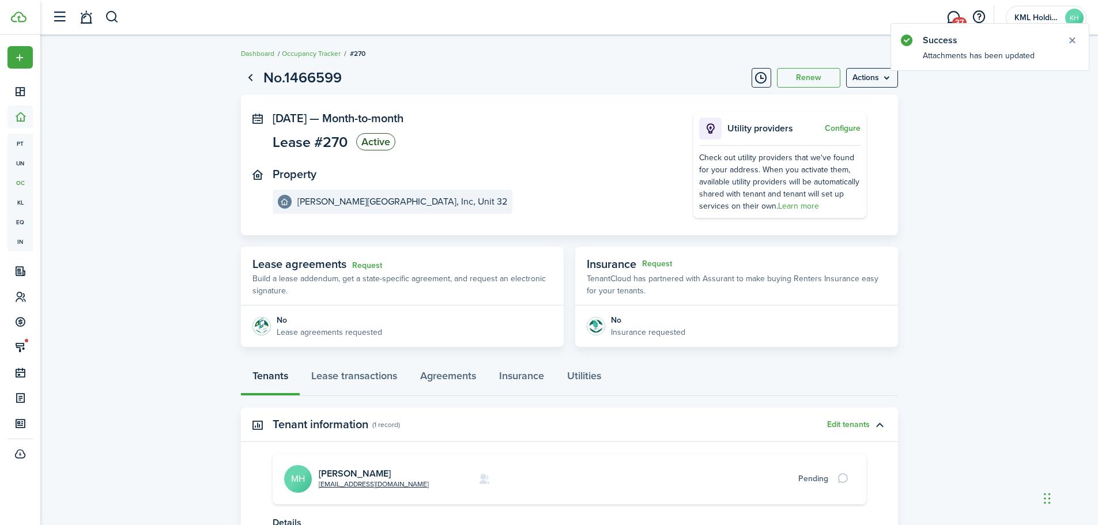
click at [339, 471] on link "[PERSON_NAME]" at bounding box center [355, 473] width 72 height 13
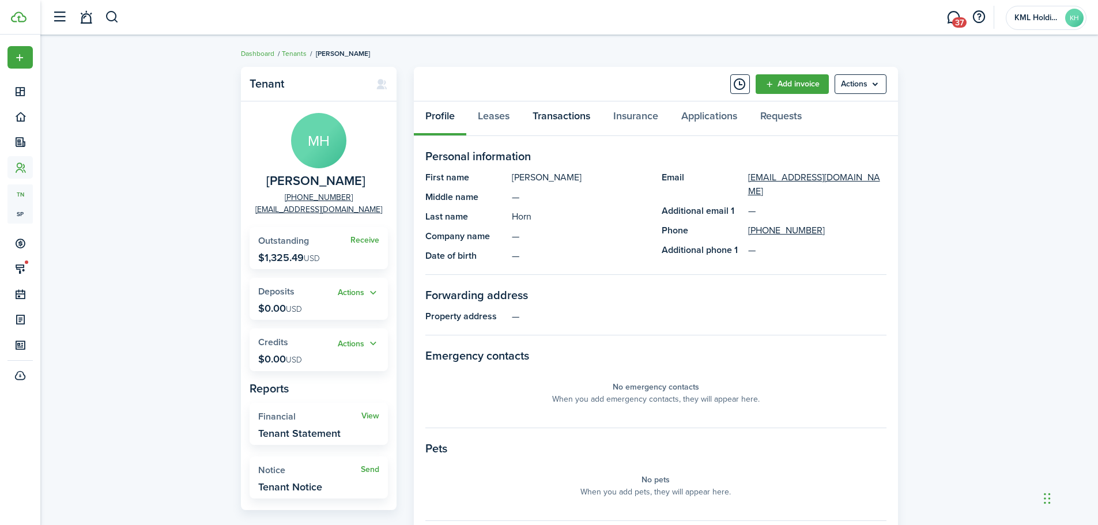
click at [577, 119] on link "Transactions" at bounding box center [561, 118] width 81 height 35
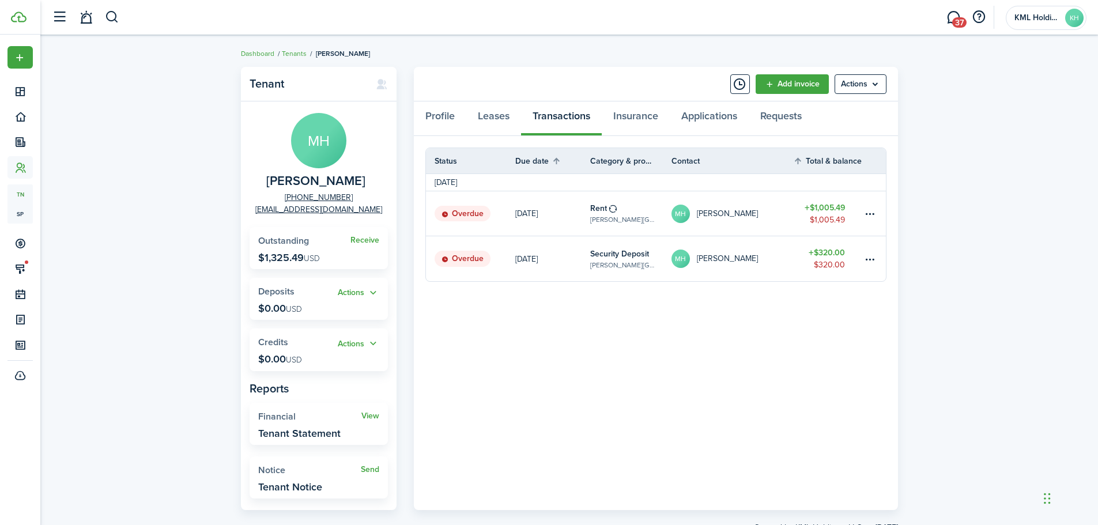
click at [870, 255] on table-menu-btn-icon at bounding box center [870, 259] width 14 height 14
click at [863, 296] on link "Mark as paid" at bounding box center [826, 302] width 101 height 20
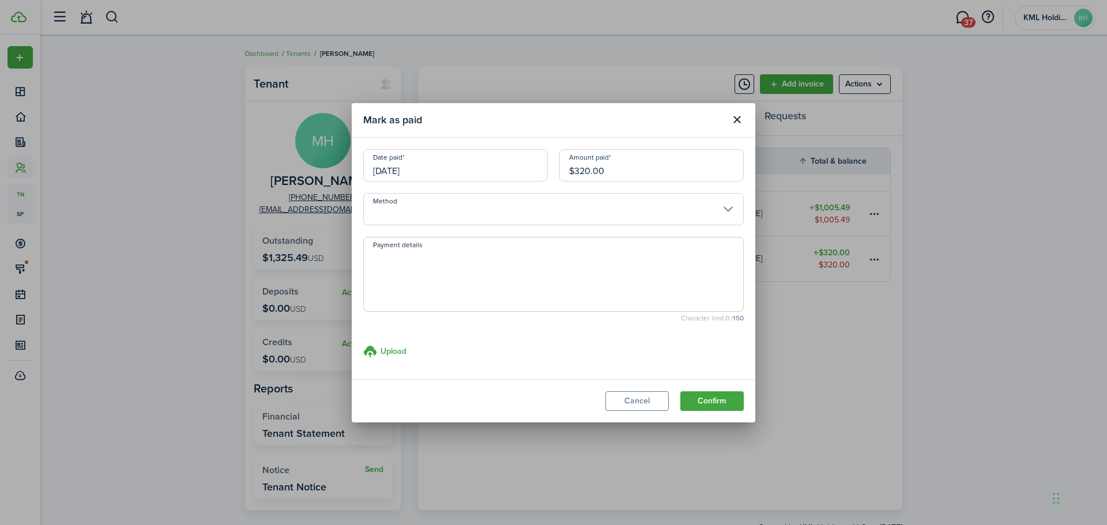
click at [426, 198] on input "Method" at bounding box center [553, 209] width 380 height 32
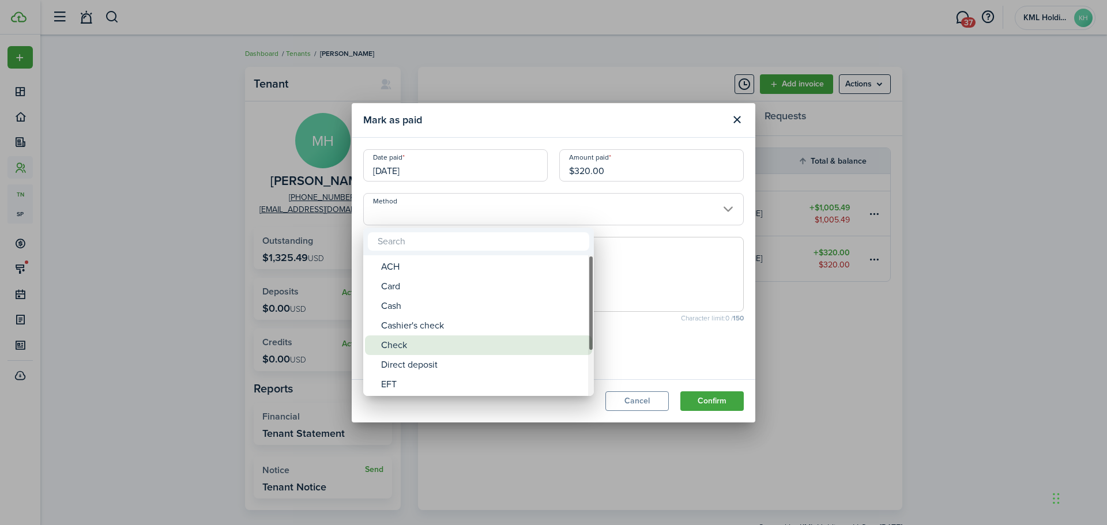
click at [429, 350] on div "Check" at bounding box center [483, 345] width 204 height 20
type input "Check"
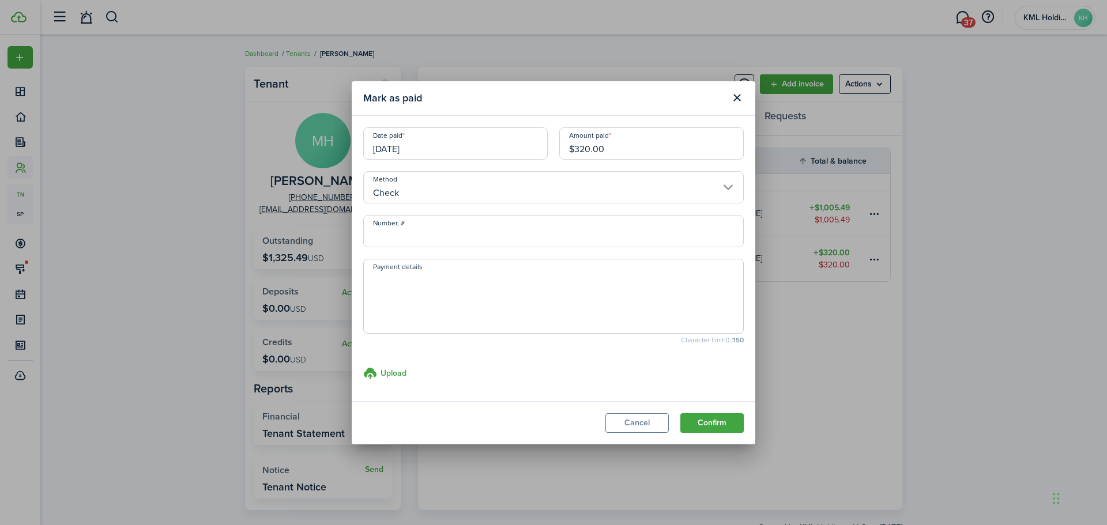
click at [704, 423] on button "Confirm" at bounding box center [711, 423] width 63 height 20
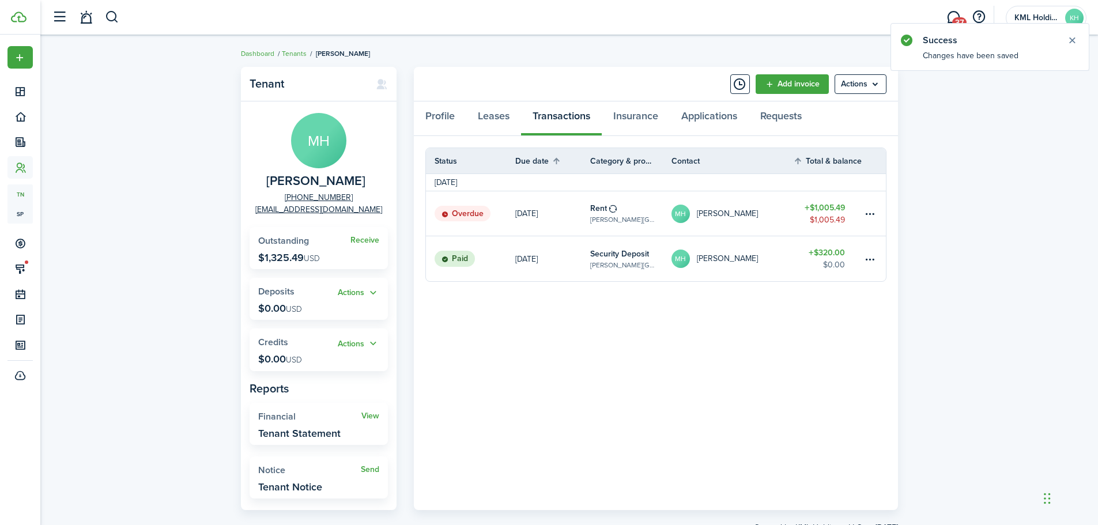
click at [823, 208] on table-amount-title "$1,005.49" at bounding box center [825, 208] width 40 height 12
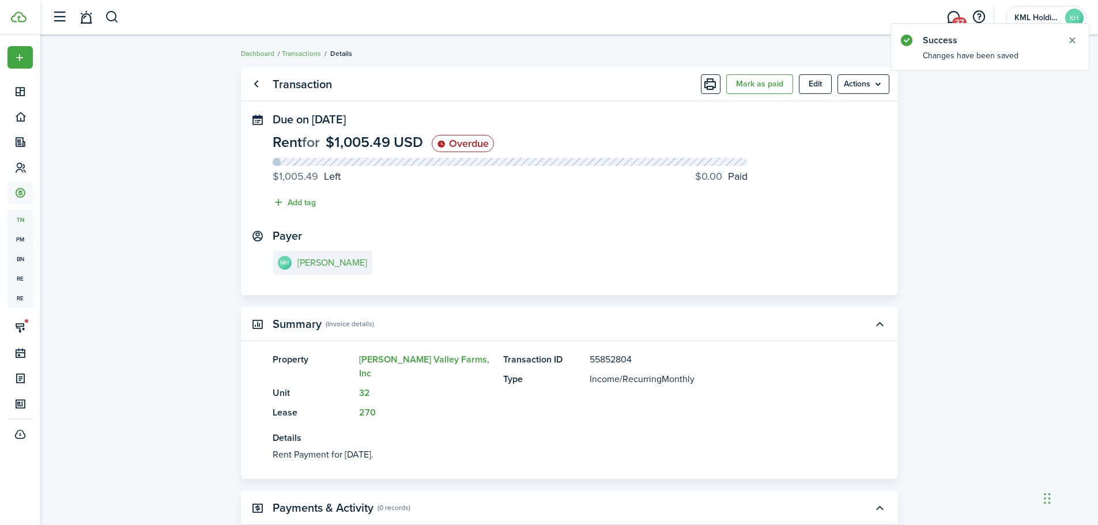
click at [820, 79] on button "Edit" at bounding box center [815, 84] width 33 height 20
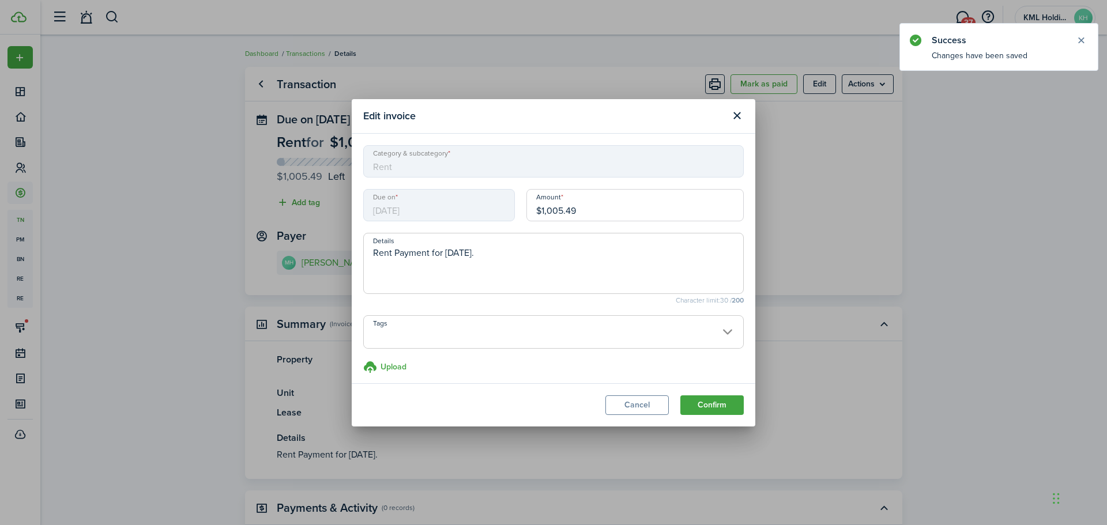
click at [580, 206] on input "$1,005.49" at bounding box center [634, 205] width 217 height 32
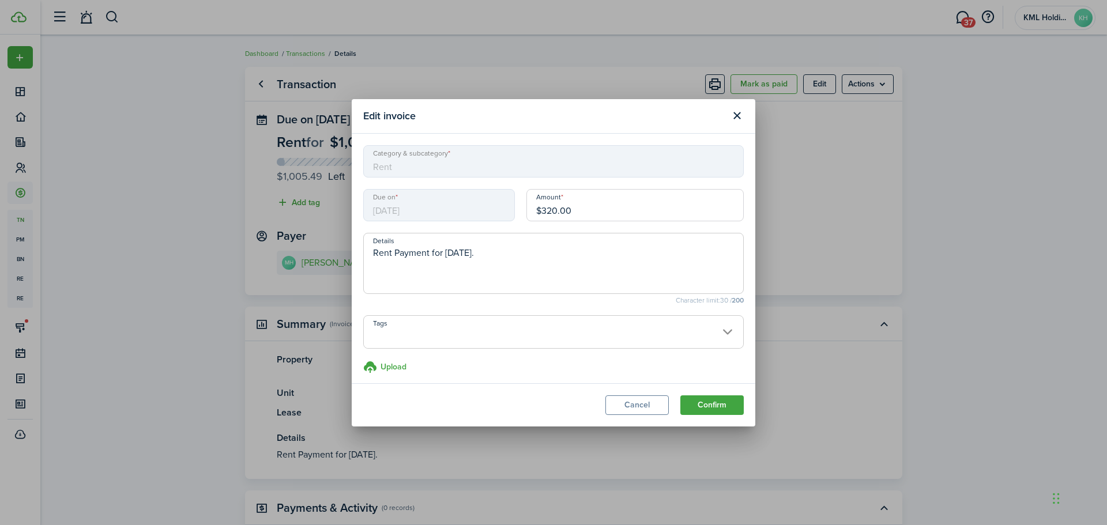
type input "$320.00"
click at [481, 279] on textarea "Rent Payment for [DATE]." at bounding box center [553, 266] width 379 height 41
click at [527, 263] on textarea "Rent Payment for [DATE]." at bounding box center [553, 266] width 379 height 41
type textarea "Rent Payment for [DATE]. Lot Rent"
click at [712, 399] on button "Confirm" at bounding box center [711, 405] width 63 height 20
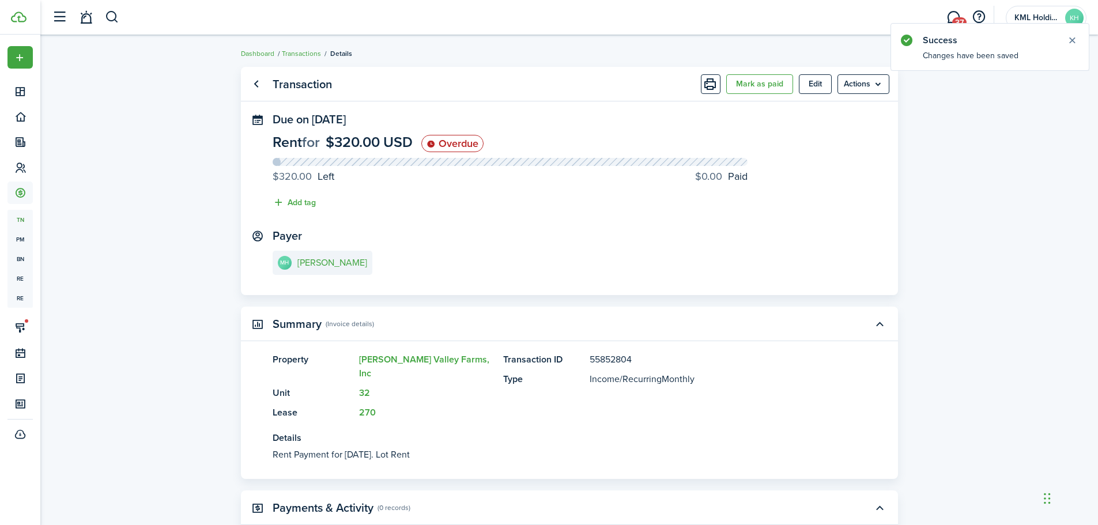
click at [746, 86] on button "Mark as paid" at bounding box center [759, 84] width 67 height 20
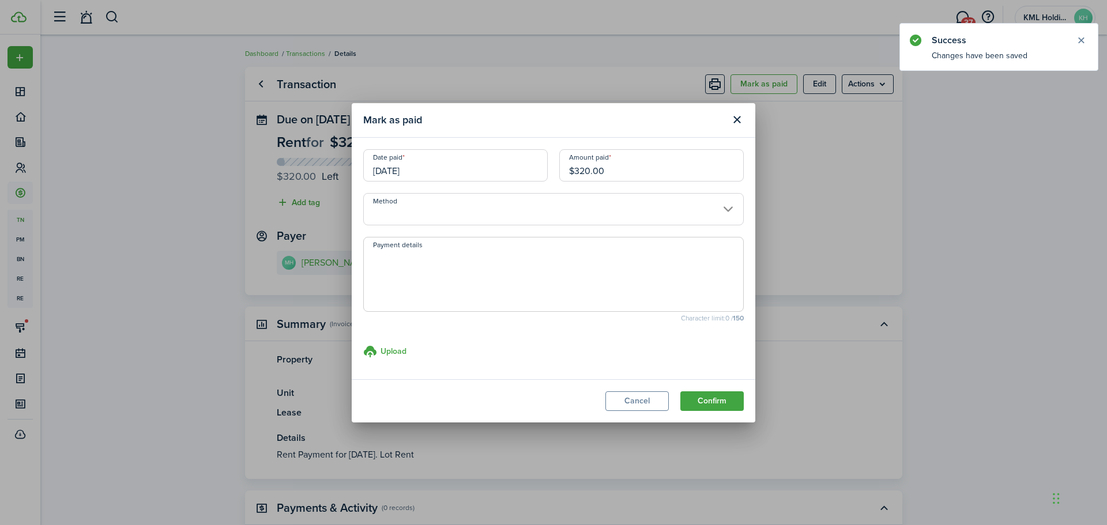
click at [613, 203] on input "Method" at bounding box center [553, 209] width 380 height 32
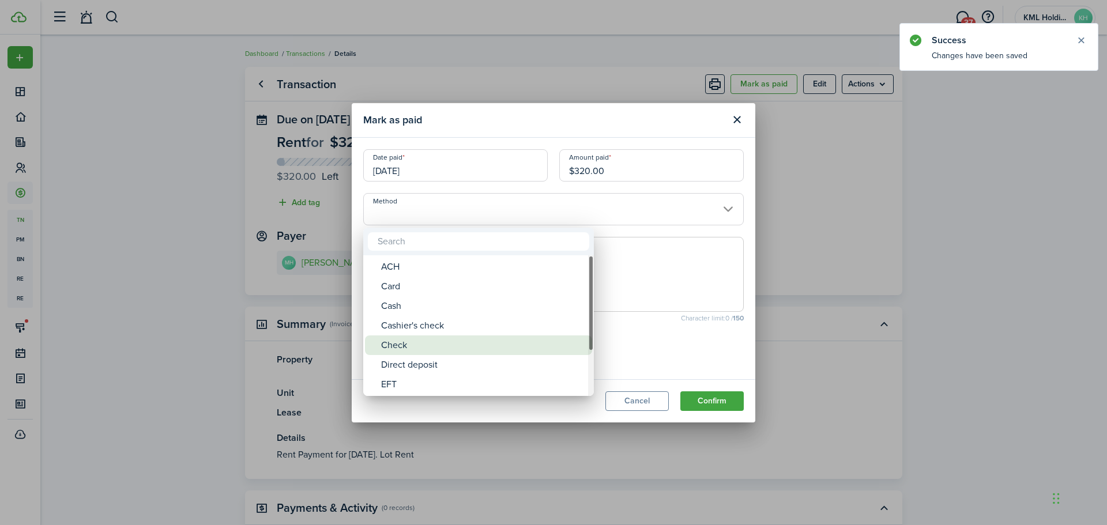
drag, startPoint x: 447, startPoint y: 342, endPoint x: 521, endPoint y: 361, distance: 76.2
click at [448, 341] on div "Check" at bounding box center [483, 345] width 204 height 20
type input "Check"
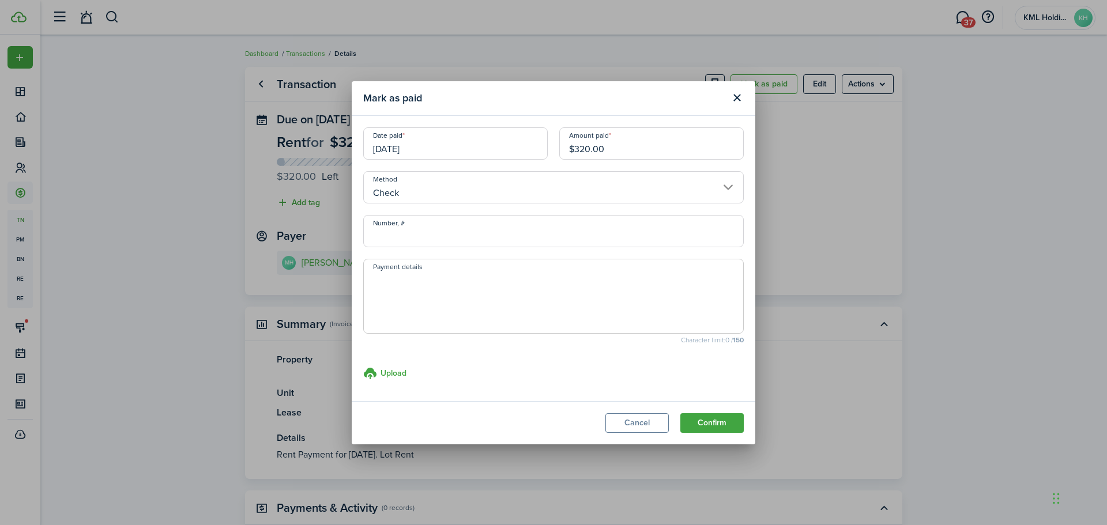
click at [714, 420] on button "Confirm" at bounding box center [711, 423] width 63 height 20
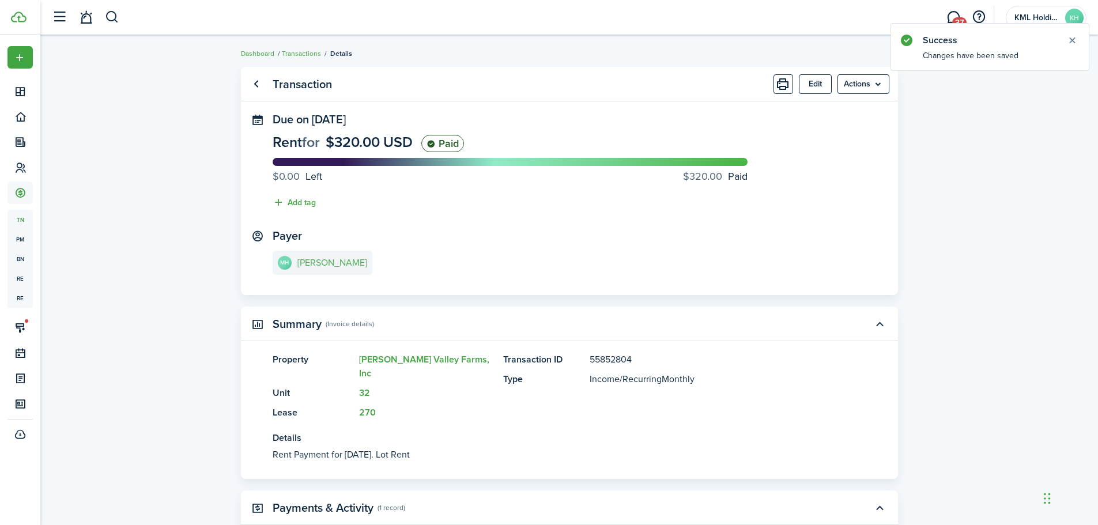
click at [330, 266] on e-details-info-title "[PERSON_NAME]" at bounding box center [332, 263] width 70 height 10
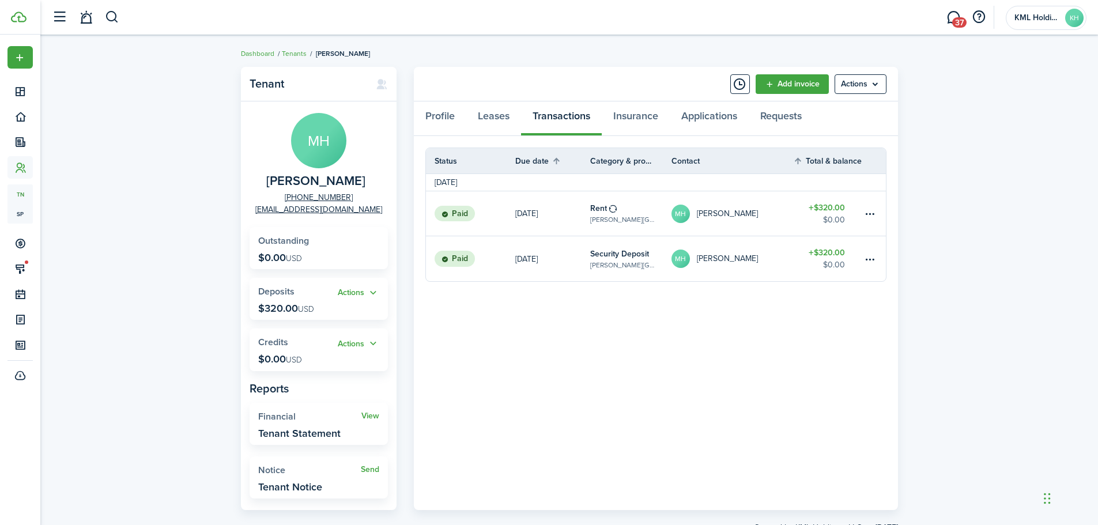
click at [119, 18] on header-wrapper "37 KML Holdings, LLC KH" at bounding box center [566, 17] width 1040 height 35
click at [108, 17] on button "button" at bounding box center [112, 17] width 14 height 20
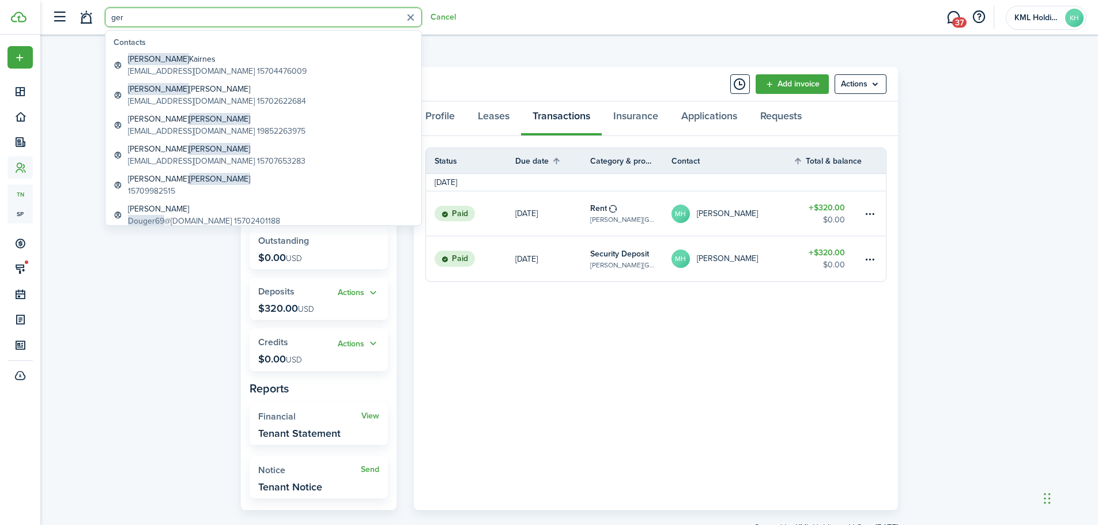
type input "ger"
click at [190, 59] on global-search-item-title "[PERSON_NAME]" at bounding box center [217, 59] width 179 height 12
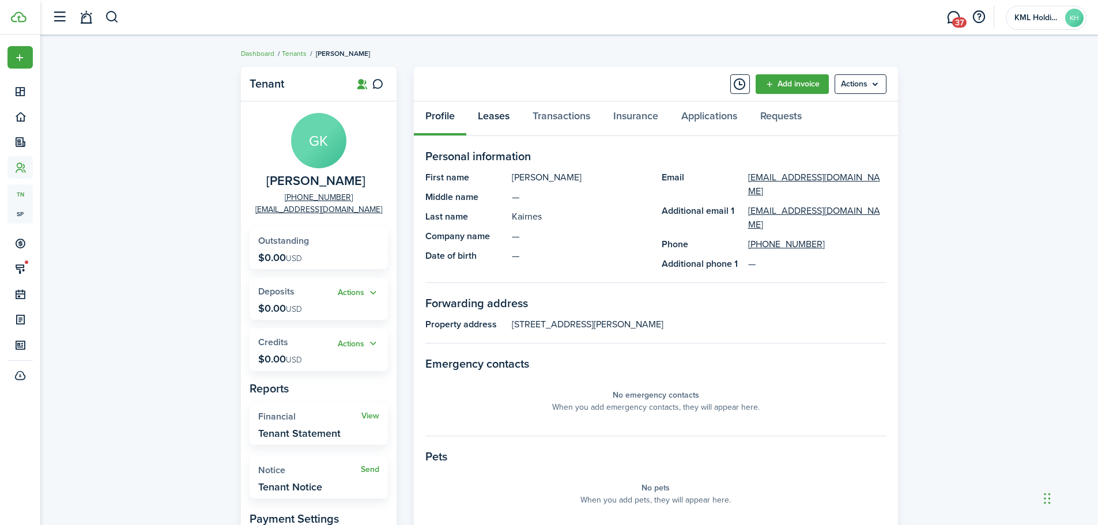
click at [497, 116] on link "Leases" at bounding box center [493, 118] width 55 height 35
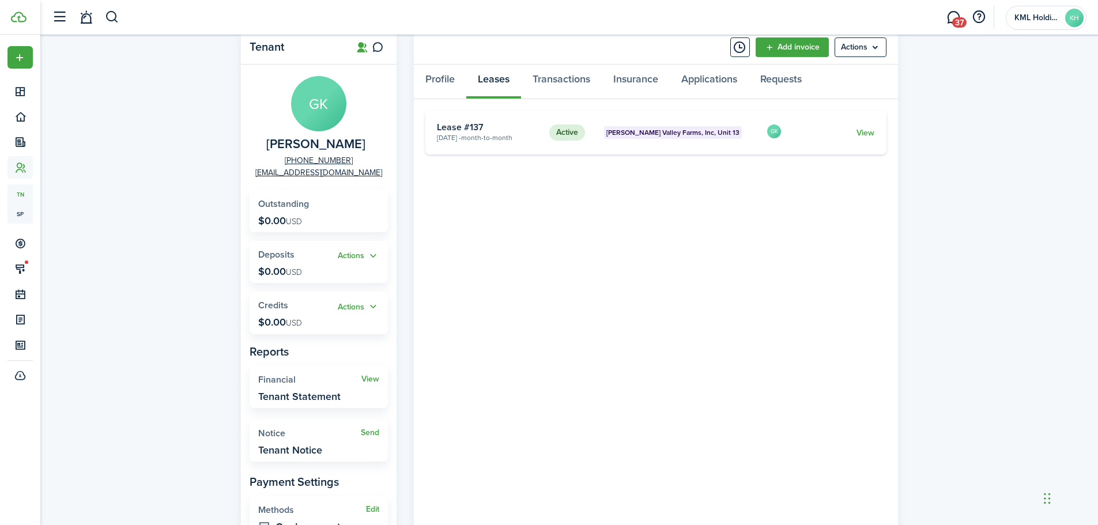
scroll to position [58, 0]
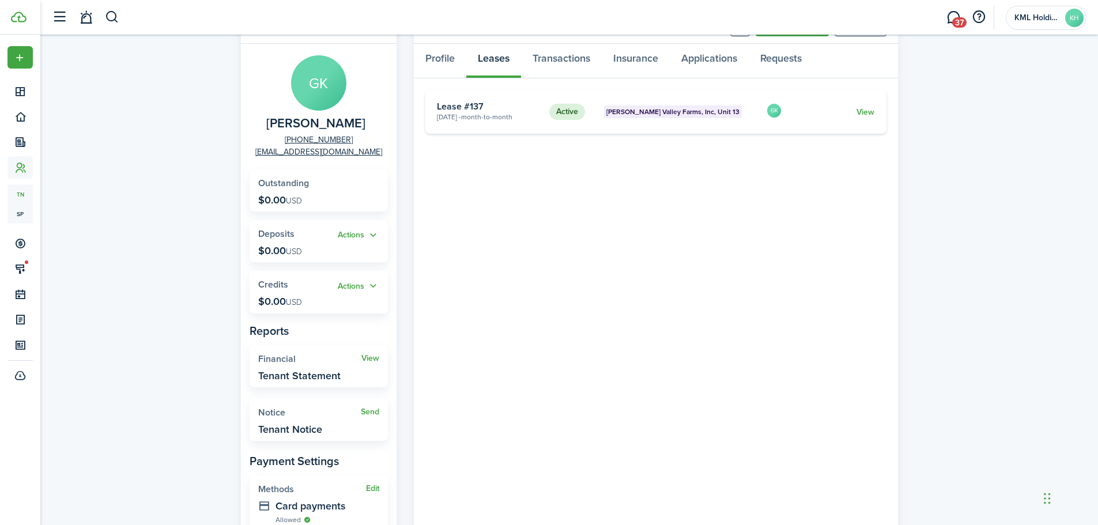
click at [867, 110] on link "View" at bounding box center [865, 112] width 18 height 12
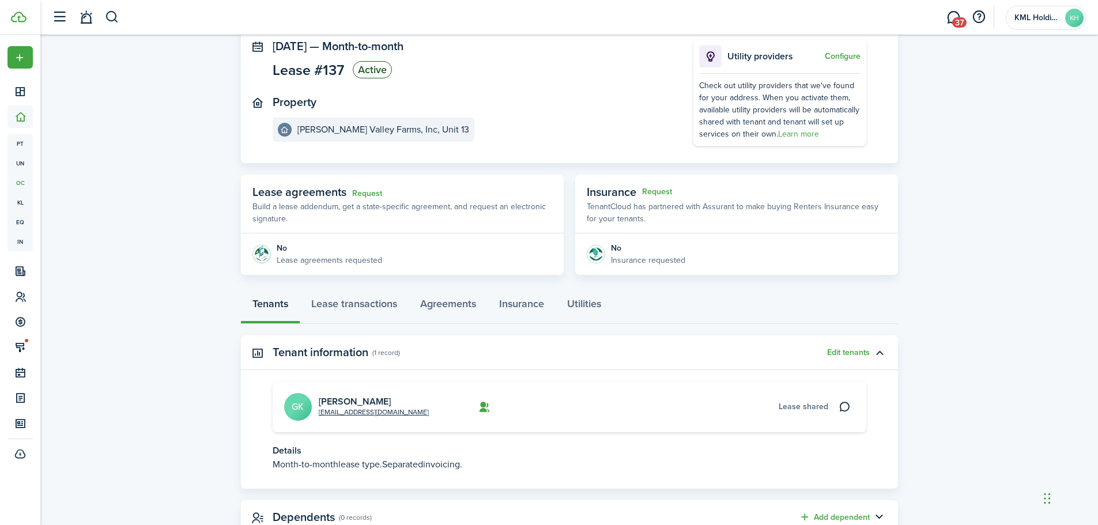
scroll to position [114, 0]
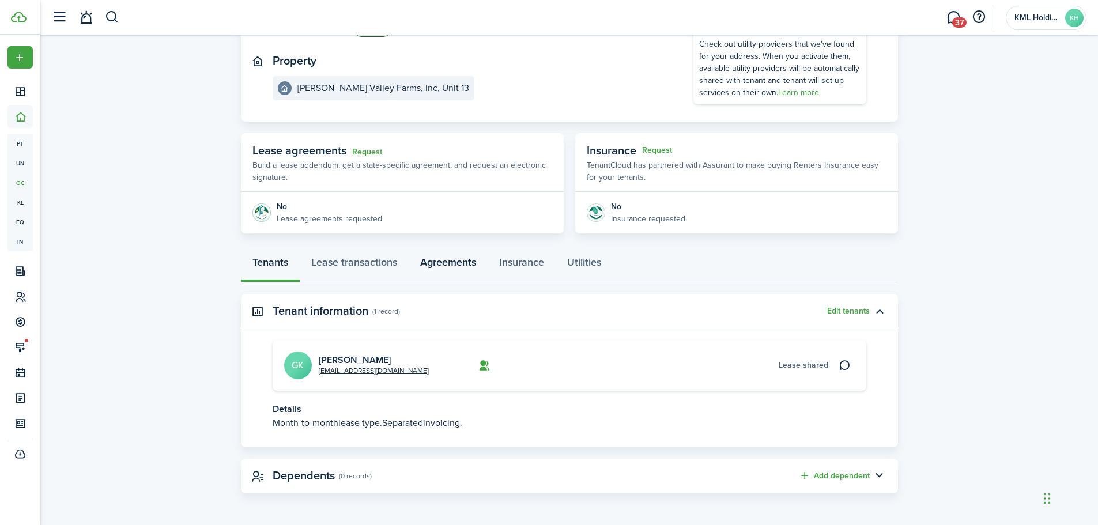
click at [437, 265] on link "Agreements" at bounding box center [448, 265] width 79 height 35
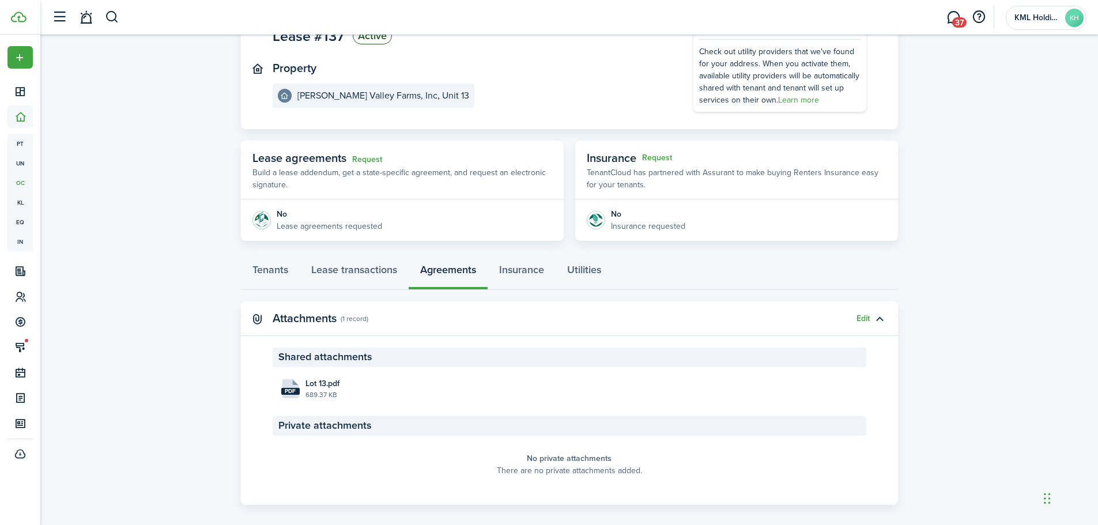
scroll to position [118, 0]
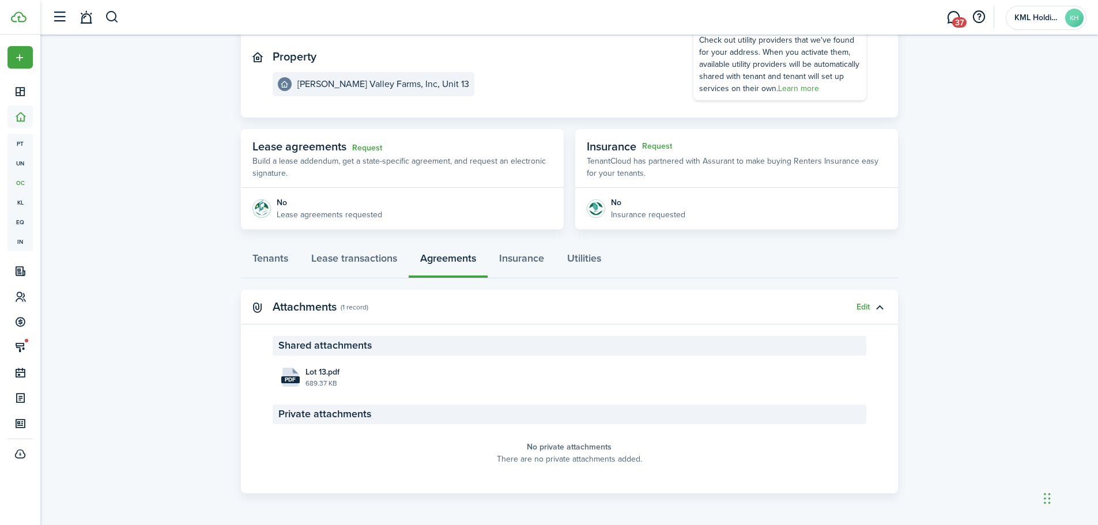
click at [870, 305] on button "button" at bounding box center [880, 307] width 20 height 20
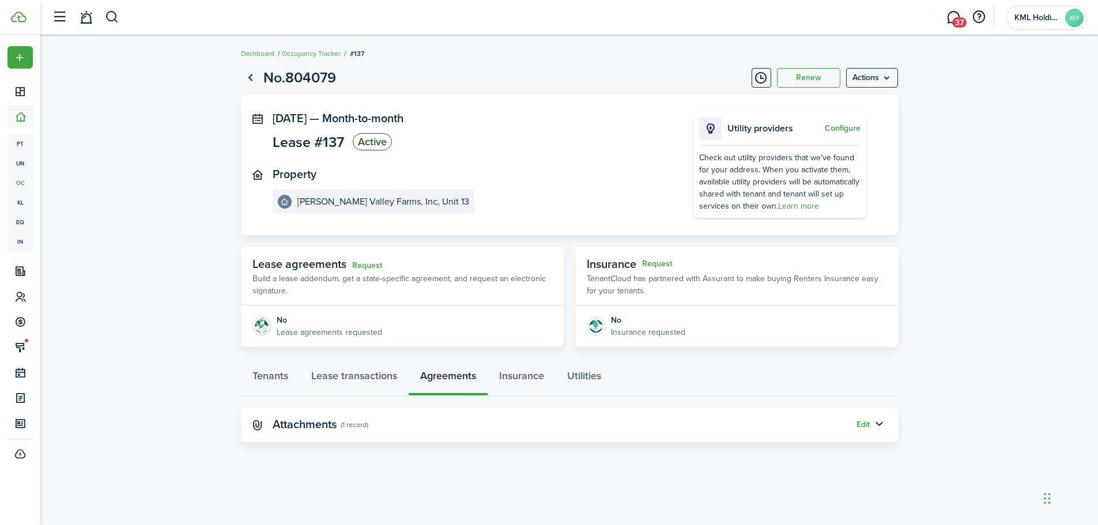
scroll to position [0, 0]
click at [873, 422] on button "Edit" at bounding box center [866, 424] width 13 height 9
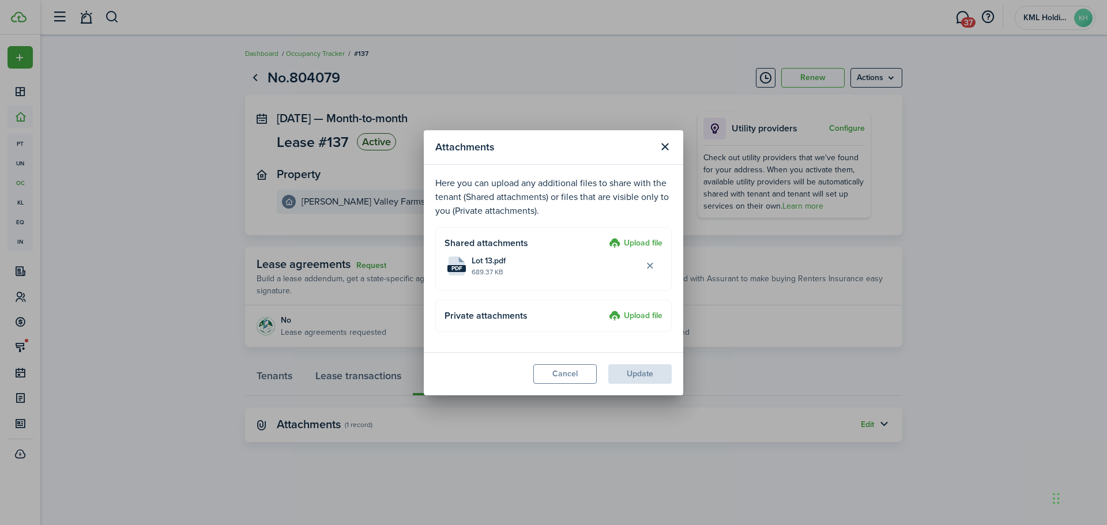
click at [650, 264] on button "Delete file" at bounding box center [650, 266] width 20 height 20
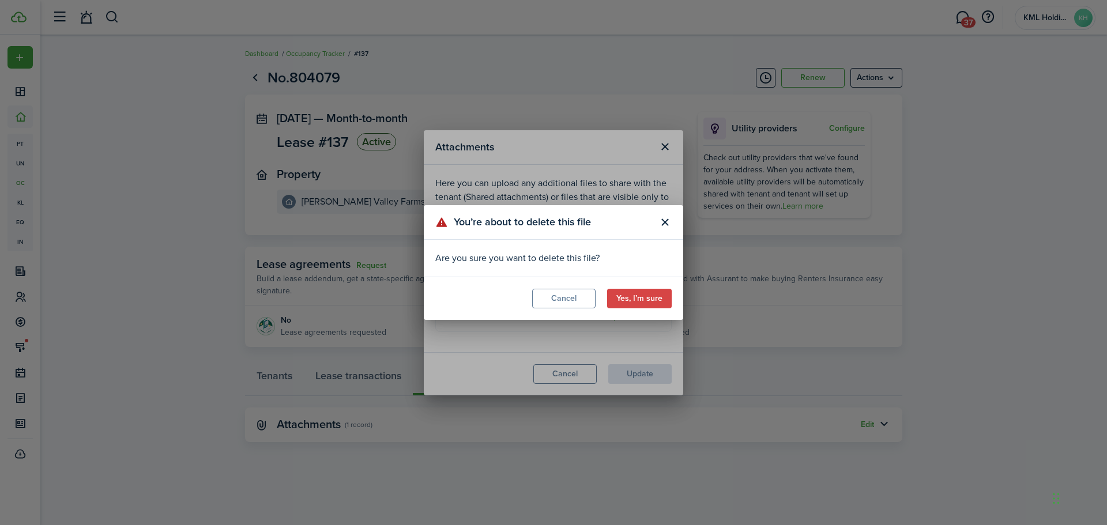
click at [640, 296] on button "Yes, I’m sure" at bounding box center [639, 299] width 65 height 20
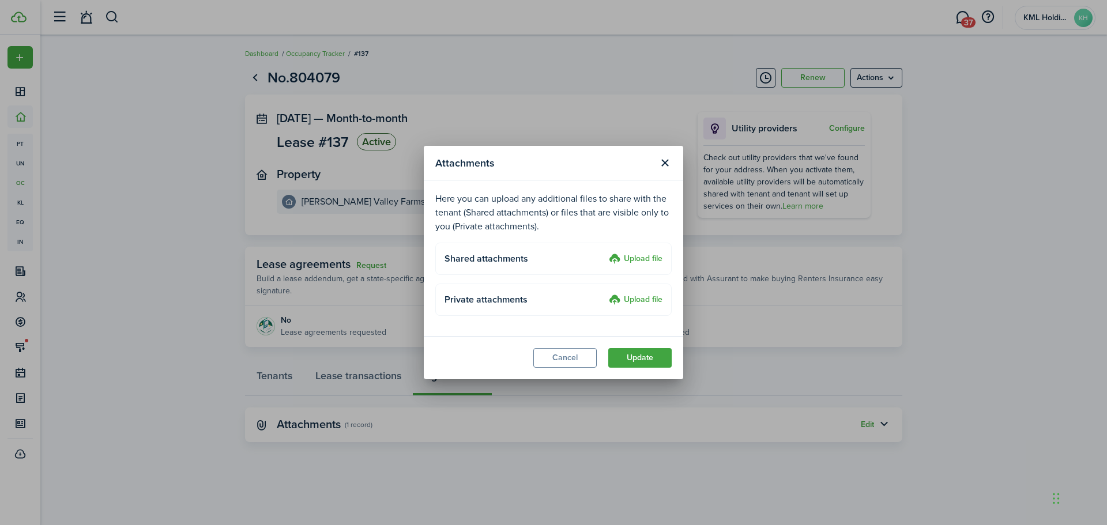
click at [630, 255] on label "Upload file" at bounding box center [636, 259] width 54 height 14
click at [605, 252] on input "Upload file" at bounding box center [605, 252] width 0 height 0
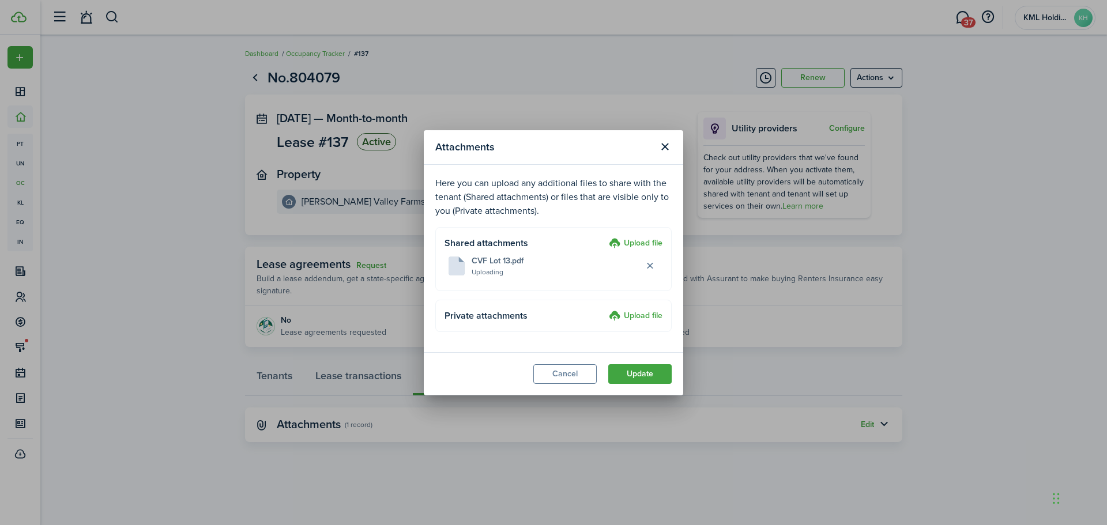
click at [641, 239] on label "Upload file" at bounding box center [636, 244] width 54 height 14
click at [605, 237] on input "Upload file" at bounding box center [605, 237] width 0 height 0
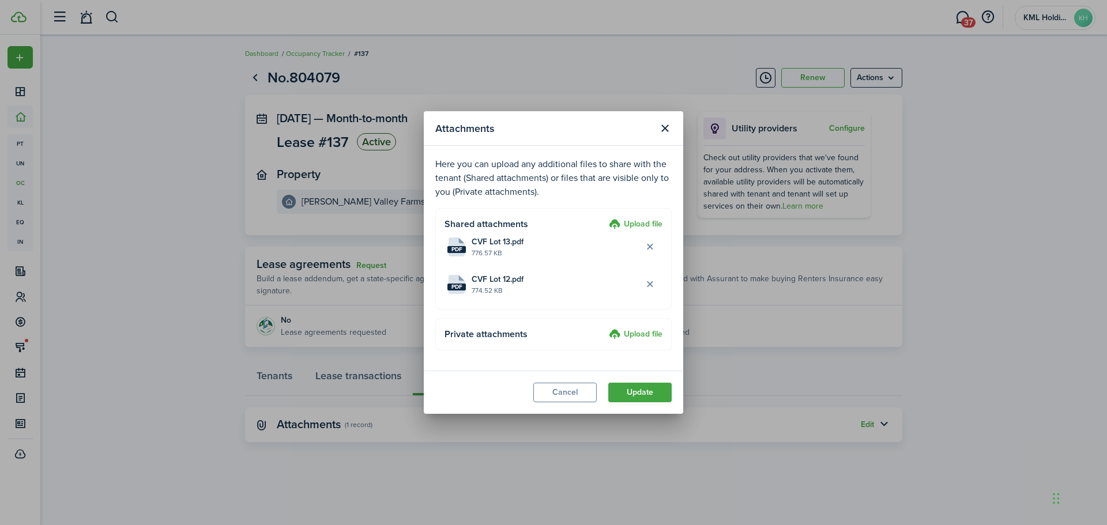
click at [643, 388] on button "Update" at bounding box center [639, 393] width 63 height 20
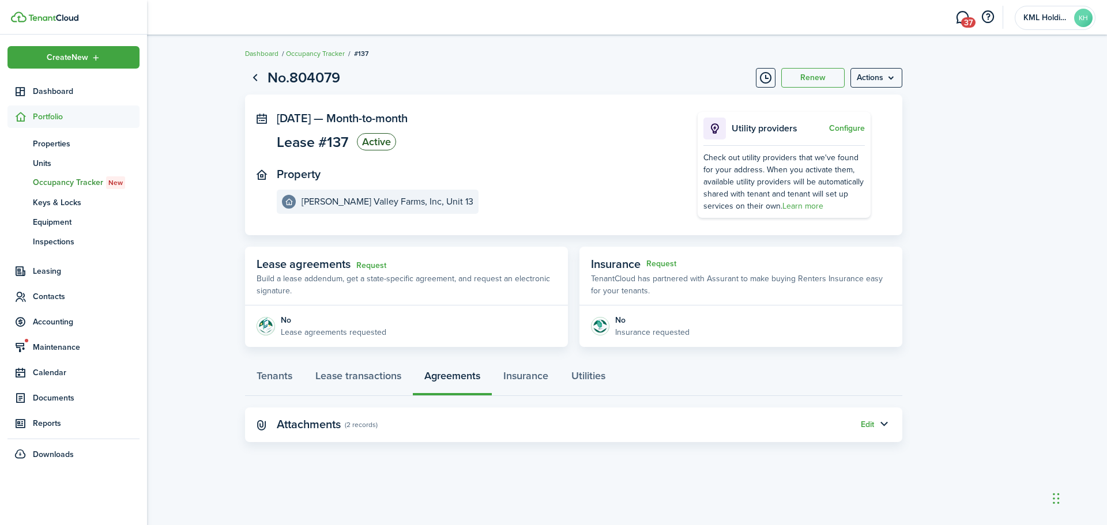
click at [66, 292] on span "Contacts" at bounding box center [86, 296] width 107 height 12
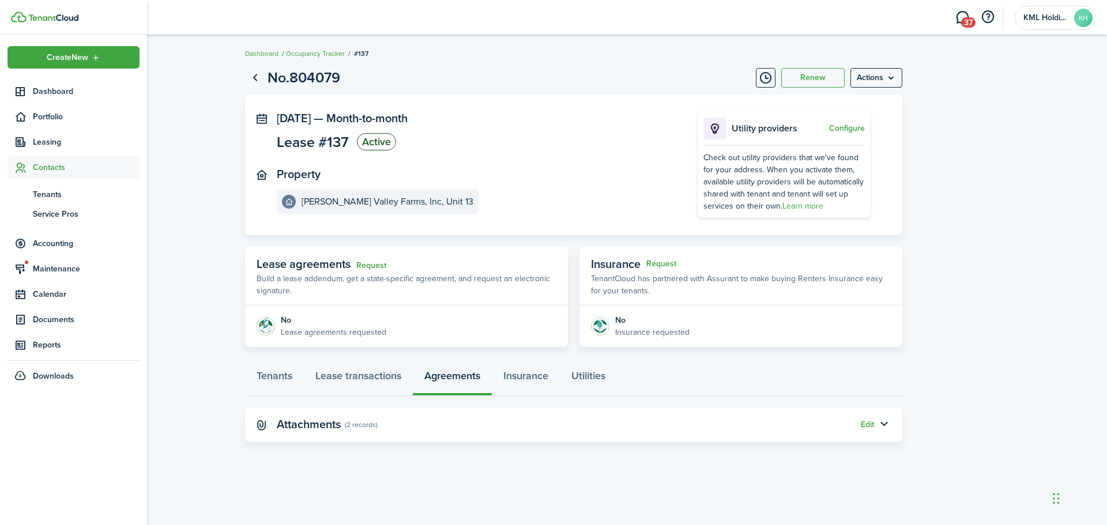
click at [63, 247] on span "Accounting" at bounding box center [86, 243] width 107 height 12
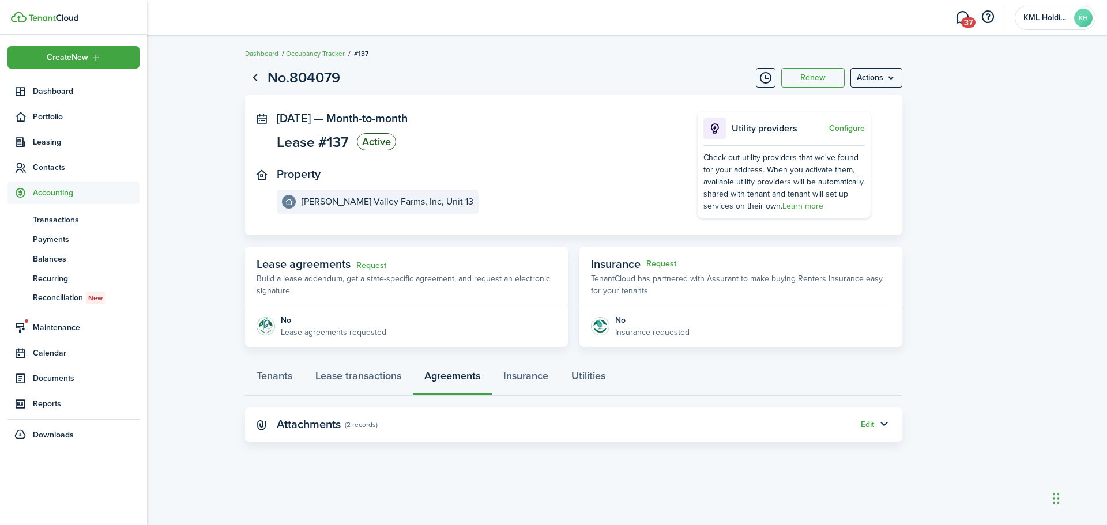
click at [67, 221] on span "Transactions" at bounding box center [86, 220] width 107 height 12
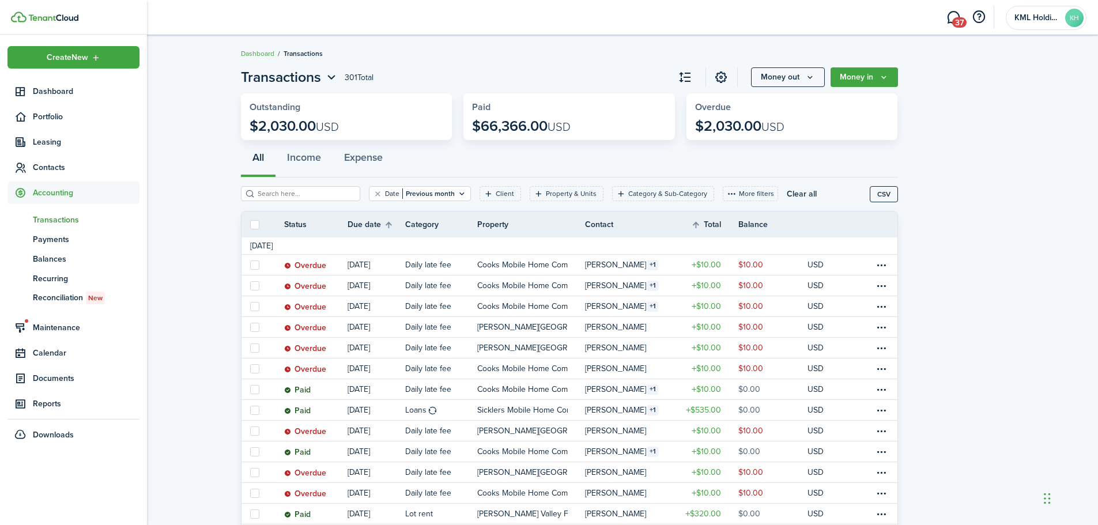
click at [65, 165] on span "Contacts" at bounding box center [86, 167] width 107 height 12
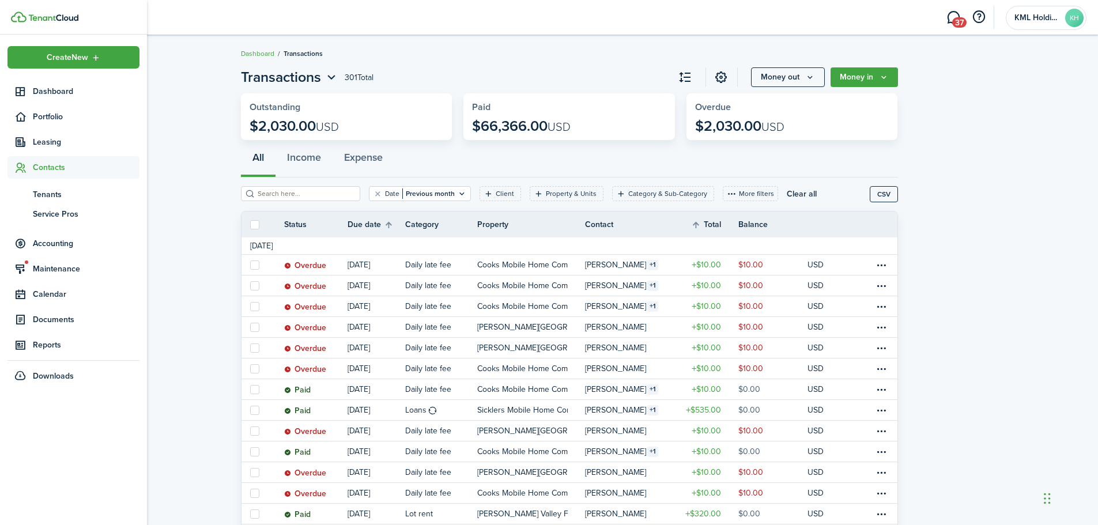
click at [51, 194] on span "Tenants" at bounding box center [86, 194] width 107 height 12
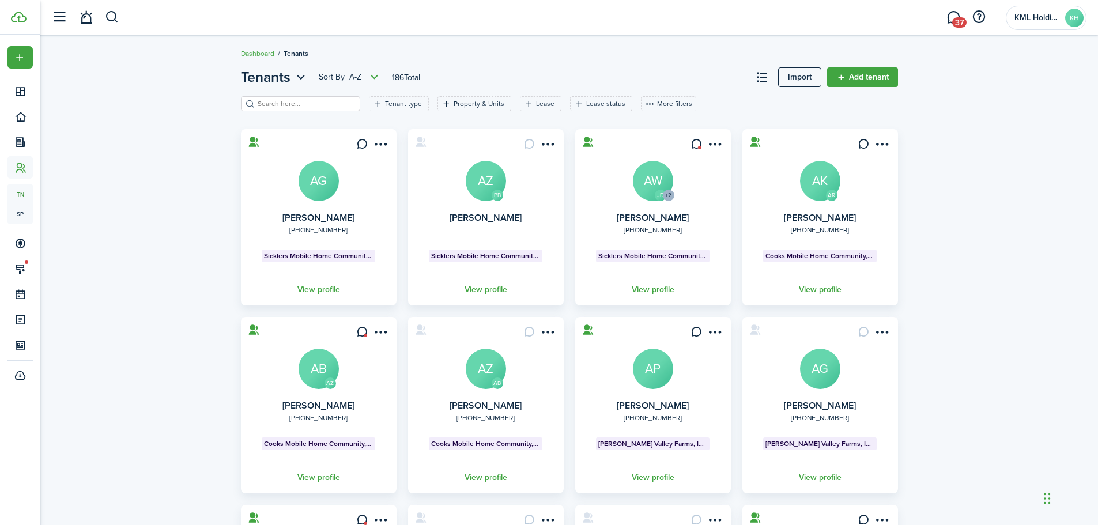
click at [869, 80] on link "Add tenant" at bounding box center [862, 77] width 71 height 20
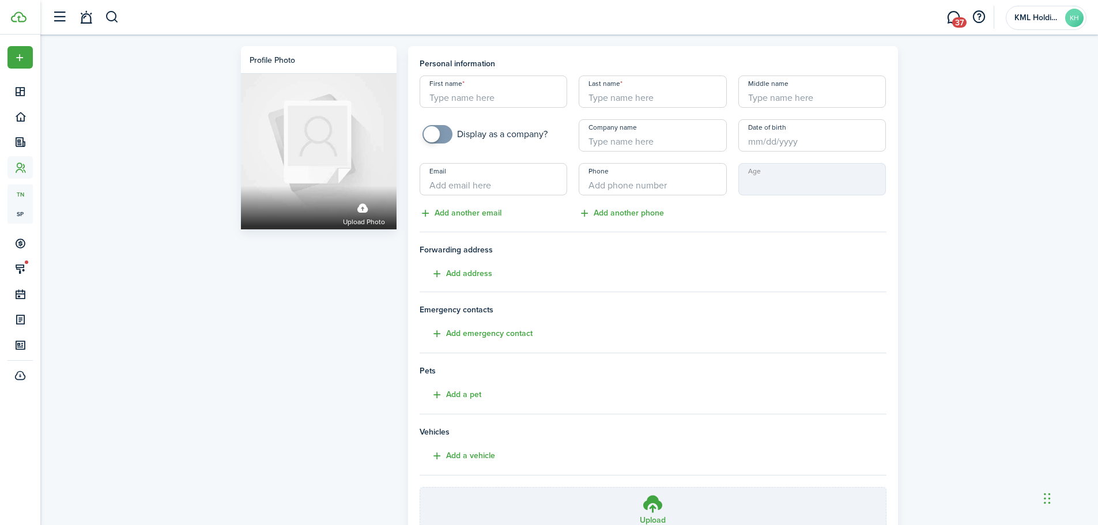
click at [466, 89] on input "First name" at bounding box center [494, 91] width 148 height 32
type input "[PERSON_NAME]"
click at [700, 88] on input "Last name" at bounding box center [653, 91] width 148 height 32
type input "Plank"
click at [487, 187] on input "Email" at bounding box center [494, 179] width 148 height 32
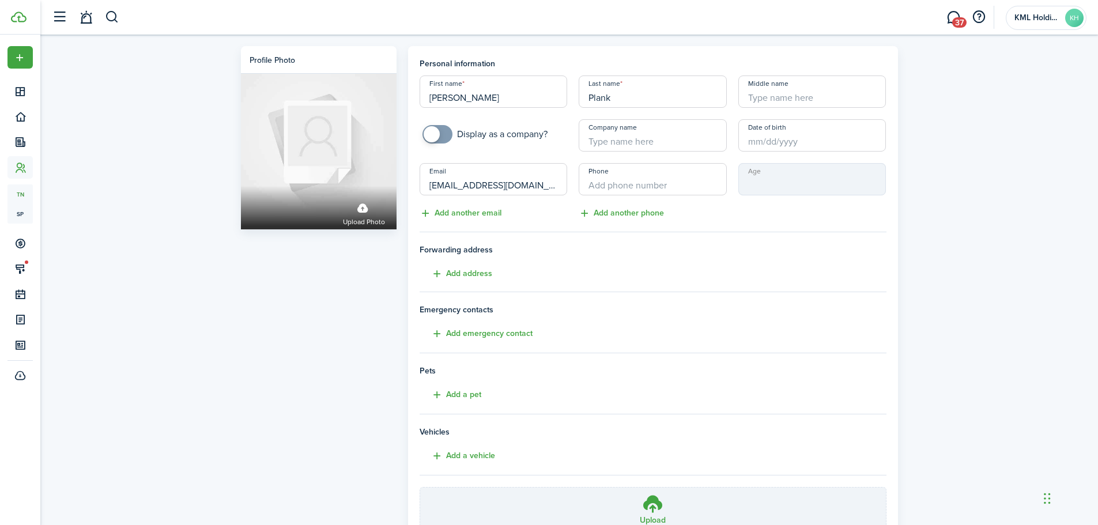
type input "[EMAIL_ADDRESS][DOMAIN_NAME]"
click at [613, 188] on input "+1" at bounding box center [653, 179] width 148 height 32
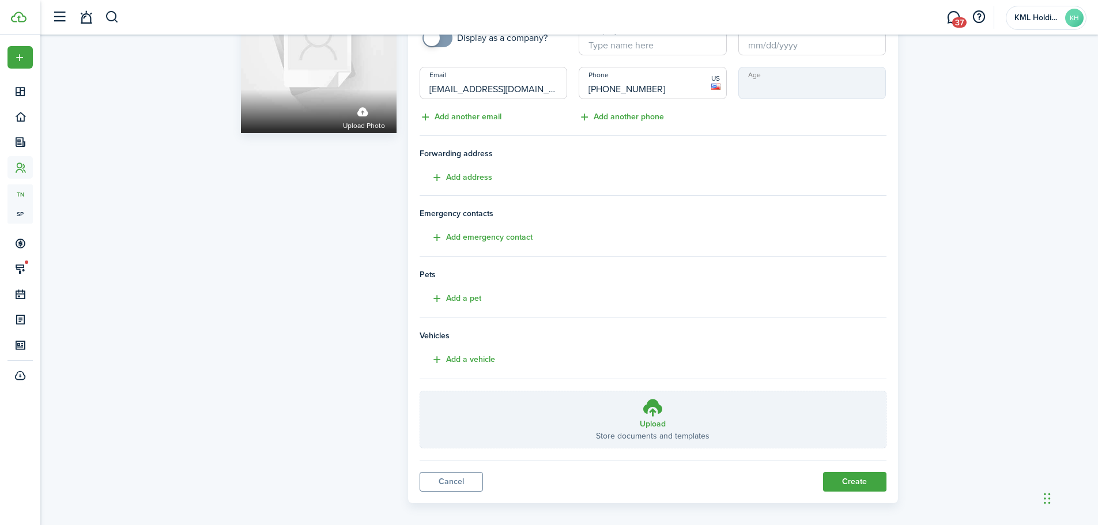
scroll to position [106, 0]
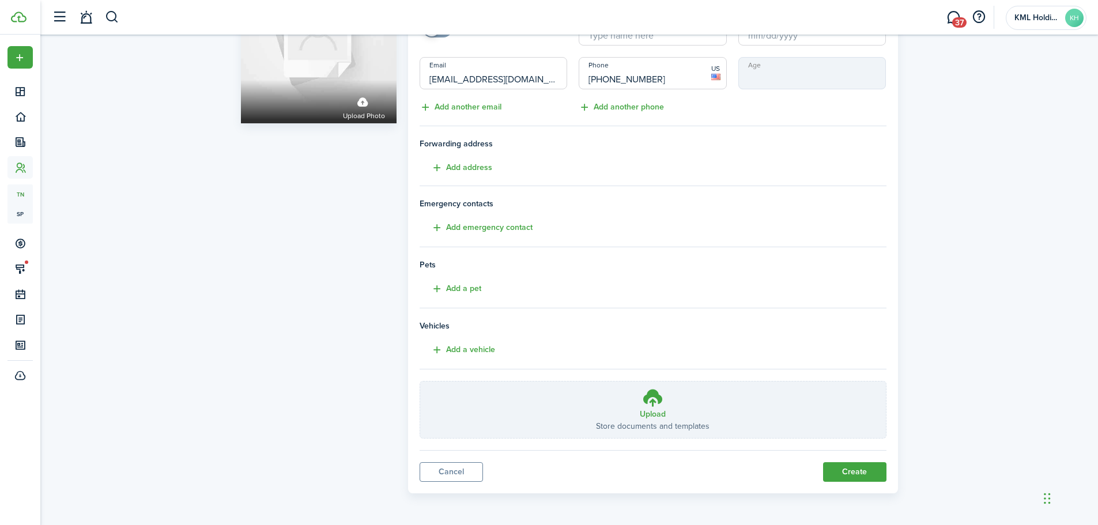
type input "[PHONE_NUMBER]"
click at [839, 468] on button "Create" at bounding box center [854, 472] width 63 height 20
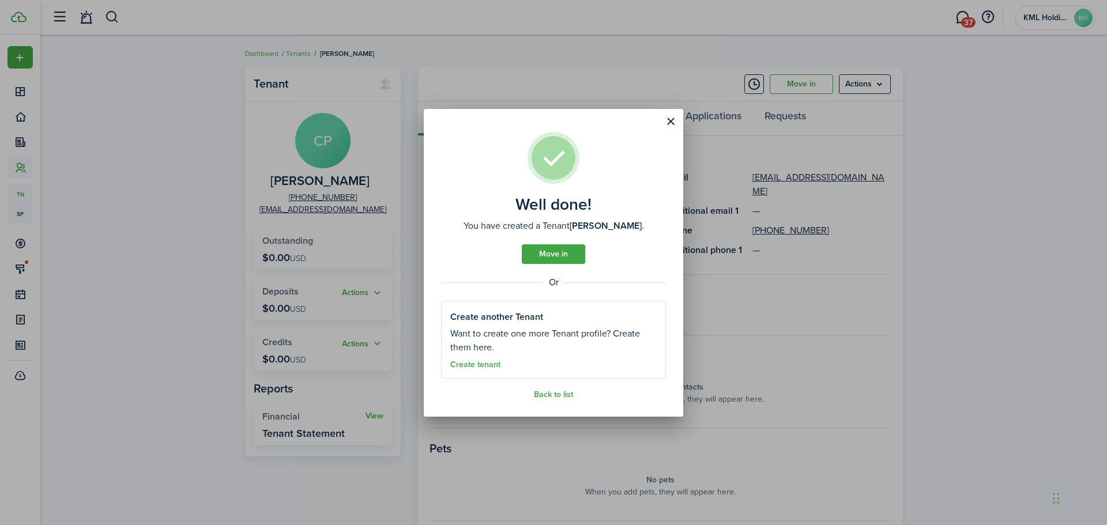
click at [552, 252] on link "Move in" at bounding box center [553, 254] width 63 height 20
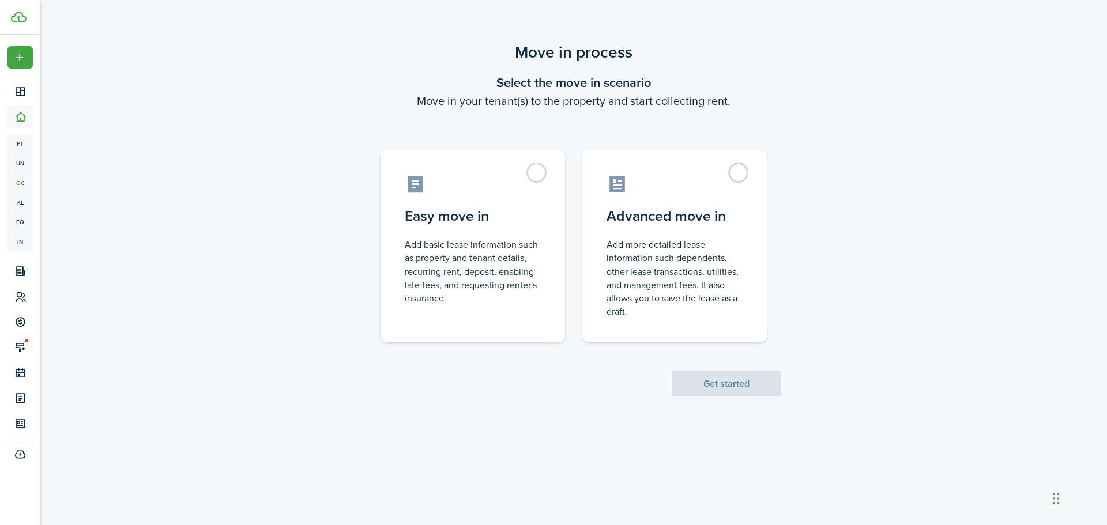
drag, startPoint x: 536, startPoint y: 171, endPoint x: 624, endPoint y: 331, distance: 182.6
click at [537, 171] on label "Easy move in Add basic lease information such as property and tenant details, r…" at bounding box center [472, 246] width 184 height 192
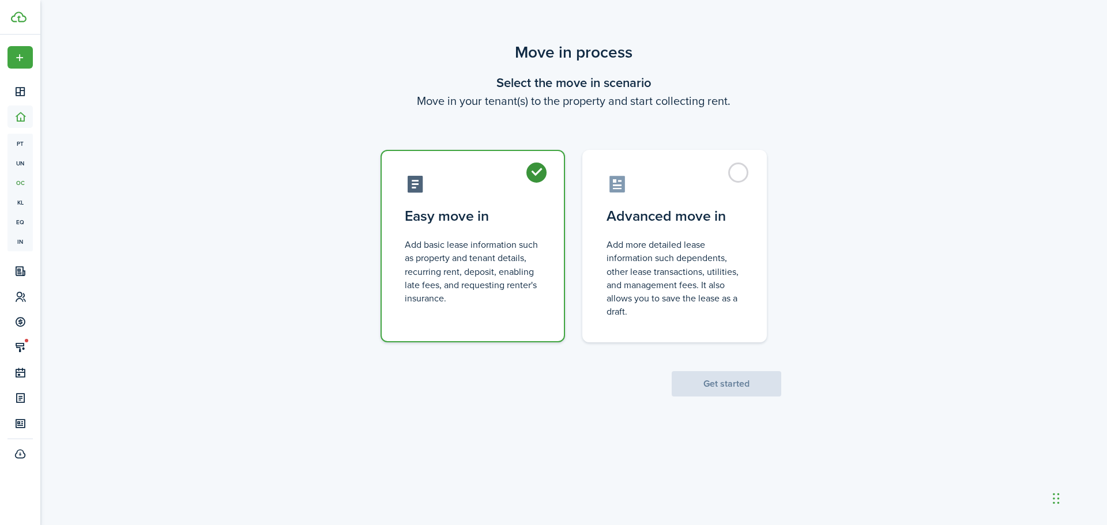
radio input "true"
click at [748, 388] on button "Get started" at bounding box center [726, 383] width 110 height 25
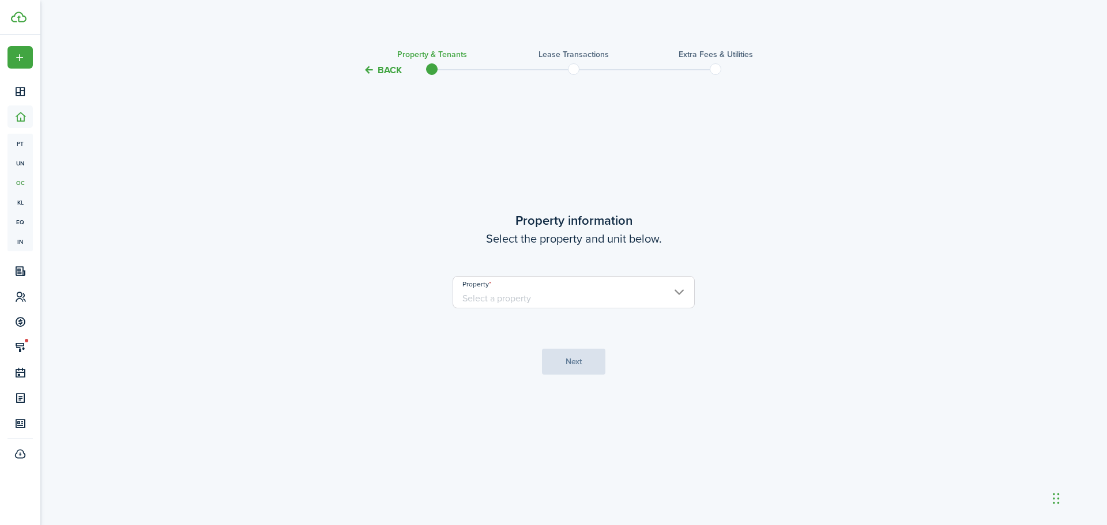
click at [590, 295] on input "Property" at bounding box center [573, 292] width 242 height 32
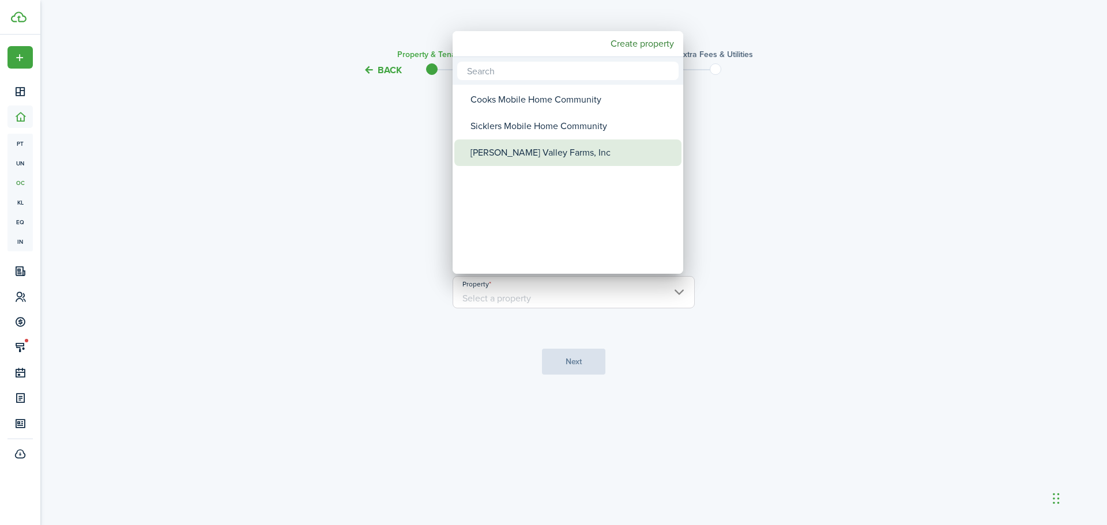
click at [512, 153] on div "[PERSON_NAME] Valley Farms, Inc" at bounding box center [572, 152] width 204 height 27
type input "[PERSON_NAME] Valley Farms, Inc"
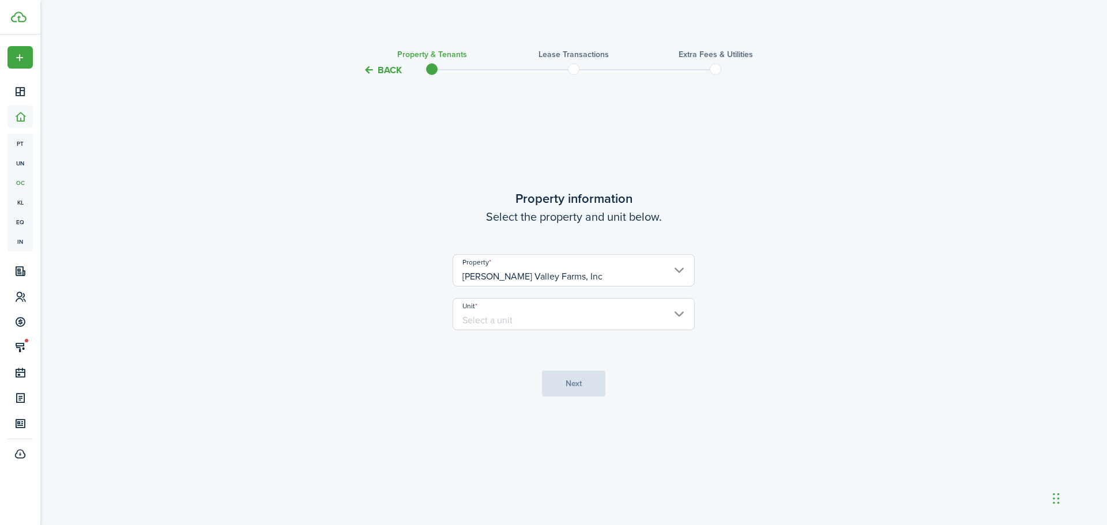
click at [513, 316] on input "Unit" at bounding box center [573, 314] width 242 height 32
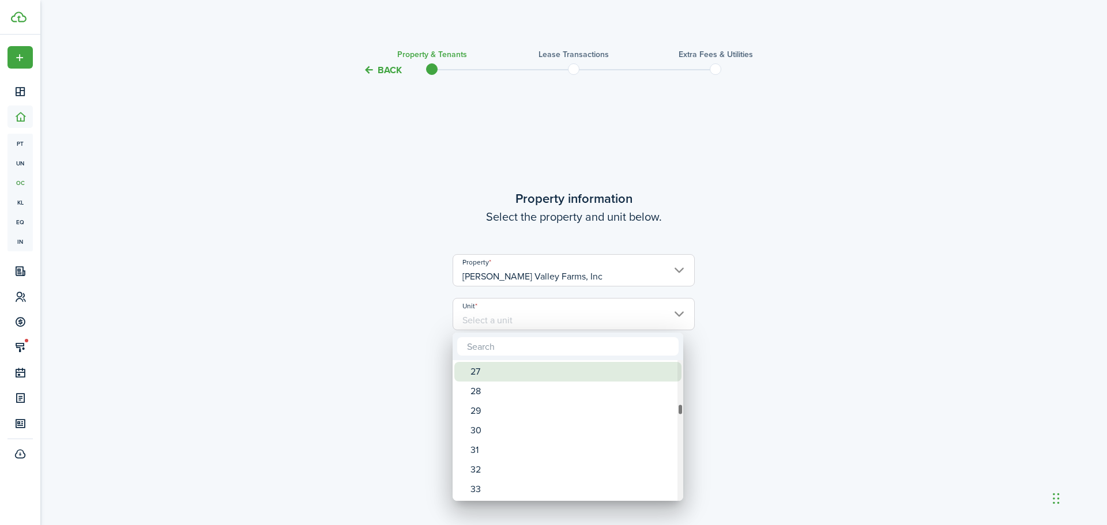
click at [525, 371] on div "27" at bounding box center [572, 372] width 204 height 20
type input "27"
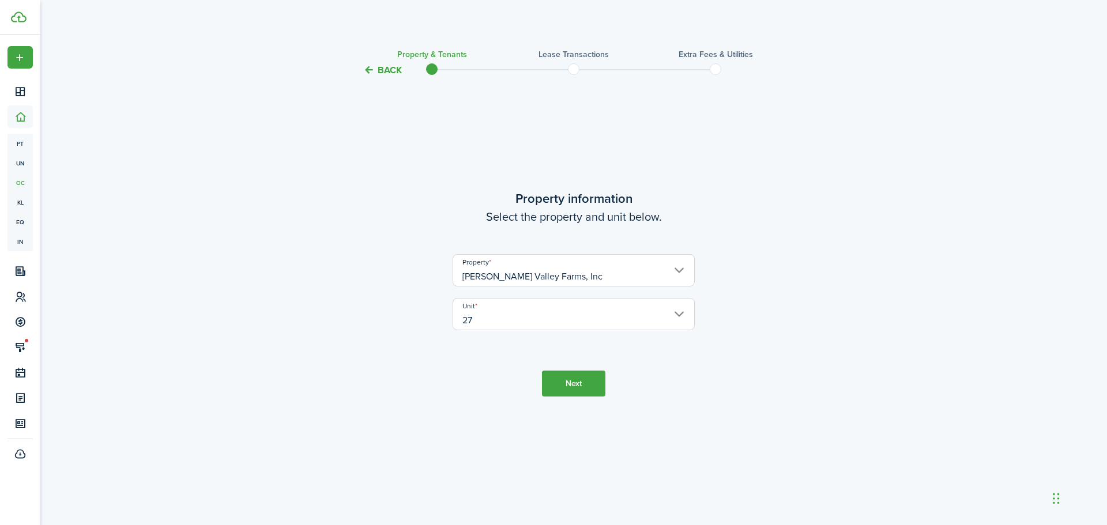
click at [565, 379] on button "Next" at bounding box center [573, 384] width 63 height 26
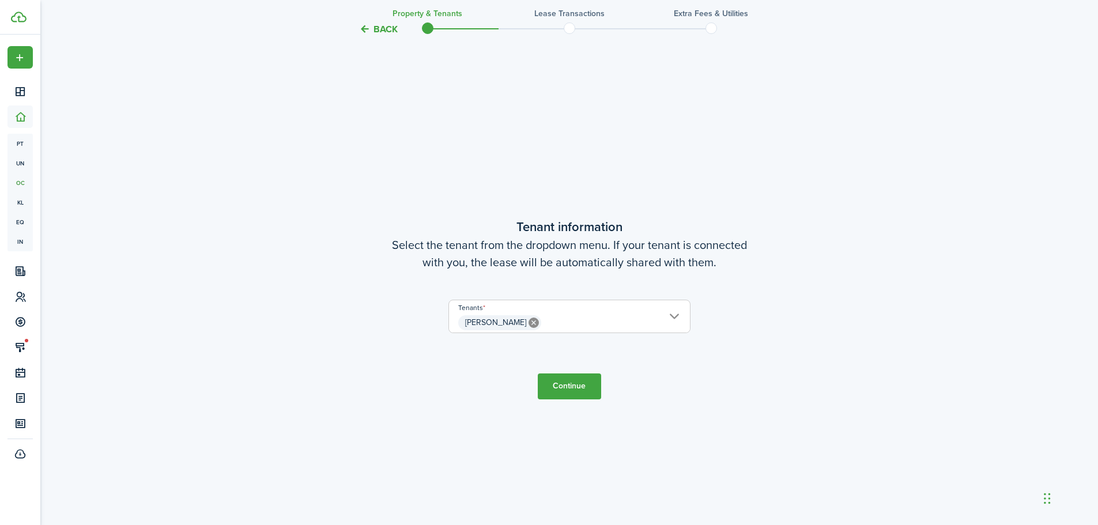
click at [562, 393] on button "Continue" at bounding box center [569, 386] width 63 height 26
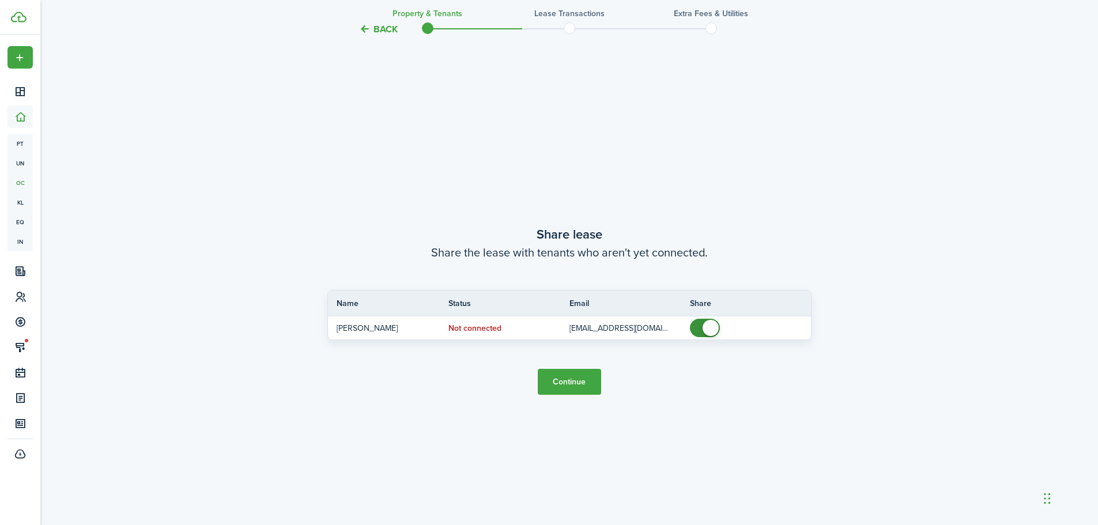
scroll to position [973, 0]
click at [557, 386] on button "Continue" at bounding box center [569, 380] width 63 height 26
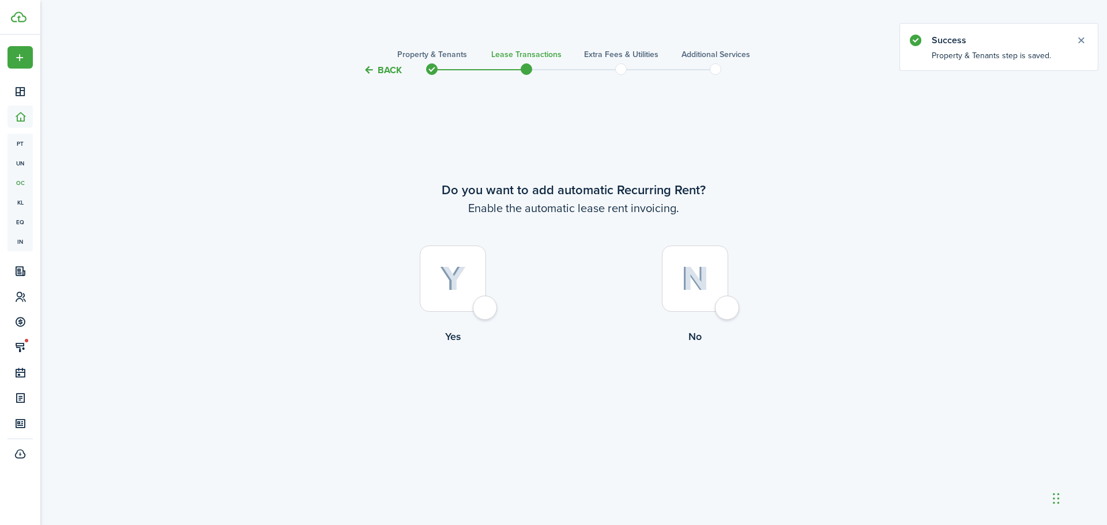
click at [486, 312] on div at bounding box center [453, 279] width 66 height 66
radio input "true"
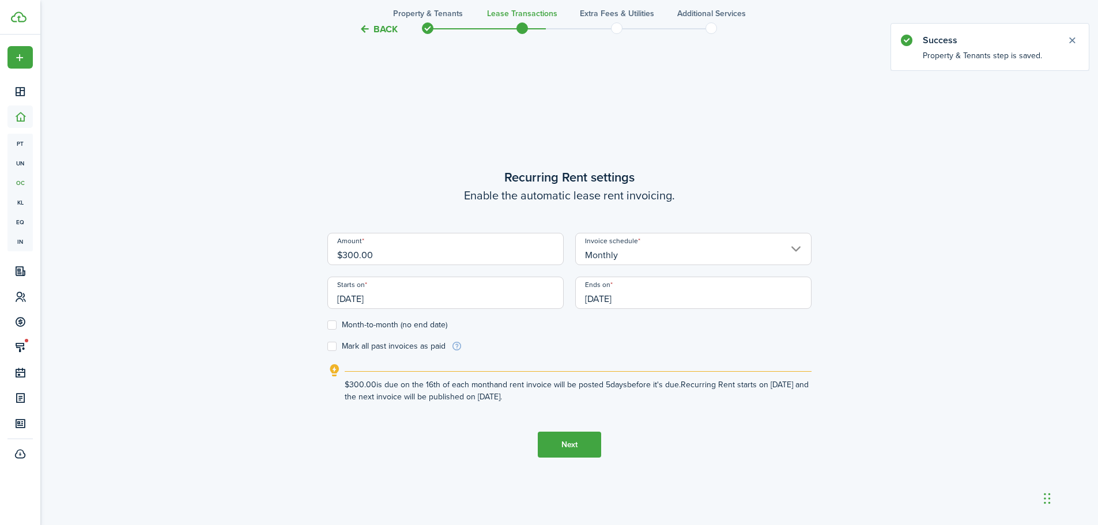
scroll to position [448, 0]
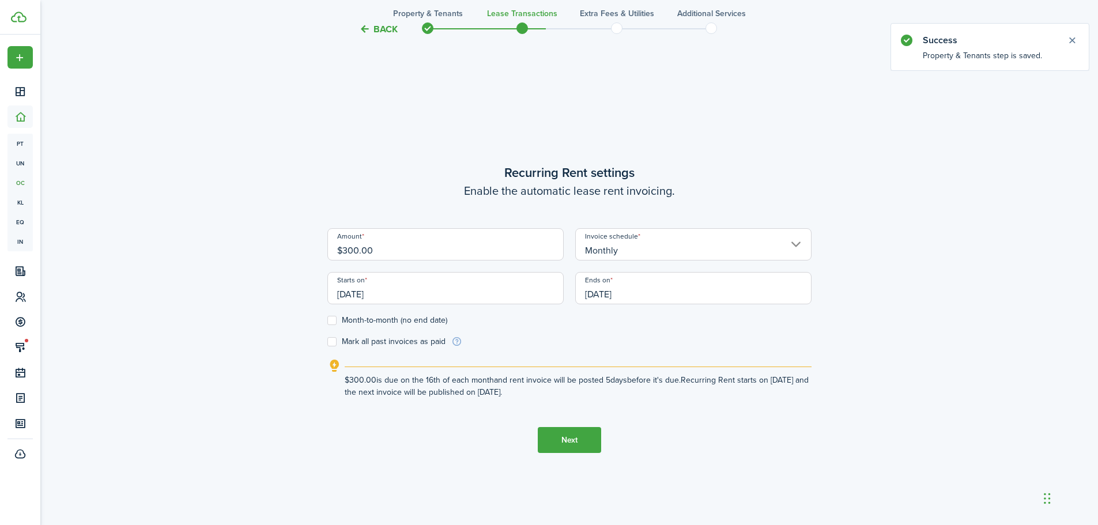
click at [423, 247] on input "$300.00" at bounding box center [445, 244] width 236 height 32
click at [404, 287] on input "[DATE]" at bounding box center [445, 288] width 236 height 32
type input "$1,000.00"
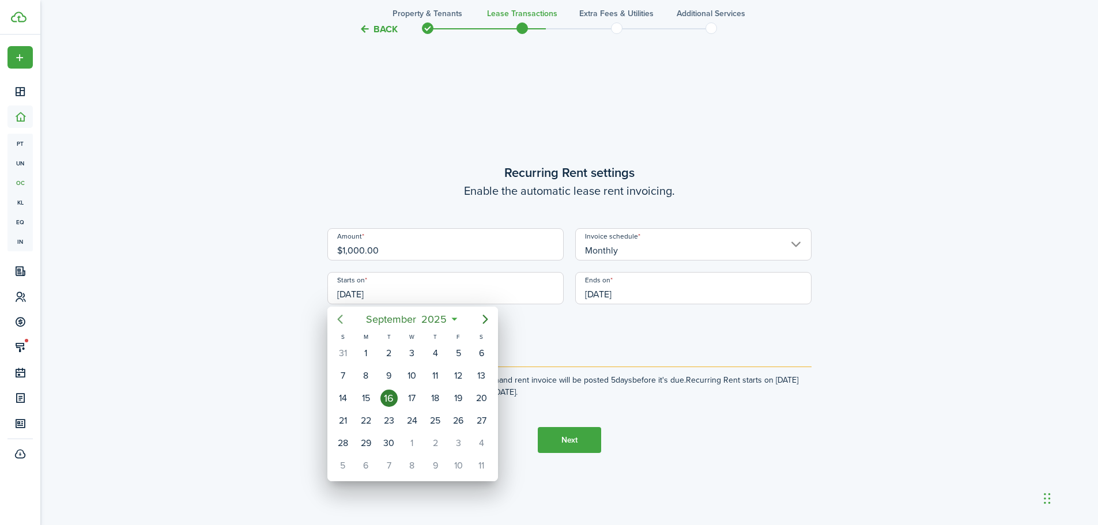
click at [346, 319] on icon "Previous page" at bounding box center [340, 319] width 14 height 14
click at [345, 351] on div "1" at bounding box center [342, 353] width 17 height 17
type input "[DATE]"
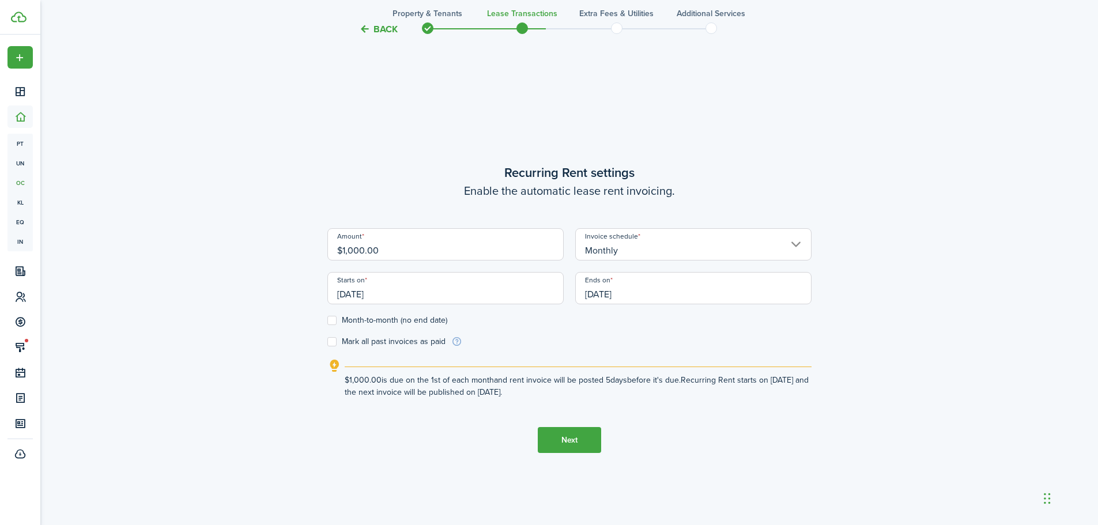
click at [336, 319] on label "Month-to-month (no end date)" at bounding box center [387, 320] width 120 height 9
click at [327, 320] on input "Month-to-month (no end date)" at bounding box center [327, 320] width 1 height 1
checkbox input "true"
click at [569, 436] on button "Next" at bounding box center [569, 440] width 63 height 26
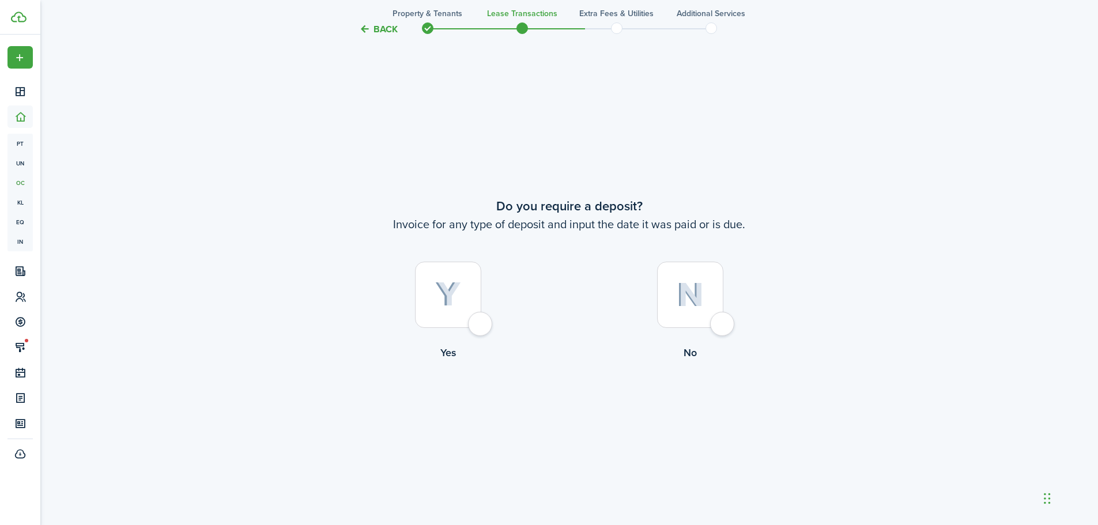
scroll to position [973, 0]
click at [481, 326] on div at bounding box center [448, 294] width 66 height 66
radio input "true"
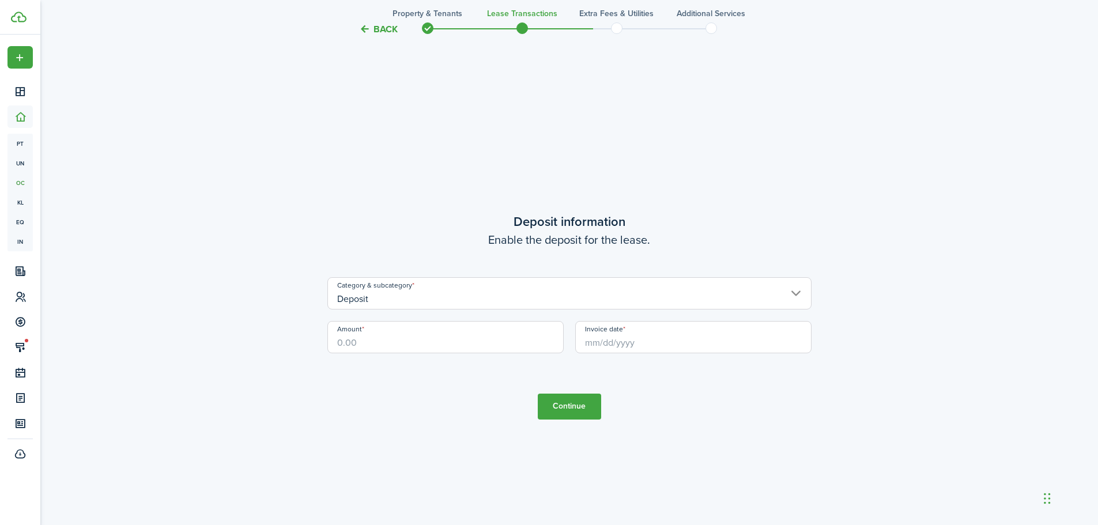
scroll to position [1498, 0]
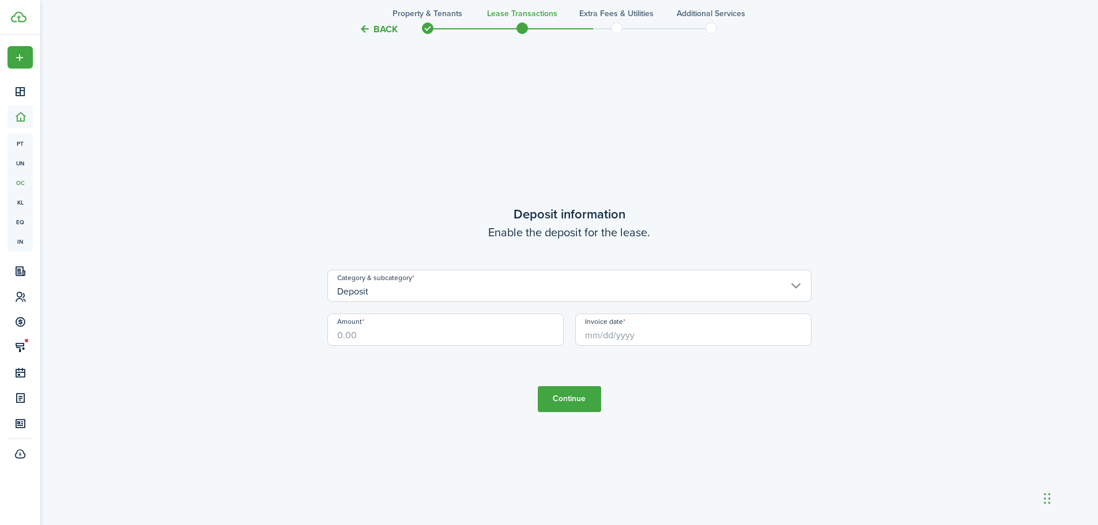
click at [379, 293] on input "Deposit" at bounding box center [569, 286] width 484 height 32
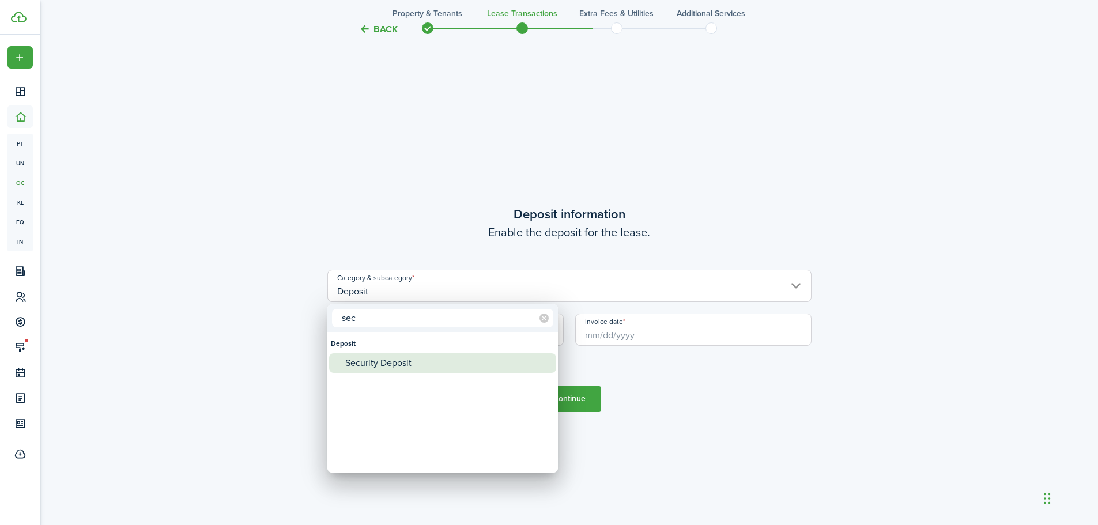
type input "sec"
click at [398, 357] on div "Security Deposit" at bounding box center [447, 363] width 204 height 20
type input "Deposit / Security Deposit"
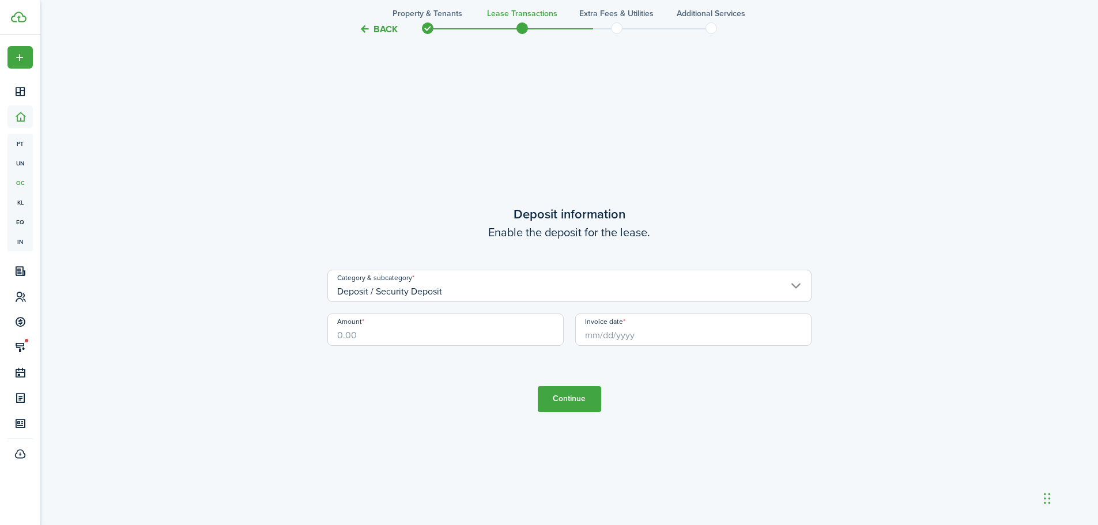
click at [368, 334] on input "Amount" at bounding box center [445, 330] width 236 height 32
click at [737, 327] on input "Invoice date" at bounding box center [693, 330] width 236 height 32
type input "$1,000.00"
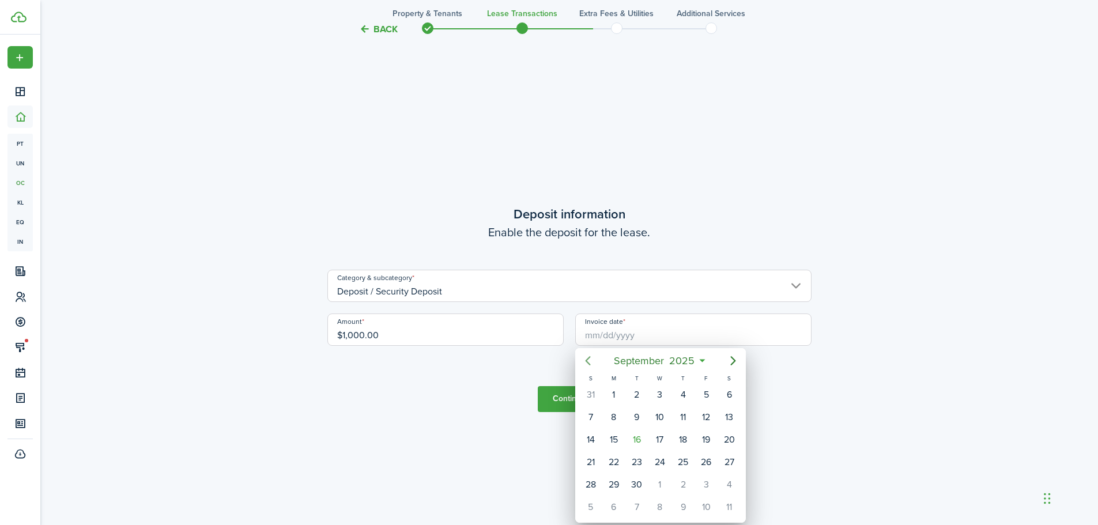
click at [587, 358] on icon "Previous page" at bounding box center [588, 361] width 14 height 14
click at [595, 391] on div "1" at bounding box center [590, 394] width 17 height 17
type input "[DATE]"
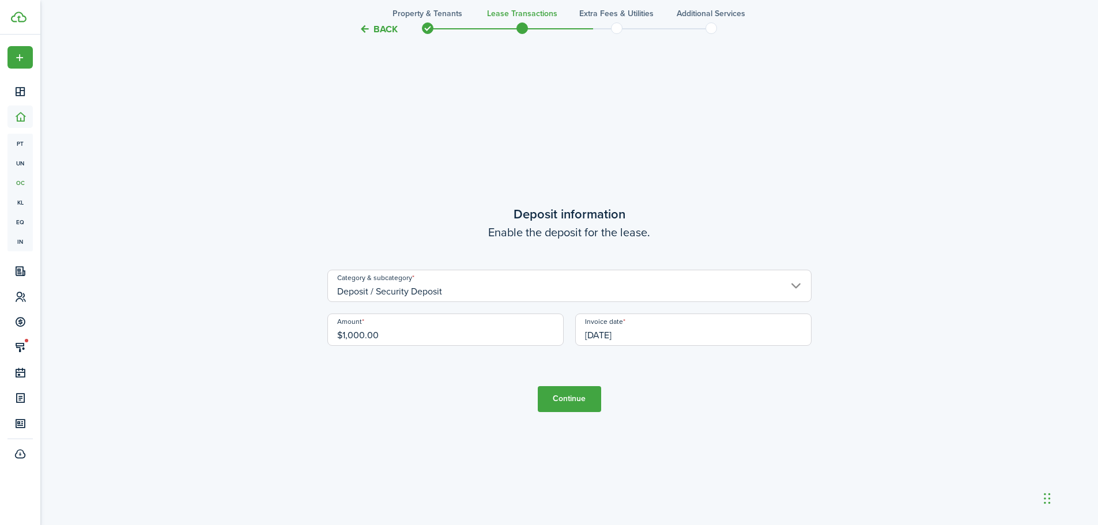
click at [592, 402] on button "Continue" at bounding box center [569, 399] width 63 height 26
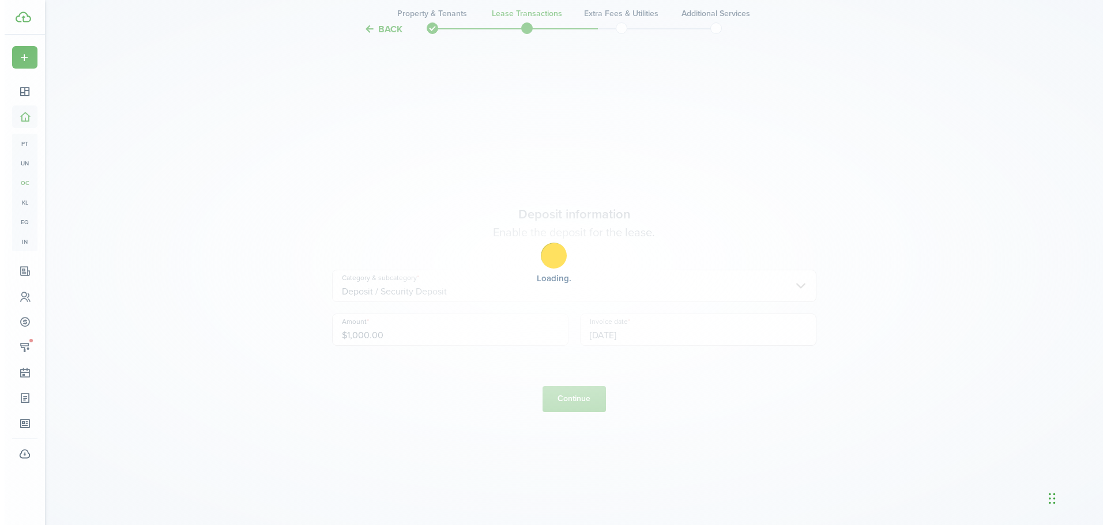
scroll to position [0, 0]
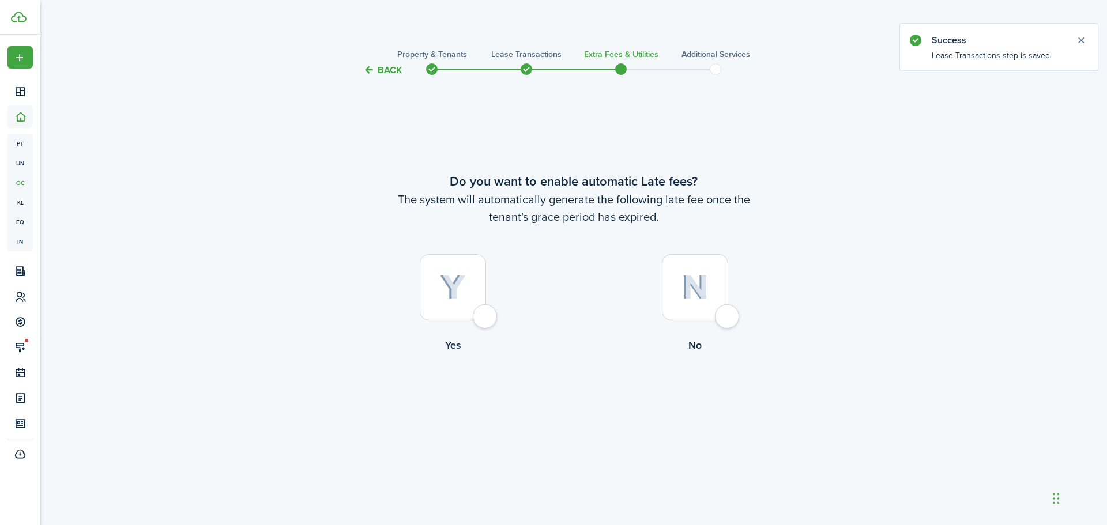
click at [486, 320] on div at bounding box center [453, 287] width 66 height 66
radio input "true"
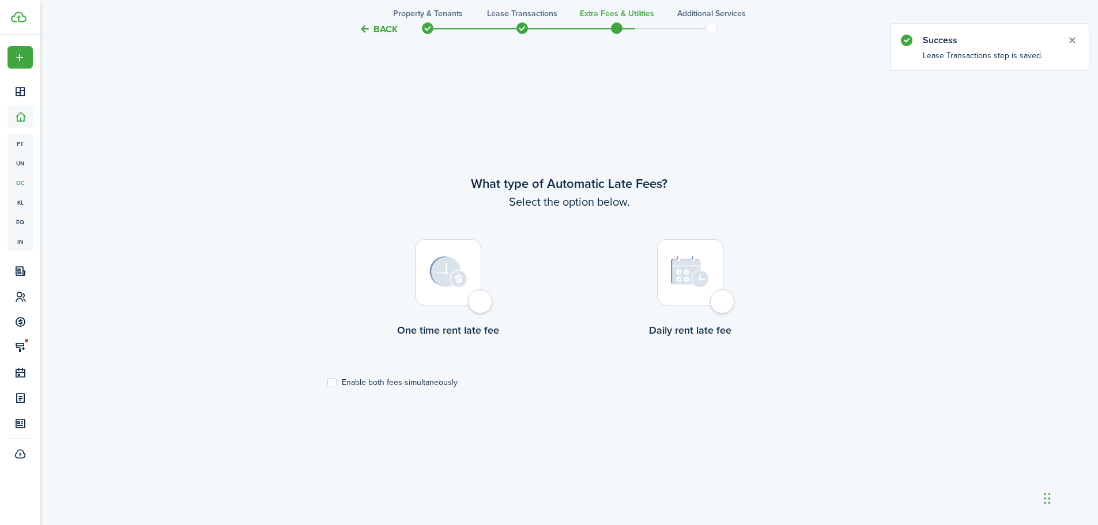
click at [720, 299] on div at bounding box center [690, 272] width 66 height 66
radio input "true"
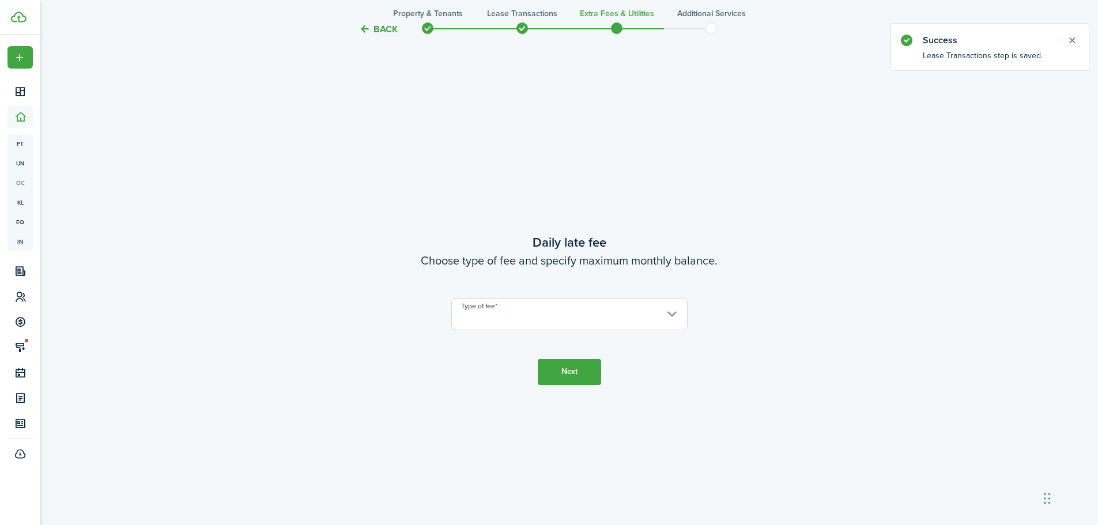
scroll to position [973, 0]
click at [612, 320] on input "Type of fee" at bounding box center [569, 313] width 236 height 32
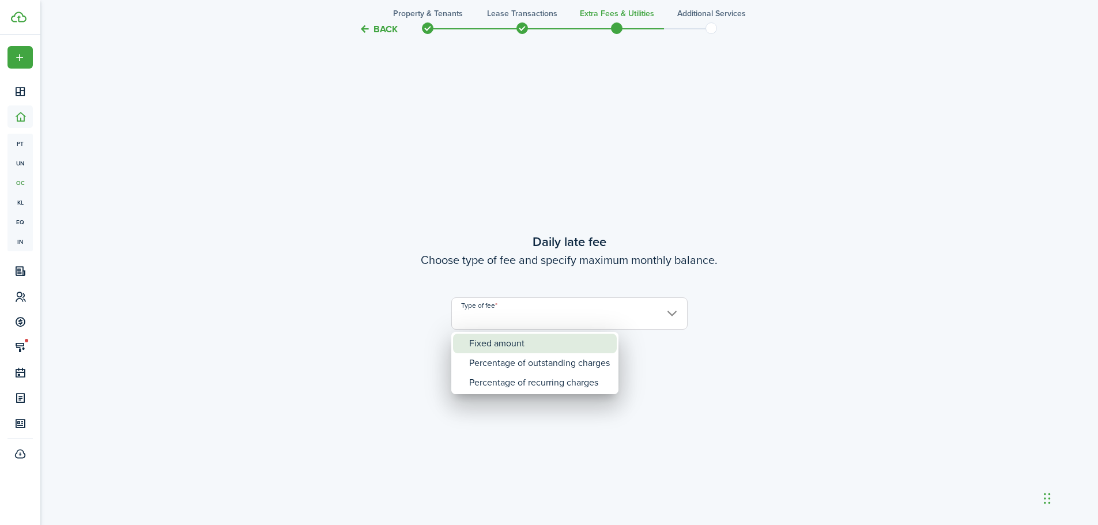
click at [482, 352] on div "Fixed amount" at bounding box center [539, 344] width 141 height 20
type input "Fixed amount"
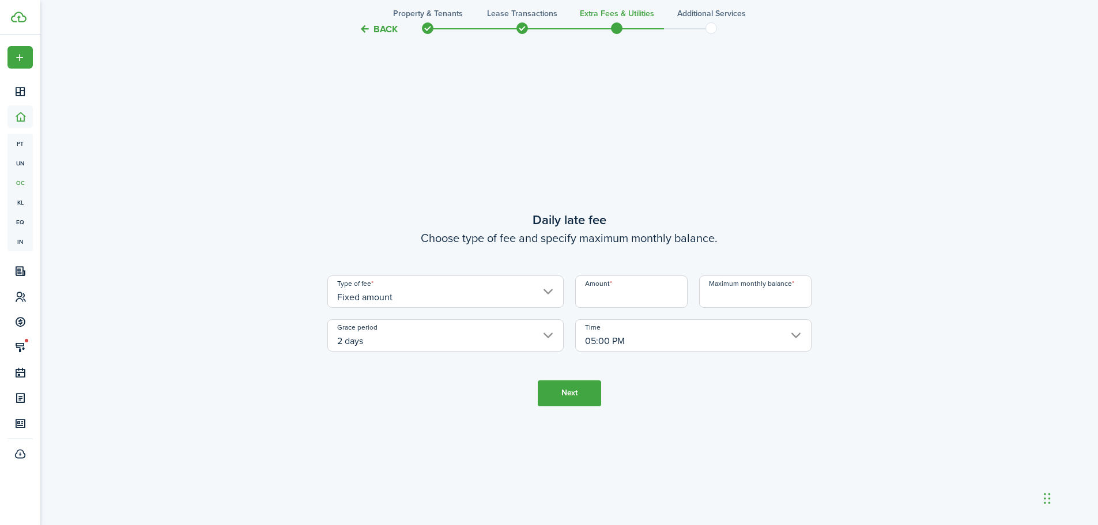
click at [646, 296] on input "Amount" at bounding box center [631, 291] width 112 height 32
type input "$10.00"
click at [773, 300] on input "Maximum monthly balance" at bounding box center [755, 291] width 112 height 32
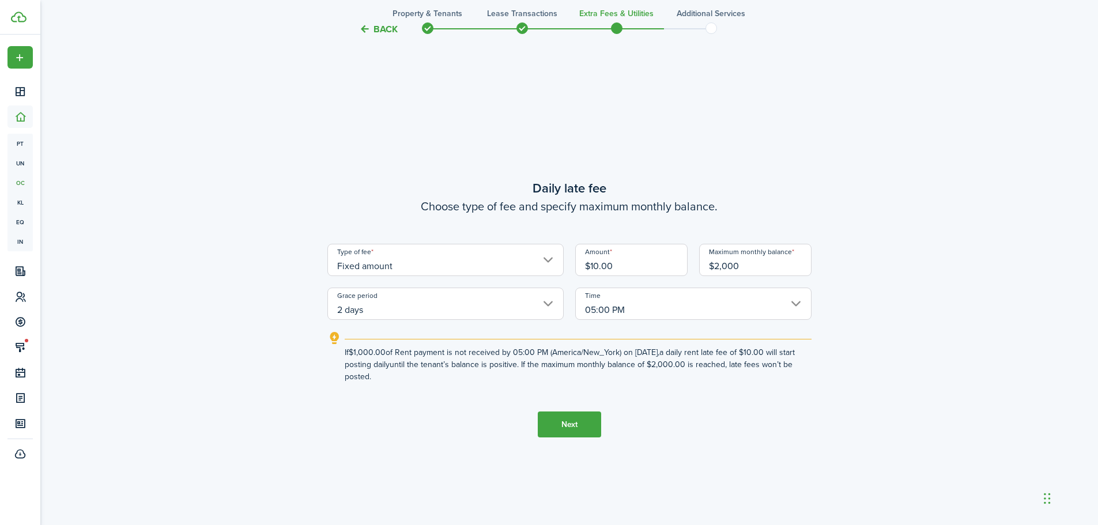
click at [534, 309] on input "2 days" at bounding box center [445, 304] width 236 height 32
type input "$2,000.00"
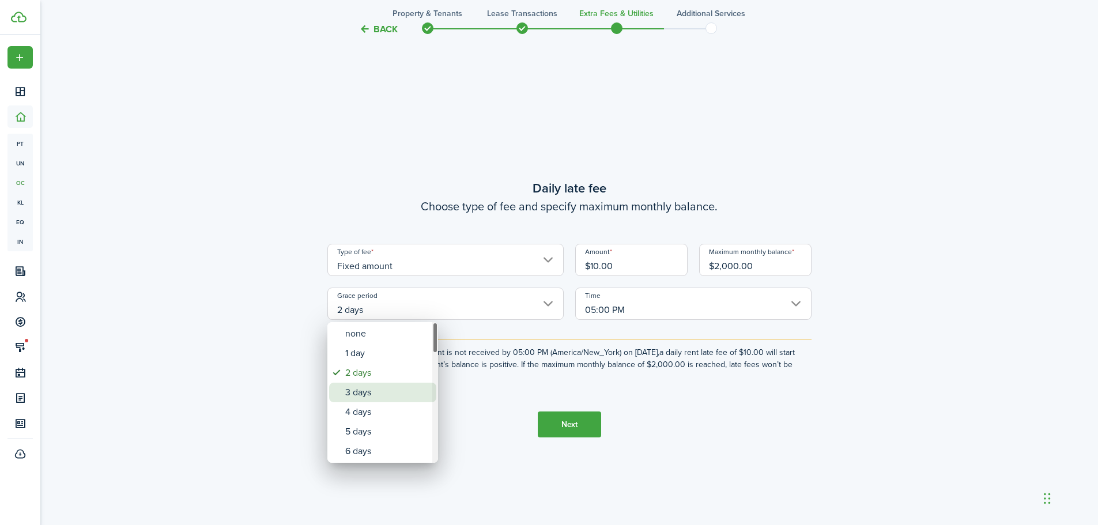
click at [379, 389] on div "3 days" at bounding box center [387, 393] width 84 height 20
type input "3 days"
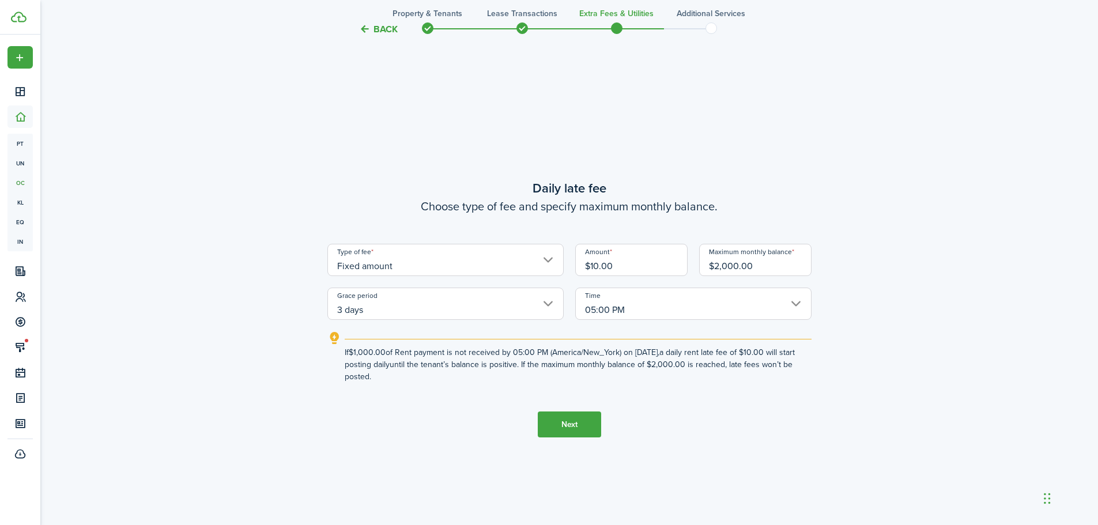
click at [557, 424] on button "Next" at bounding box center [569, 425] width 63 height 26
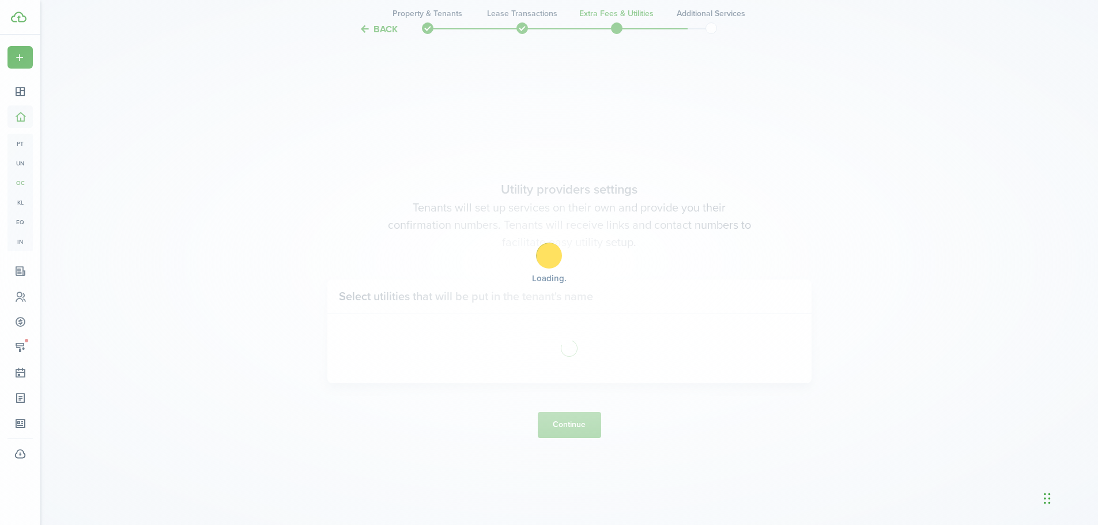
scroll to position [1498, 0]
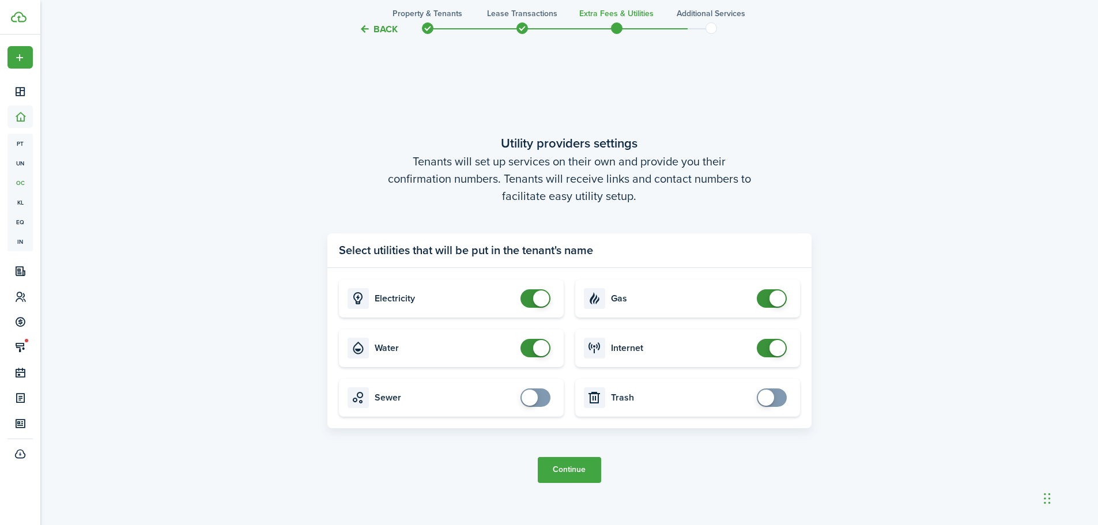
checkbox input "false"
click at [537, 353] on span at bounding box center [541, 348] width 16 height 16
click at [569, 474] on button "Continue" at bounding box center [569, 470] width 63 height 26
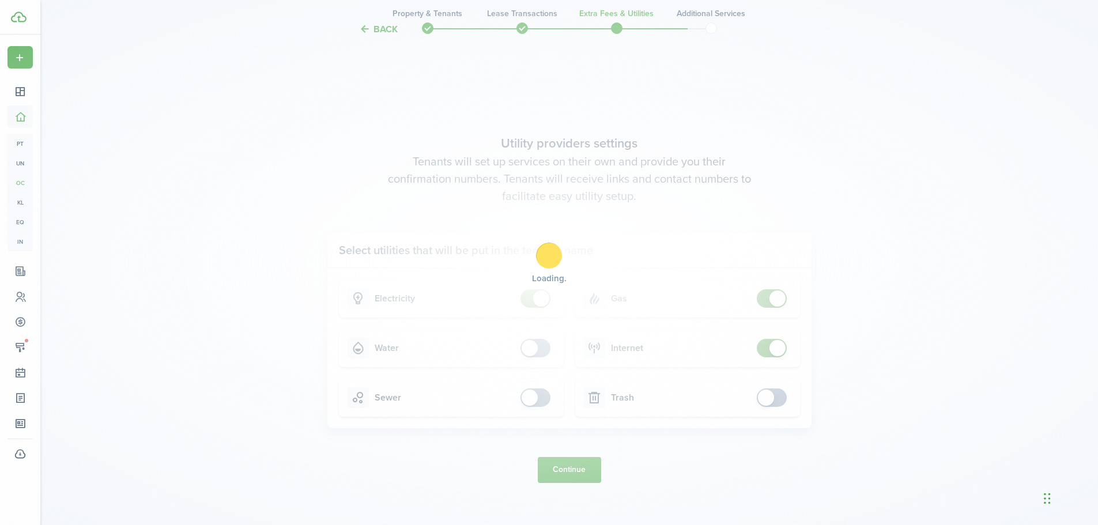
scroll to position [0, 0]
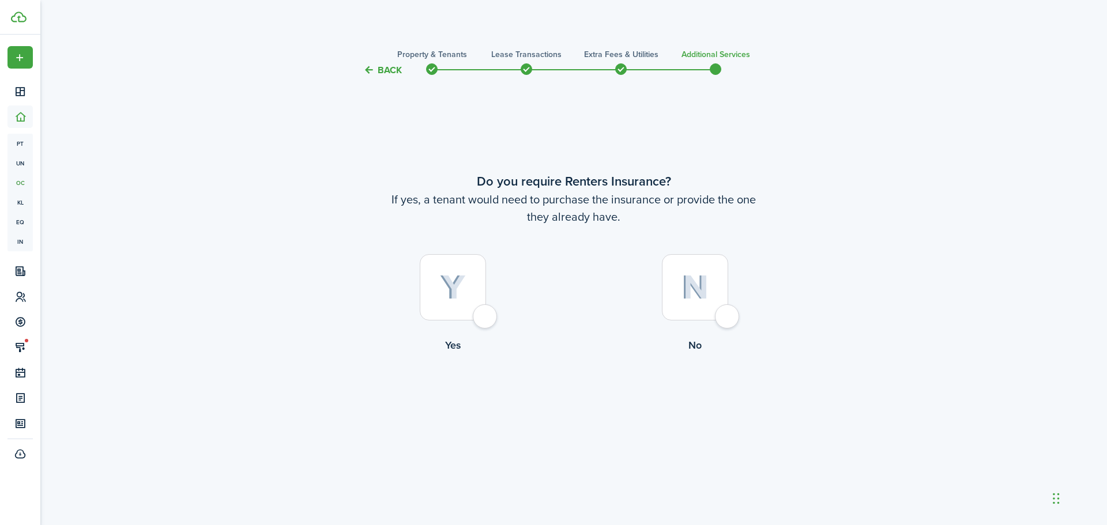
click at [728, 318] on div at bounding box center [695, 287] width 66 height 66
radio input "true"
click at [570, 404] on button "Complete move in" at bounding box center [573, 401] width 85 height 26
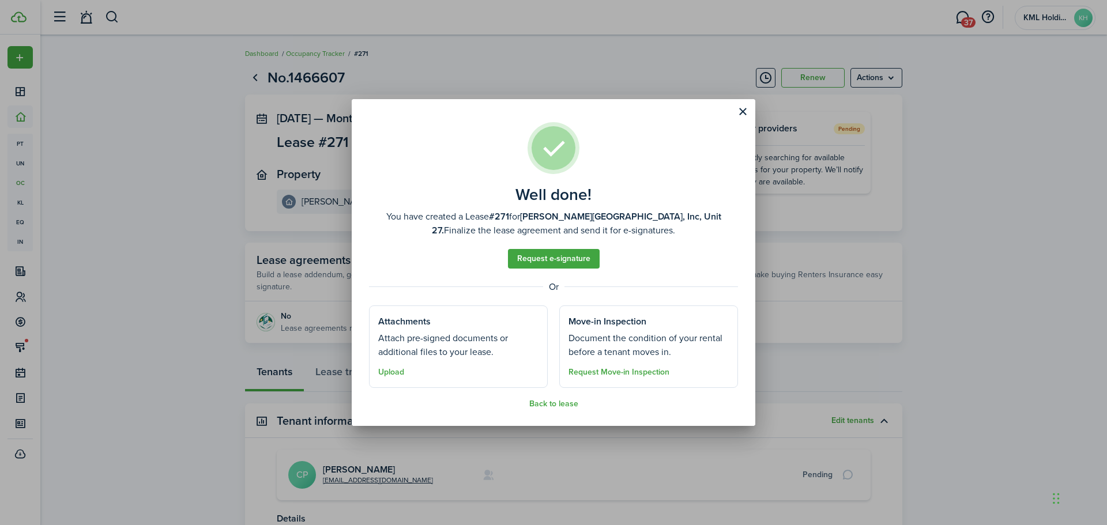
click at [735, 114] on button "Close modal" at bounding box center [743, 112] width 20 height 20
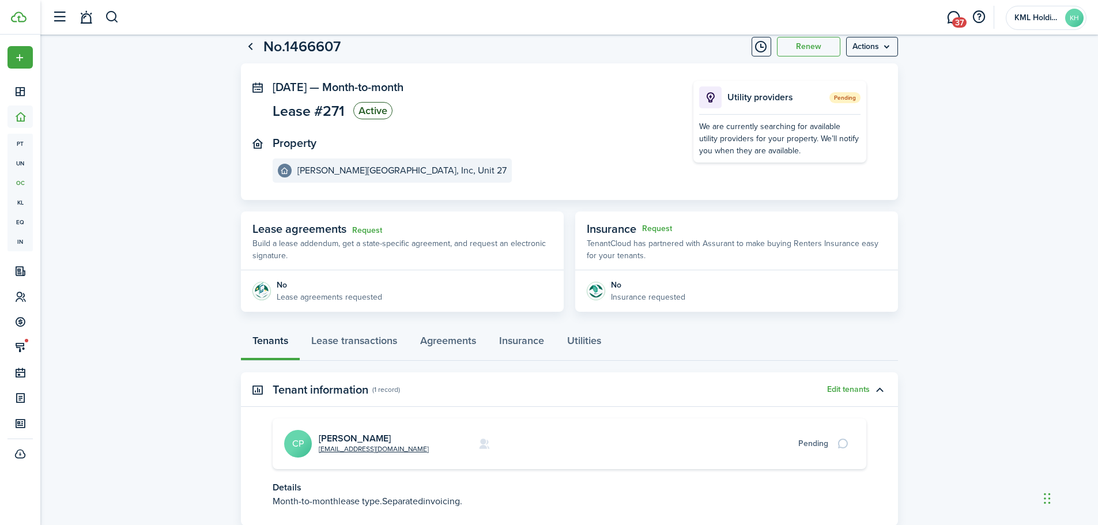
scroll to position [58, 0]
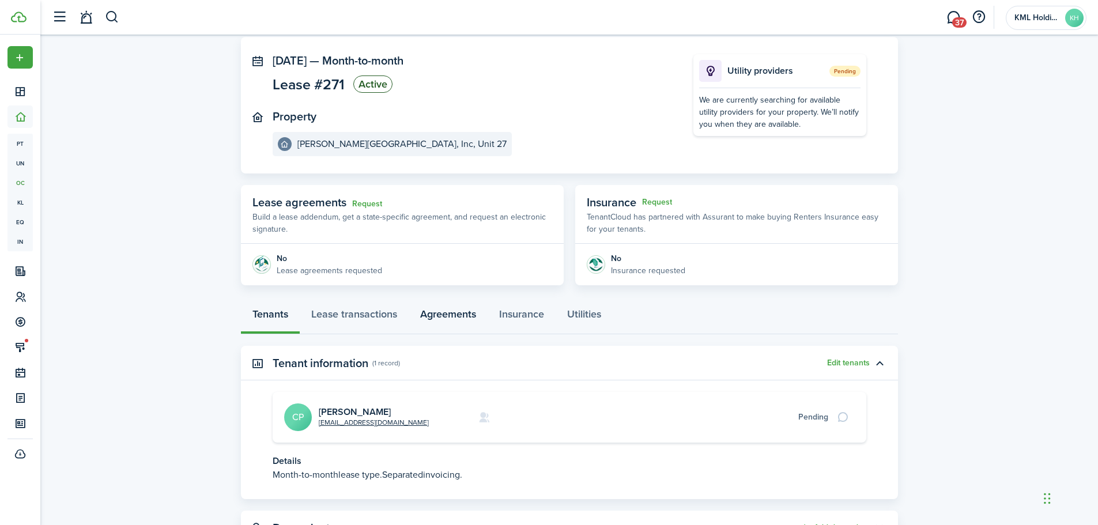
click at [461, 315] on link "Agreements" at bounding box center [448, 317] width 79 height 35
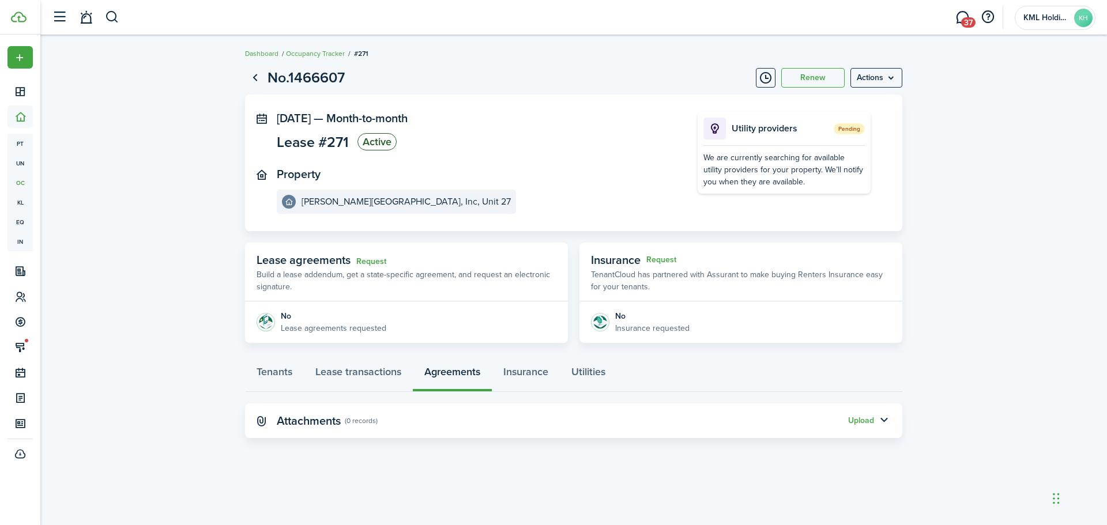
click at [862, 420] on button "Upload" at bounding box center [861, 420] width 26 height 9
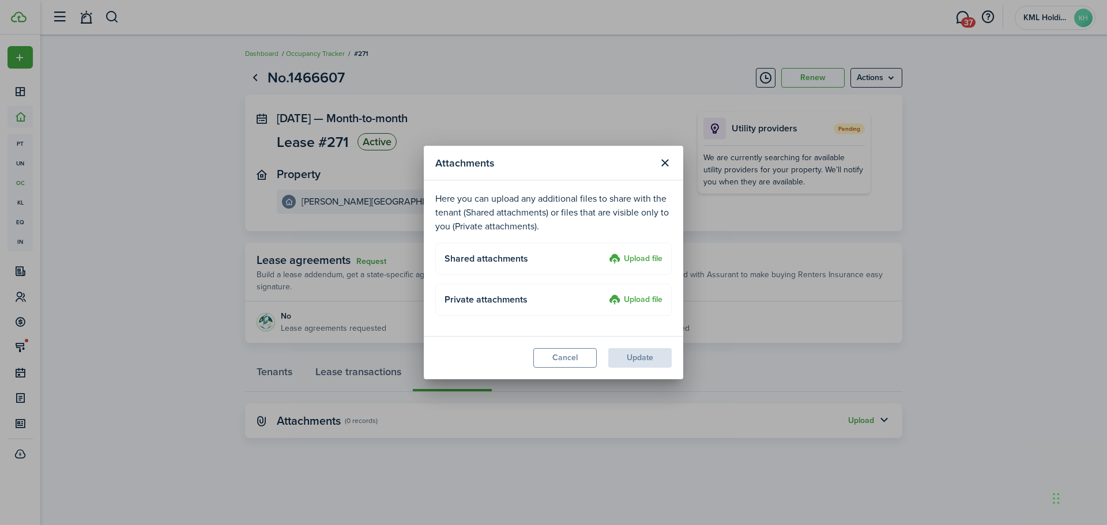
click at [635, 251] on upload-layout "Shared attachments Upload file" at bounding box center [553, 259] width 236 height 32
click at [635, 256] on label "Upload file" at bounding box center [636, 259] width 54 height 14
click at [605, 252] on input "Upload file" at bounding box center [605, 252] width 0 height 0
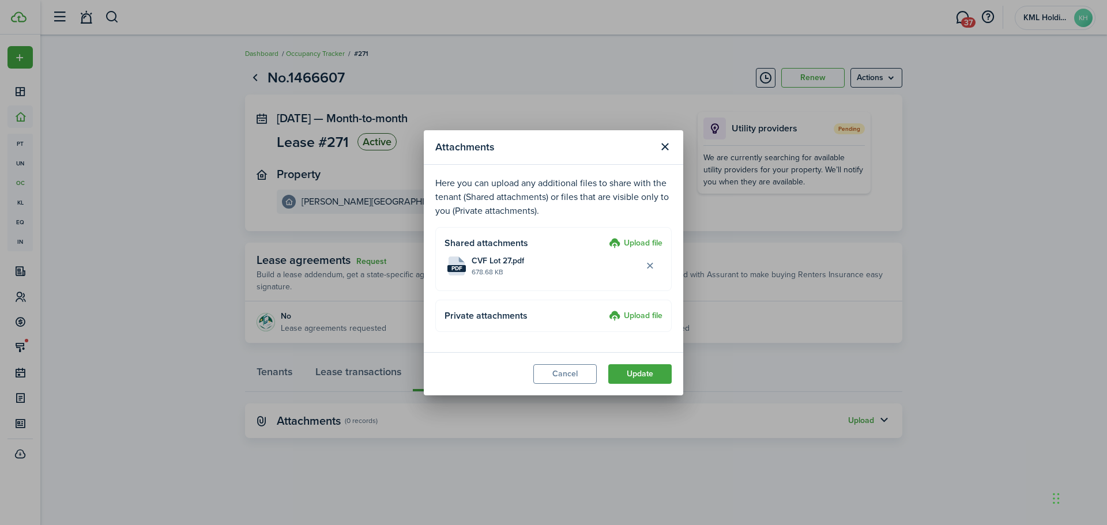
click at [640, 376] on button "Update" at bounding box center [639, 374] width 63 height 20
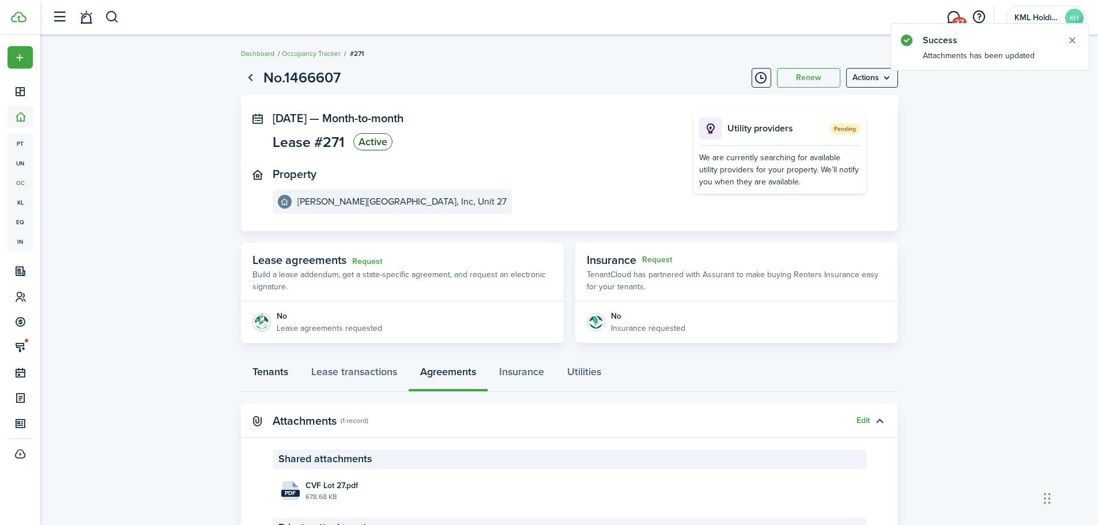
click at [278, 375] on link "Tenants" at bounding box center [270, 374] width 59 height 35
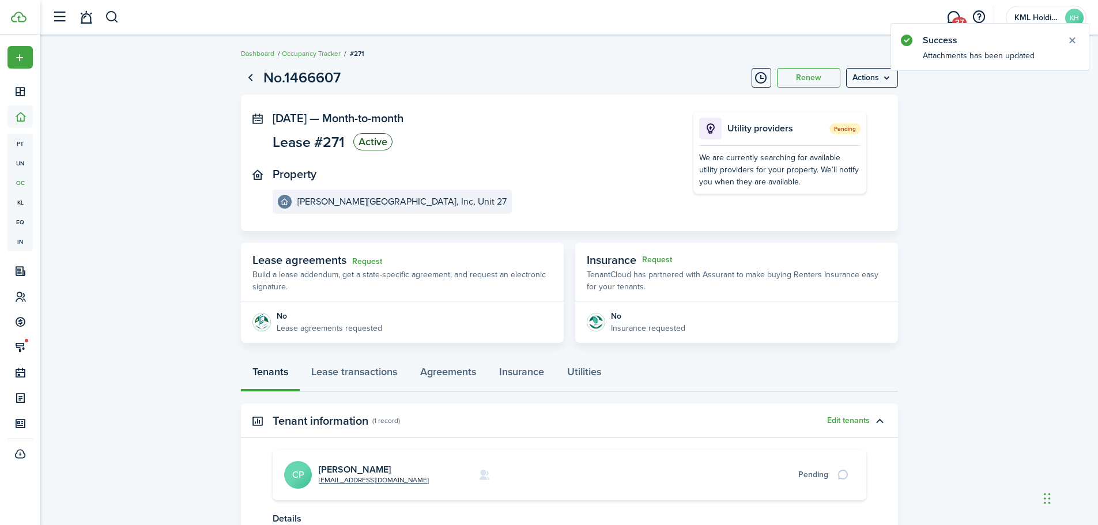
click at [354, 467] on link "[PERSON_NAME]" at bounding box center [355, 469] width 72 height 13
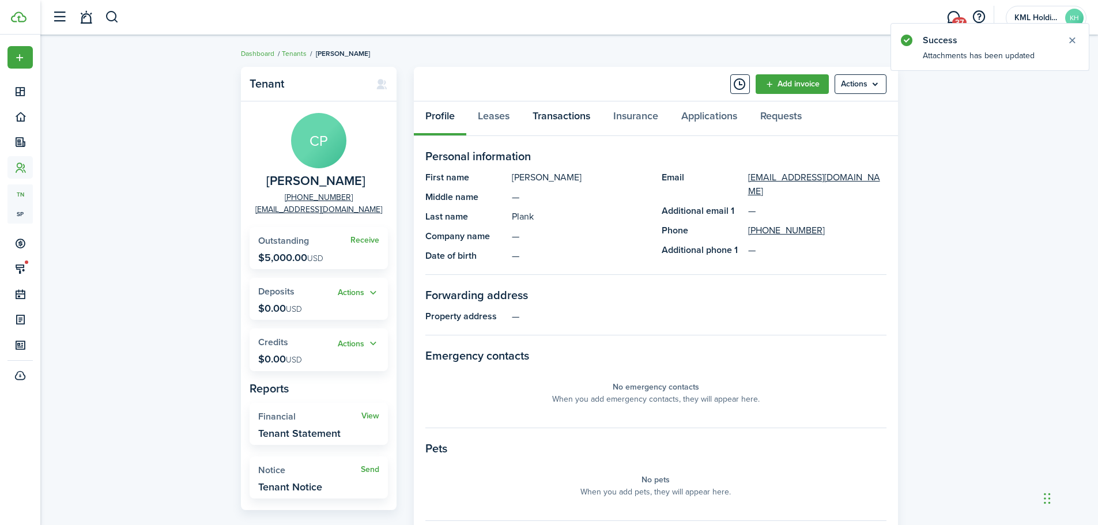
click at [571, 115] on link "Transactions" at bounding box center [561, 118] width 81 height 35
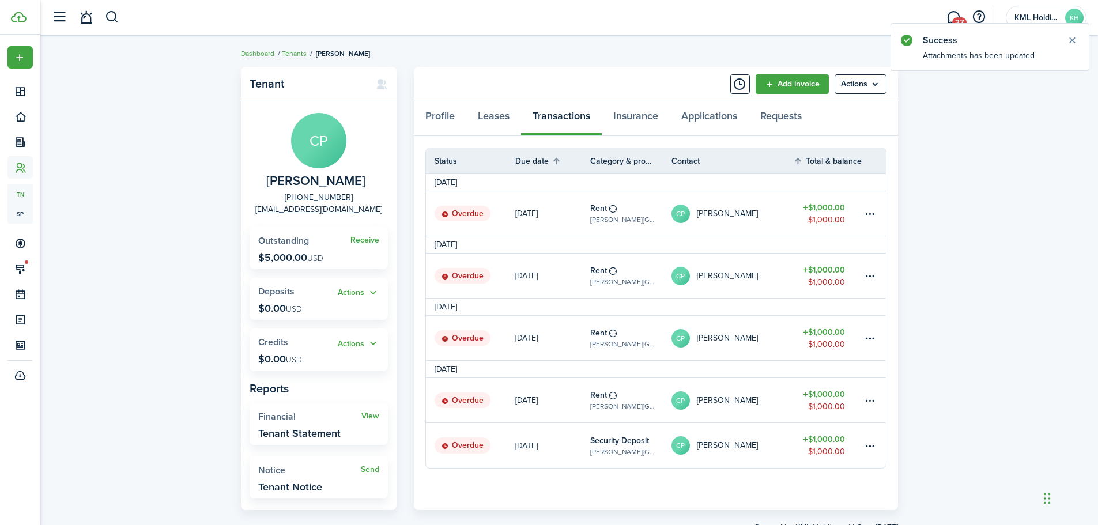
click at [828, 438] on table-amount-title "$1,000.00" at bounding box center [824, 439] width 42 height 12
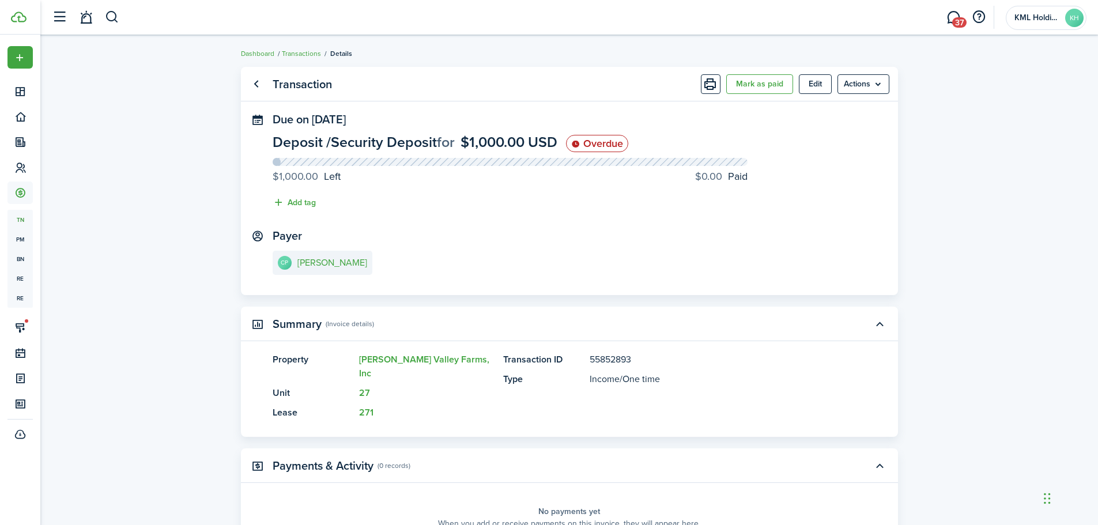
click at [777, 89] on button "Mark as paid" at bounding box center [759, 84] width 67 height 20
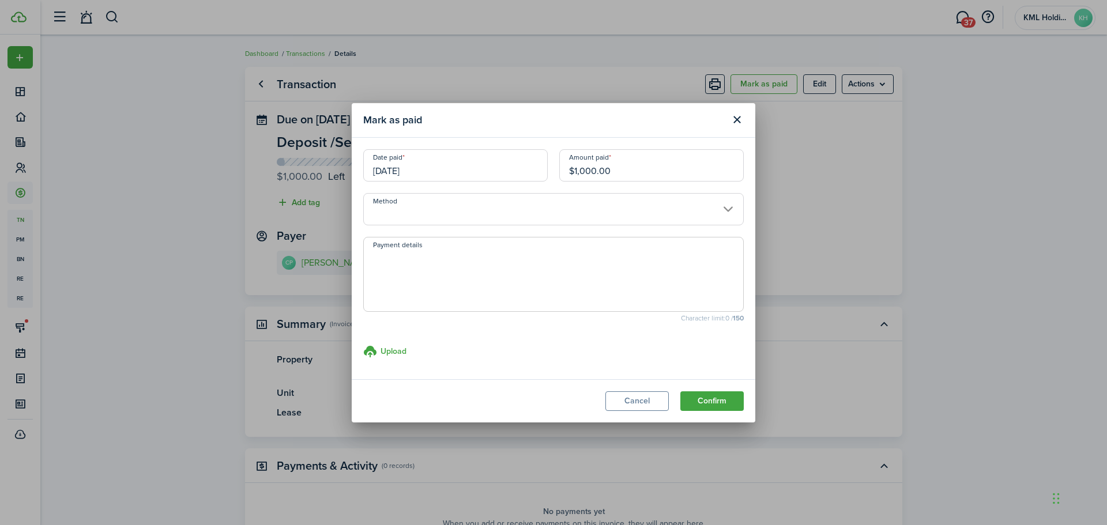
click at [571, 218] on input "Method" at bounding box center [553, 209] width 380 height 32
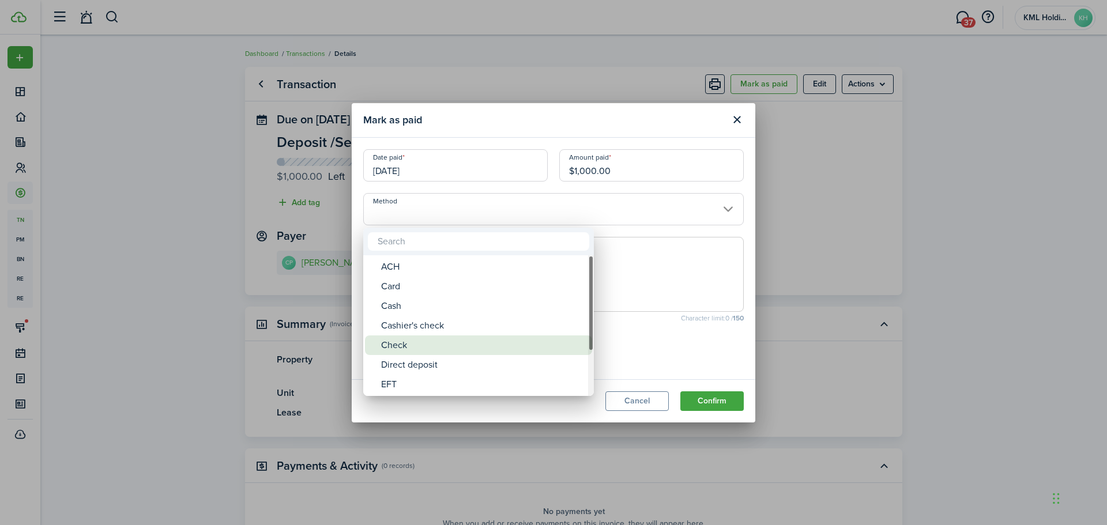
click at [433, 346] on div "Check" at bounding box center [483, 345] width 204 height 20
type input "Check"
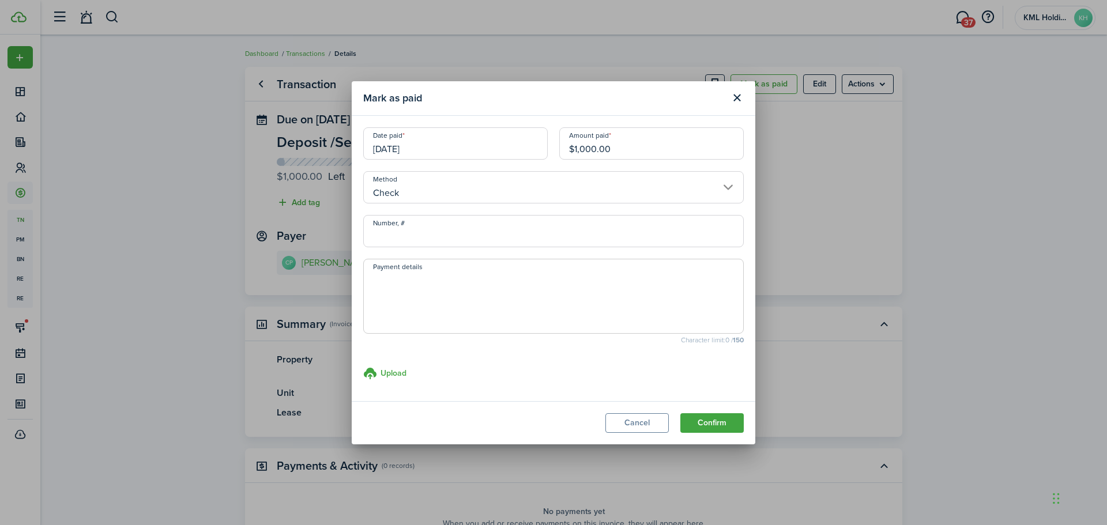
click at [712, 417] on button "Confirm" at bounding box center [711, 423] width 63 height 20
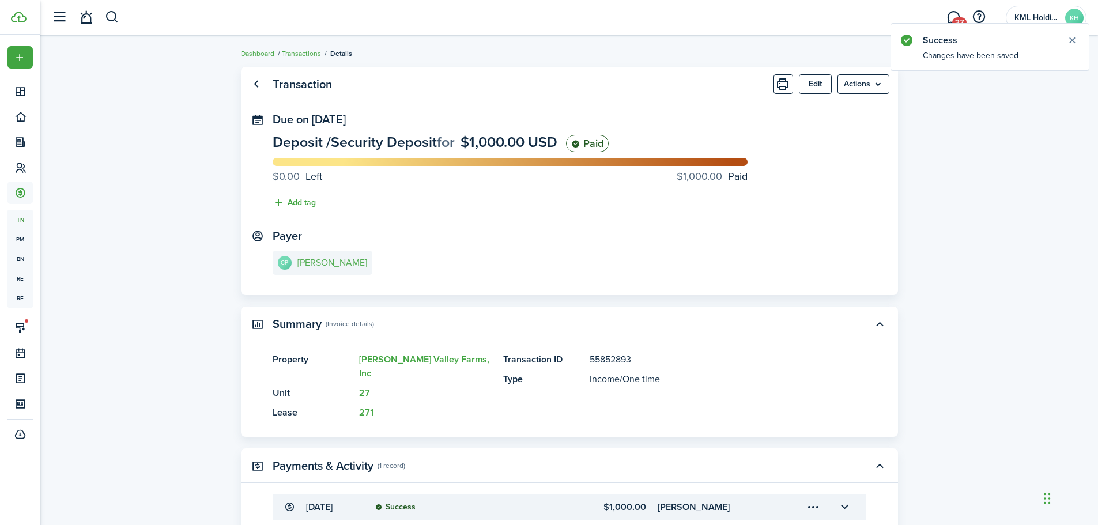
click at [342, 268] on e-details-info-title "[PERSON_NAME]" at bounding box center [332, 263] width 70 height 10
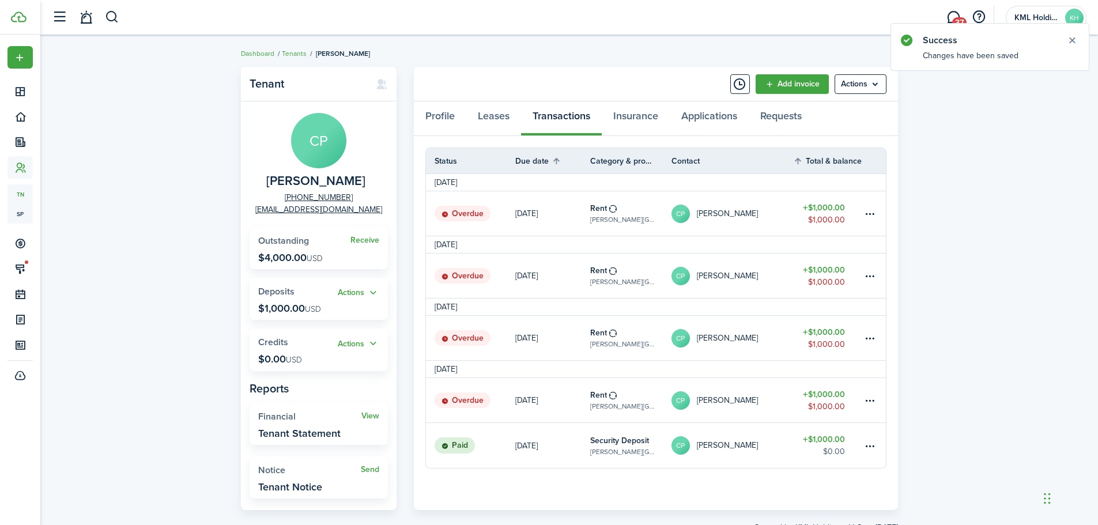
click at [830, 394] on table-amount-title "$1,000.00" at bounding box center [824, 394] width 42 height 12
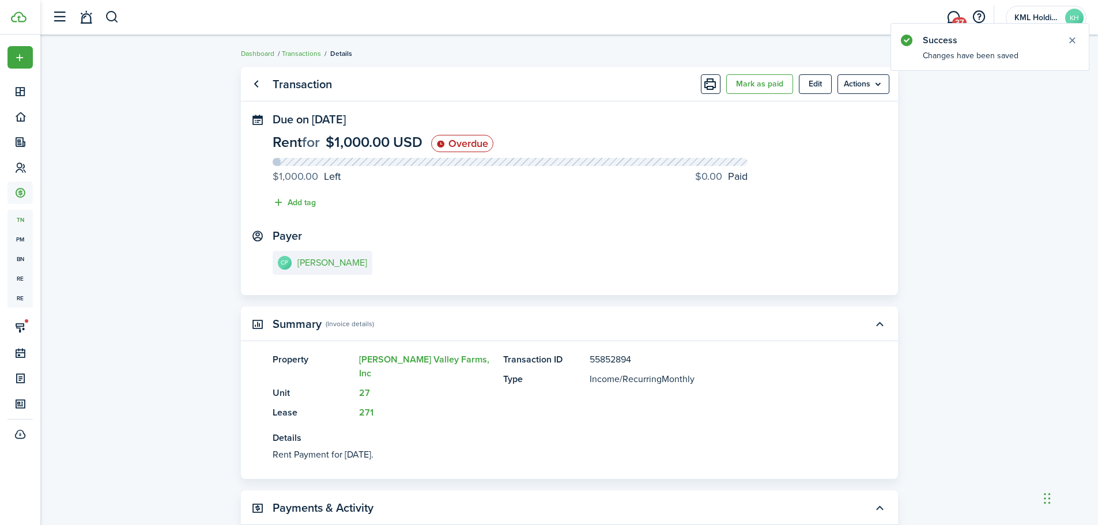
click at [770, 85] on button "Mark as paid" at bounding box center [759, 84] width 67 height 20
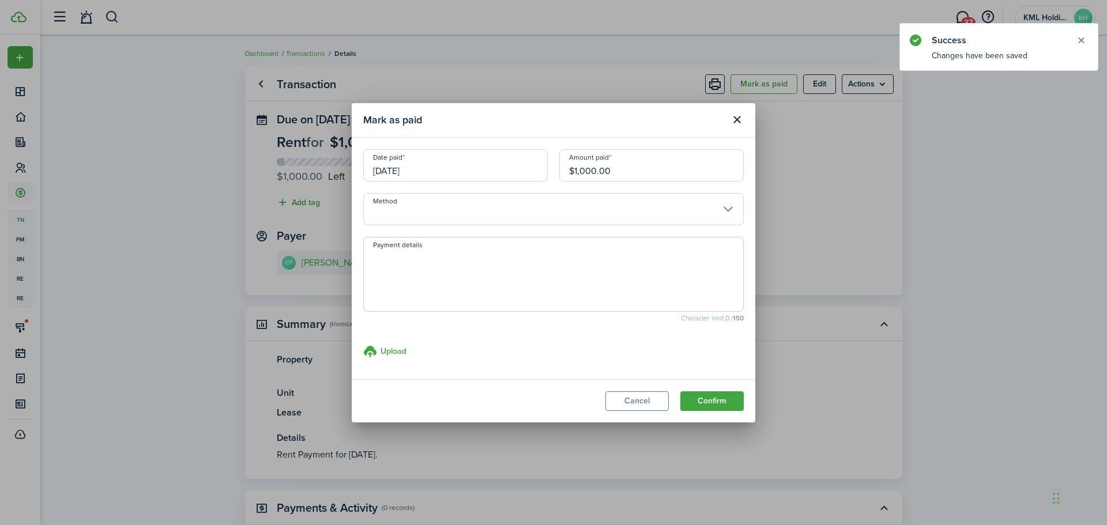
click at [467, 207] on input "Method" at bounding box center [553, 209] width 380 height 32
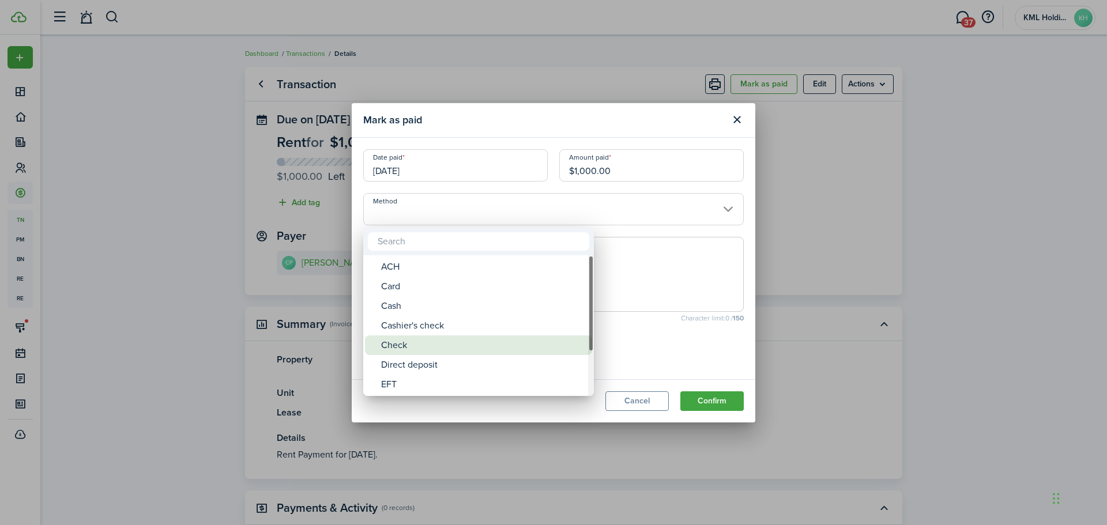
click at [402, 344] on div "Check" at bounding box center [483, 345] width 204 height 20
type input "Check"
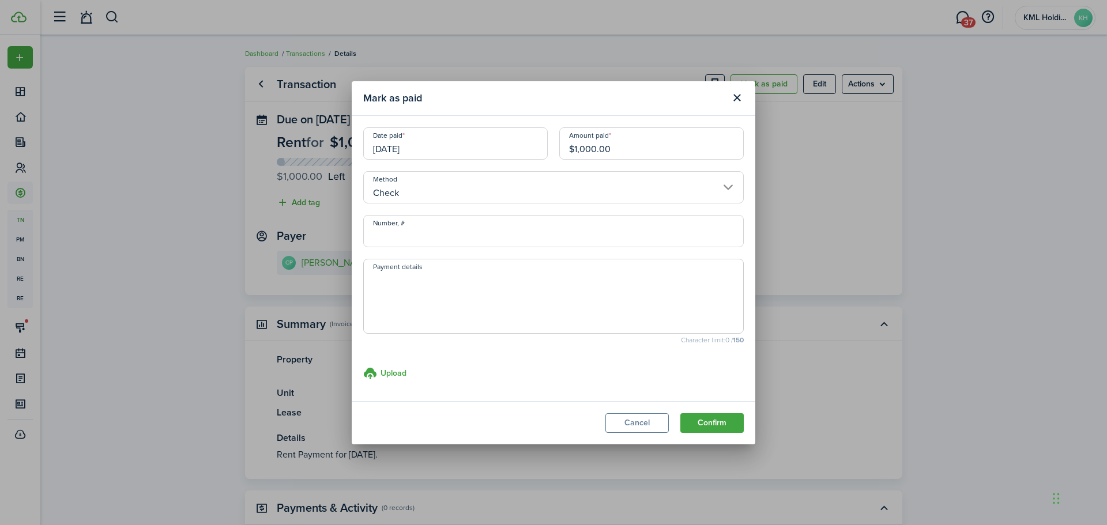
click at [720, 431] on button "Confirm" at bounding box center [711, 423] width 63 height 20
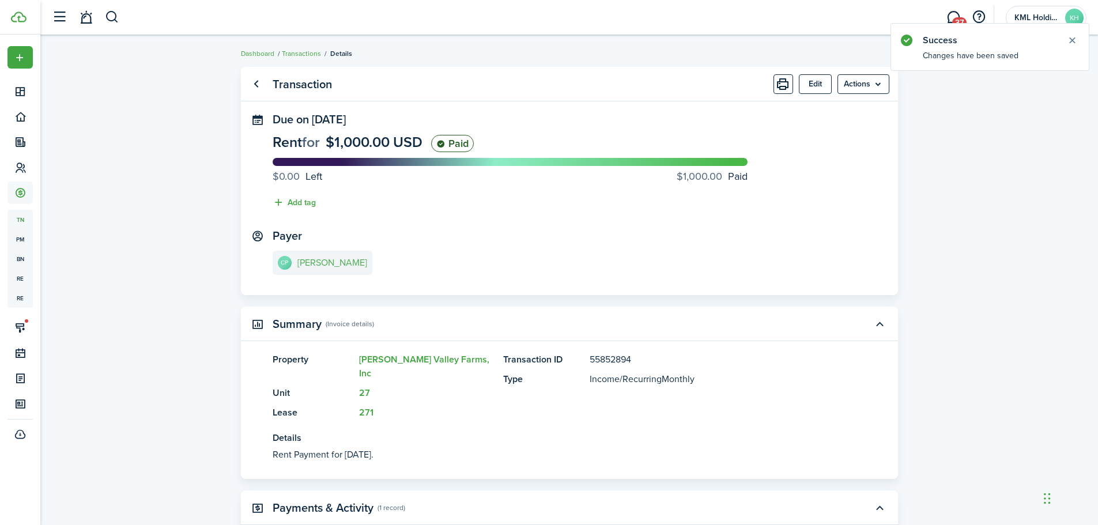
click at [338, 258] on e-details-info-title "[PERSON_NAME]" at bounding box center [332, 263] width 70 height 10
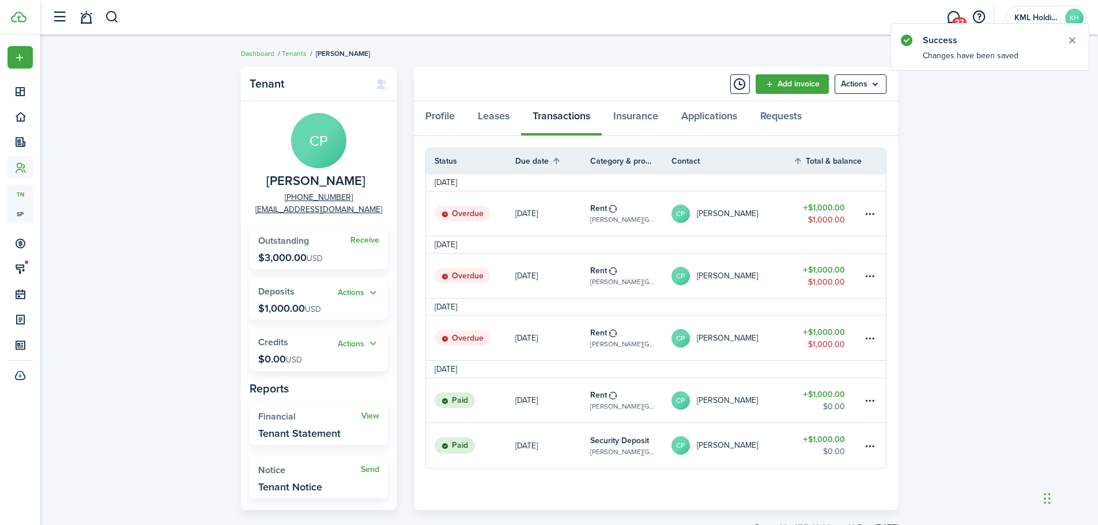
click at [837, 337] on table-amount-title "$1,000.00" at bounding box center [824, 332] width 42 height 12
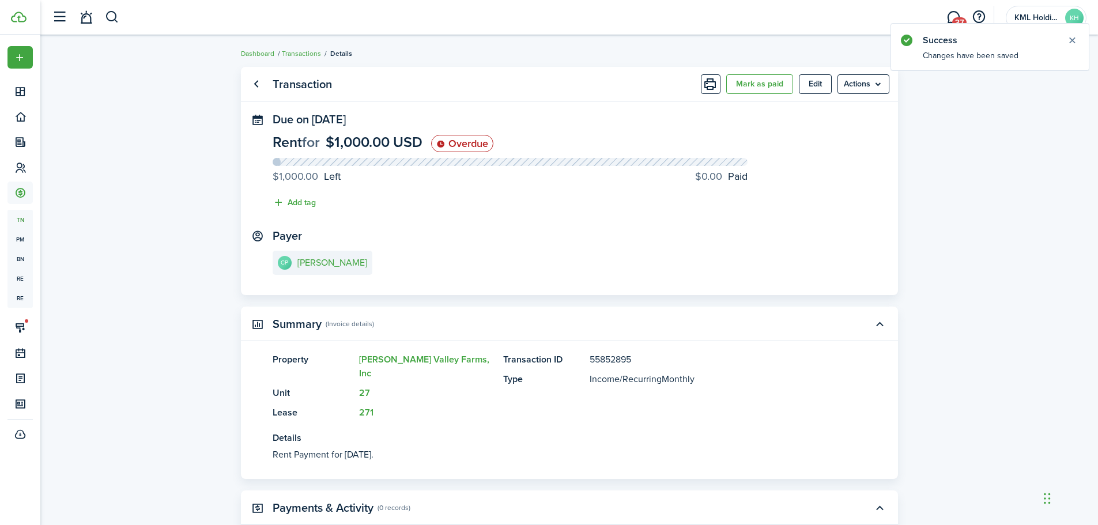
click at [755, 93] on button "Mark as paid" at bounding box center [759, 84] width 67 height 20
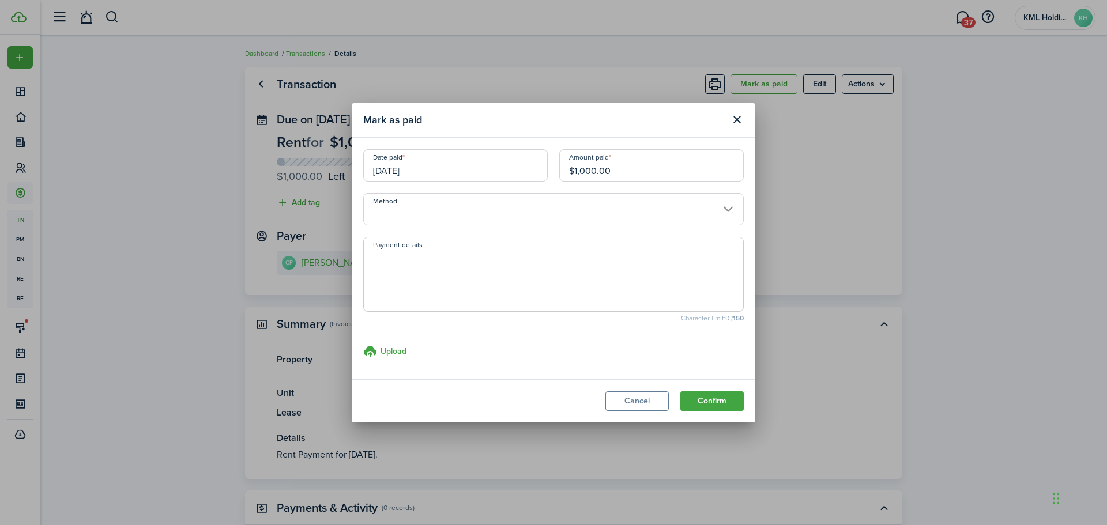
click at [575, 204] on input "Method" at bounding box center [553, 209] width 380 height 32
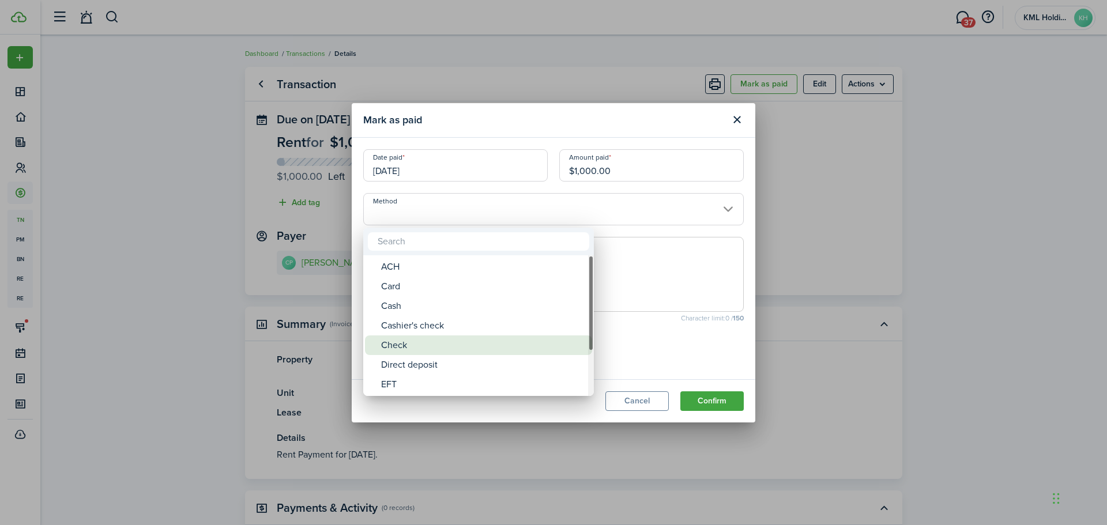
click at [469, 345] on div "Check" at bounding box center [483, 345] width 204 height 20
type input "Check"
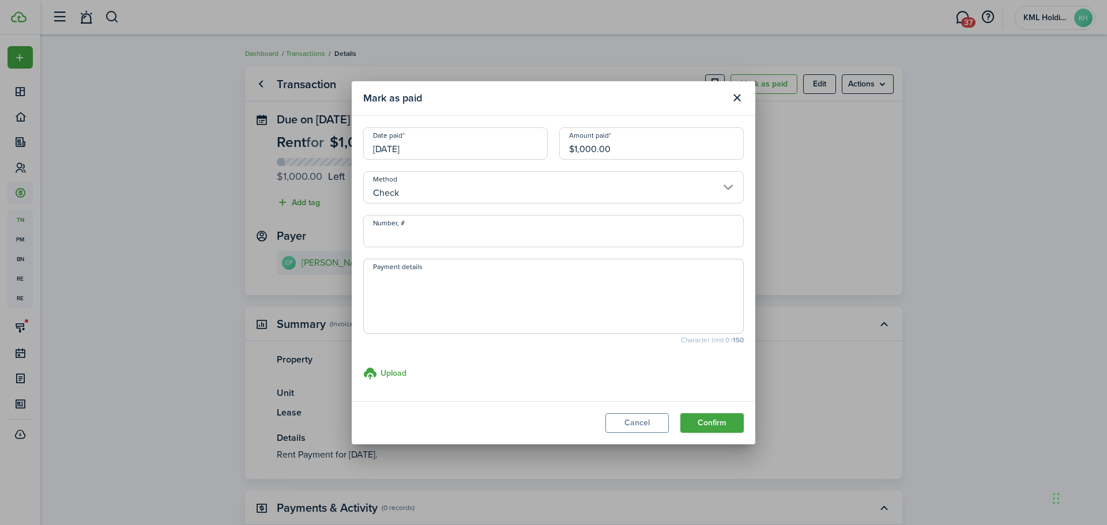
click at [708, 425] on button "Confirm" at bounding box center [711, 423] width 63 height 20
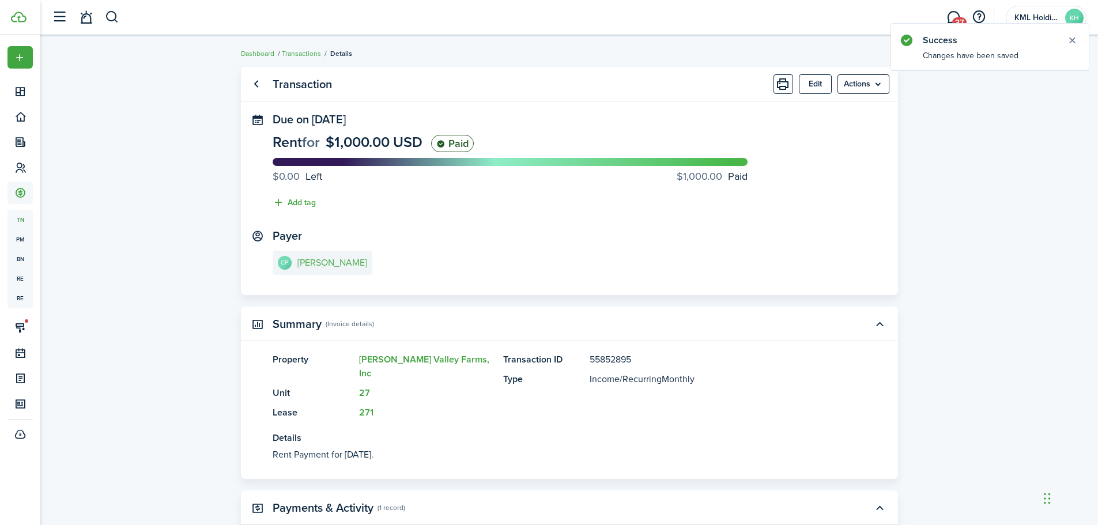
click at [331, 268] on e-details-info-title "[PERSON_NAME]" at bounding box center [332, 263] width 70 height 10
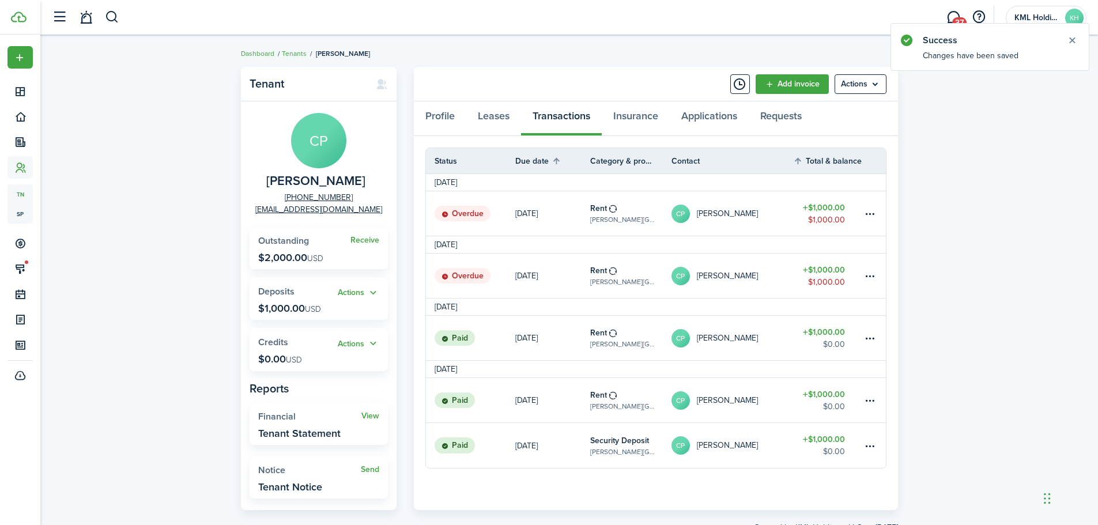
click at [826, 274] on table-amount-title "$1,000.00" at bounding box center [824, 270] width 42 height 12
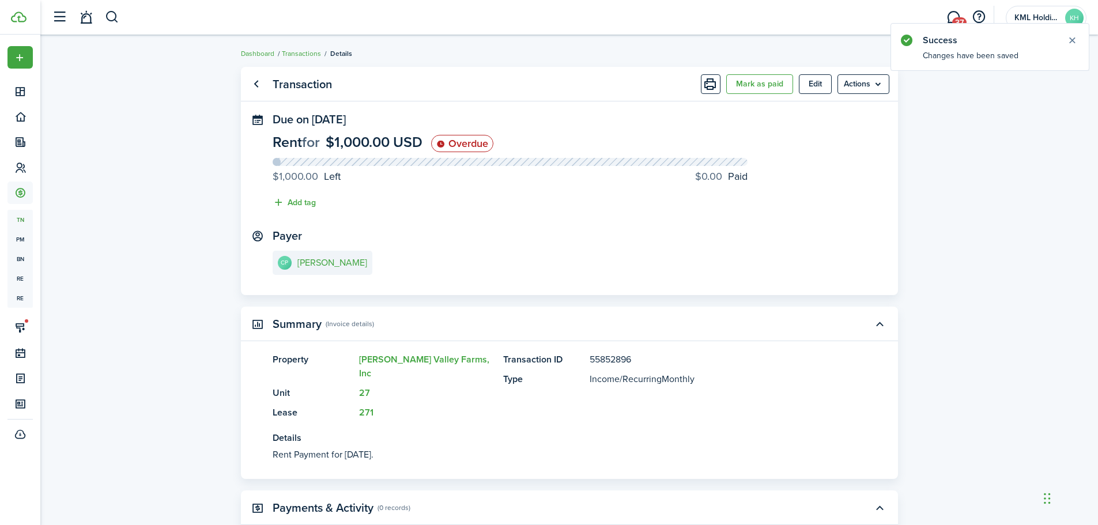
click at [765, 87] on button "Mark as paid" at bounding box center [759, 84] width 67 height 20
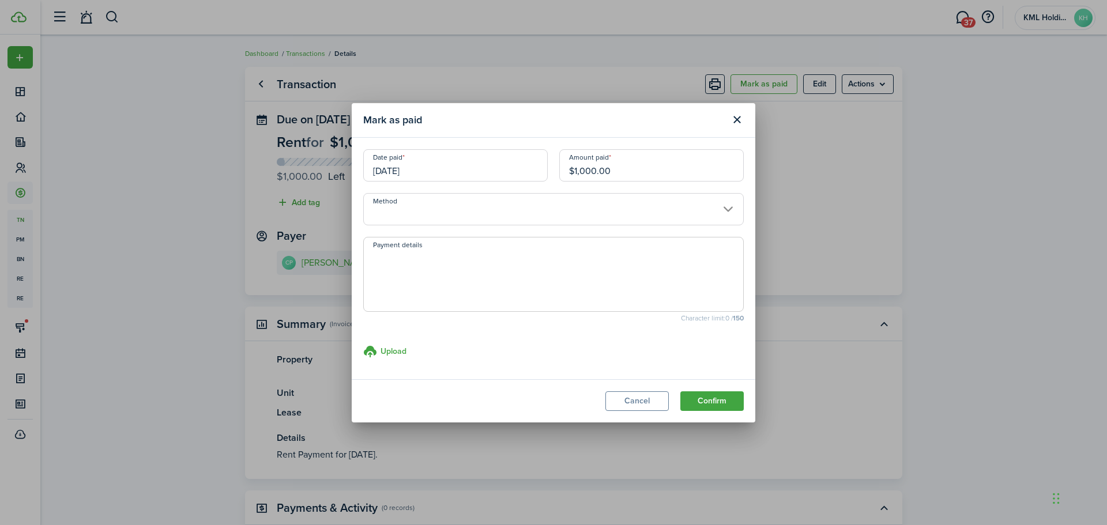
click at [462, 213] on input "Method" at bounding box center [553, 209] width 380 height 32
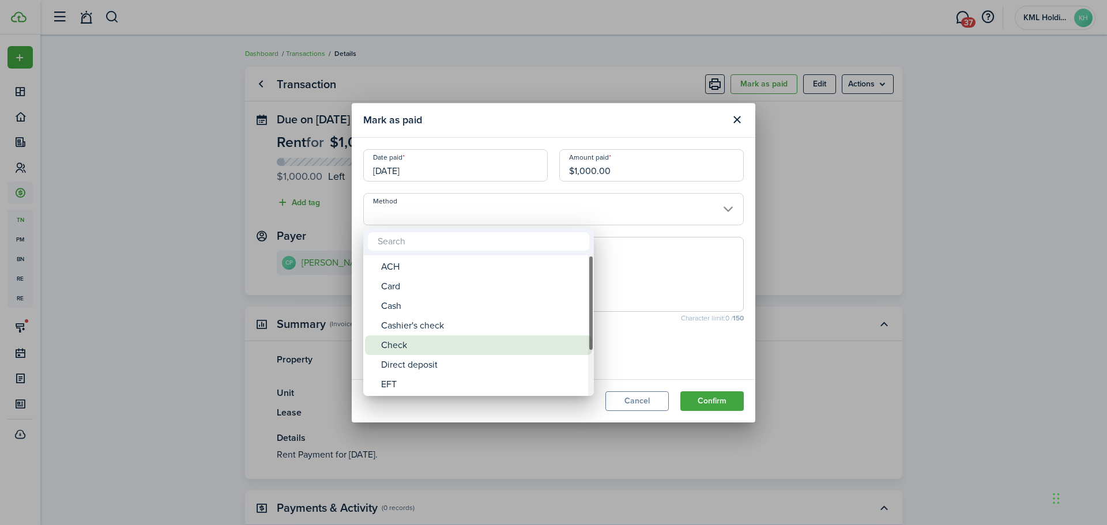
click at [400, 345] on div "Check" at bounding box center [483, 345] width 204 height 20
type input "Check"
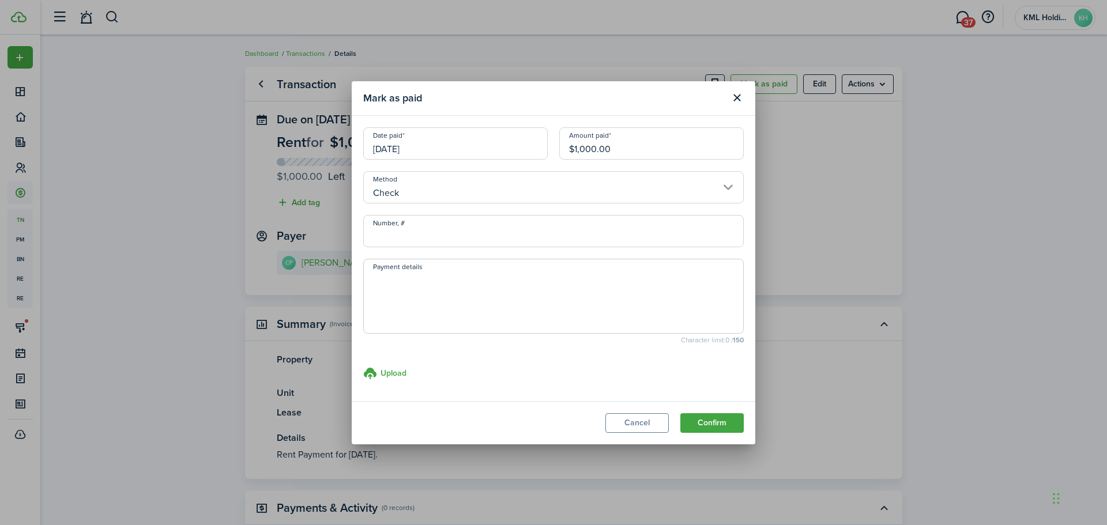
click at [719, 421] on button "Confirm" at bounding box center [711, 423] width 63 height 20
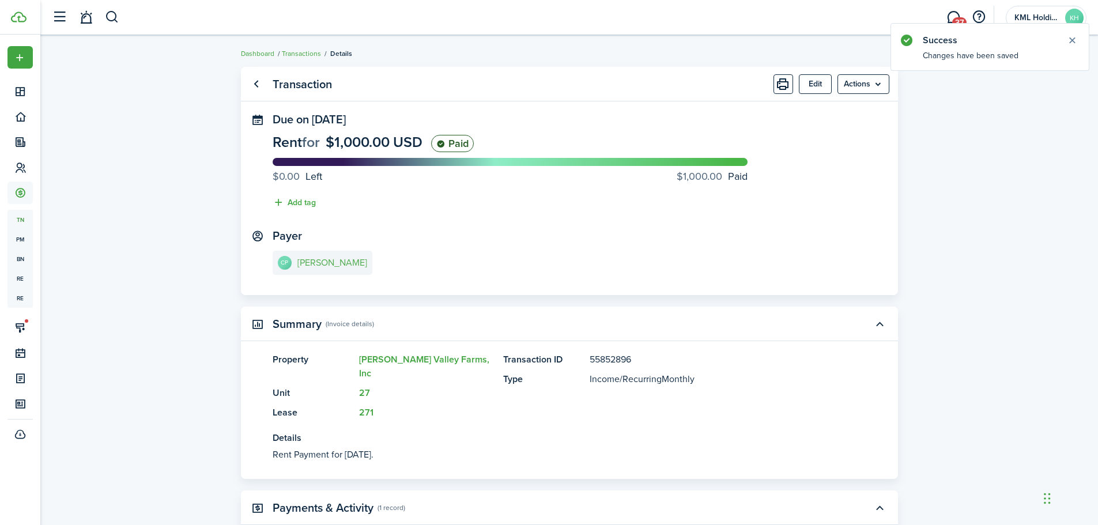
click at [335, 262] on e-details-info-title "[PERSON_NAME]" at bounding box center [332, 263] width 70 height 10
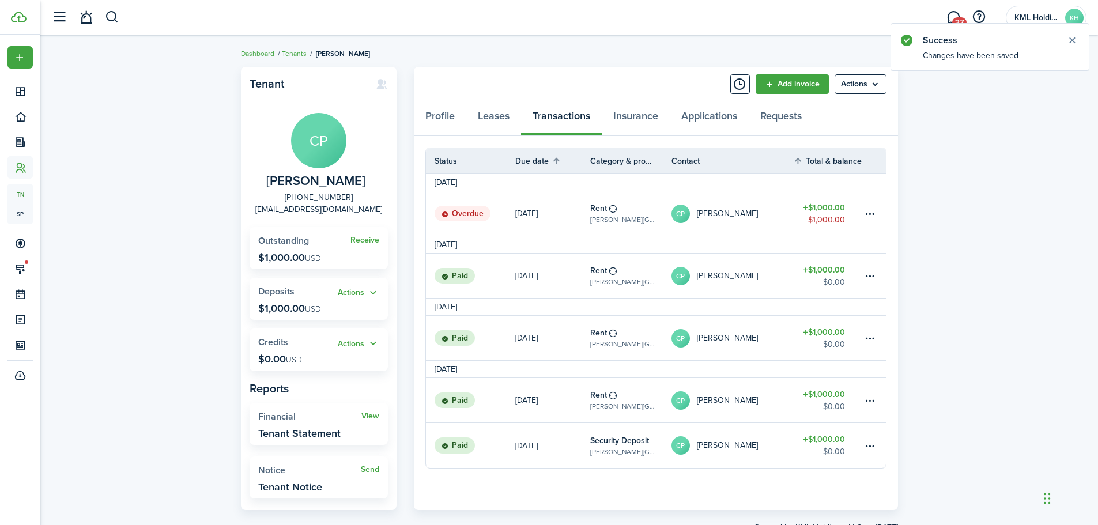
click at [817, 210] on table-amount-title "$1,000.00" at bounding box center [824, 208] width 42 height 12
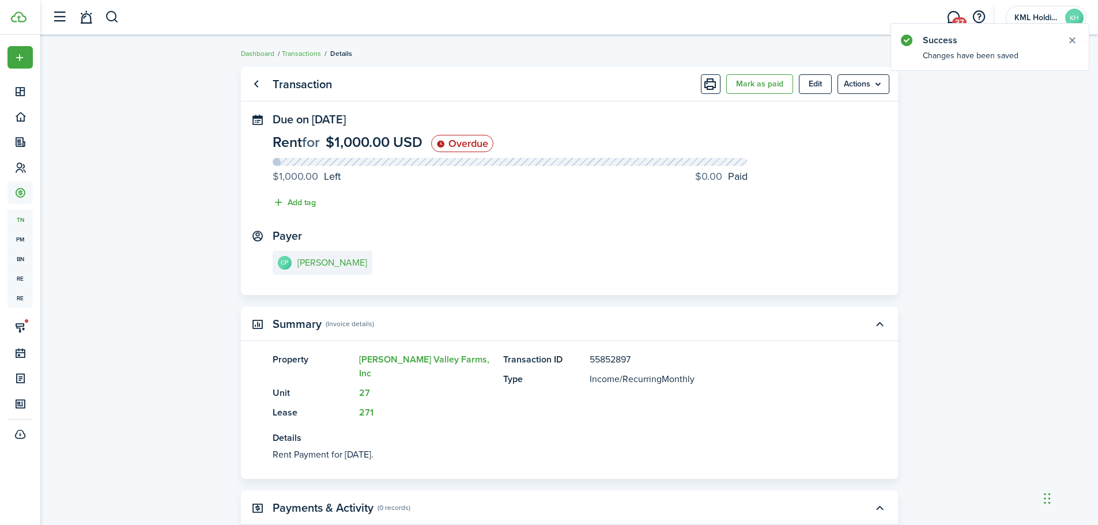
click at [723, 85] on ul "[PERSON_NAME] as paid Edit Actions" at bounding box center [795, 84] width 188 height 20
click at [750, 91] on button "Mark as paid" at bounding box center [759, 84] width 67 height 20
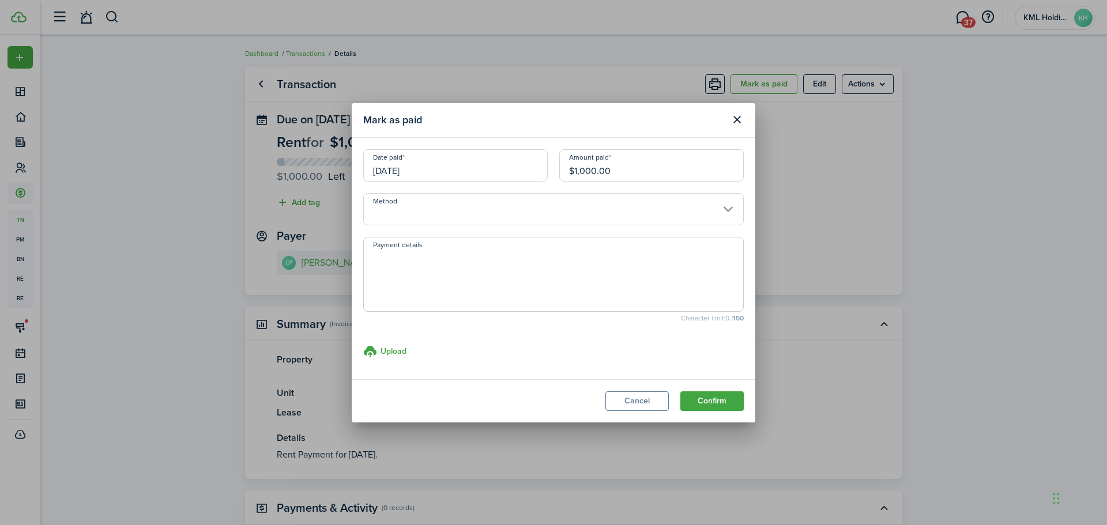
click at [568, 204] on input "Method" at bounding box center [553, 209] width 380 height 32
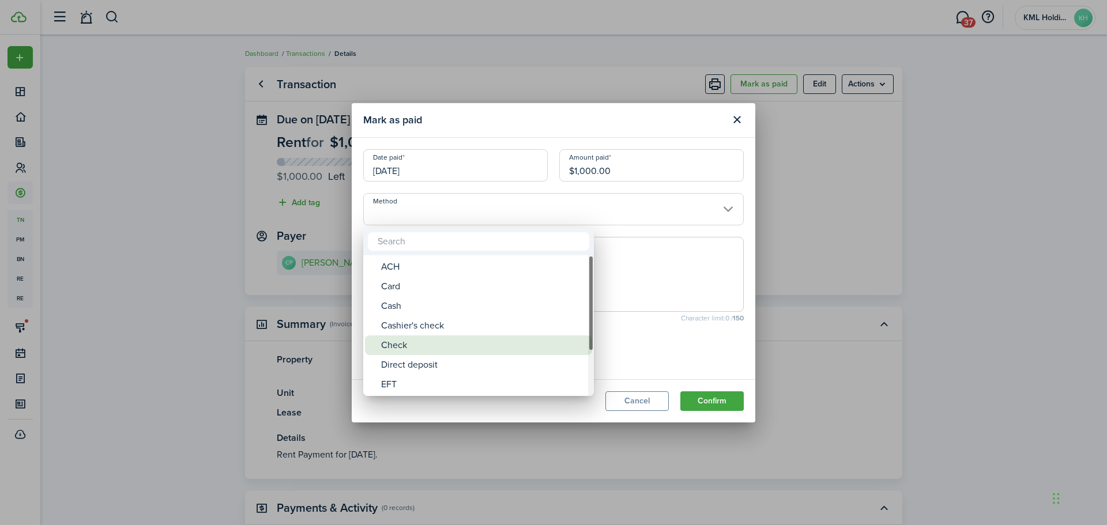
click at [437, 337] on div "Check" at bounding box center [483, 345] width 204 height 20
type input "Check"
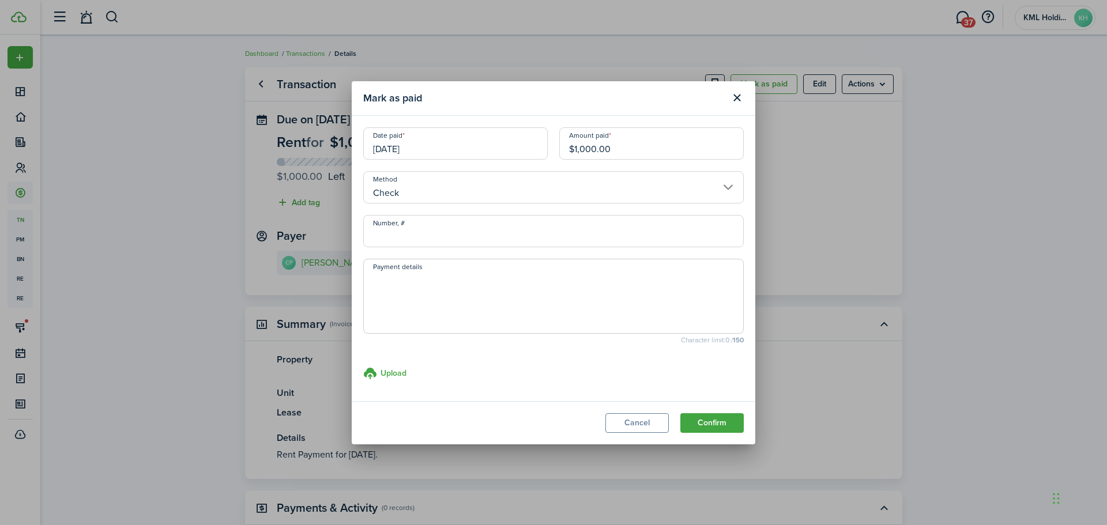
click at [707, 419] on button "Confirm" at bounding box center [711, 423] width 63 height 20
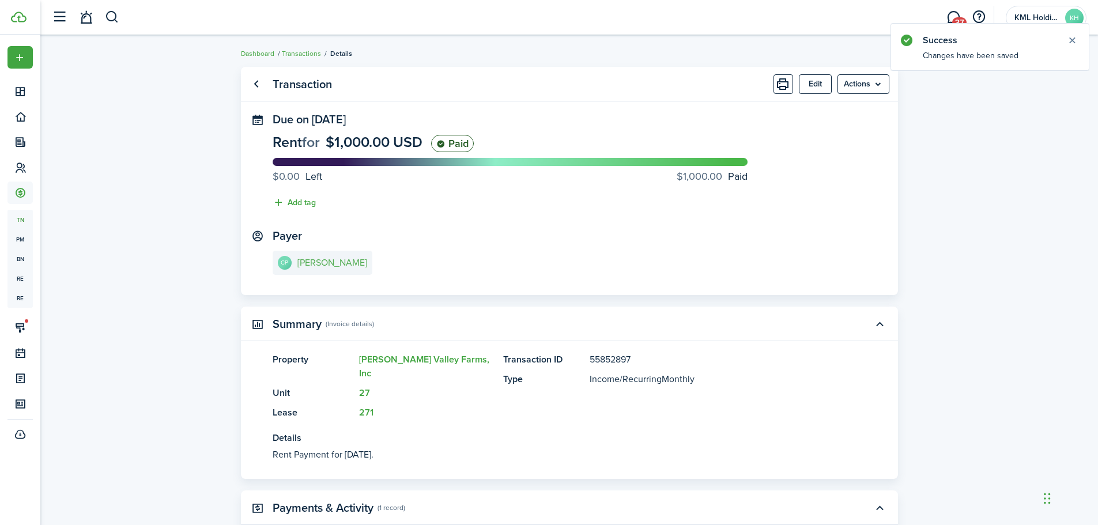
click at [345, 267] on e-details-info-title "[PERSON_NAME]" at bounding box center [332, 263] width 70 height 10
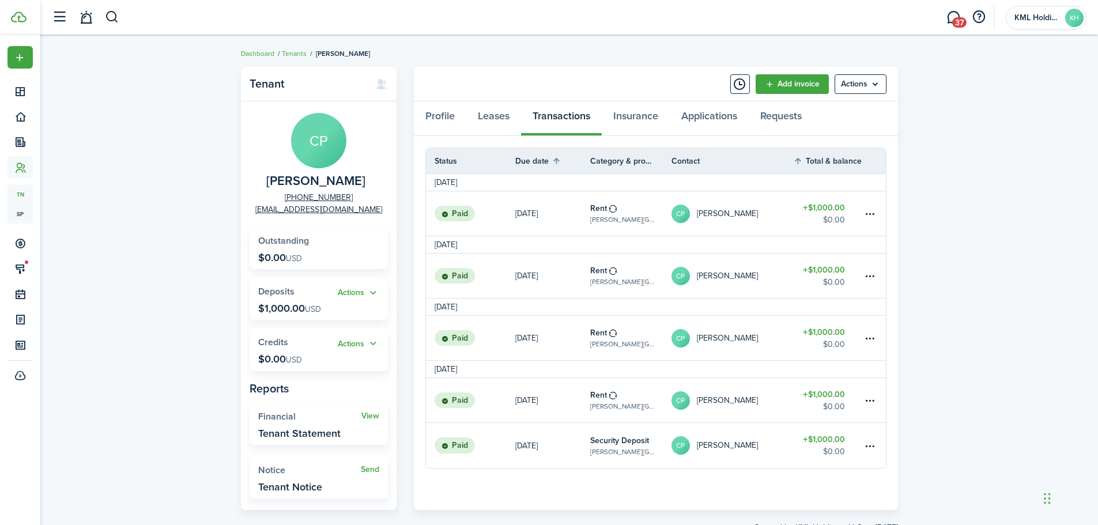
click at [111, 21] on button "button" at bounding box center [112, 17] width 14 height 20
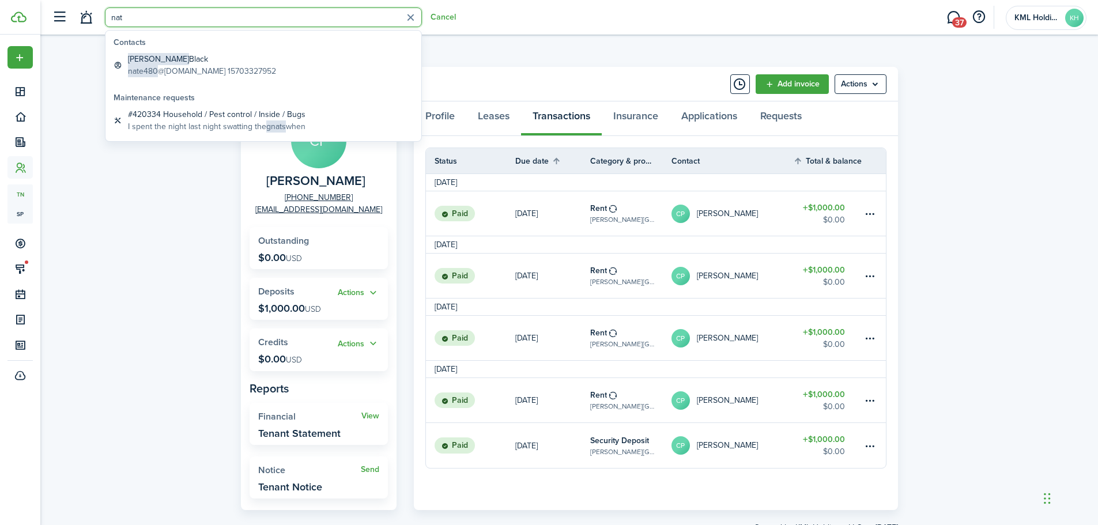
type input "nat"
click at [182, 62] on global-search-item-title "[PERSON_NAME]" at bounding box center [202, 59] width 148 height 12
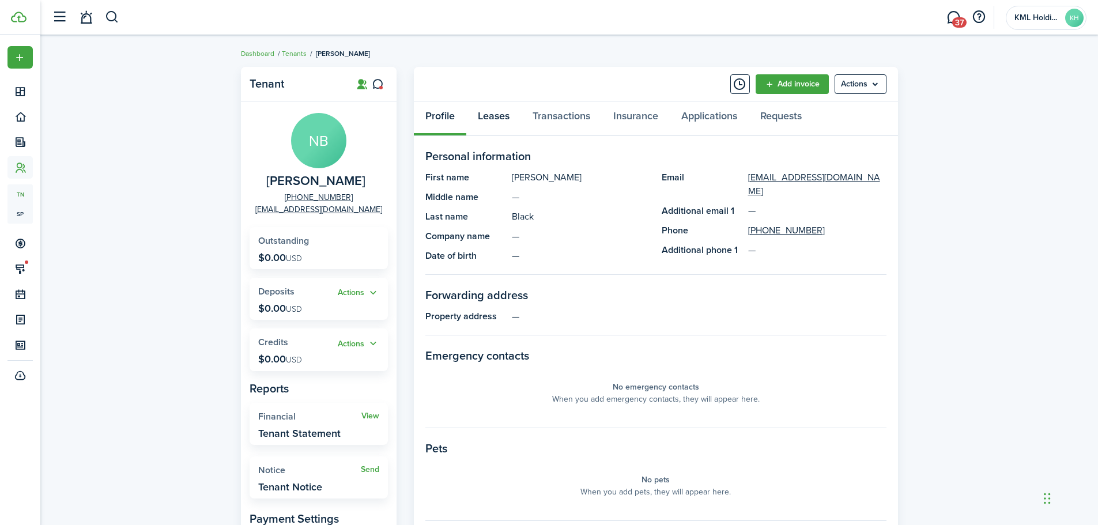
click at [501, 115] on link "Leases" at bounding box center [493, 118] width 55 height 35
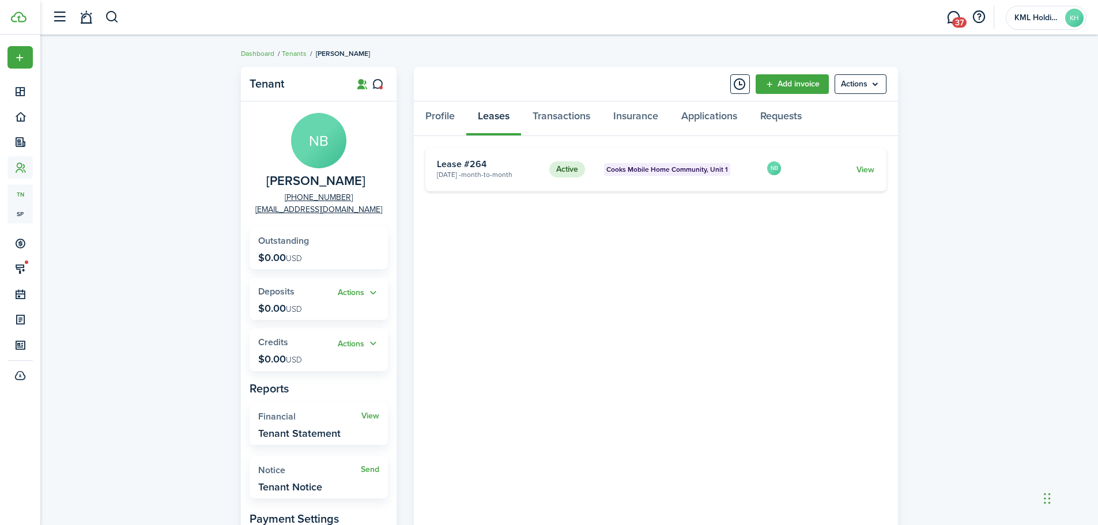
click at [865, 169] on link "View" at bounding box center [865, 170] width 18 height 12
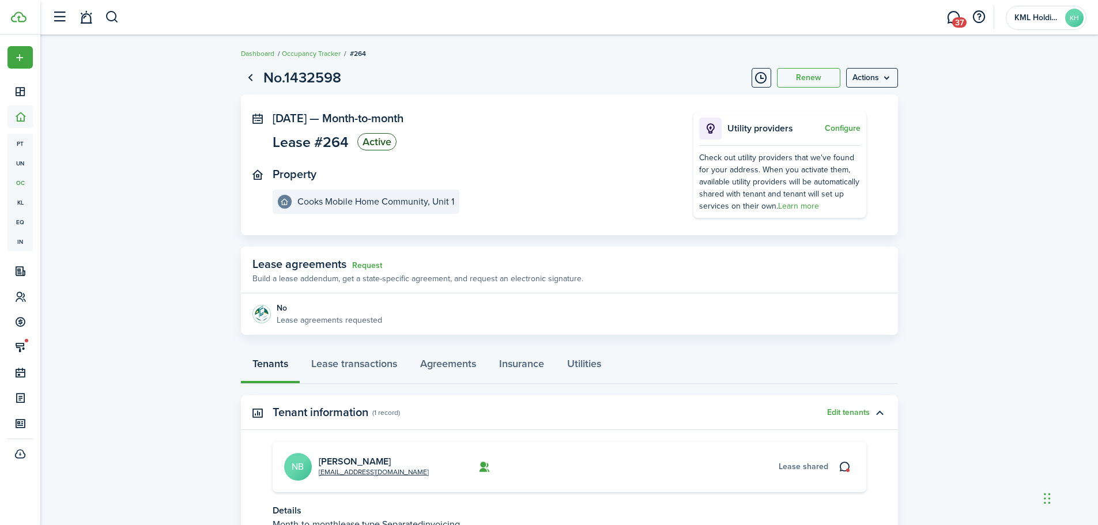
click at [877, 77] on menu-btn "Actions" at bounding box center [872, 78] width 52 height 20
click at [845, 138] on link "End Lease" at bounding box center [847, 144] width 101 height 20
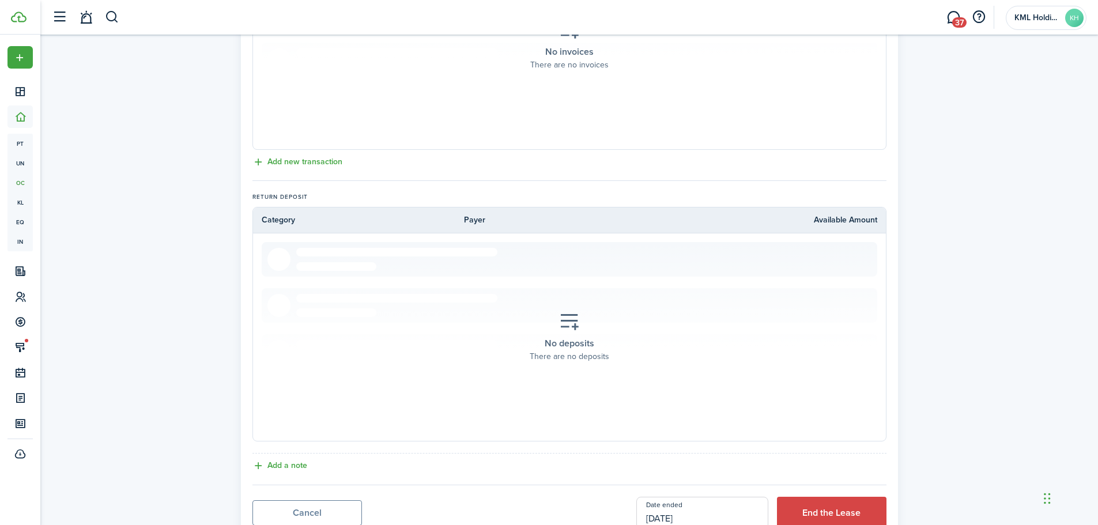
scroll to position [439, 0]
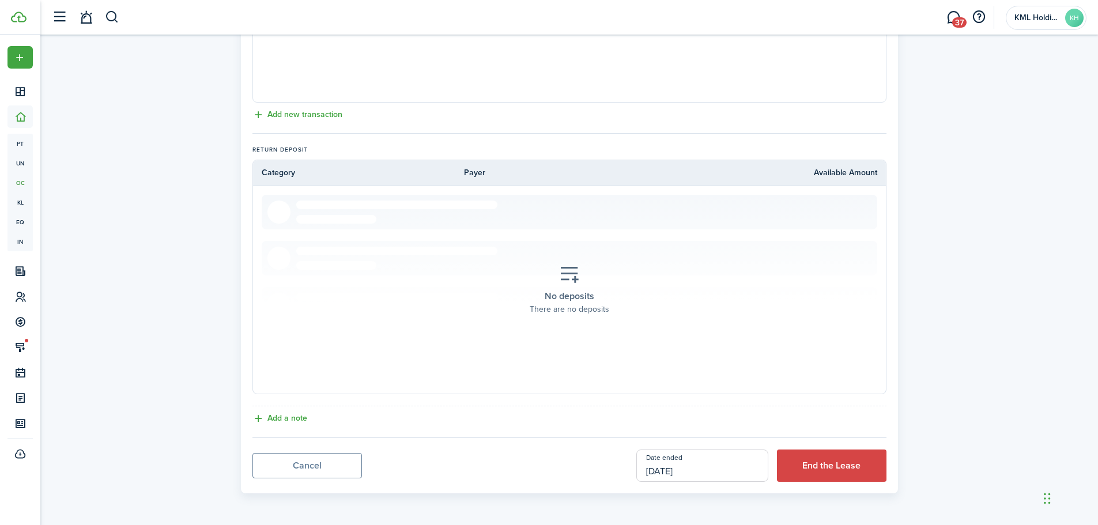
click at [839, 473] on button "End the Lease" at bounding box center [832, 466] width 110 height 32
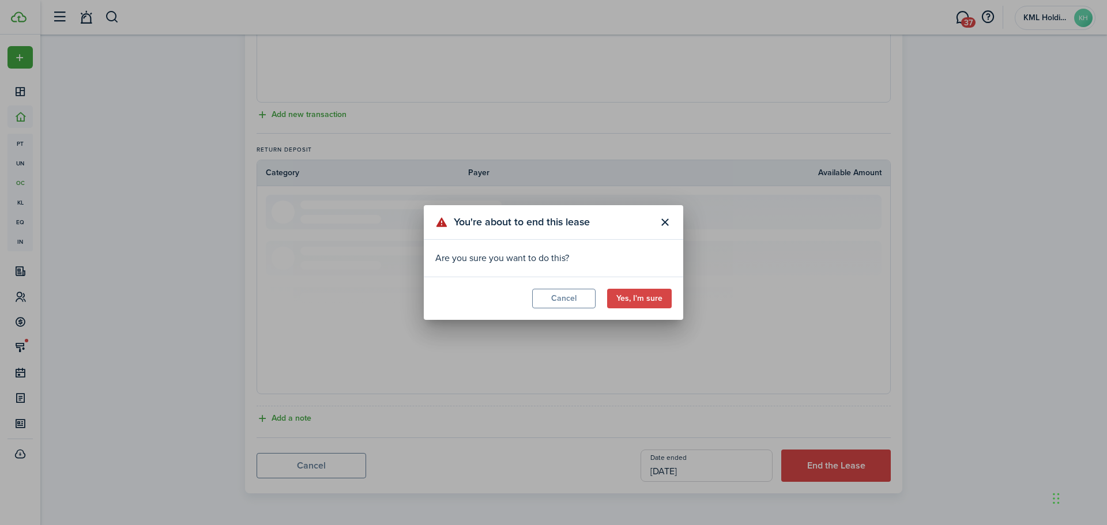
click at [638, 297] on button "Yes, I'm sure" at bounding box center [639, 299] width 65 height 20
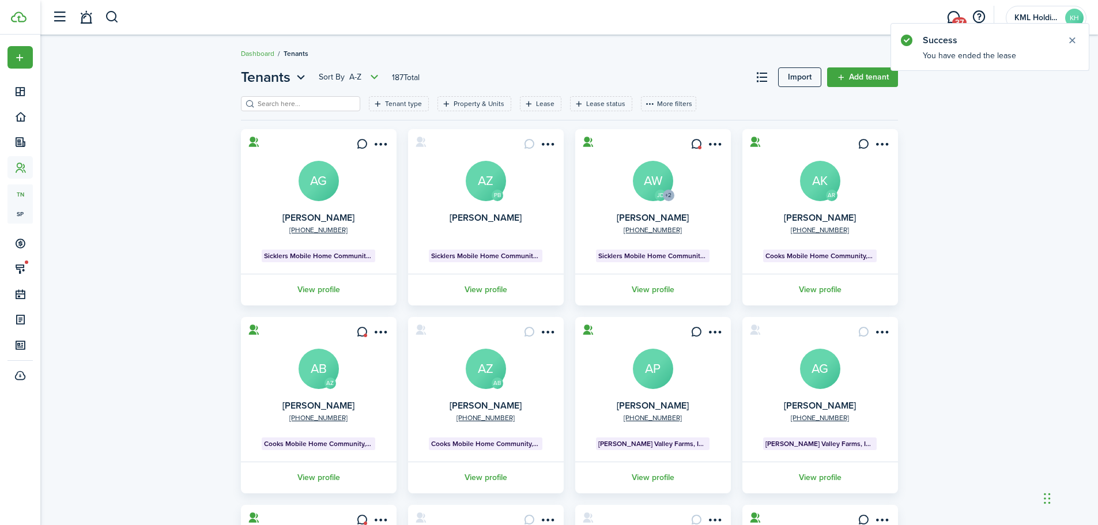
click at [282, 105] on input "search" at bounding box center [305, 104] width 101 height 11
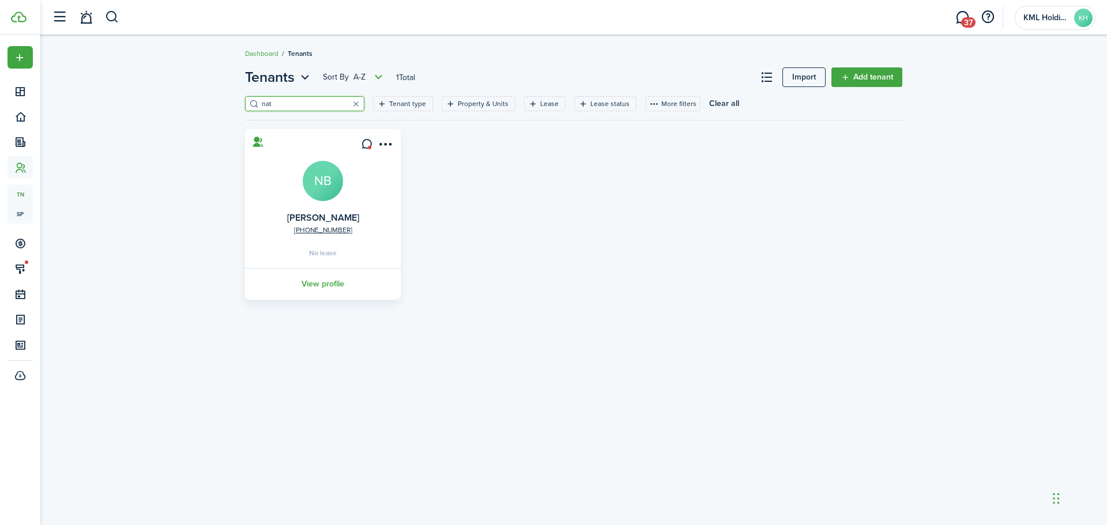
type input "nat"
click at [317, 190] on avatar-text "NB" at bounding box center [323, 181] width 40 height 40
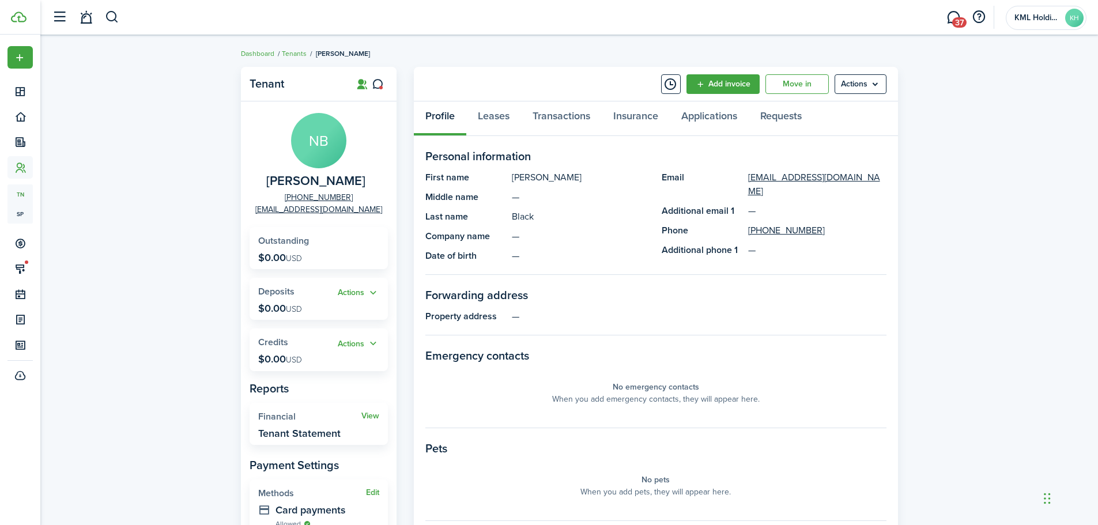
click at [851, 89] on menu-btn "Actions" at bounding box center [861, 84] width 52 height 20
click at [840, 185] on button "Delete" at bounding box center [836, 190] width 101 height 20
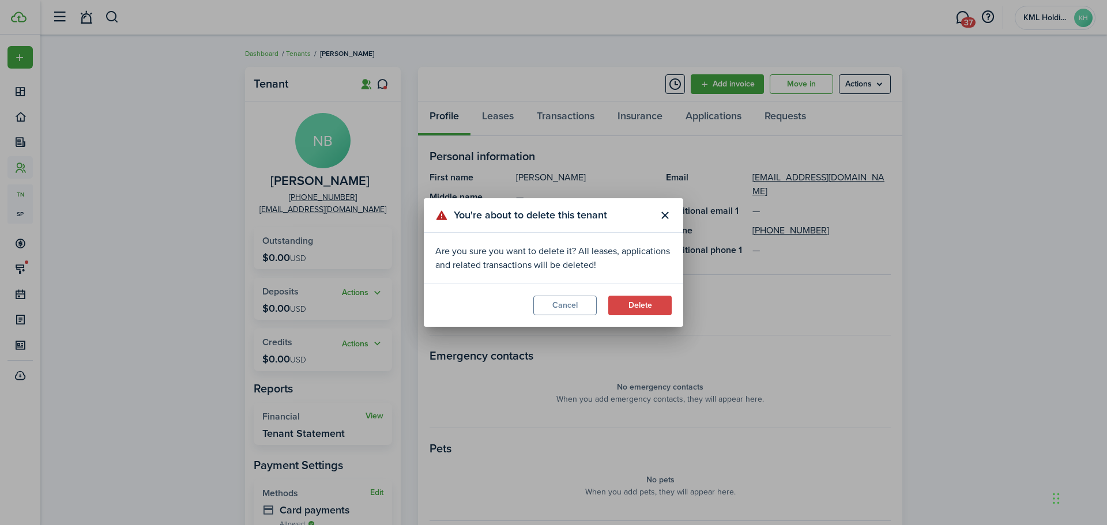
click at [653, 301] on button "Delete" at bounding box center [639, 306] width 63 height 20
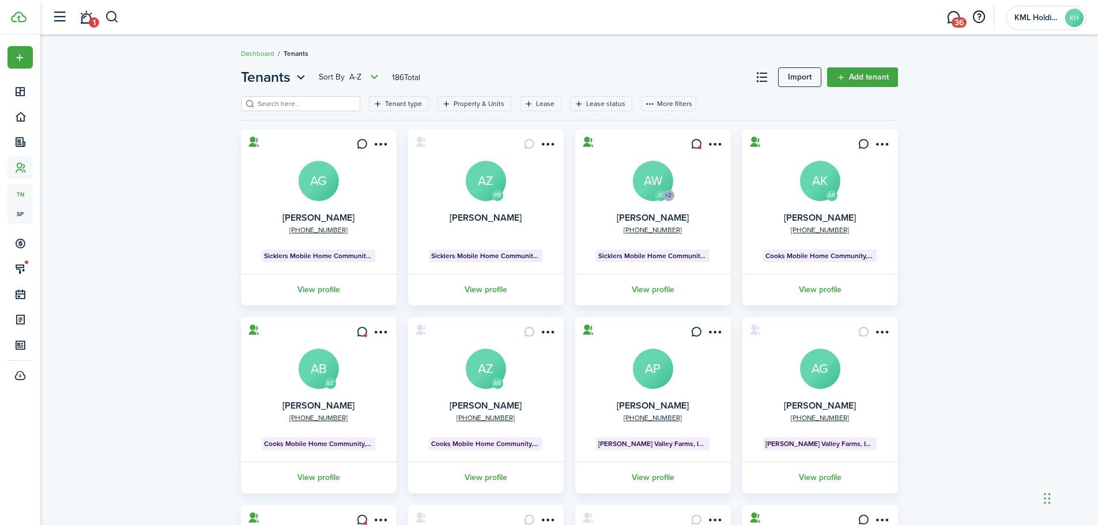
click at [115, 18] on button "button" at bounding box center [112, 17] width 14 height 20
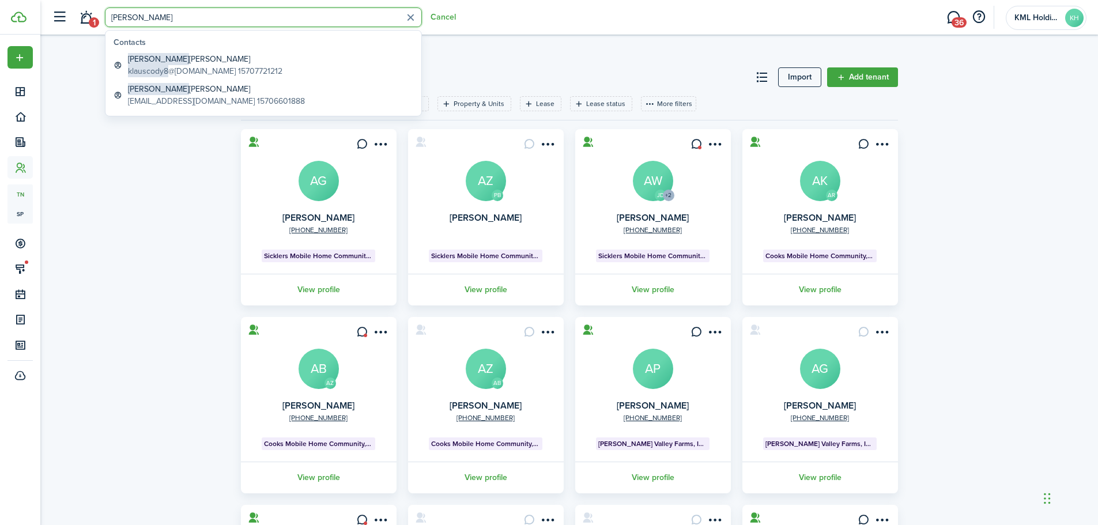
type input "[PERSON_NAME]"
click at [144, 67] on span "klauscody8" at bounding box center [148, 71] width 40 height 12
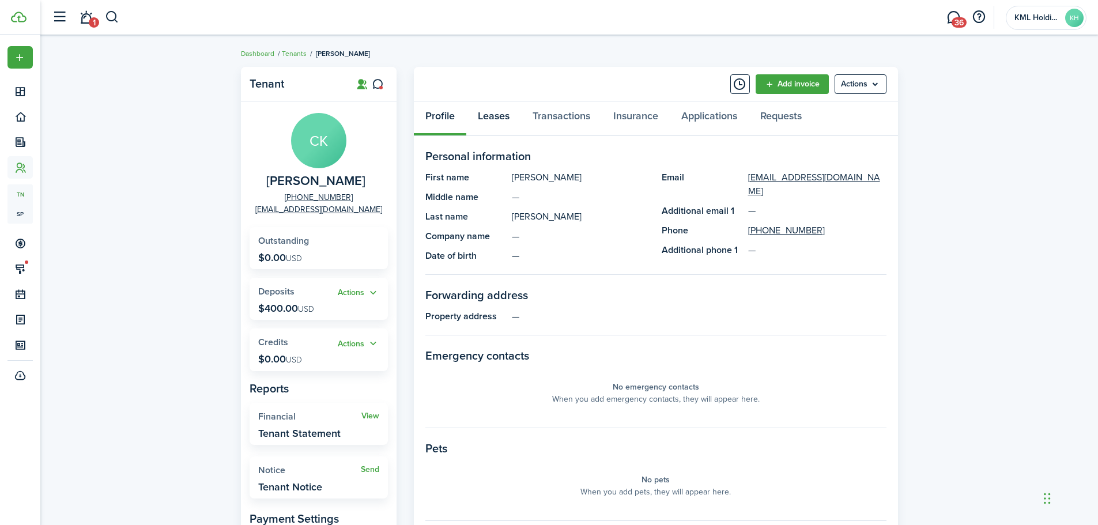
click at [509, 114] on link "Leases" at bounding box center [493, 118] width 55 height 35
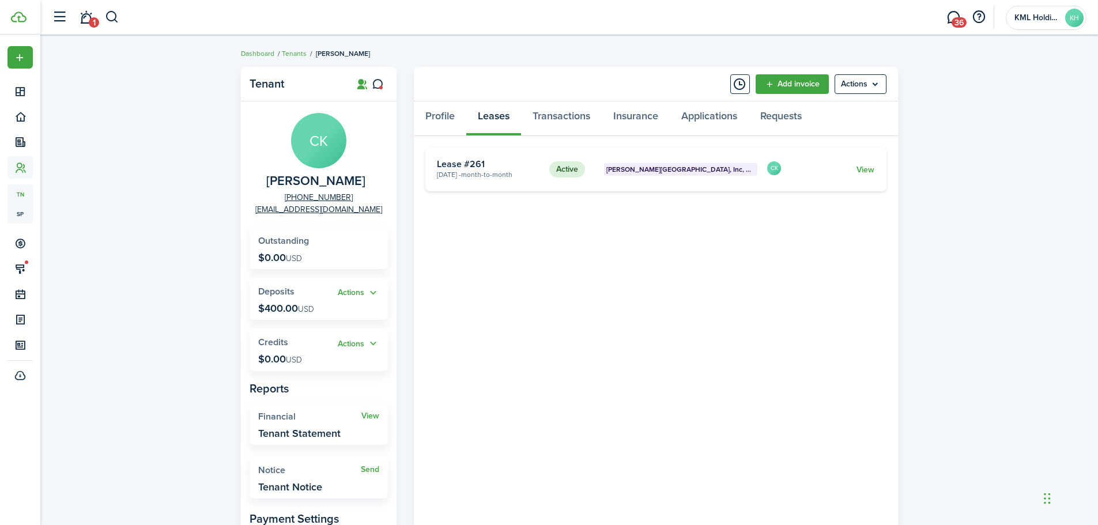
click at [871, 172] on link "View" at bounding box center [865, 170] width 18 height 12
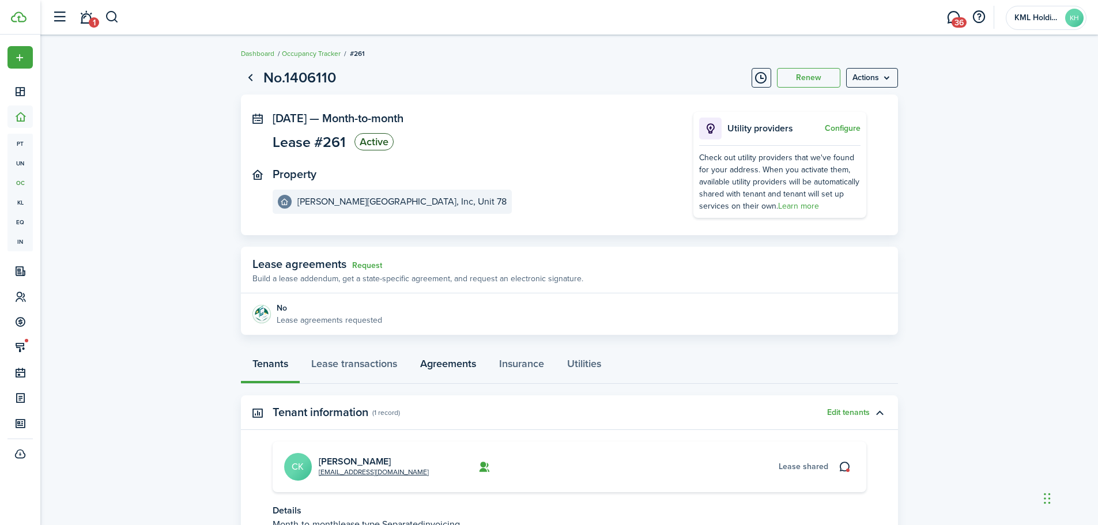
drag, startPoint x: 464, startPoint y: 371, endPoint x: 471, endPoint y: 380, distance: 12.0
click at [464, 371] on link "Agreements" at bounding box center [448, 366] width 79 height 35
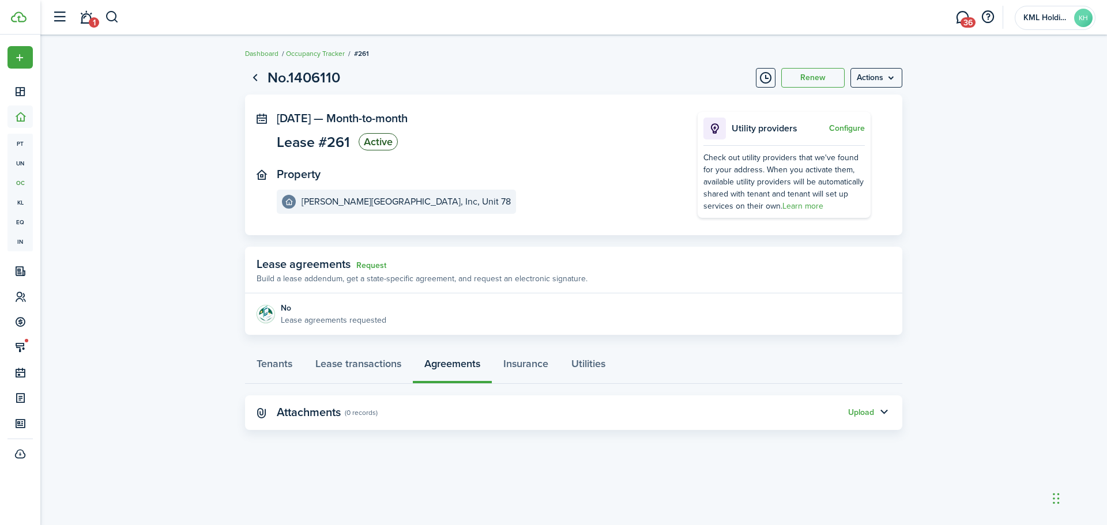
click at [853, 412] on button "Upload" at bounding box center [861, 412] width 26 height 9
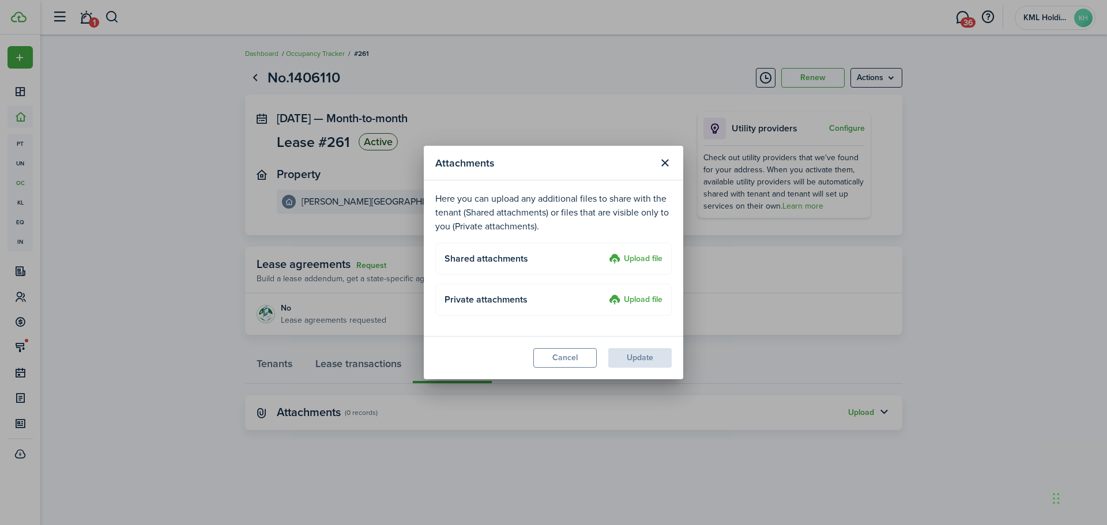
click at [626, 261] on label "Upload file" at bounding box center [636, 259] width 54 height 14
click at [605, 252] on input "Upload file" at bounding box center [605, 252] width 0 height 0
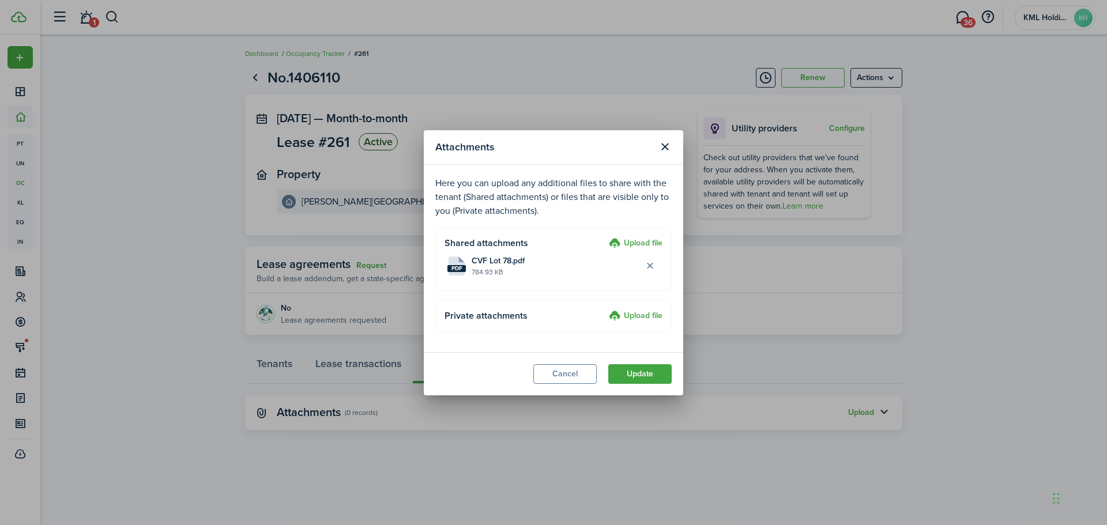
click at [636, 373] on button "Update" at bounding box center [639, 374] width 63 height 20
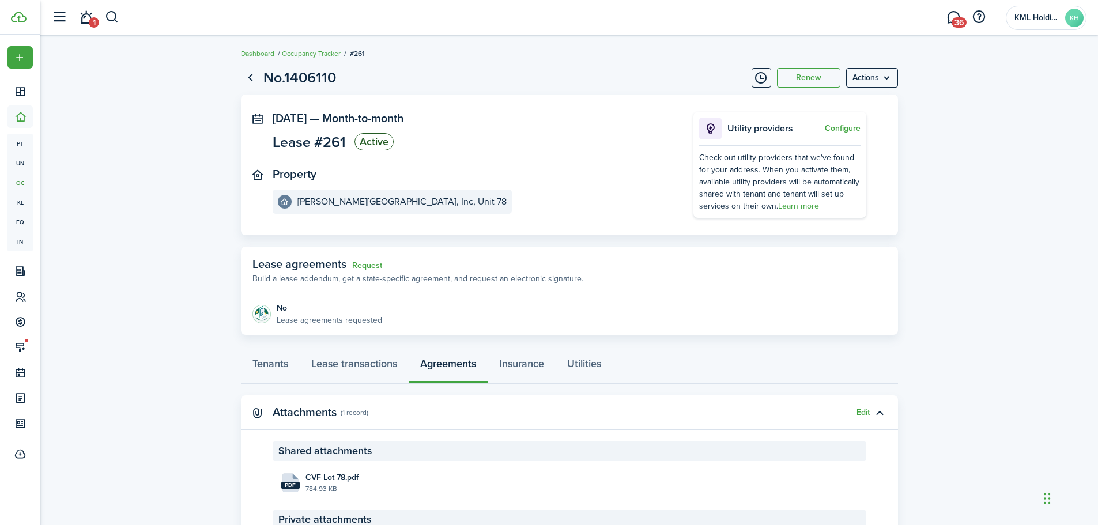
click at [118, 17] on button "button" at bounding box center [112, 17] width 14 height 20
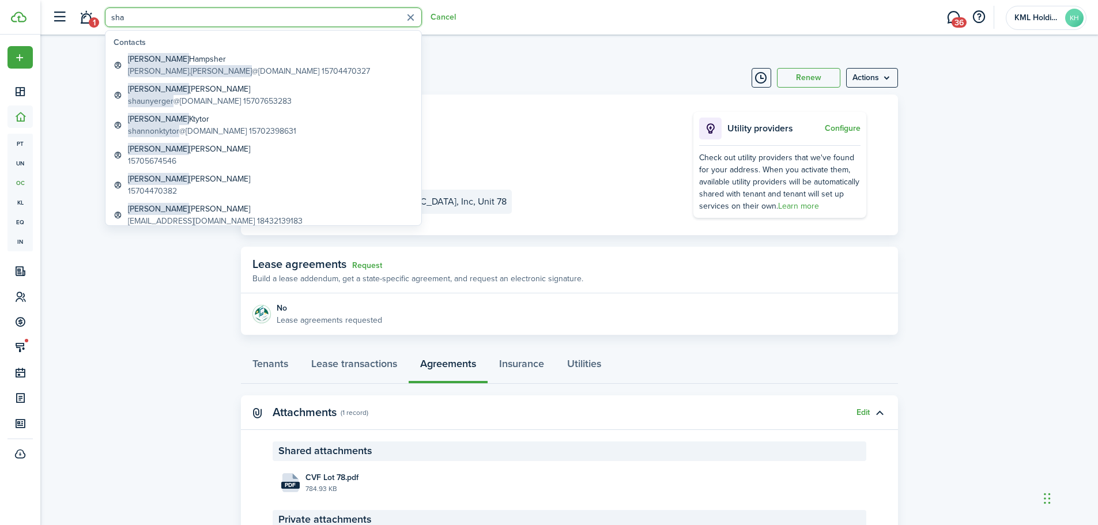
type input "sha"
click at [194, 206] on global-search-item-title "[PERSON_NAME]" at bounding box center [215, 209] width 175 height 12
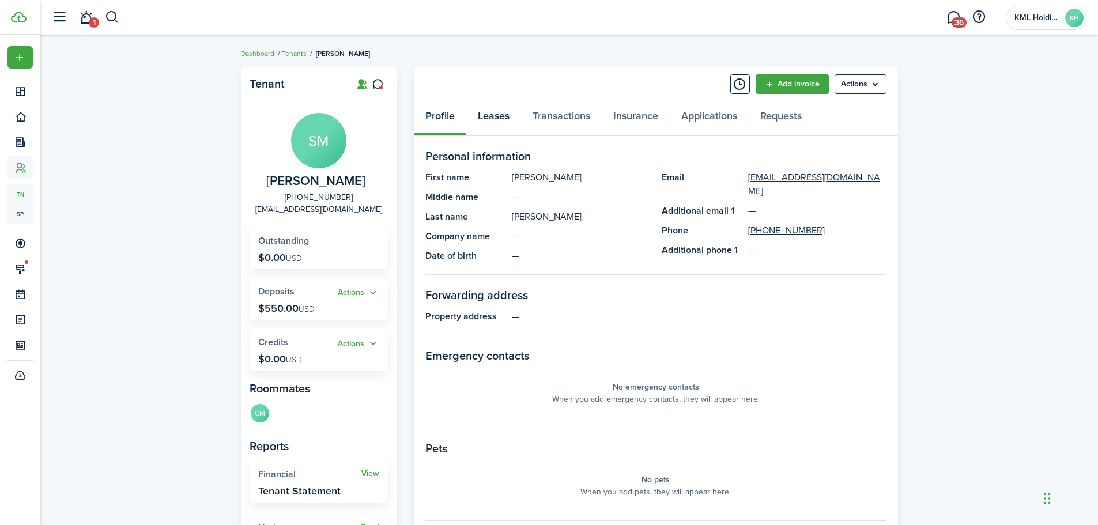
click at [500, 119] on link "Leases" at bounding box center [493, 118] width 55 height 35
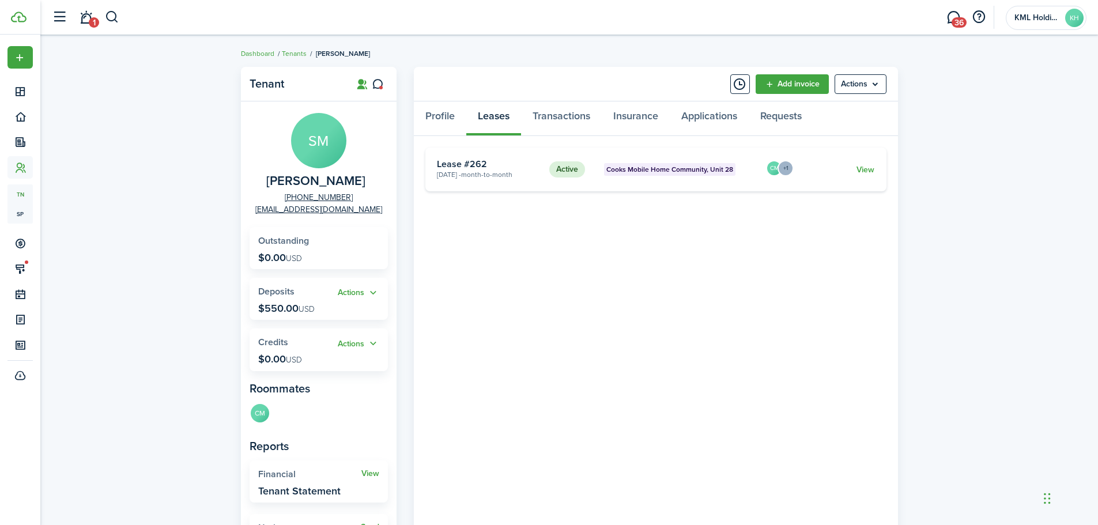
click at [873, 173] on link "View" at bounding box center [865, 170] width 18 height 12
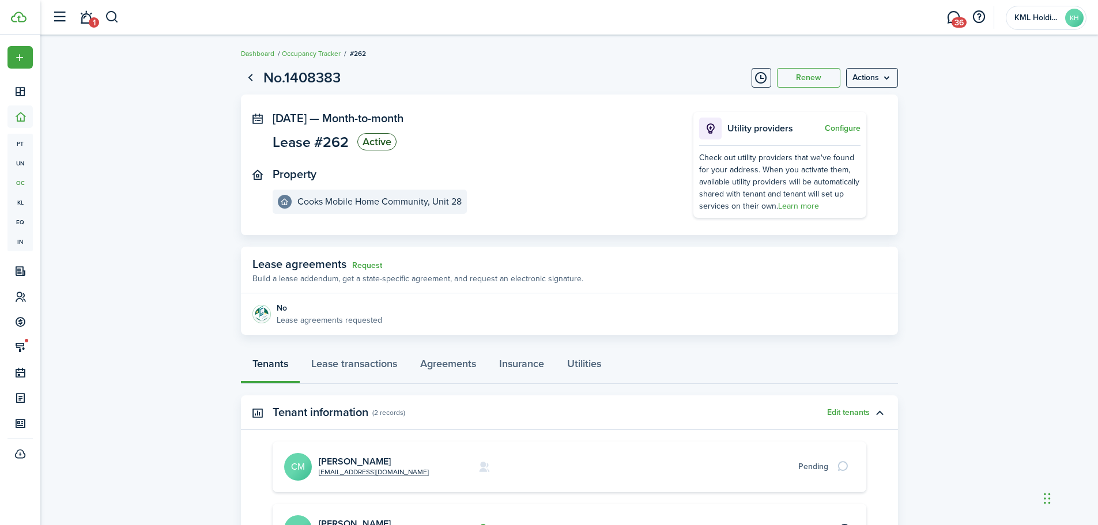
scroll to position [164, 0]
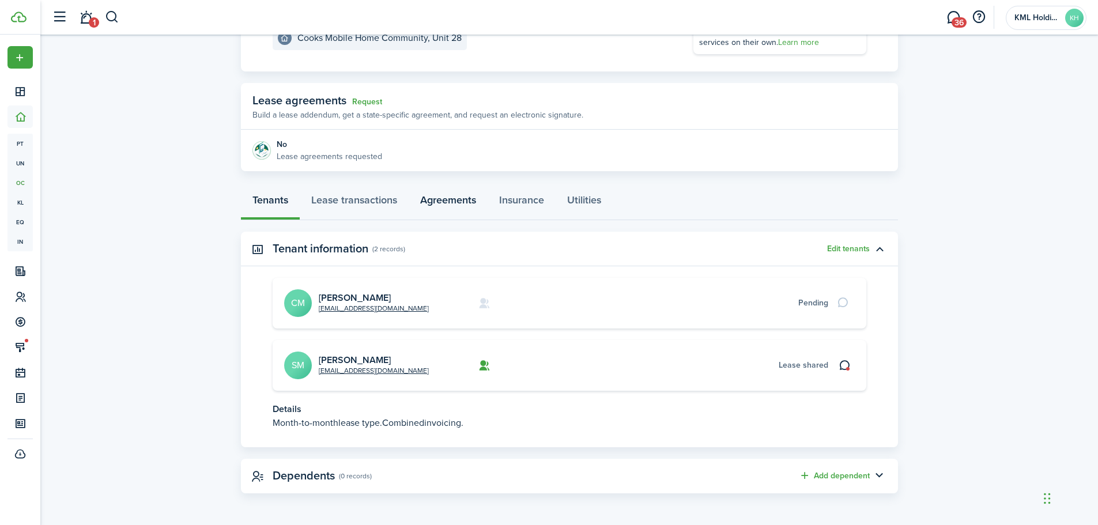
click at [464, 201] on link "Agreements" at bounding box center [448, 203] width 79 height 35
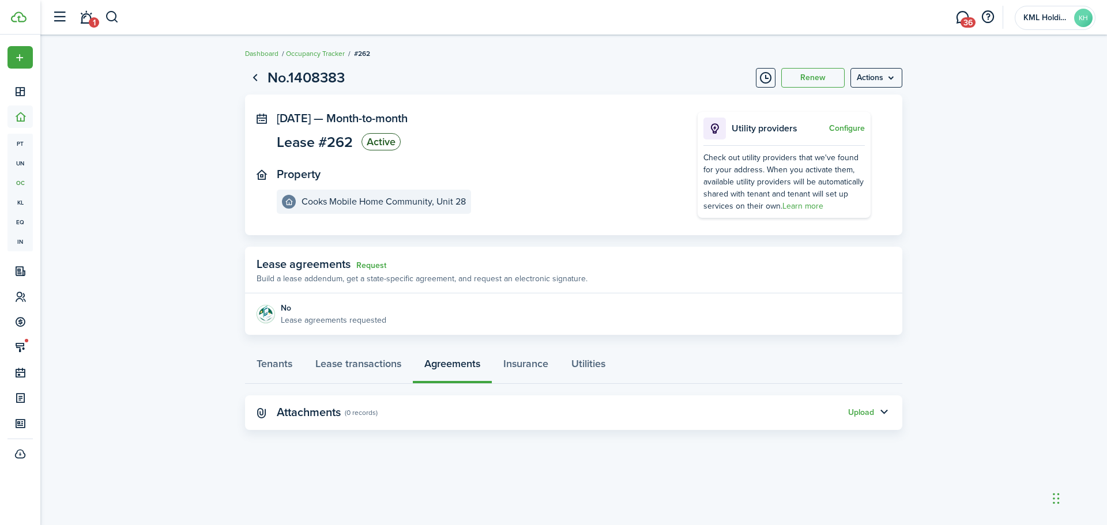
click at [867, 416] on button "Upload" at bounding box center [861, 412] width 26 height 9
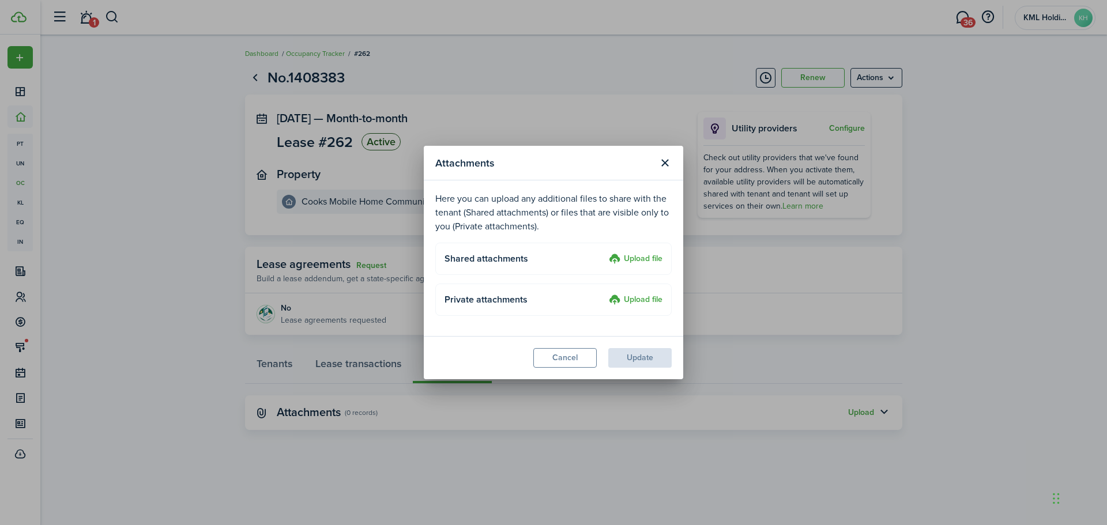
click at [621, 259] on label "Upload file" at bounding box center [636, 259] width 54 height 14
click at [605, 252] on input "Upload file" at bounding box center [605, 252] width 0 height 0
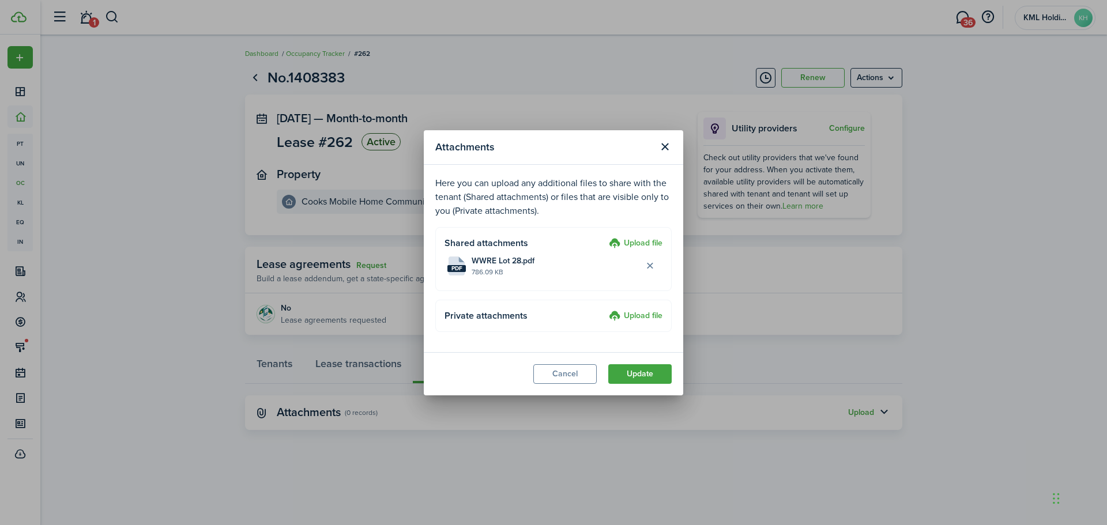
click at [637, 379] on button "Update" at bounding box center [639, 374] width 63 height 20
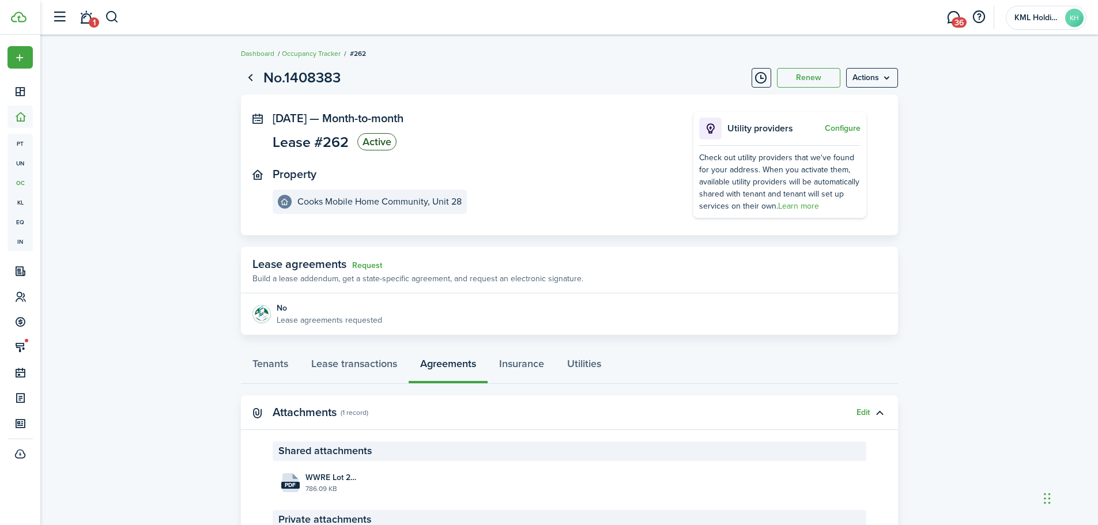
click at [110, 17] on button "button" at bounding box center [112, 17] width 14 height 20
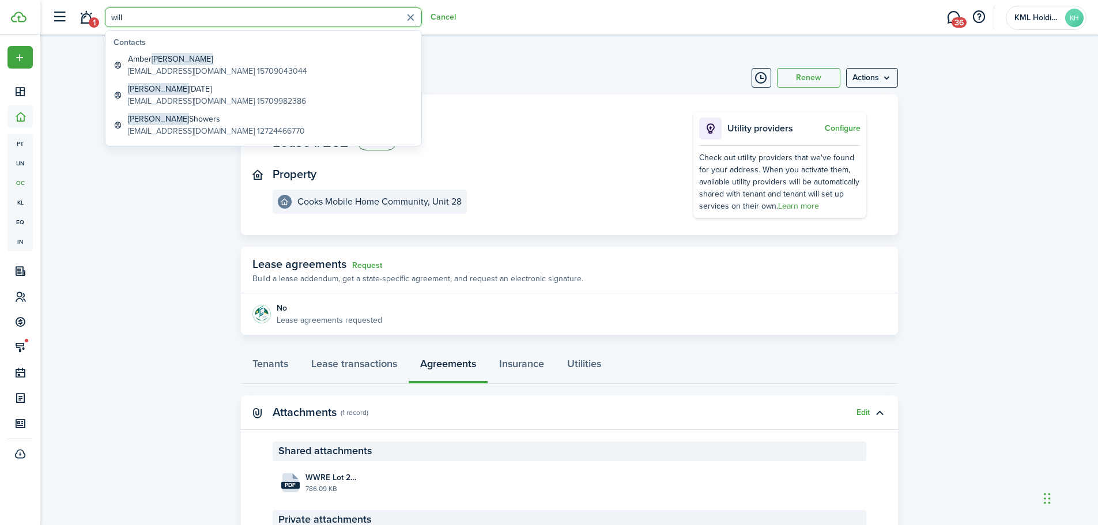
type input "will"
click at [209, 94] on global-search-item-title "[PERSON_NAME][DATE]" at bounding box center [217, 89] width 178 height 12
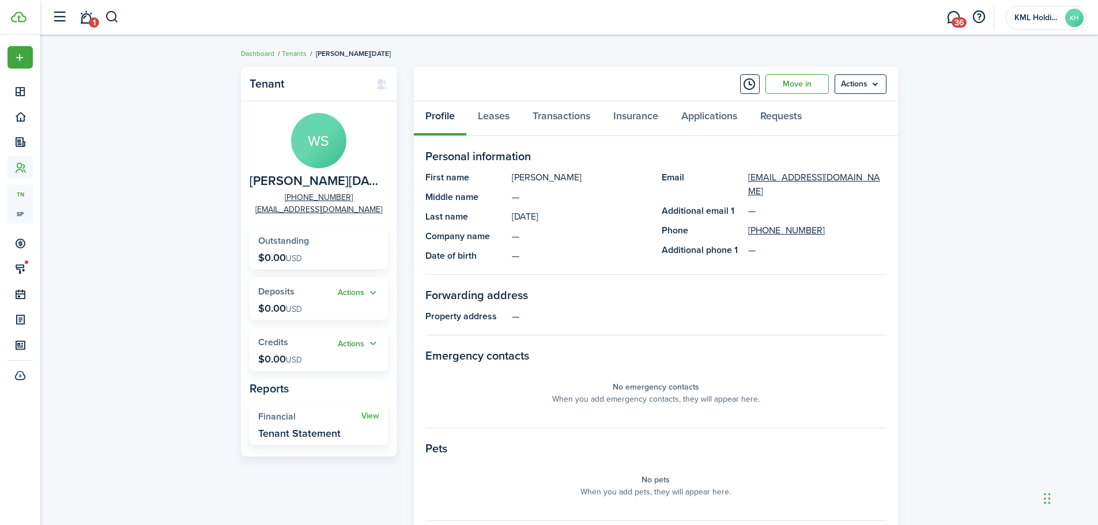
click at [115, 16] on button "button" at bounding box center [112, 17] width 14 height 20
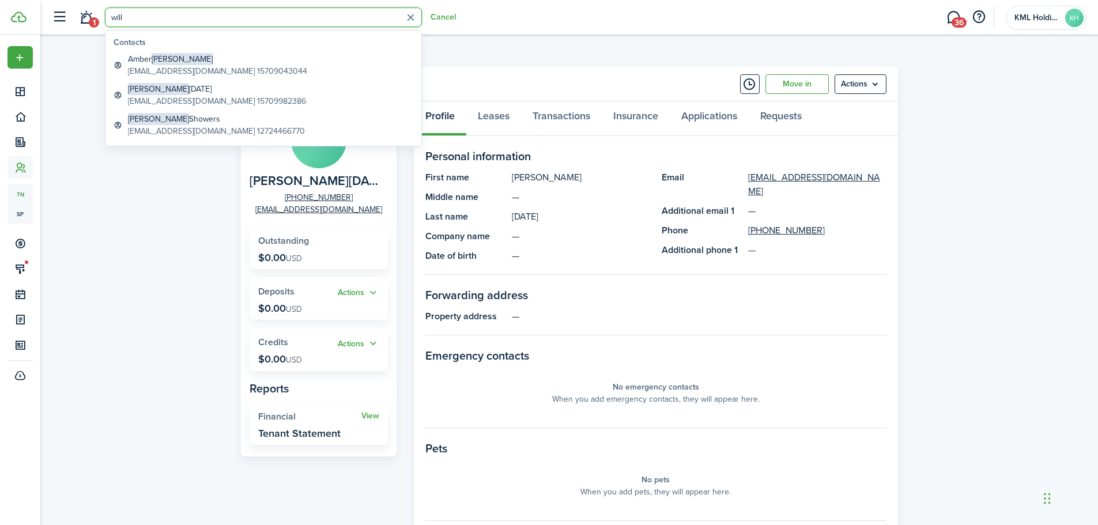
type input "will"
click at [217, 127] on global-search-item-description "[EMAIL_ADDRESS][DOMAIN_NAME] 12724466770" at bounding box center [216, 131] width 177 height 12
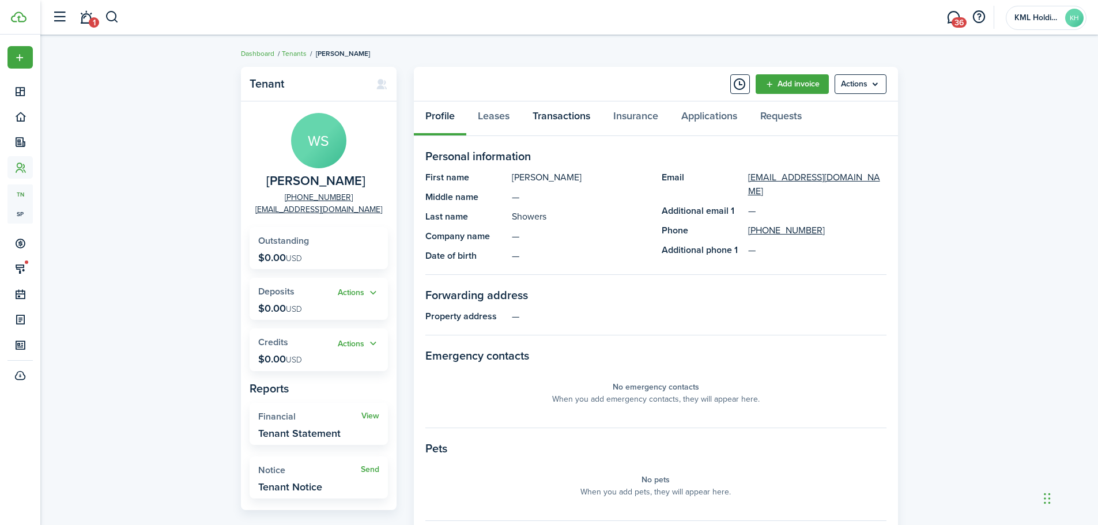
click at [562, 117] on link "Transactions" at bounding box center [561, 118] width 81 height 35
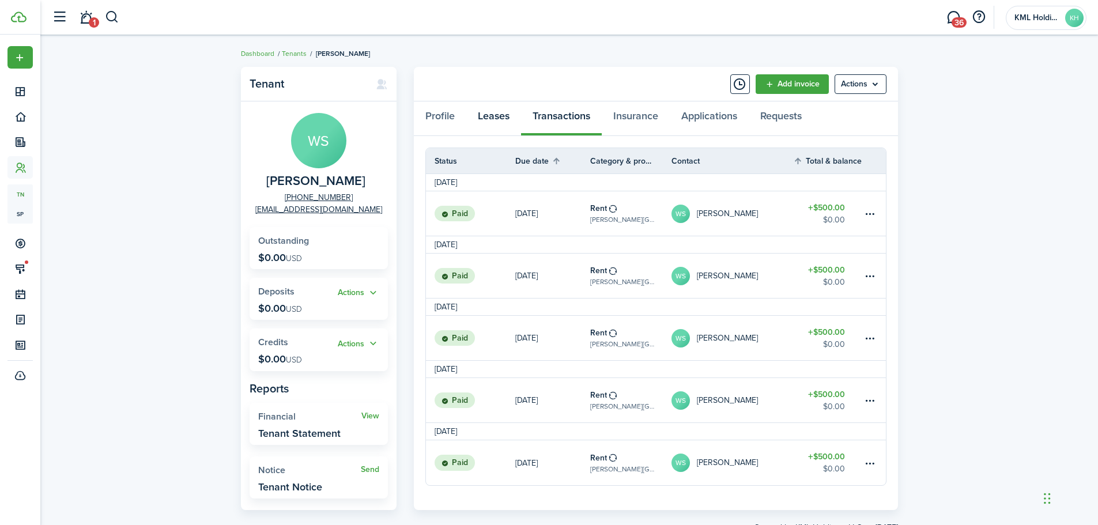
click at [493, 116] on link "Leases" at bounding box center [493, 118] width 55 height 35
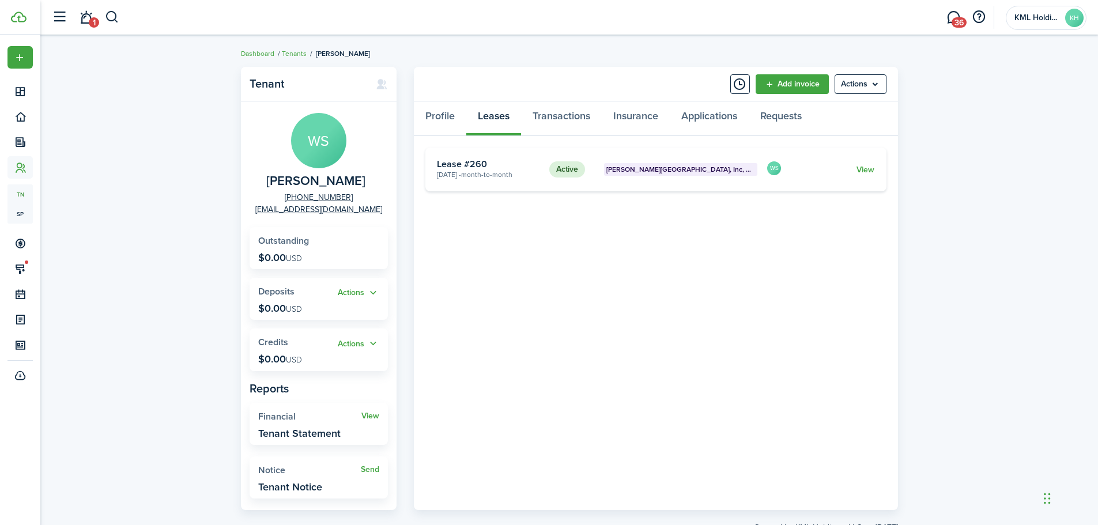
click at [863, 170] on link "View" at bounding box center [865, 170] width 18 height 12
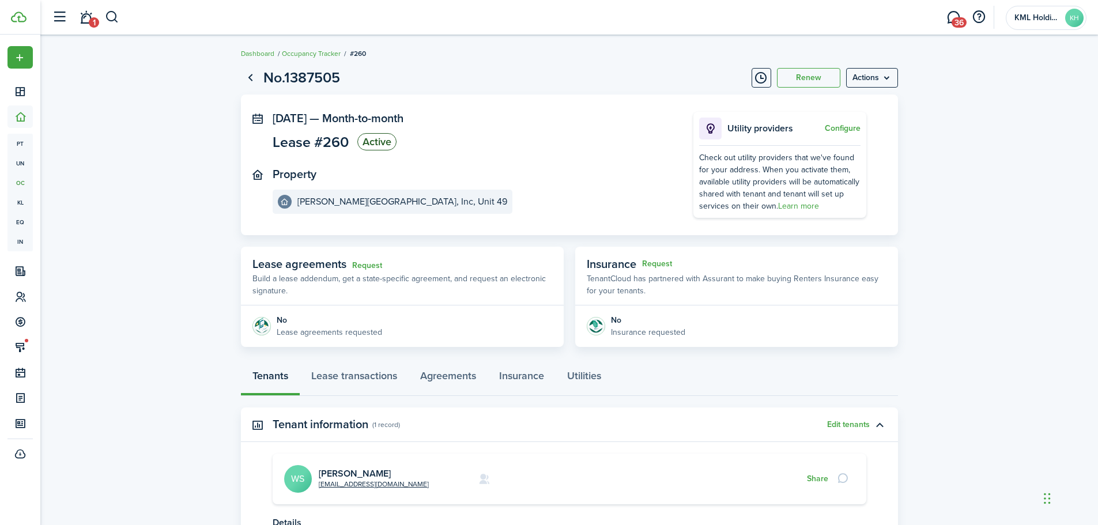
scroll to position [114, 0]
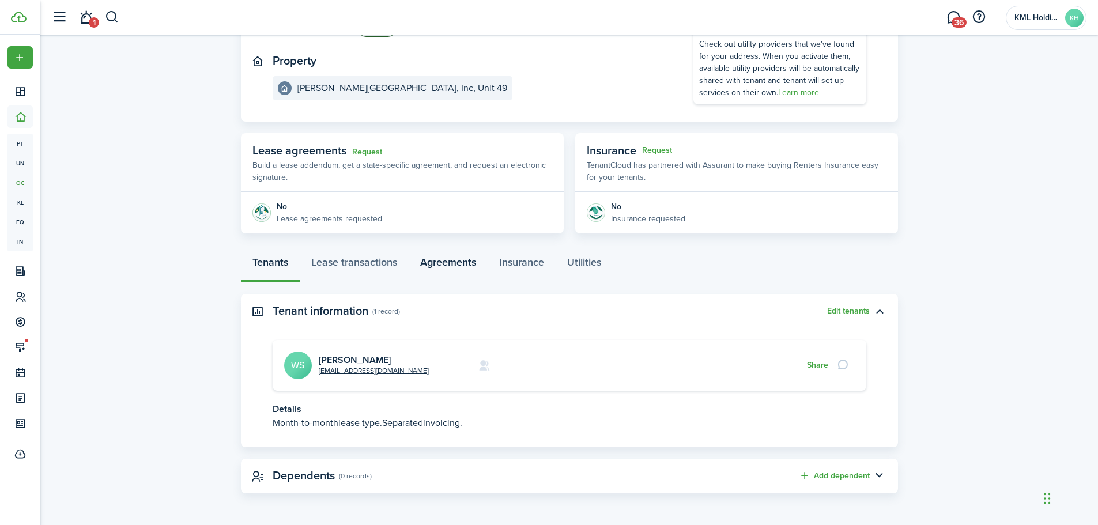
click at [440, 262] on link "Agreements" at bounding box center [448, 265] width 79 height 35
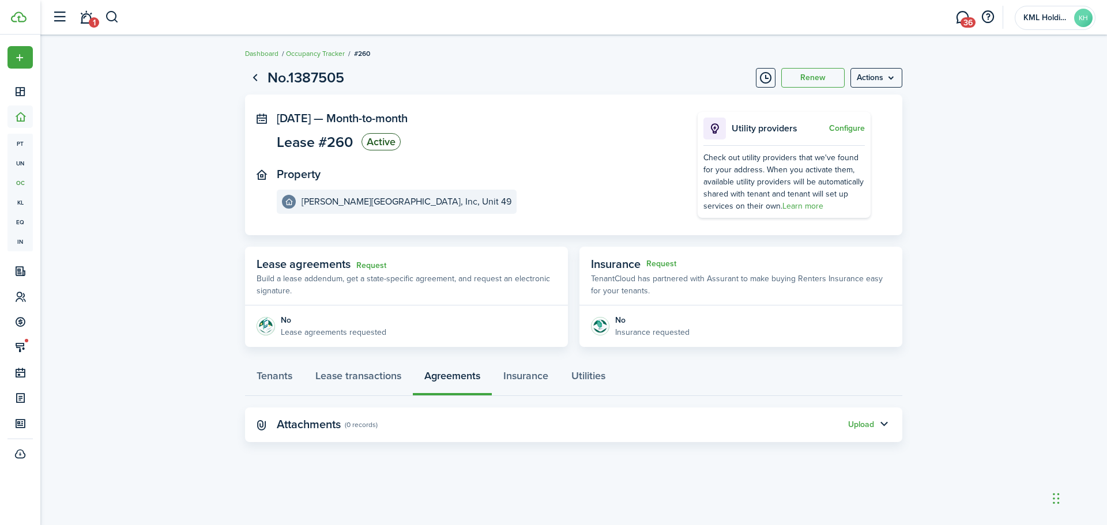
click at [852, 425] on button "Upload" at bounding box center [861, 424] width 26 height 9
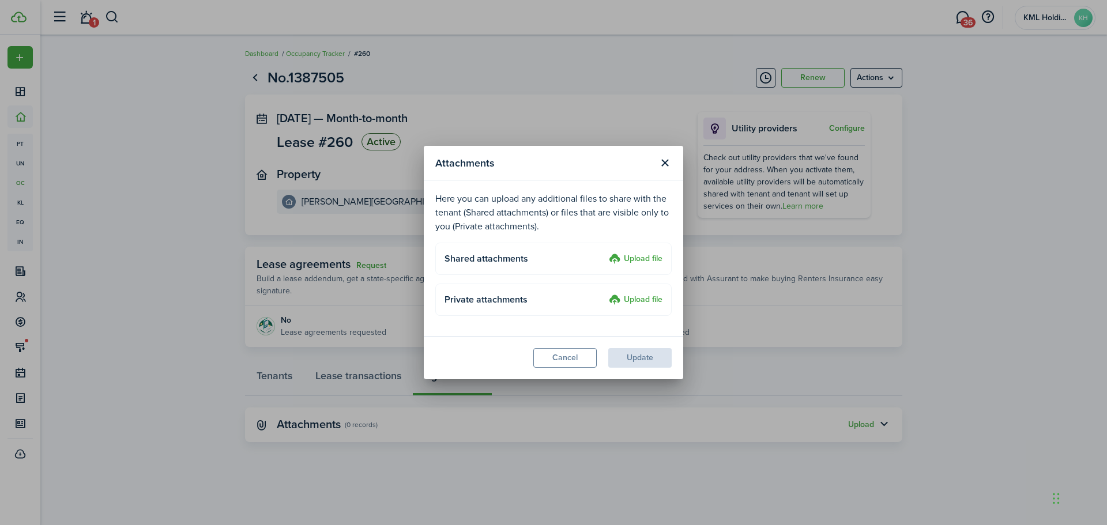
click at [636, 261] on label "Upload file" at bounding box center [636, 259] width 54 height 14
click at [605, 252] on input "Upload file" at bounding box center [605, 252] width 0 height 0
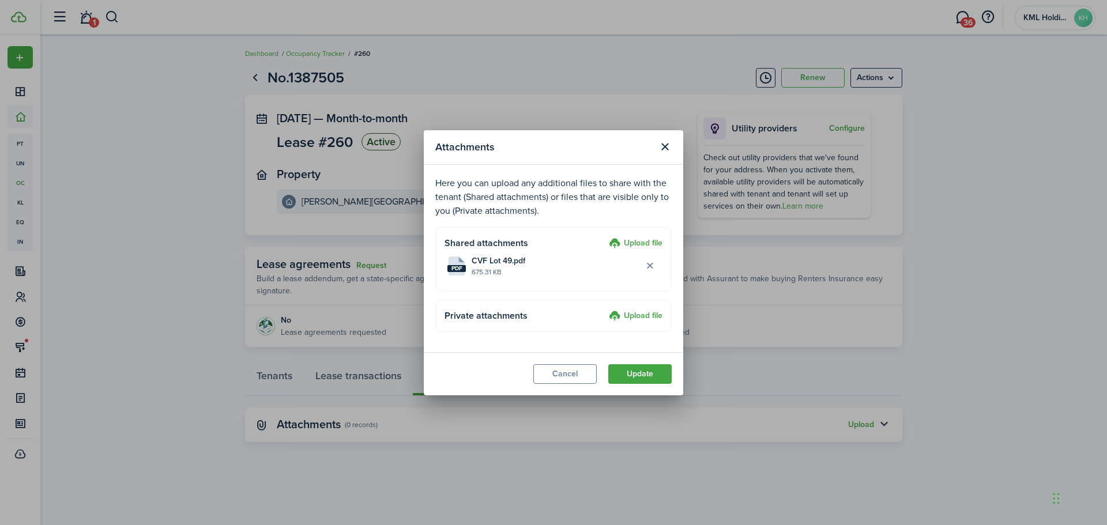
click at [631, 376] on button "Update" at bounding box center [639, 374] width 63 height 20
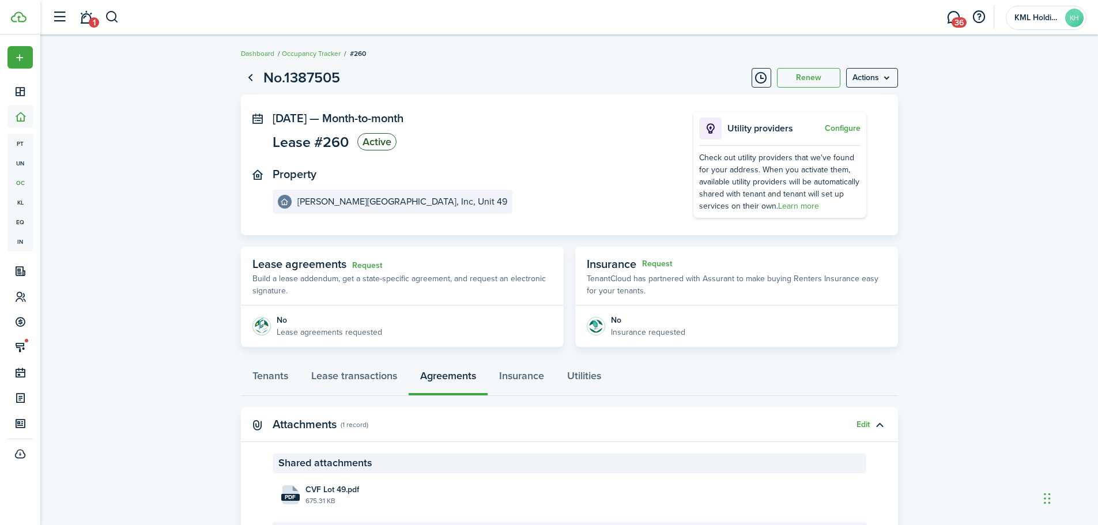
click at [110, 9] on button "button" at bounding box center [112, 17] width 14 height 20
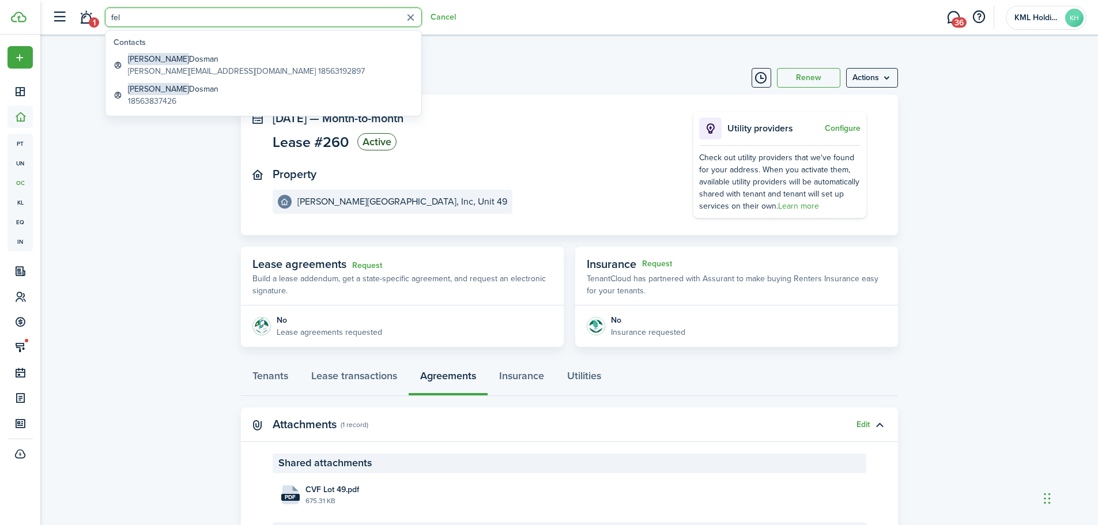
type input "fel"
click at [170, 71] on global-search-item-description "[PERSON_NAME][EMAIL_ADDRESS][DOMAIN_NAME] 18563192897" at bounding box center [246, 71] width 237 height 12
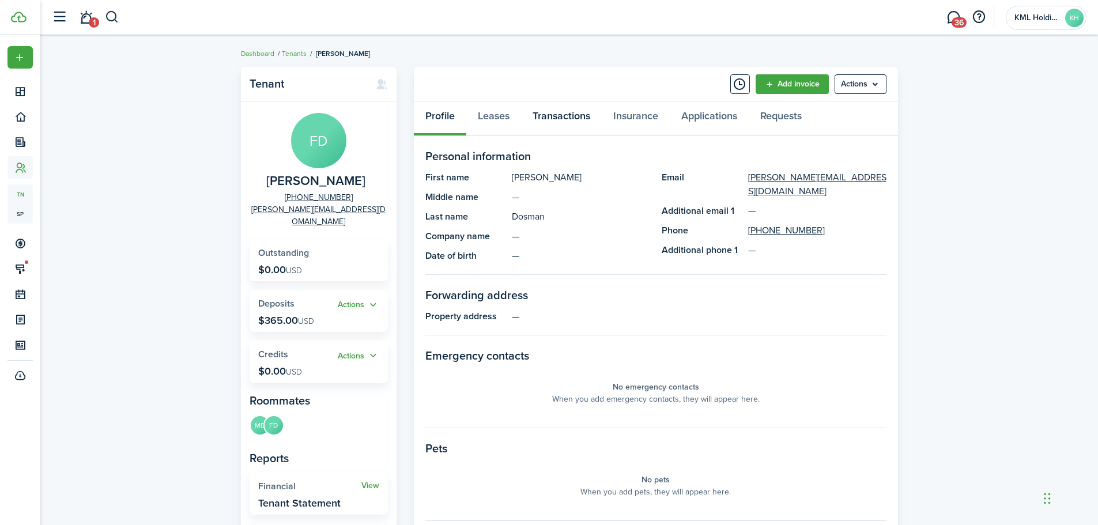
click at [555, 115] on link "Transactions" at bounding box center [561, 118] width 81 height 35
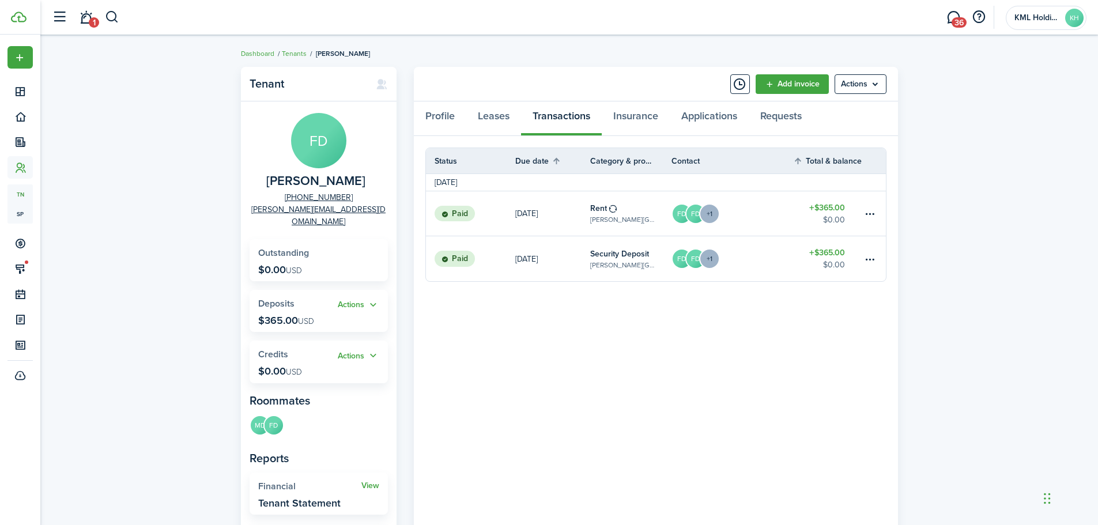
click at [821, 252] on table-amount-title "$365.00" at bounding box center [827, 253] width 36 height 12
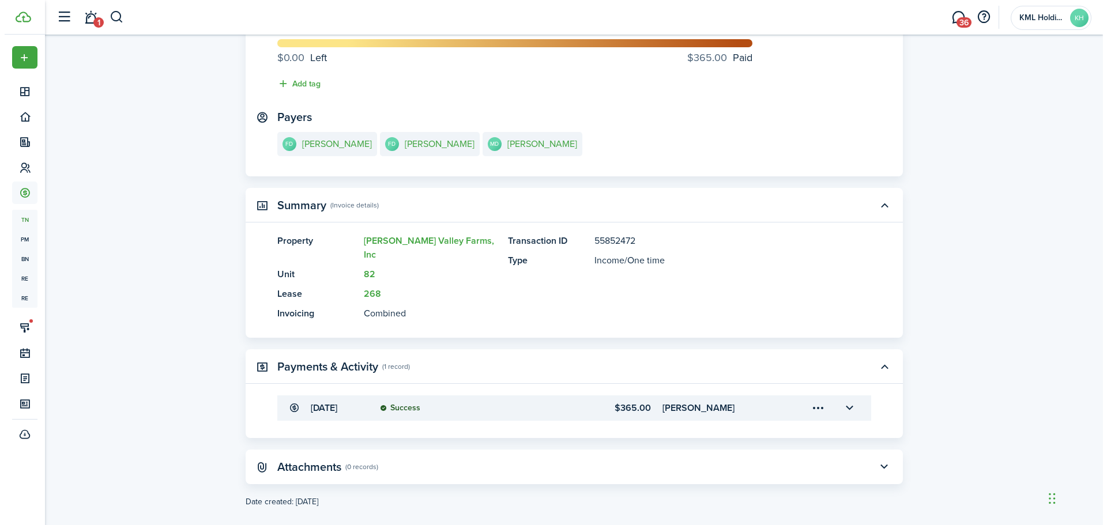
scroll to position [119, 0]
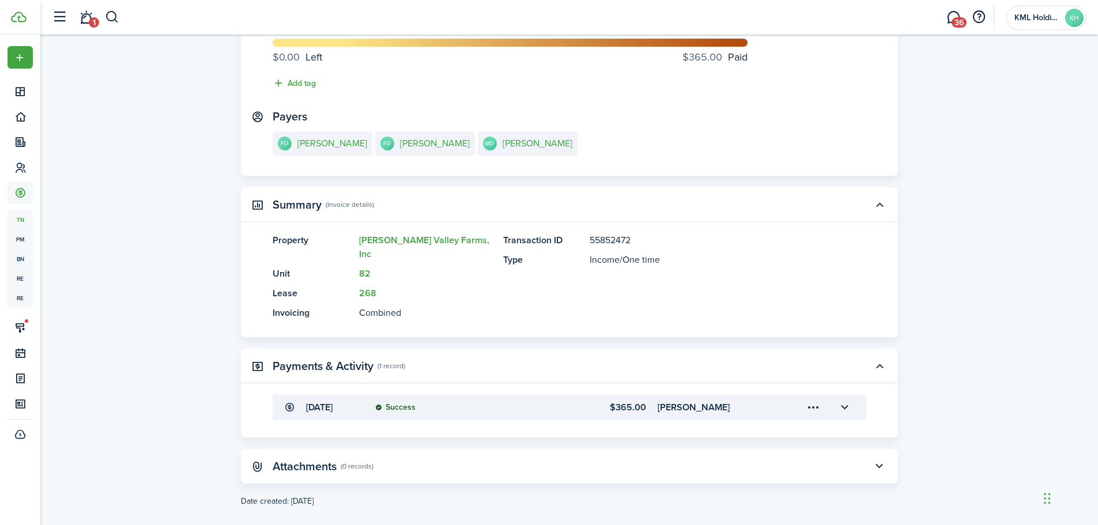
click at [807, 398] on menu-trigger-card "Open menu" at bounding box center [814, 408] width 20 height 20
click at [780, 420] on button "Edit" at bounding box center [773, 419] width 101 height 20
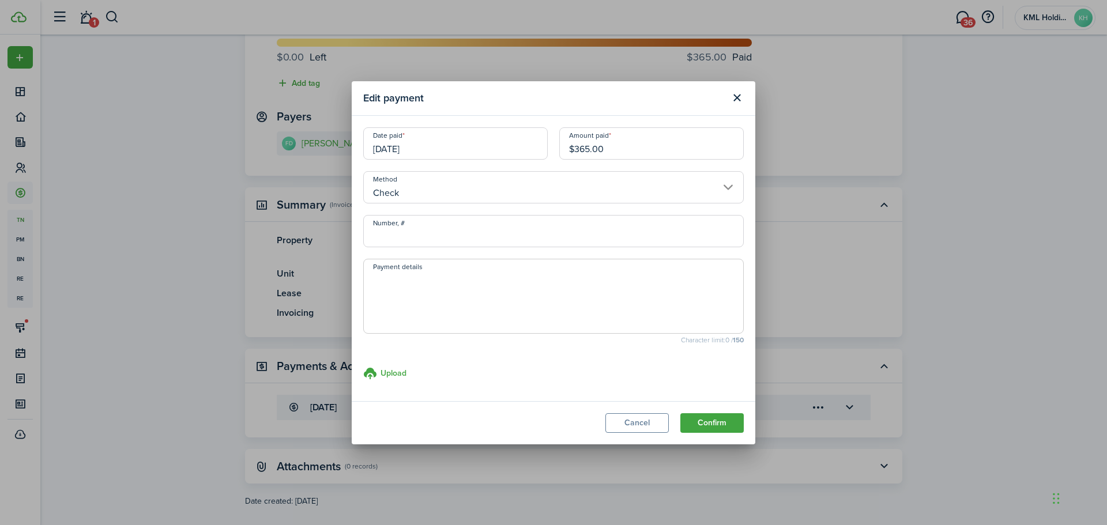
click at [490, 222] on input "Number, #" at bounding box center [553, 231] width 380 height 32
type input "67002"
click at [724, 422] on button "Confirm" at bounding box center [711, 423] width 63 height 20
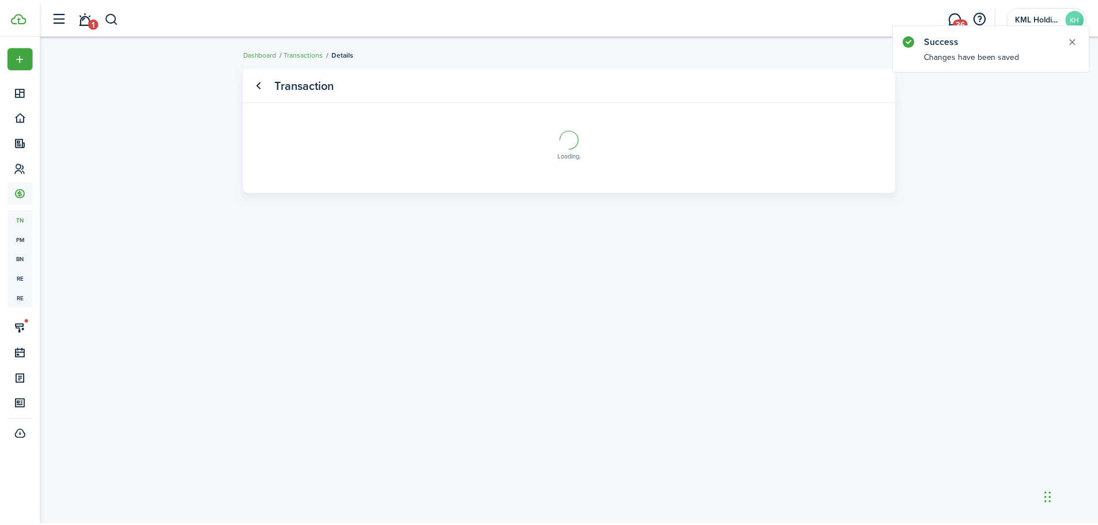
scroll to position [0, 0]
